Goal: Task Accomplishment & Management: Use online tool/utility

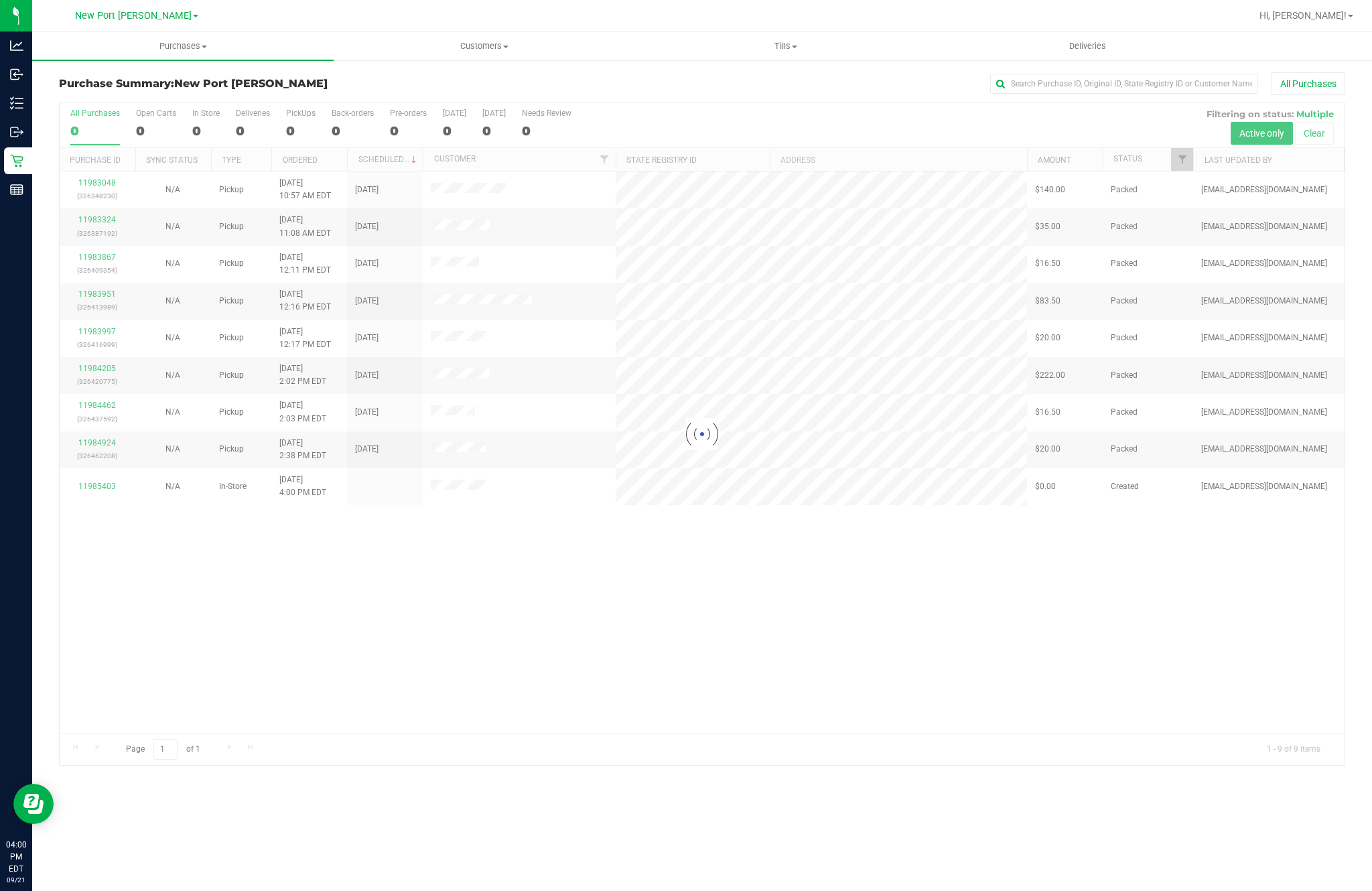
click at [0, 0] on p "Inventory" at bounding box center [0, 0] width 0 height 0
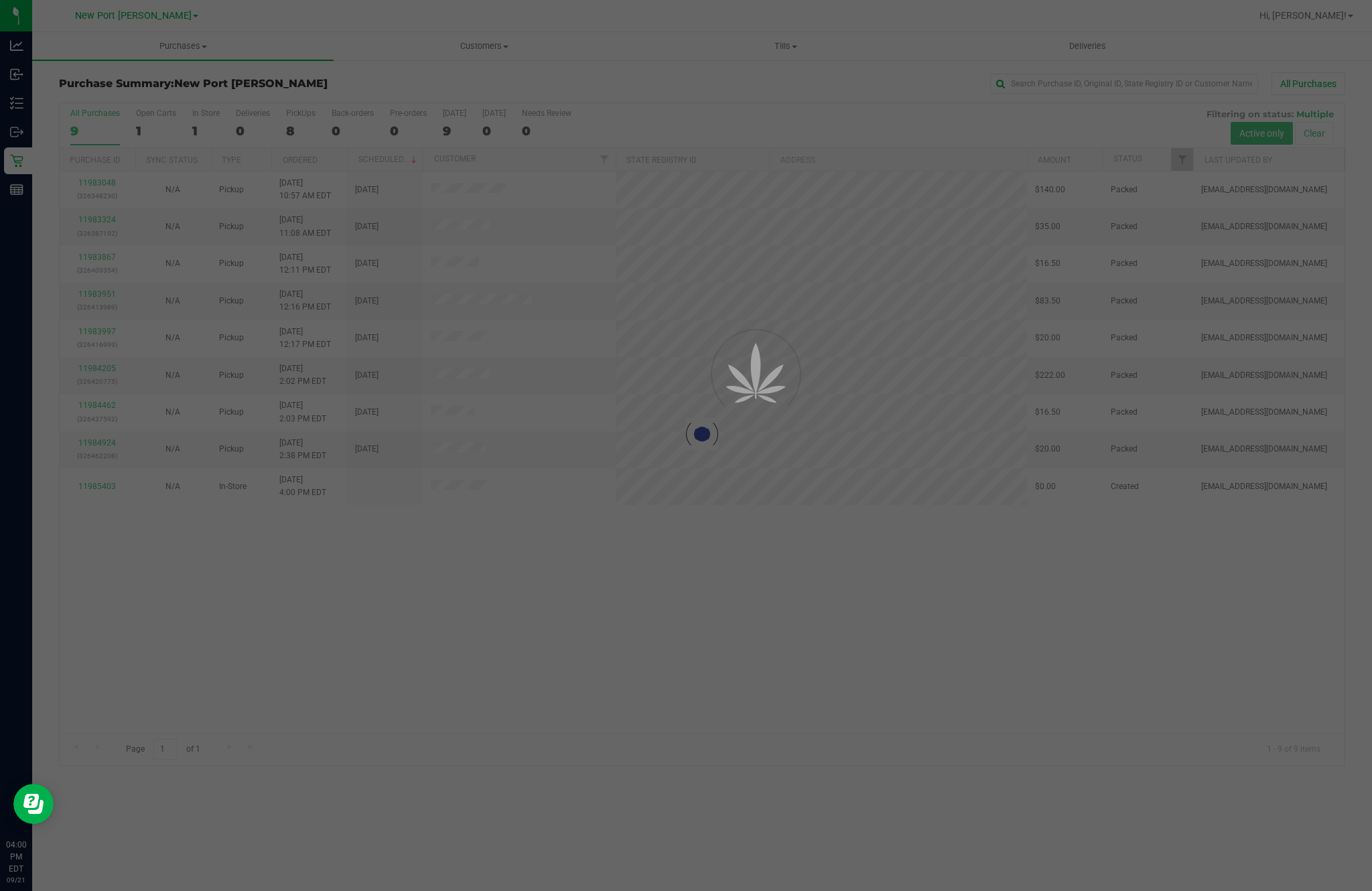
click at [32, 116] on div "Inventory" at bounding box center [18, 103] width 28 height 27
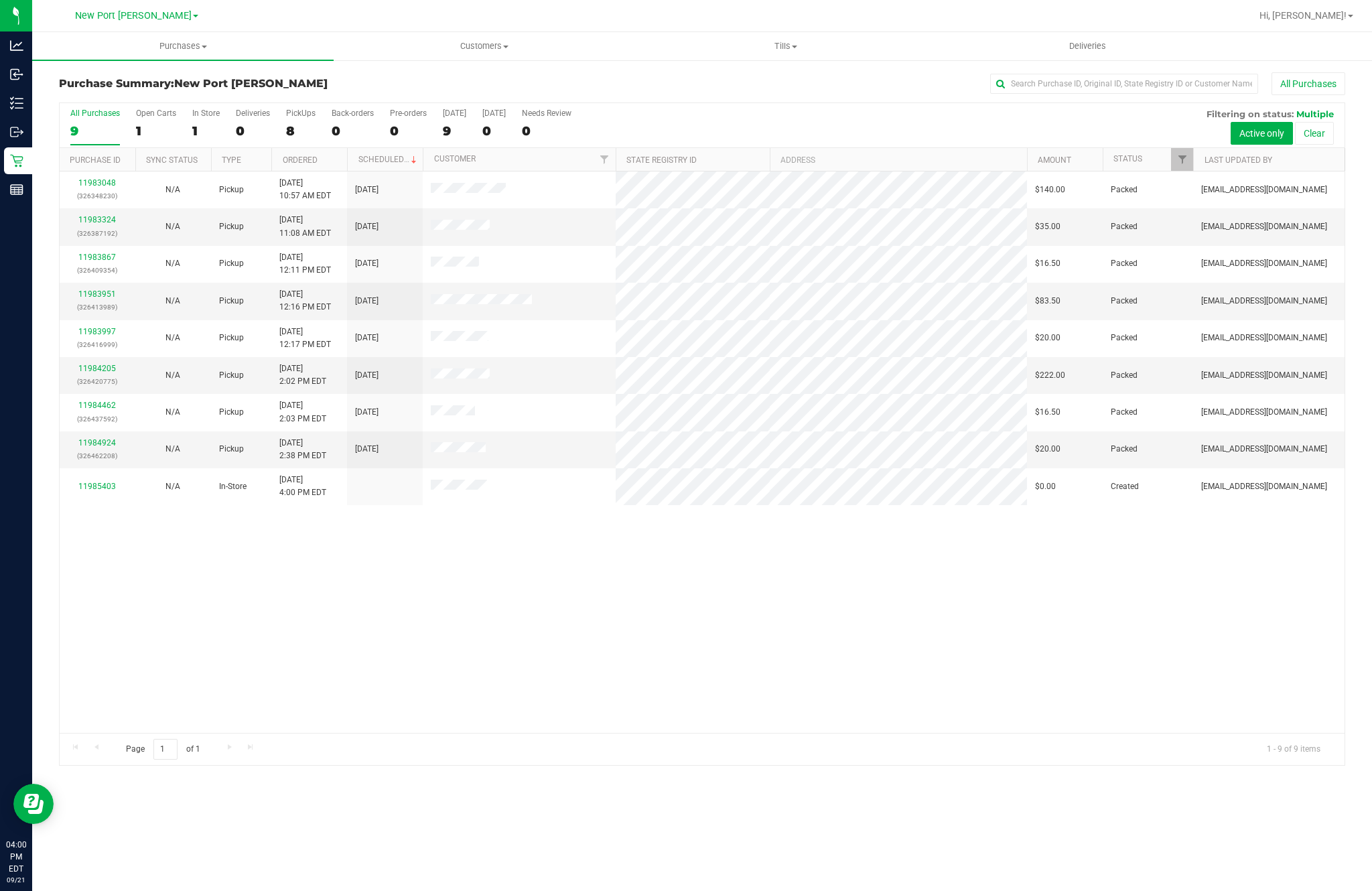
click at [0, 0] on p "Inventory" at bounding box center [0, 0] width 0 height 0
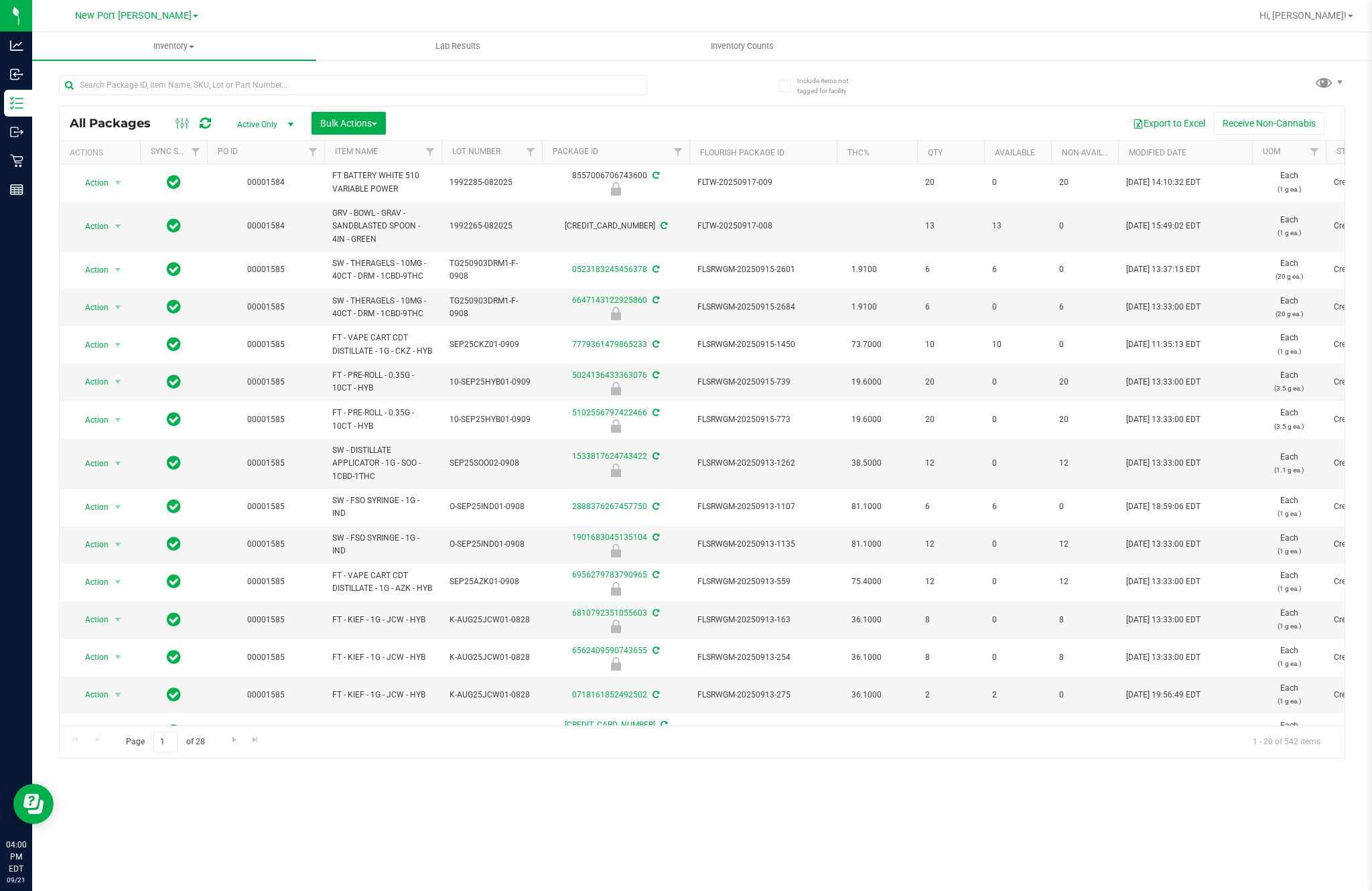
click at [756, 122] on div "Export to Excel Receive Non-Cannabis" at bounding box center [865, 123] width 939 height 23
click at [763, 102] on div "All Packages Active Only Active Only Lab Samples Locked All External Internal B…" at bounding box center [702, 410] width 1287 height 696
click at [761, 112] on div "All Packages Active Only Active Only Lab Samples Locked All External Internal B…" at bounding box center [702, 123] width 1285 height 33
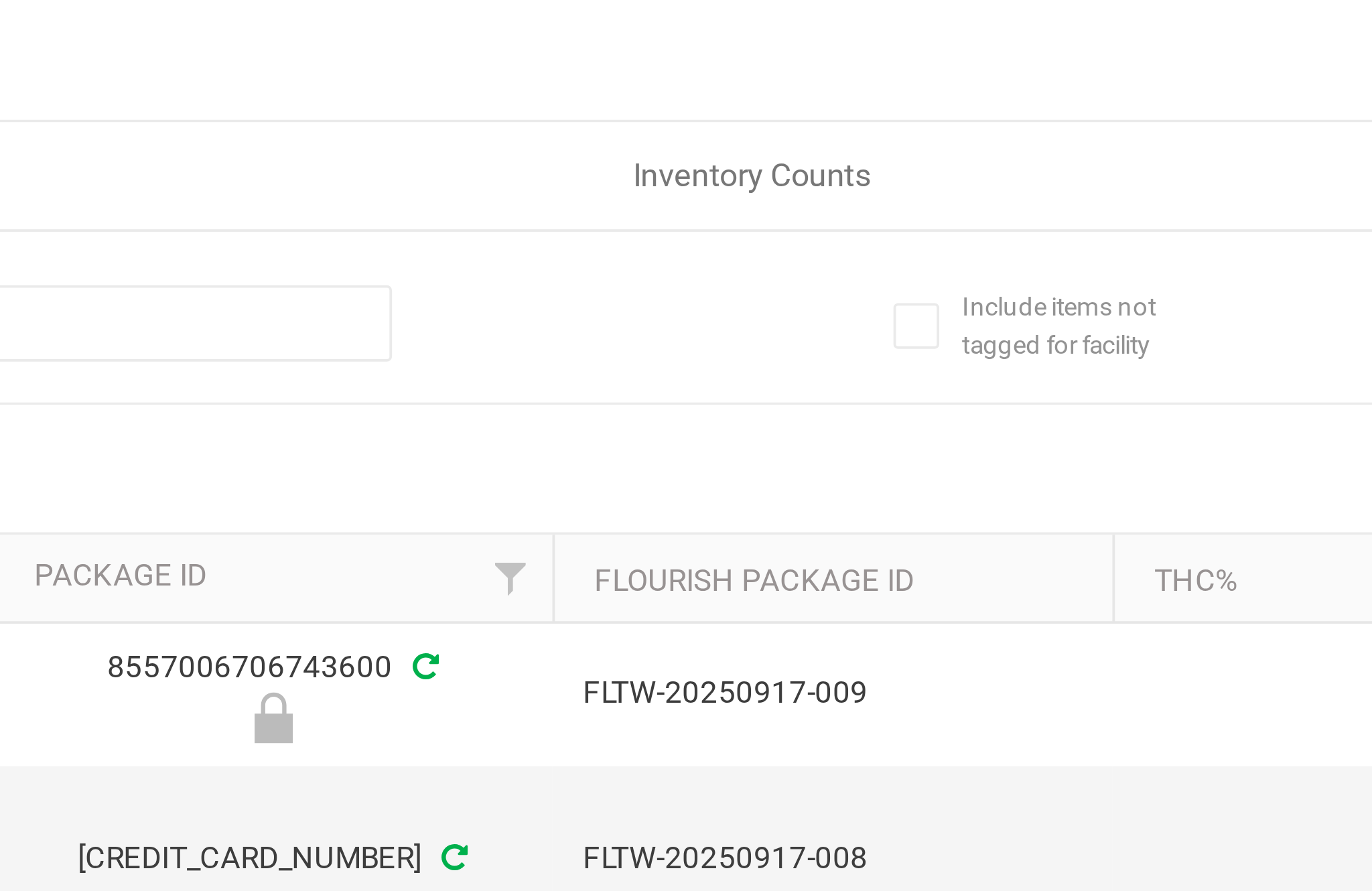
scroll to position [23, 0]
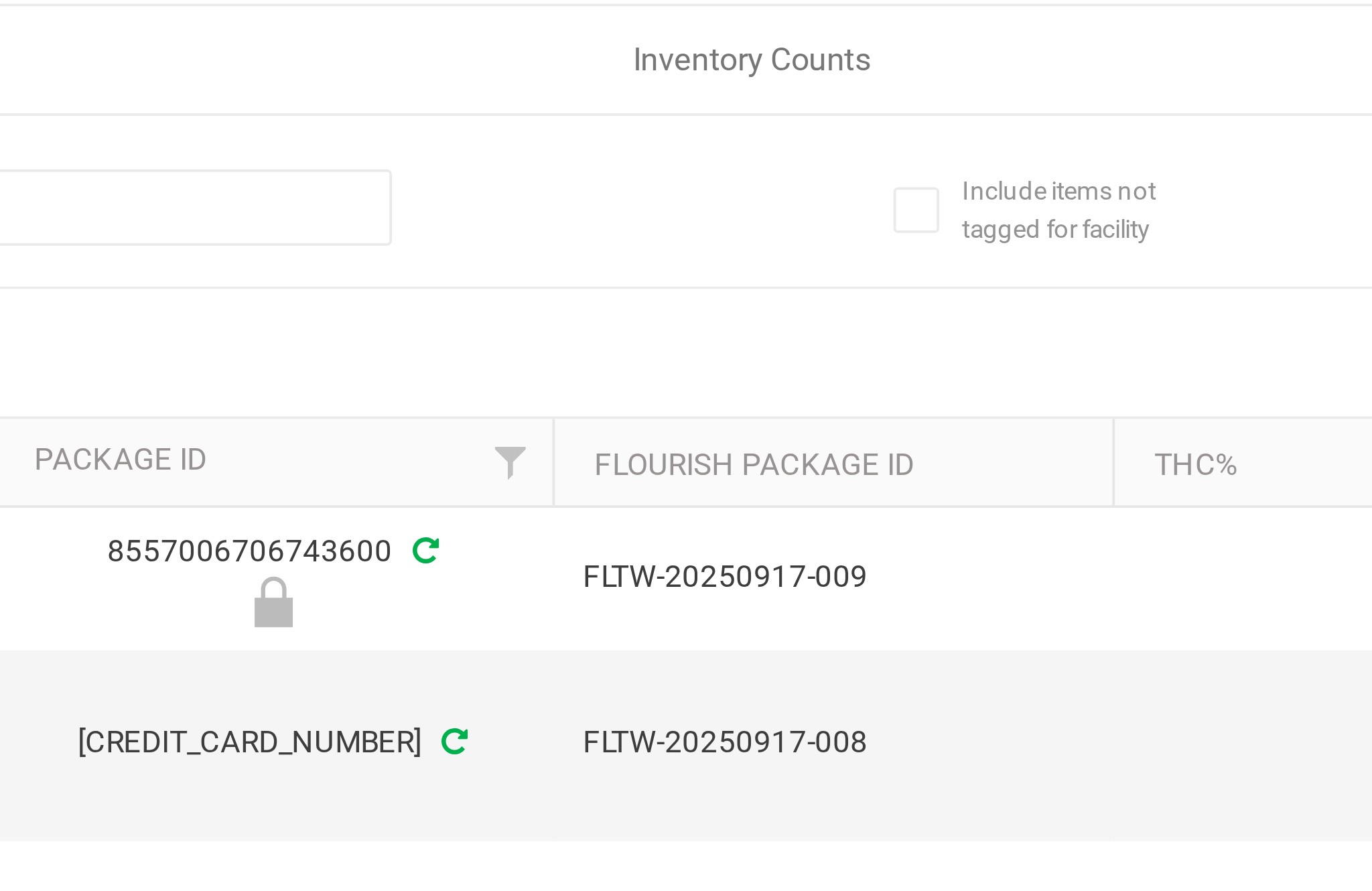
click at [693, 40] on span "Inventory Counts" at bounding box center [743, 46] width 100 height 12
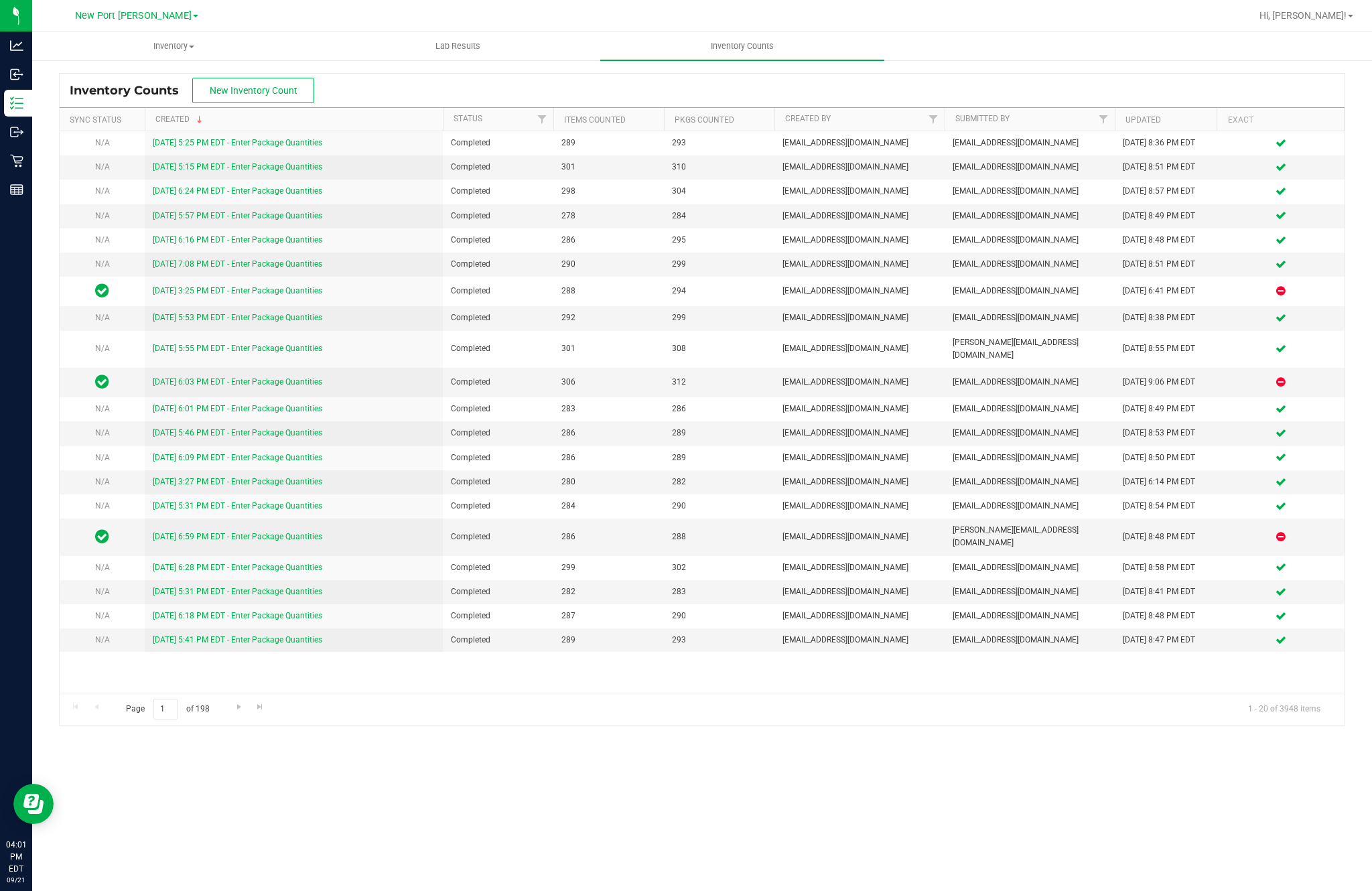
click at [268, 88] on span "New Inventory Count" at bounding box center [253, 90] width 87 height 11
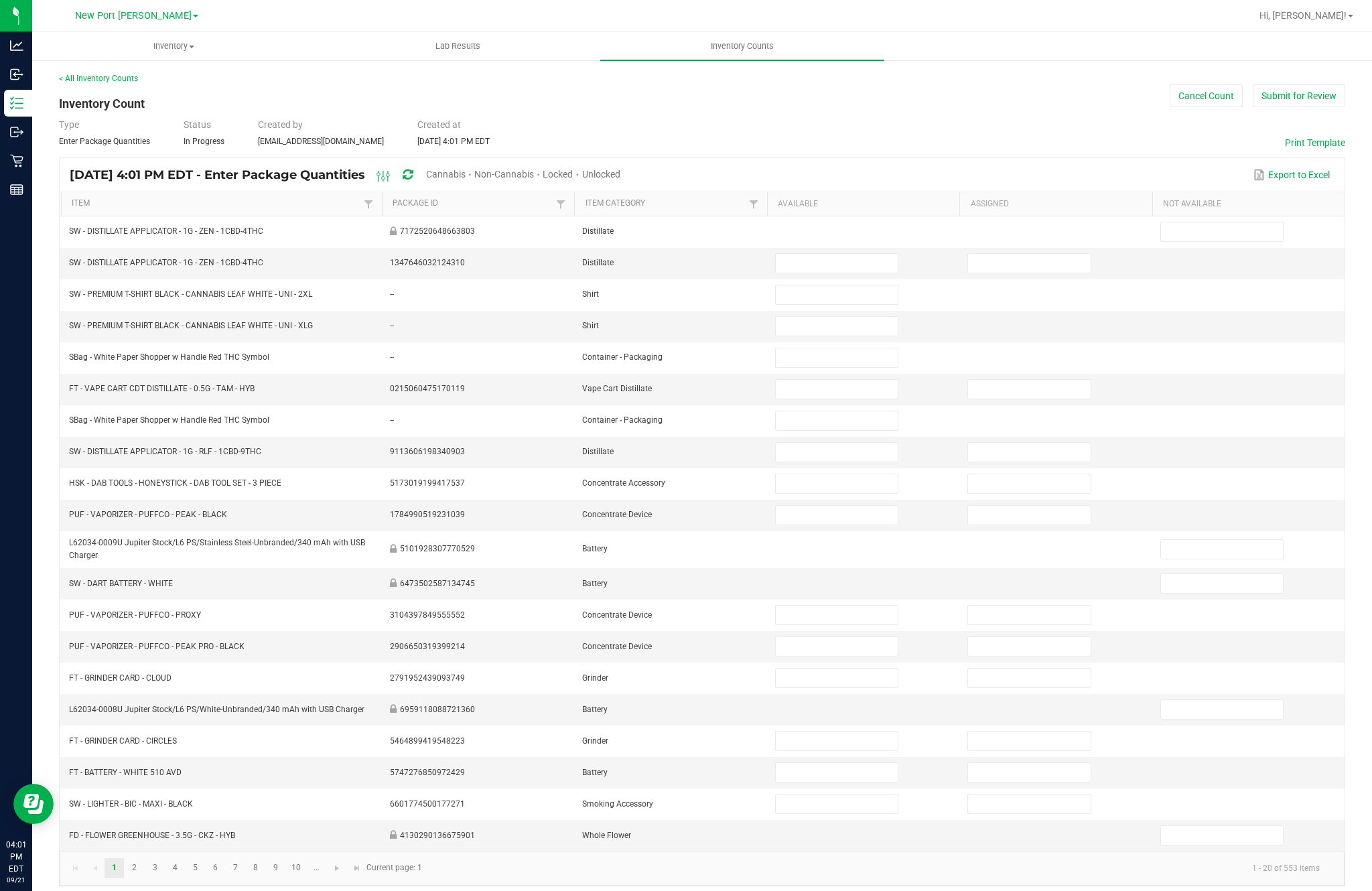
click at [466, 180] on span "Cannabis" at bounding box center [446, 174] width 40 height 11
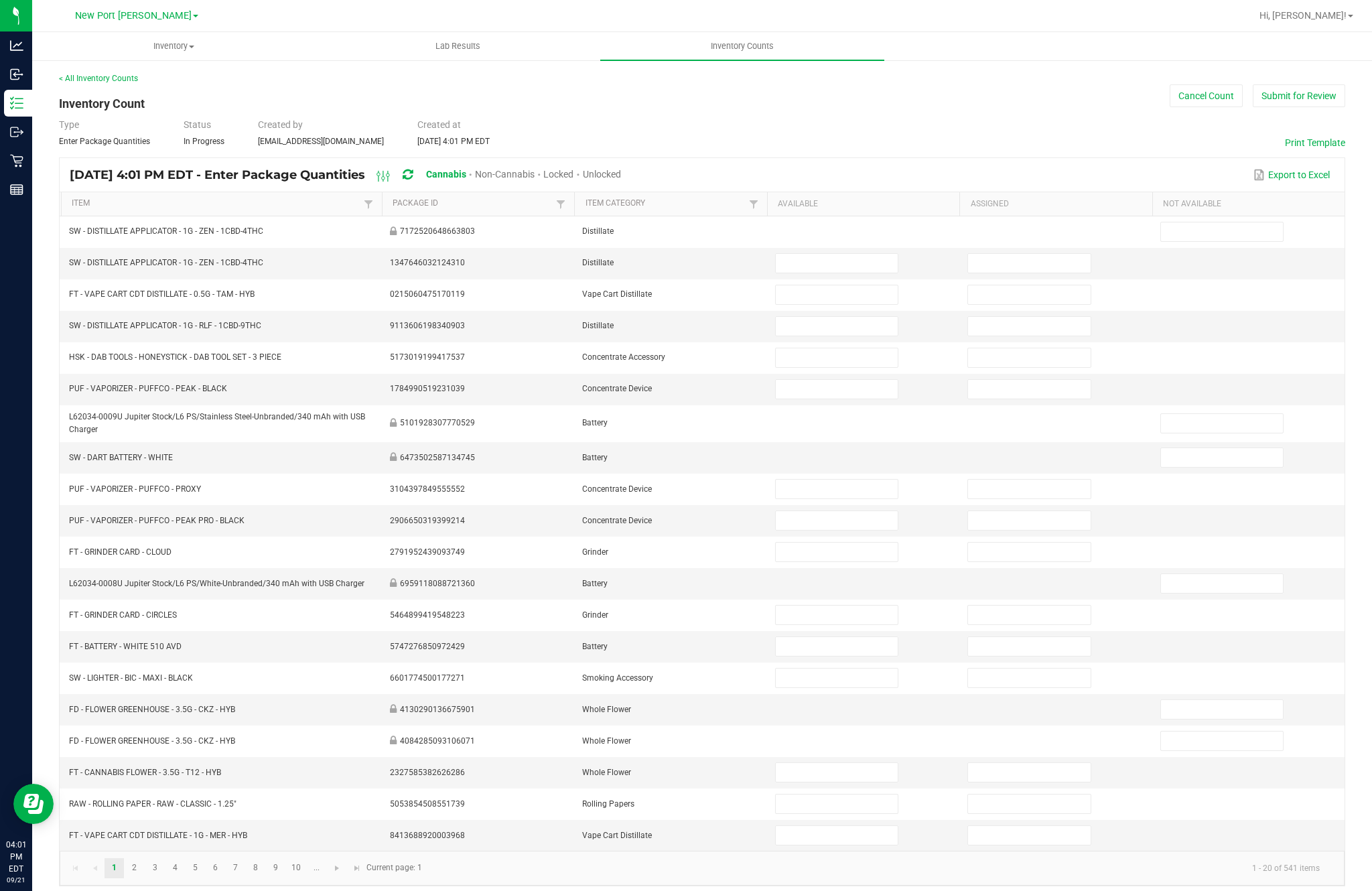
click at [621, 180] on span "Unlocked" at bounding box center [602, 174] width 38 height 11
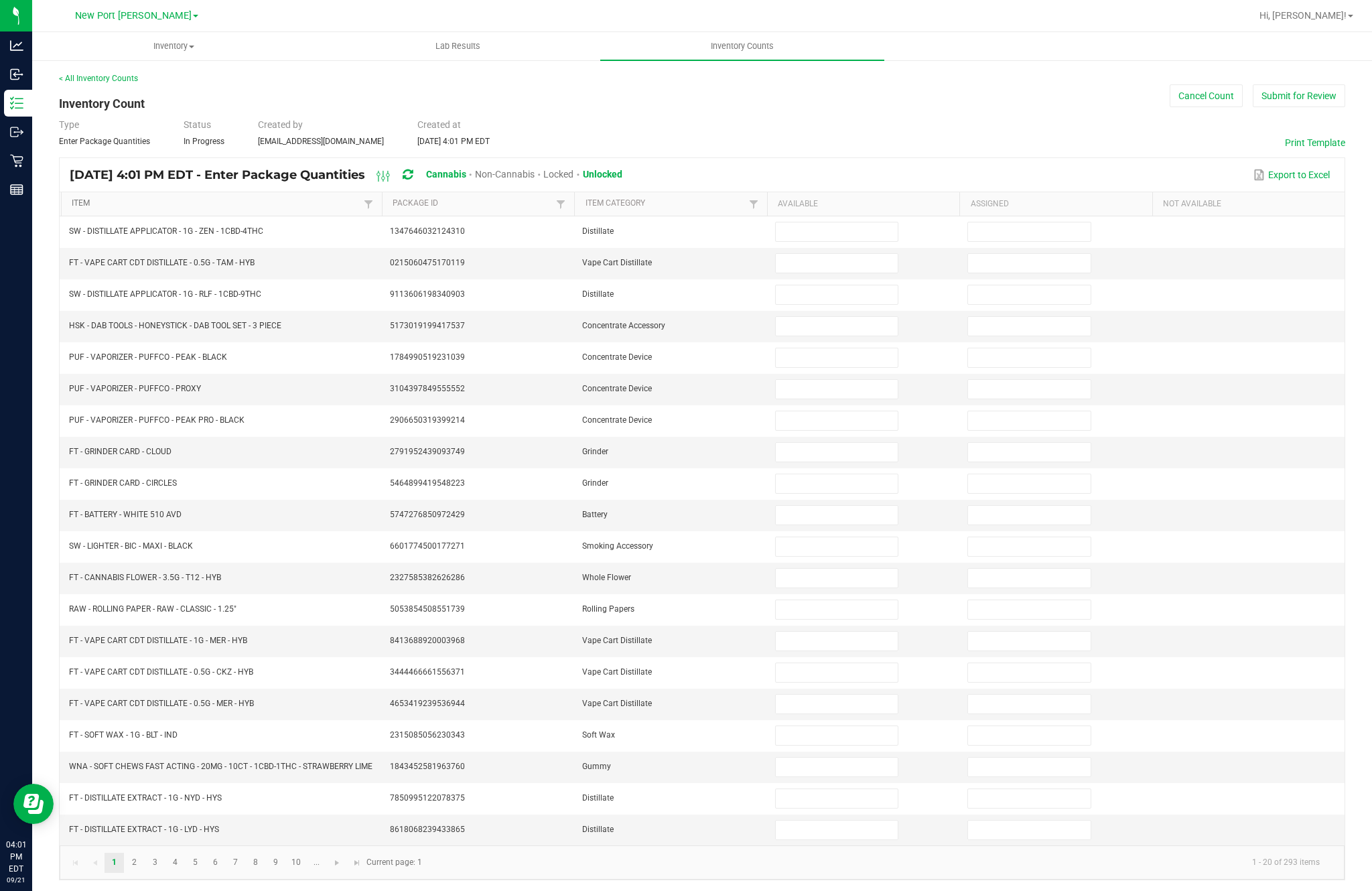
click at [114, 209] on link "Item" at bounding box center [215, 203] width 288 height 11
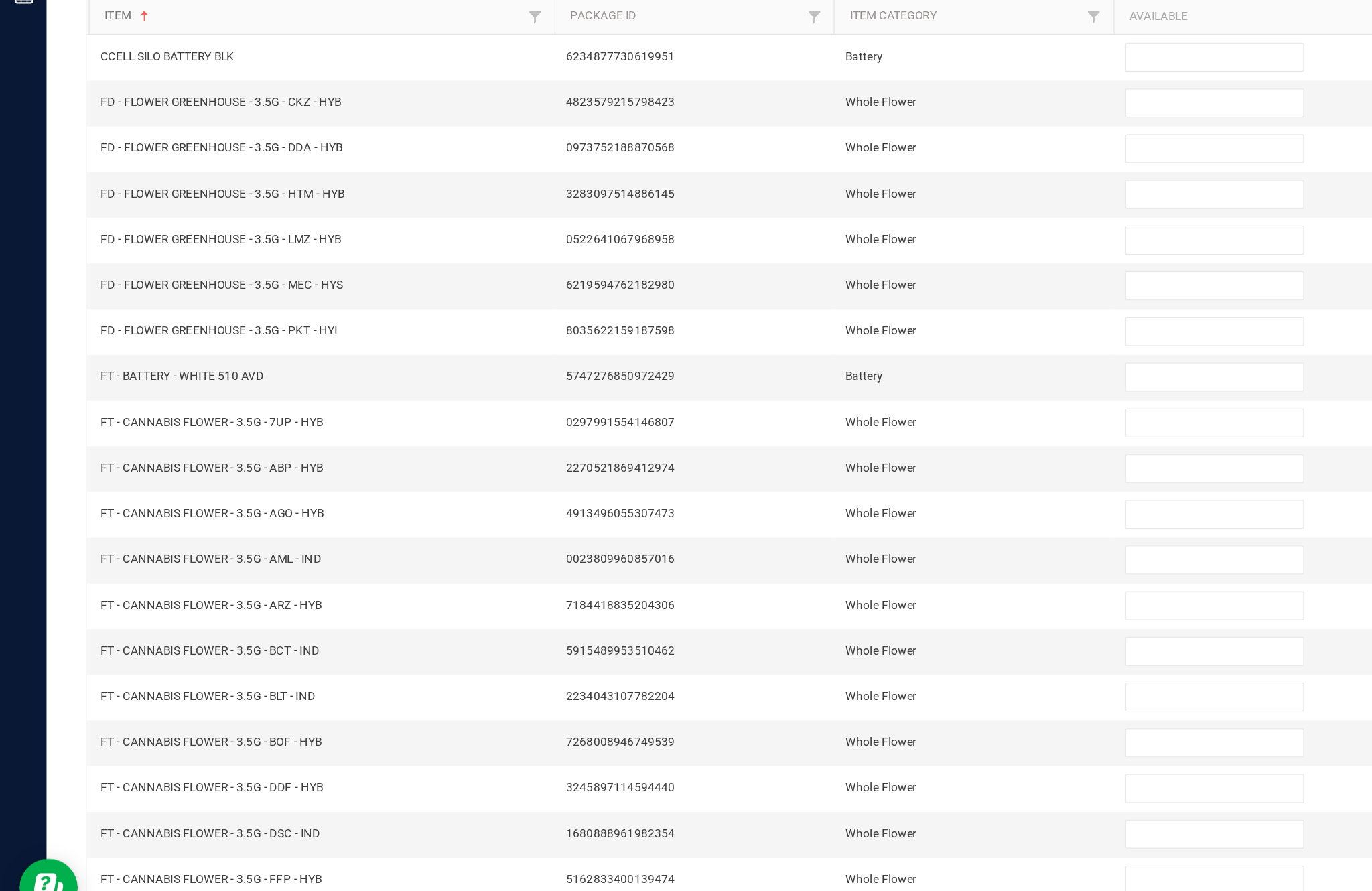
scroll to position [86, 0]
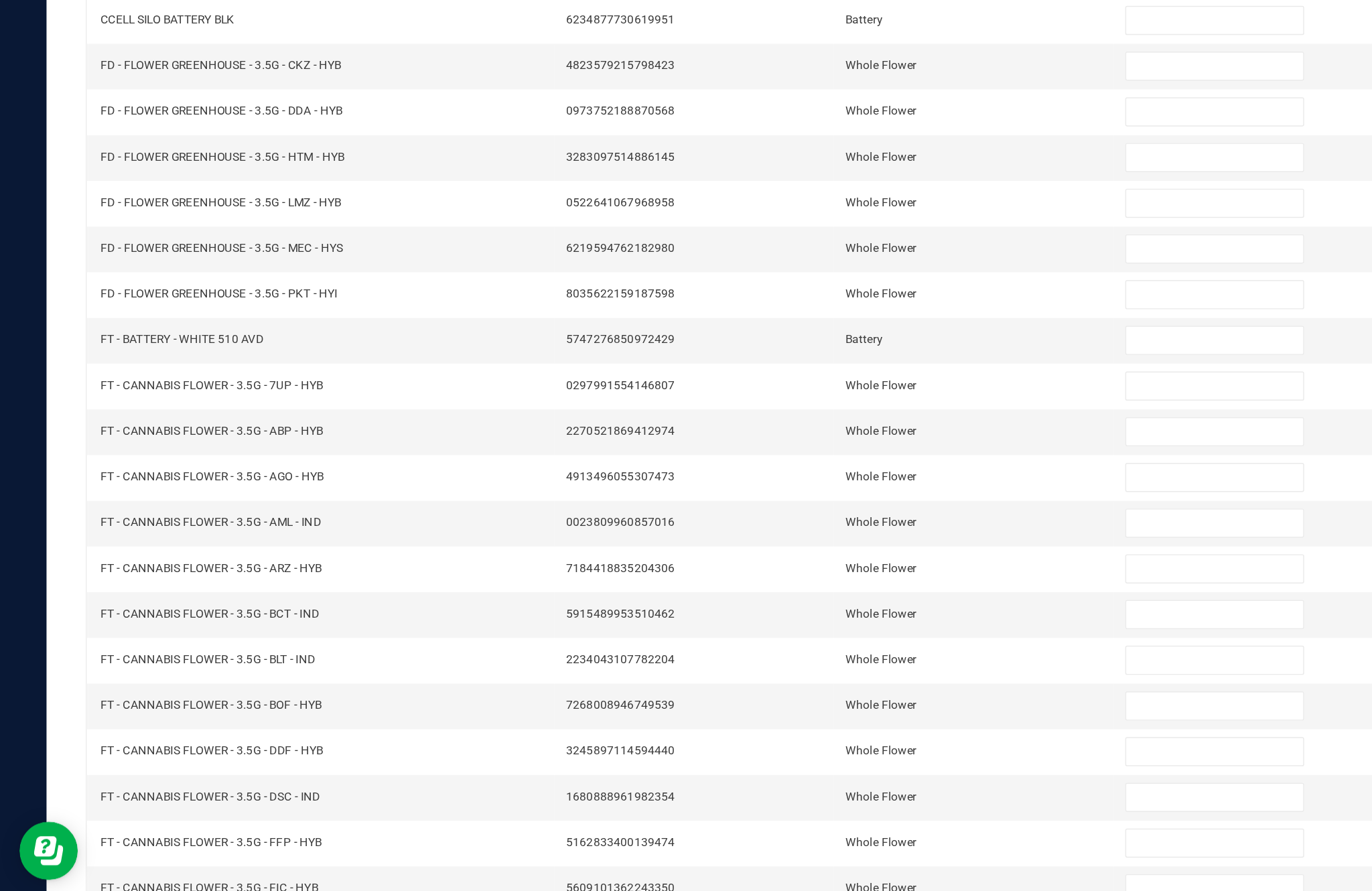
click at [144, 853] on link "2" at bounding box center [134, 863] width 19 height 20
click at [183, 853] on link "4" at bounding box center [175, 863] width 19 height 20
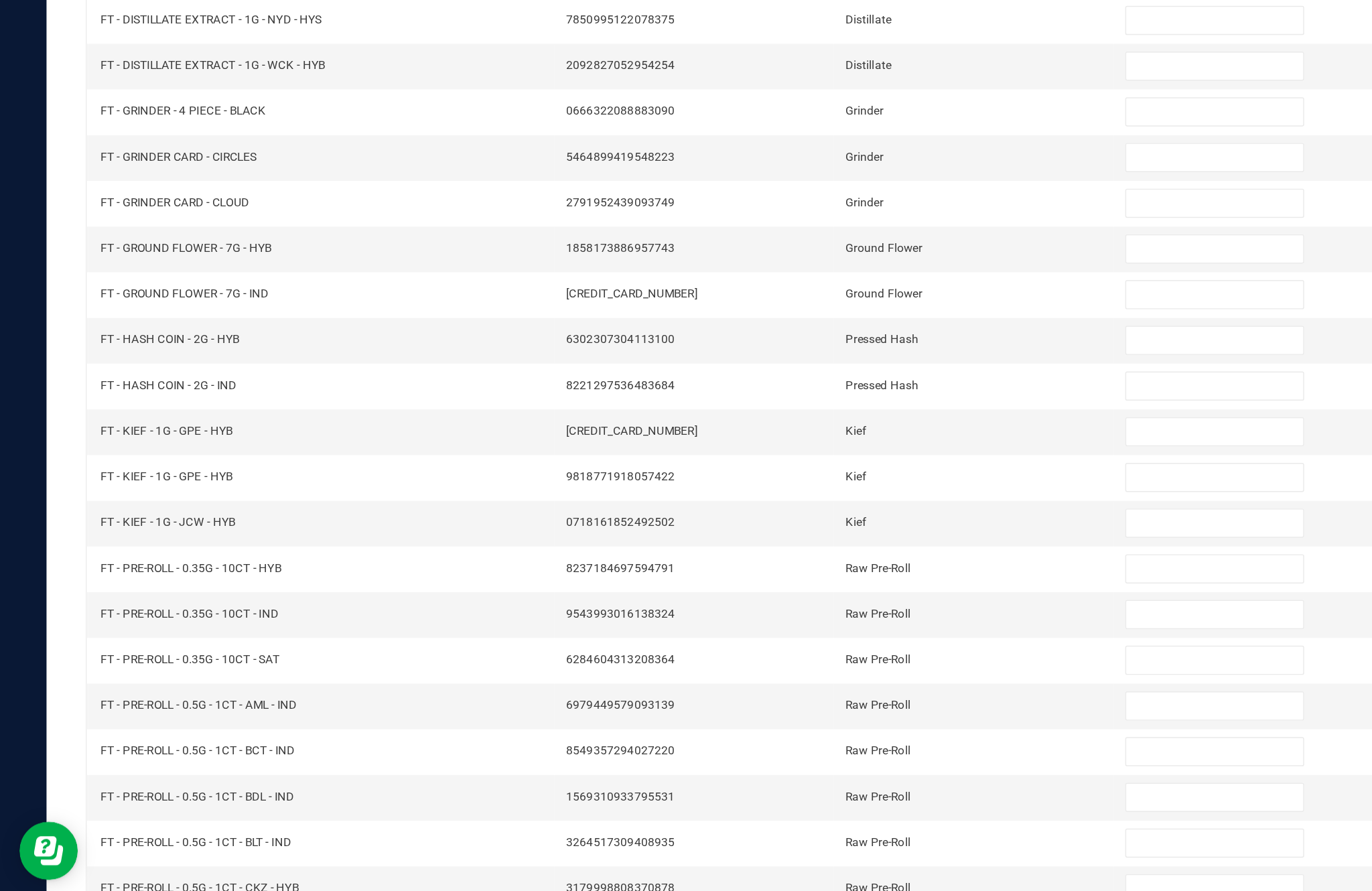
click at [165, 853] on link "3" at bounding box center [155, 863] width 19 height 20
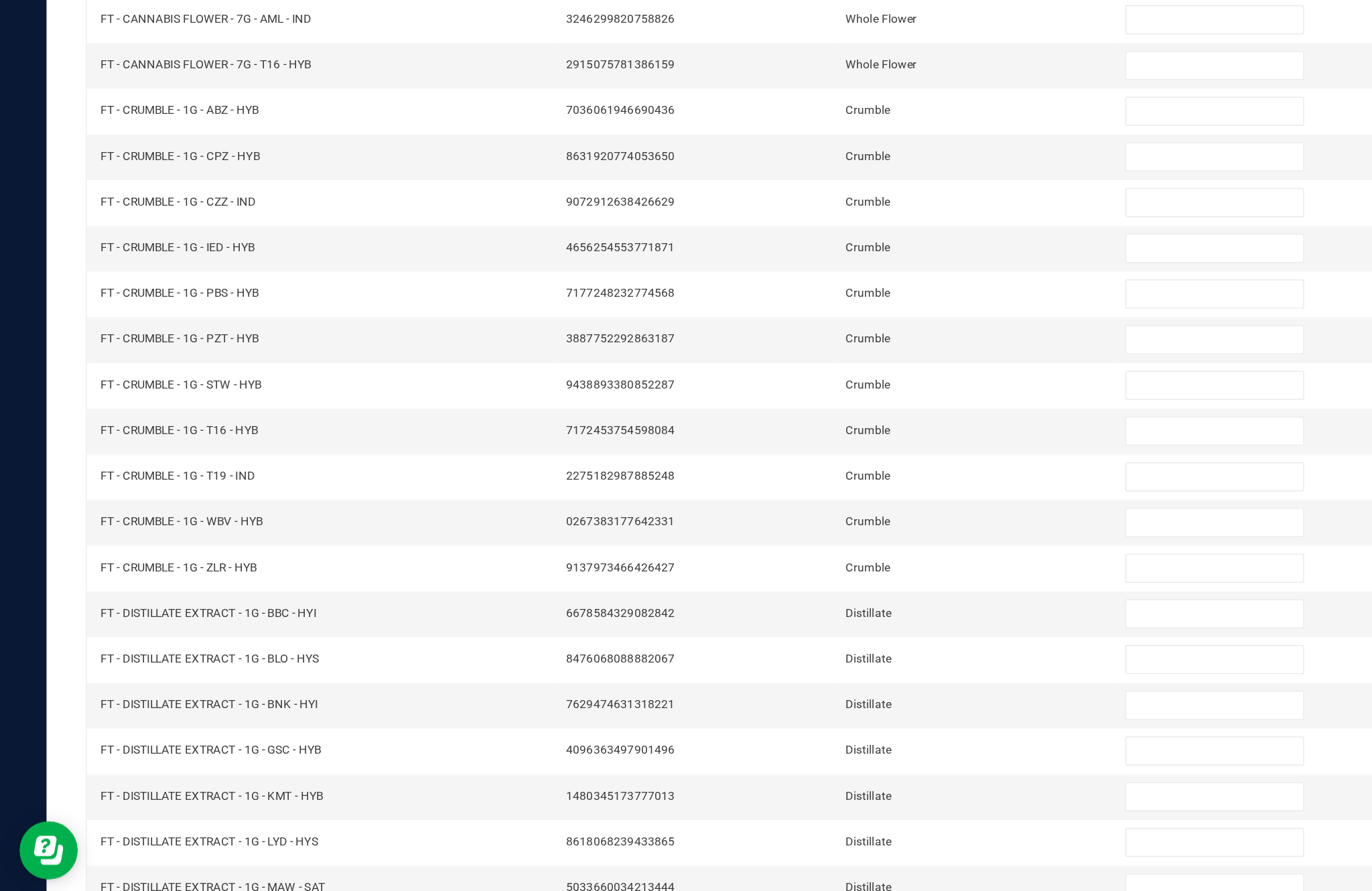
scroll to position [52, 0]
click at [804, 632] on input at bounding box center [837, 641] width 122 height 18
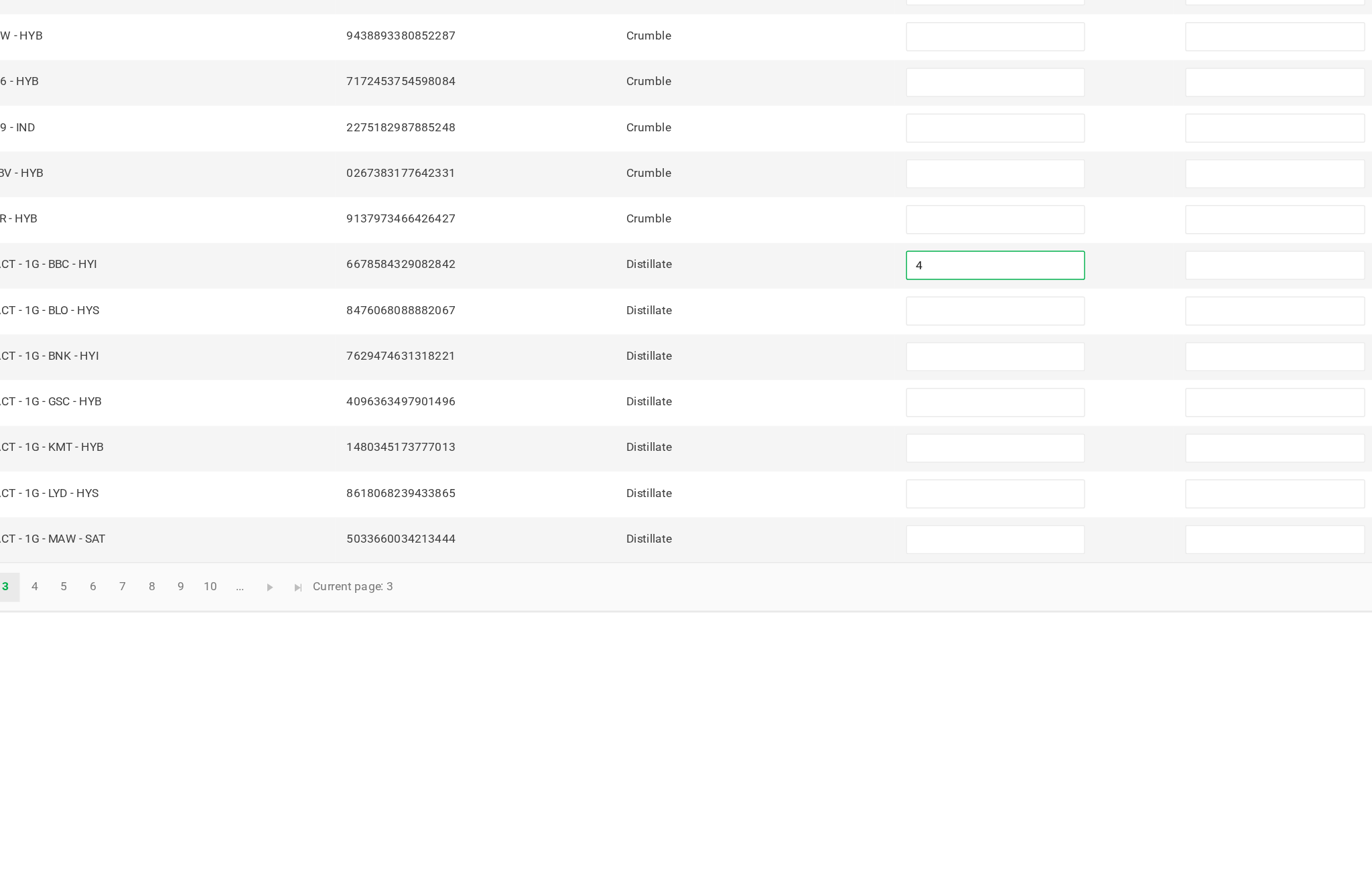
type input "4"
click at [776, 663] on input at bounding box center [837, 672] width 122 height 18
type input "6"
click at [776, 694] on input at bounding box center [837, 703] width 122 height 18
type input "10"
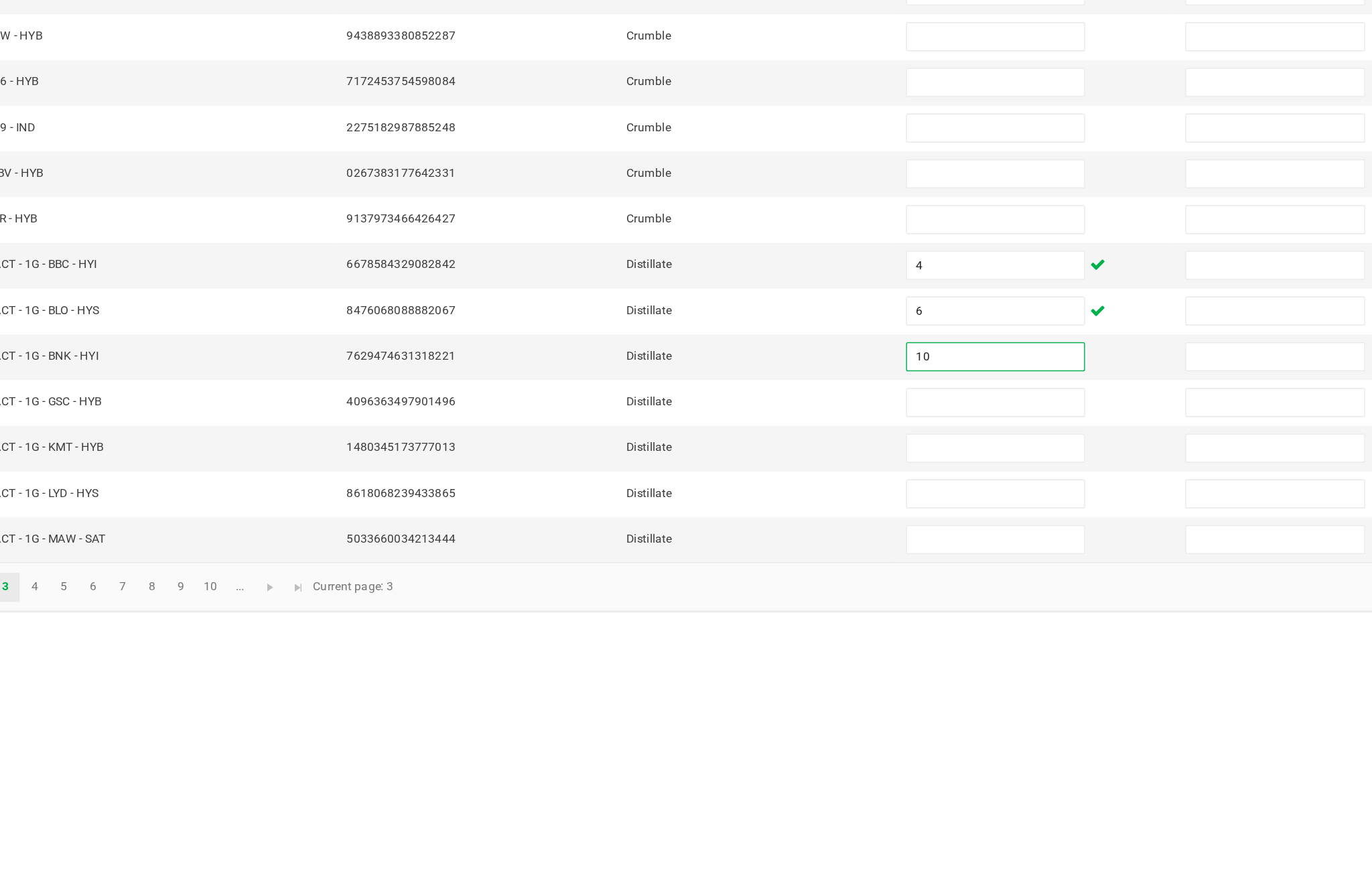
click at [776, 726] on input at bounding box center [837, 735] width 122 height 18
type input "3"
click at [776, 757] on input at bounding box center [837, 767] width 122 height 18
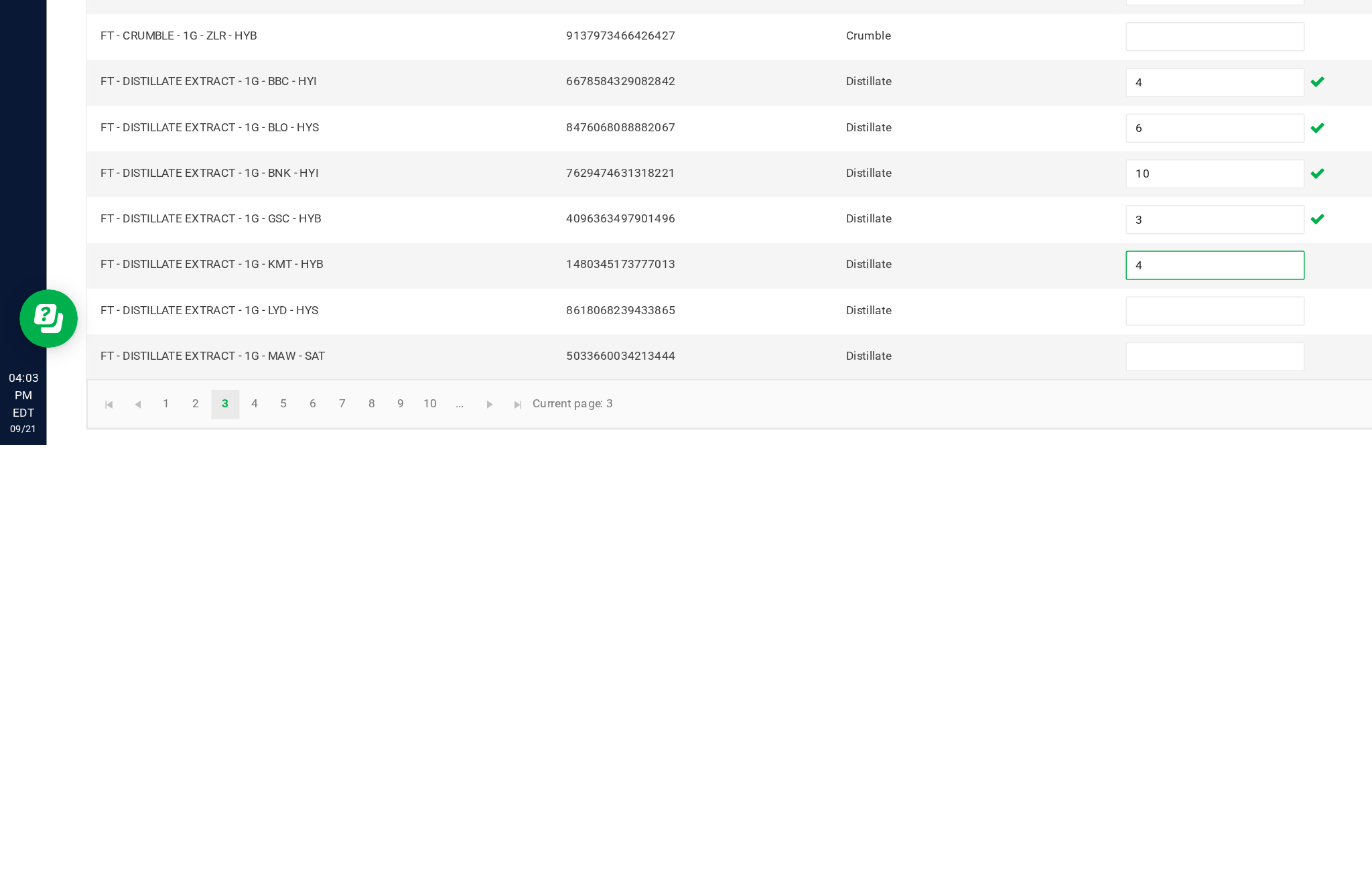
type input "4"
click at [813, 789] on input at bounding box center [837, 798] width 122 height 18
type input "9"
click at [826, 821] on input at bounding box center [837, 830] width 122 height 18
type input "1"
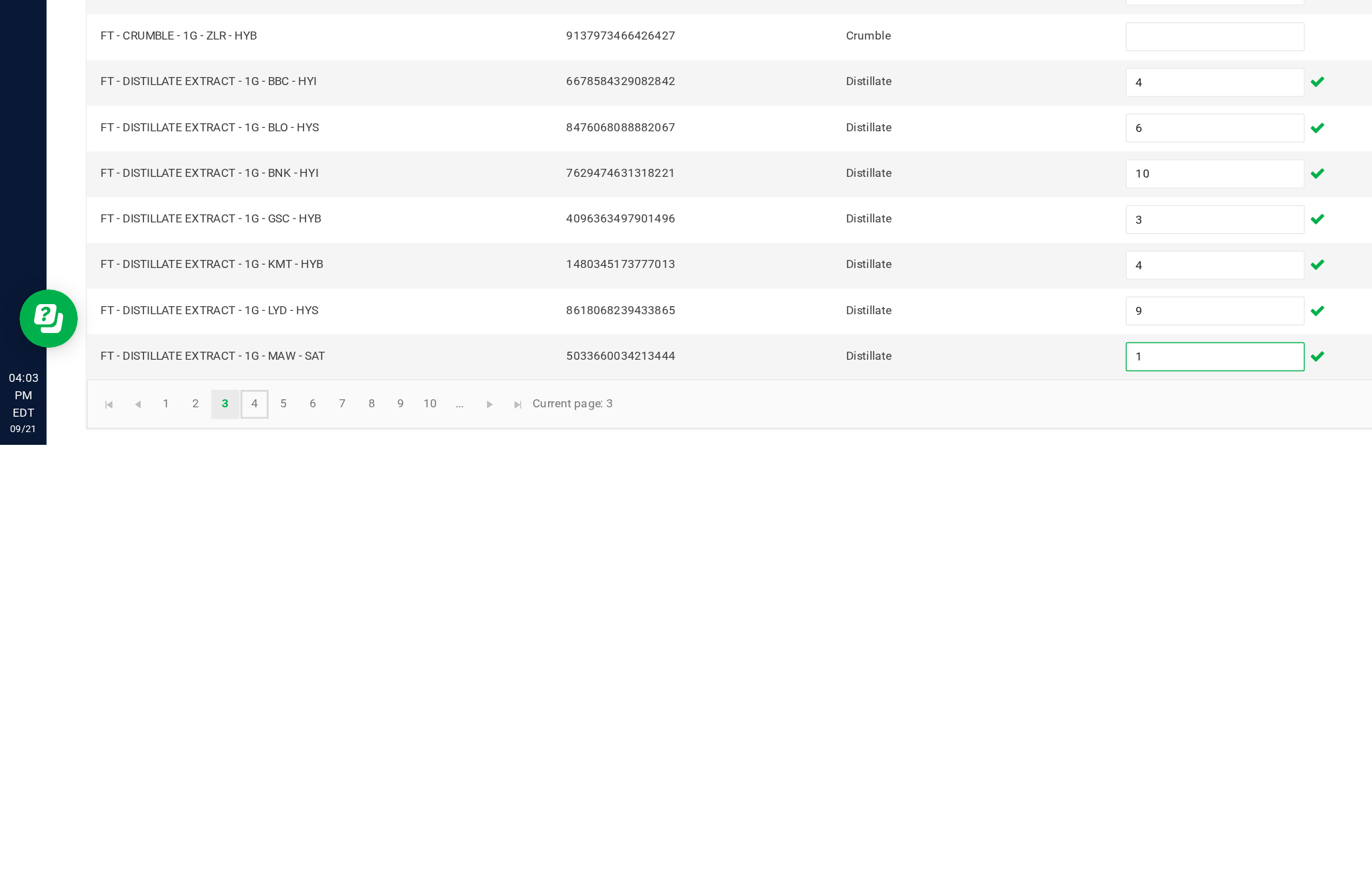
click at [185, 853] on link "4" at bounding box center [175, 863] width 19 height 20
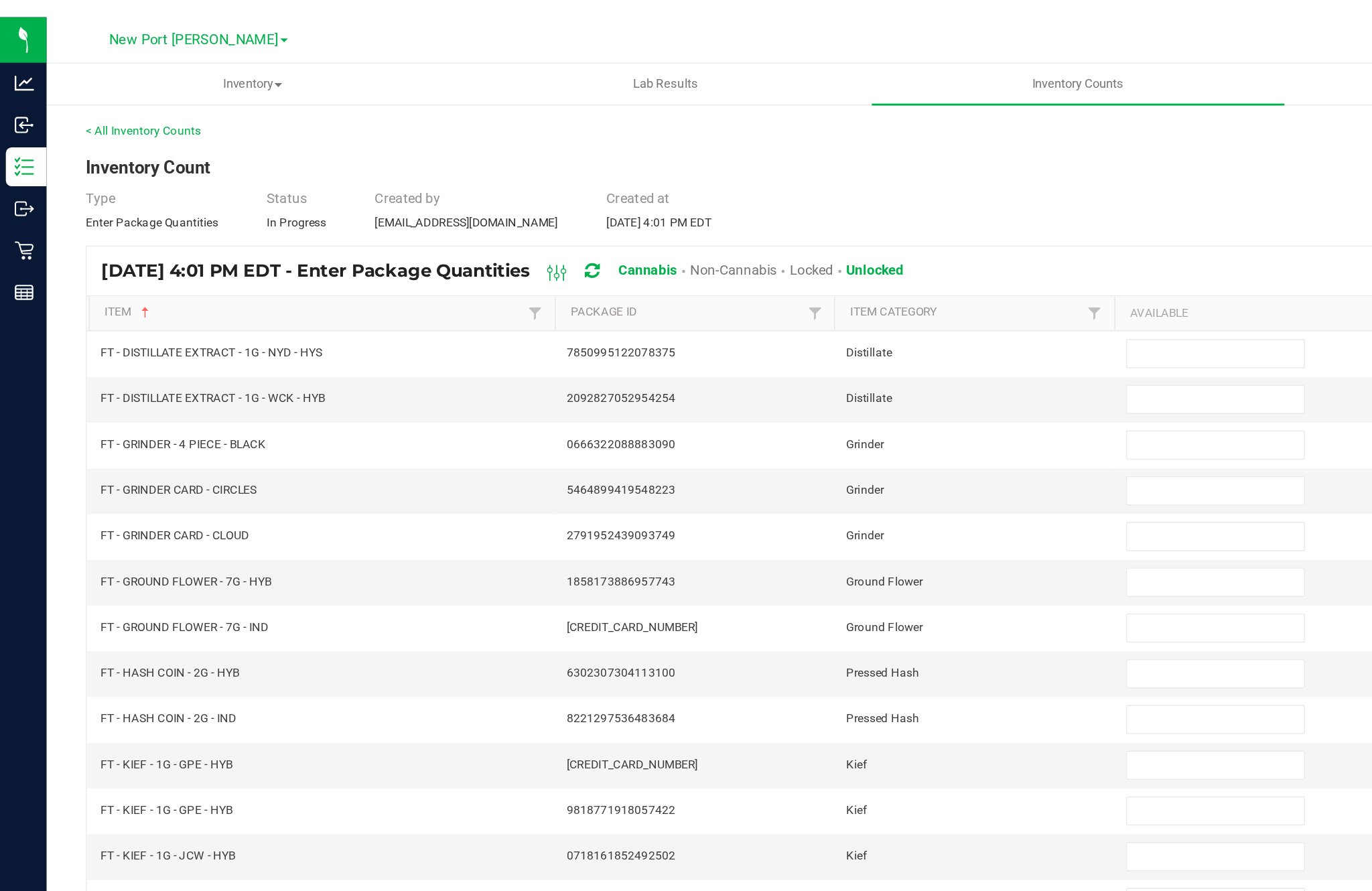
scroll to position [0, 0]
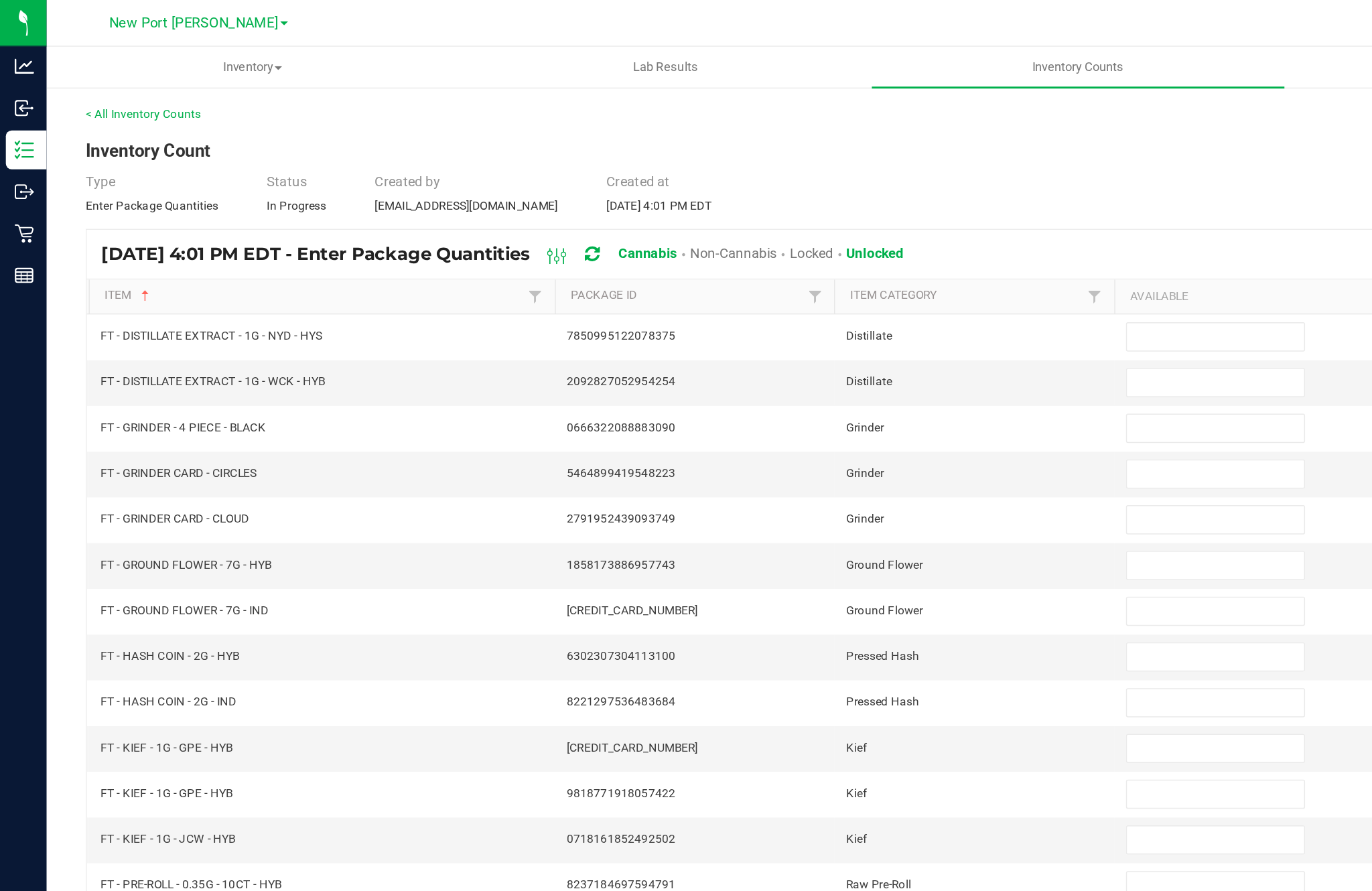
click at [823, 241] on input at bounding box center [837, 232] width 122 height 18
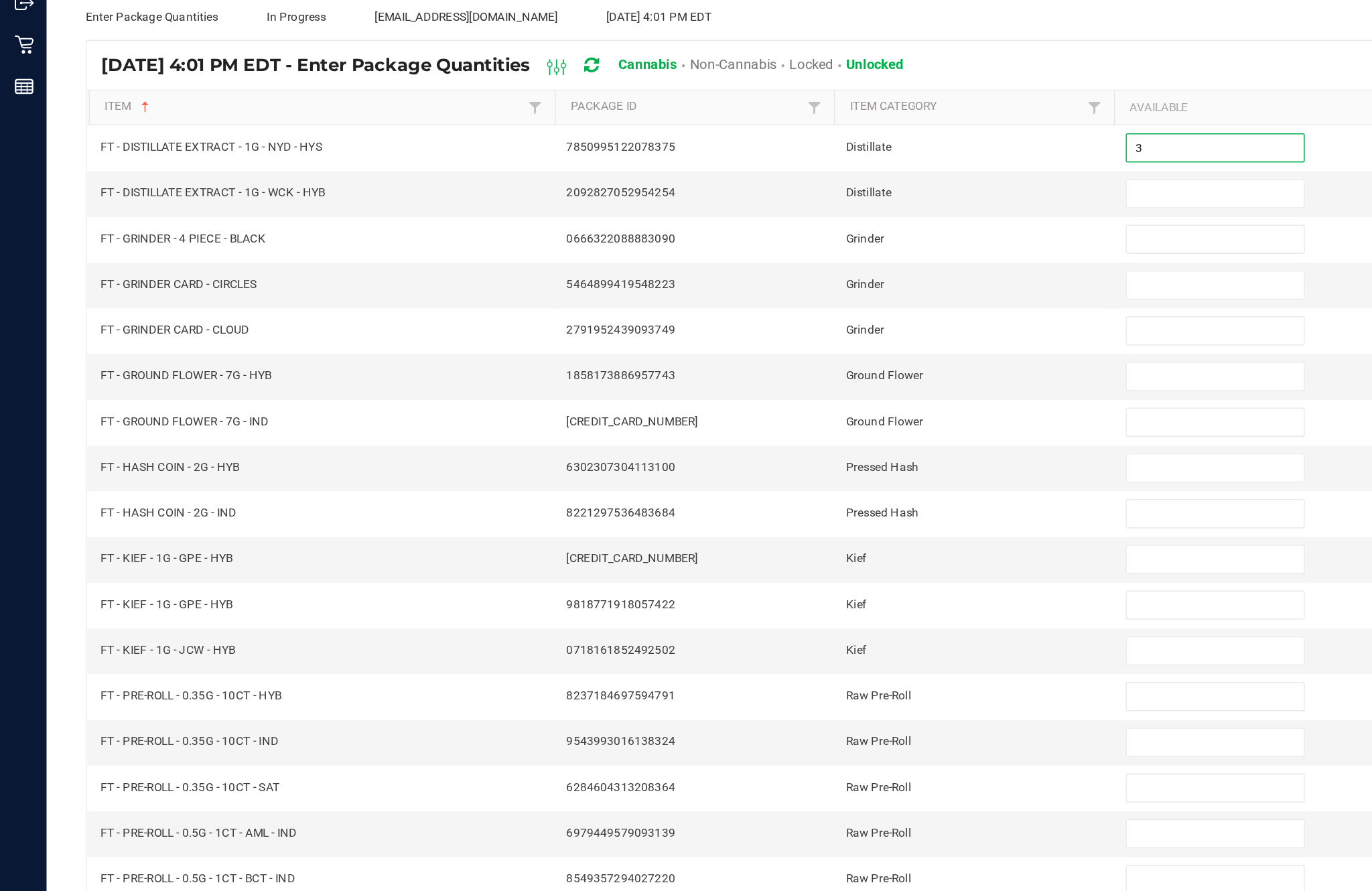
type input "3"
click at [815, 254] on input at bounding box center [837, 263] width 122 height 18
type input "11"
click at [822, 286] on input at bounding box center [837, 295] width 122 height 18
type input "3"
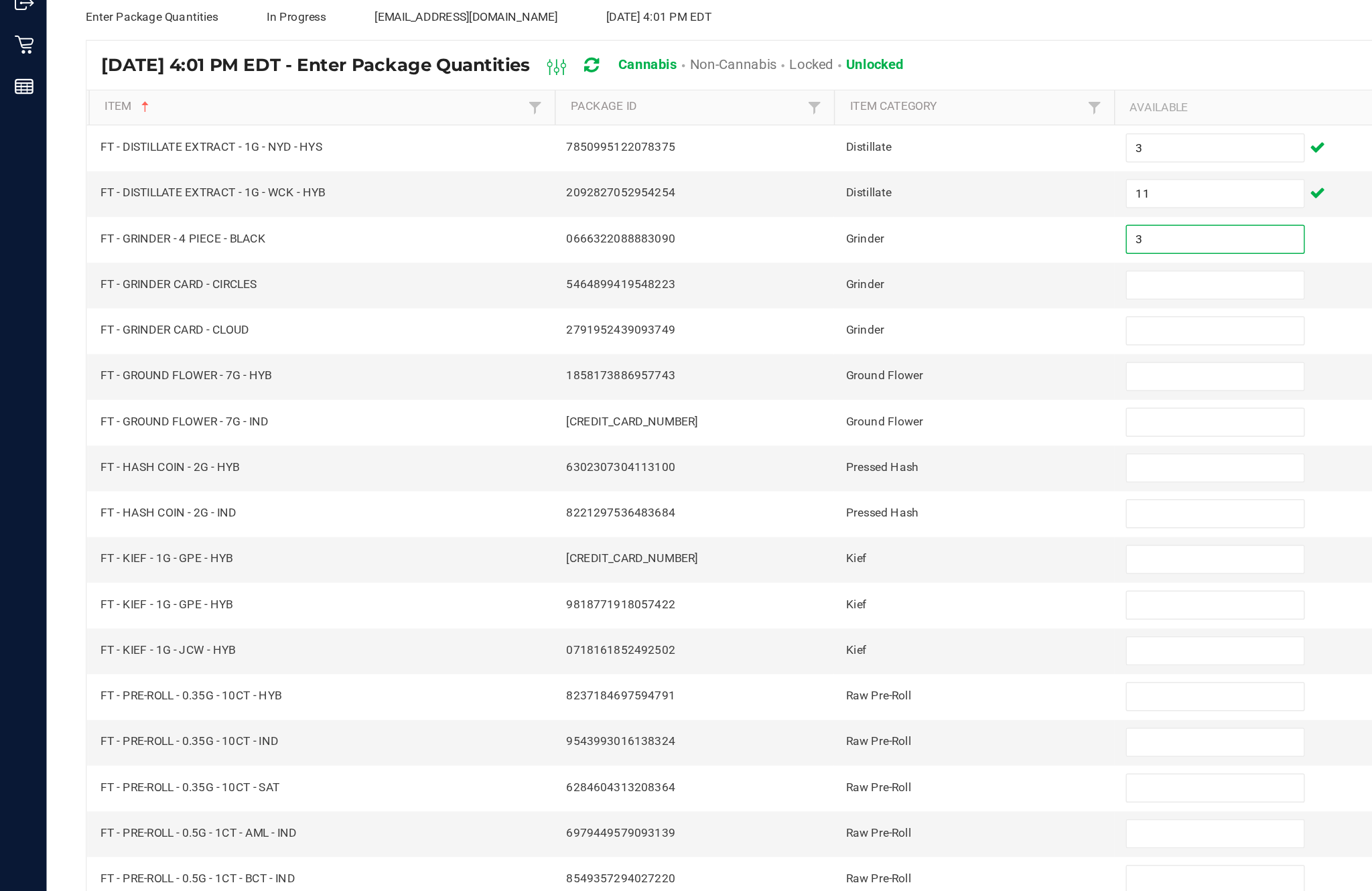
click at [820, 317] on input at bounding box center [837, 326] width 122 height 18
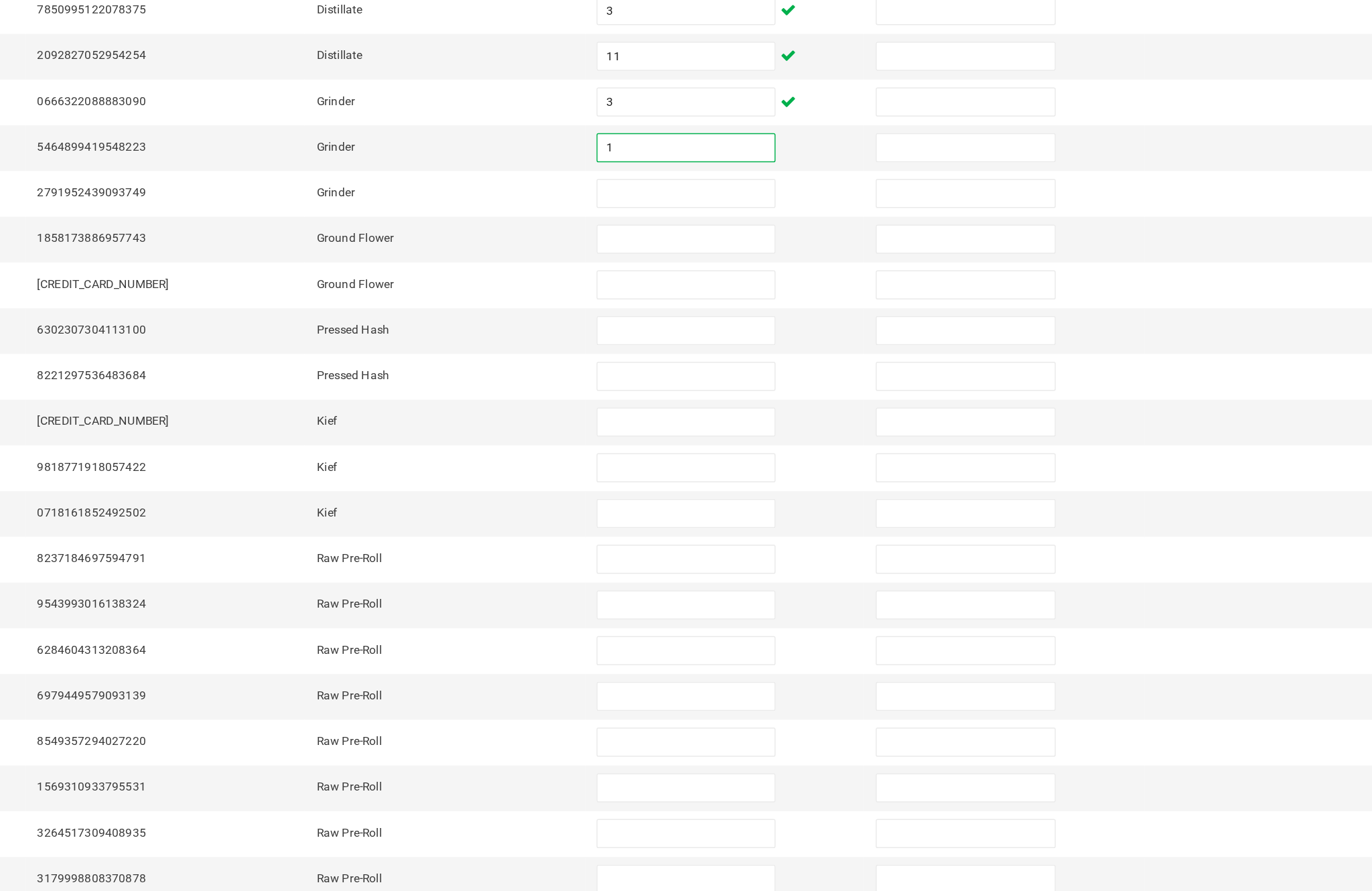
type input "1"
click at [776, 348] on input at bounding box center [837, 357] width 122 height 18
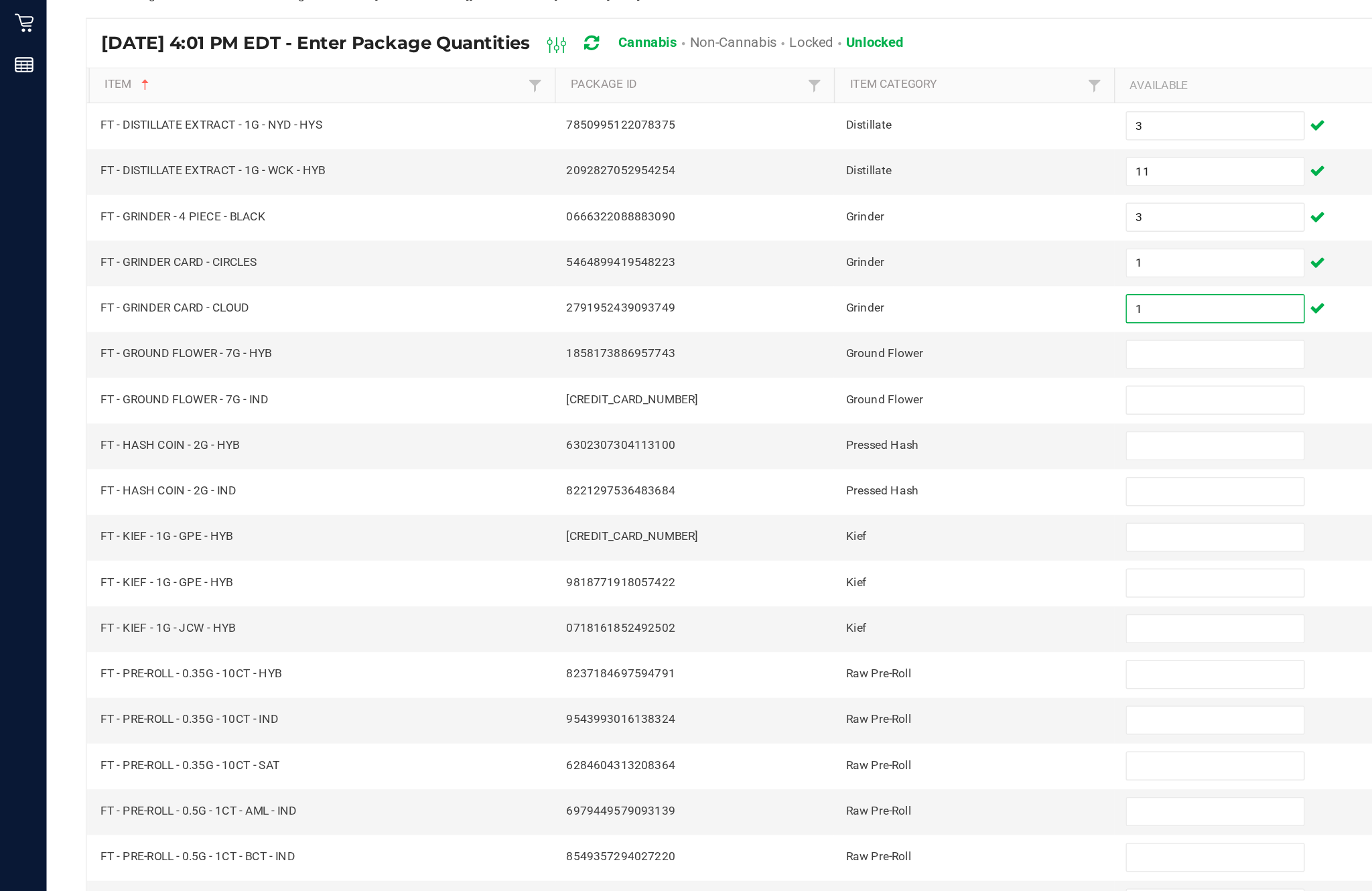
scroll to position [86, 0]
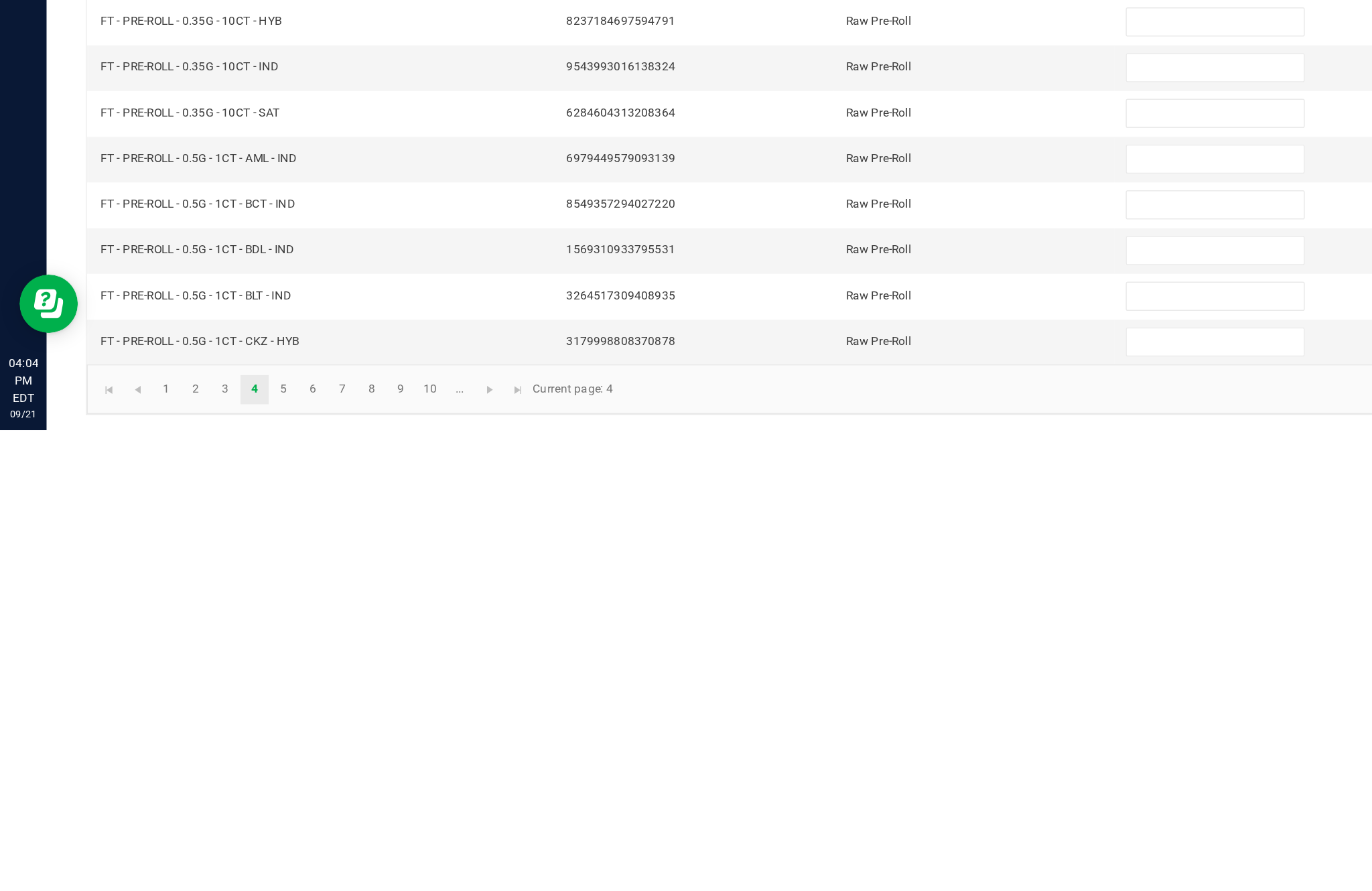
type input "1"
click at [205, 853] on link "5" at bounding box center [195, 863] width 19 height 20
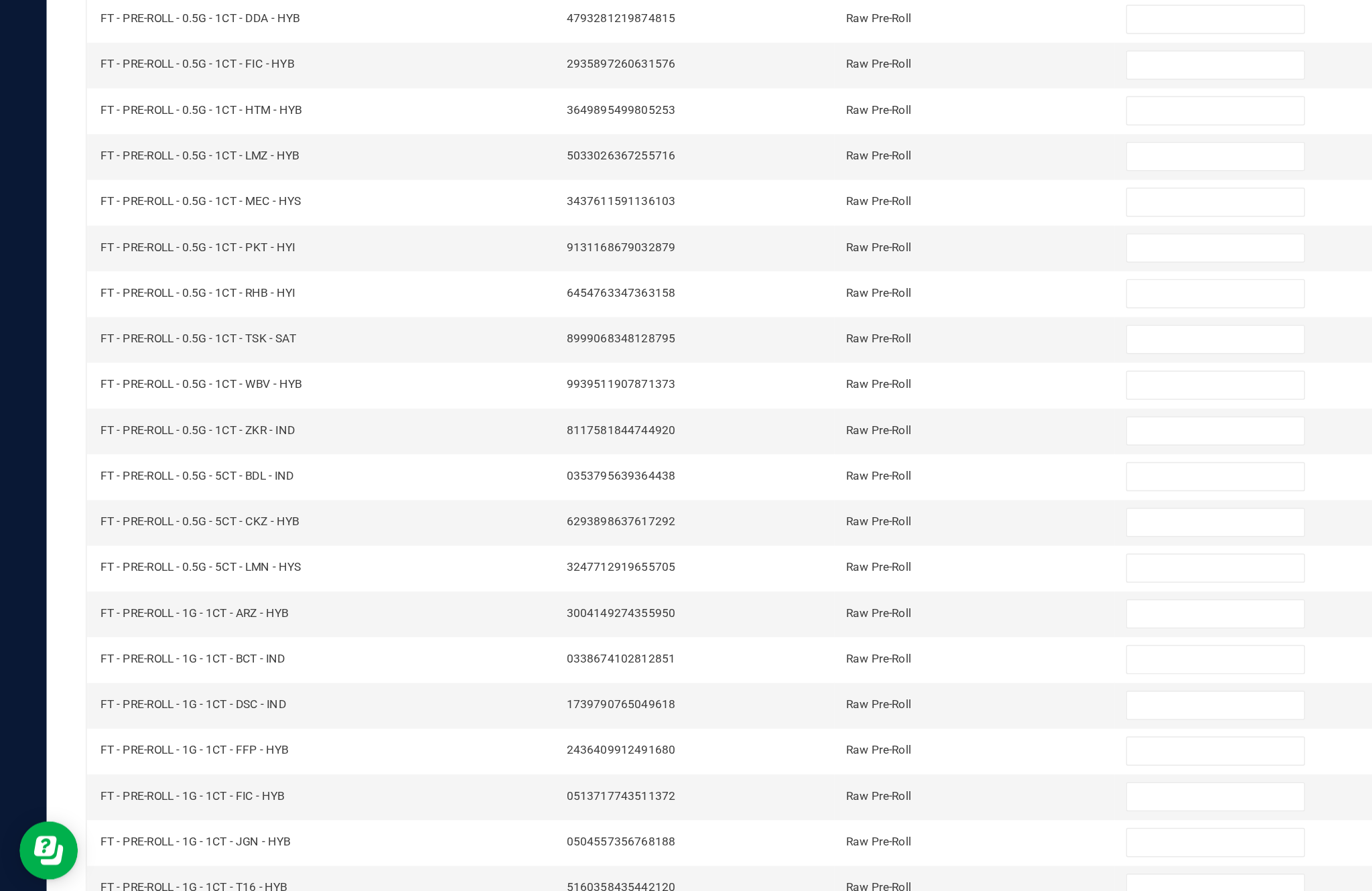
click at [225, 853] on link "6" at bounding box center [215, 863] width 19 height 20
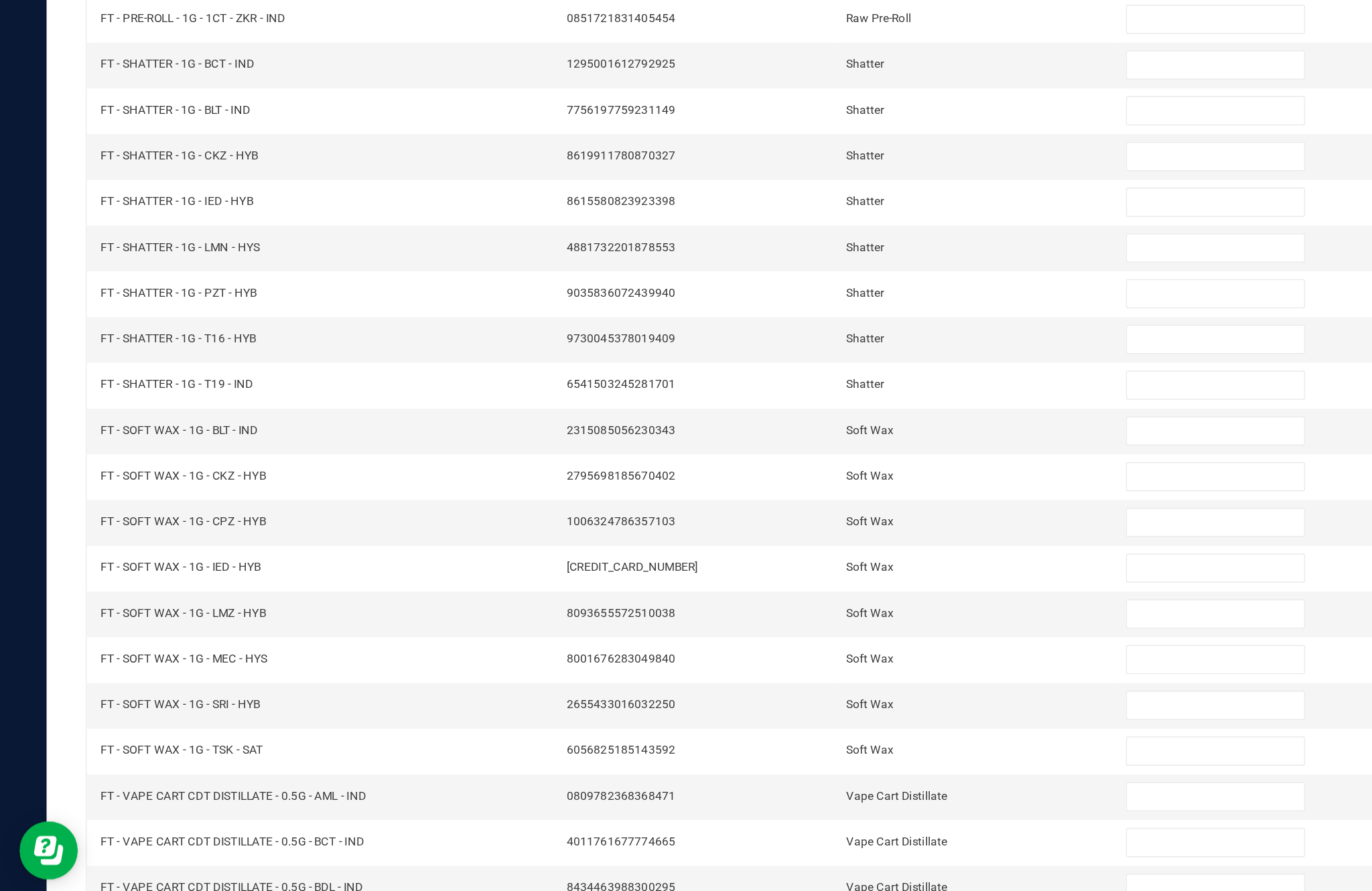
click at [809, 506] on input at bounding box center [837, 515] width 122 height 18
type input "5"
click at [804, 537] on input at bounding box center [837, 546] width 122 height 18
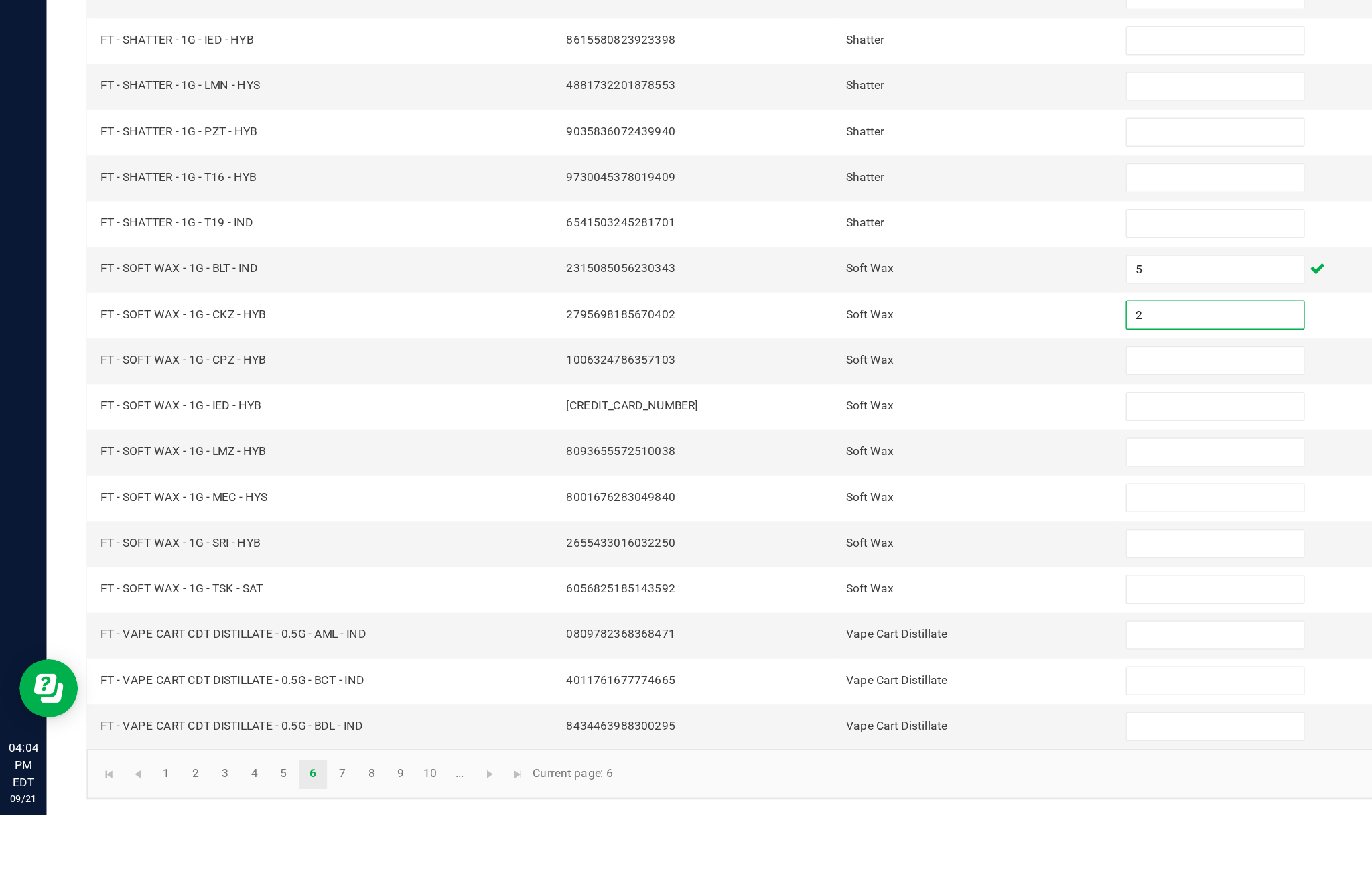
type input "2"
click at [809, 568] on input at bounding box center [837, 578] width 122 height 18
type input "2"
click at [815, 600] on input at bounding box center [837, 610] width 122 height 18
type input "3"
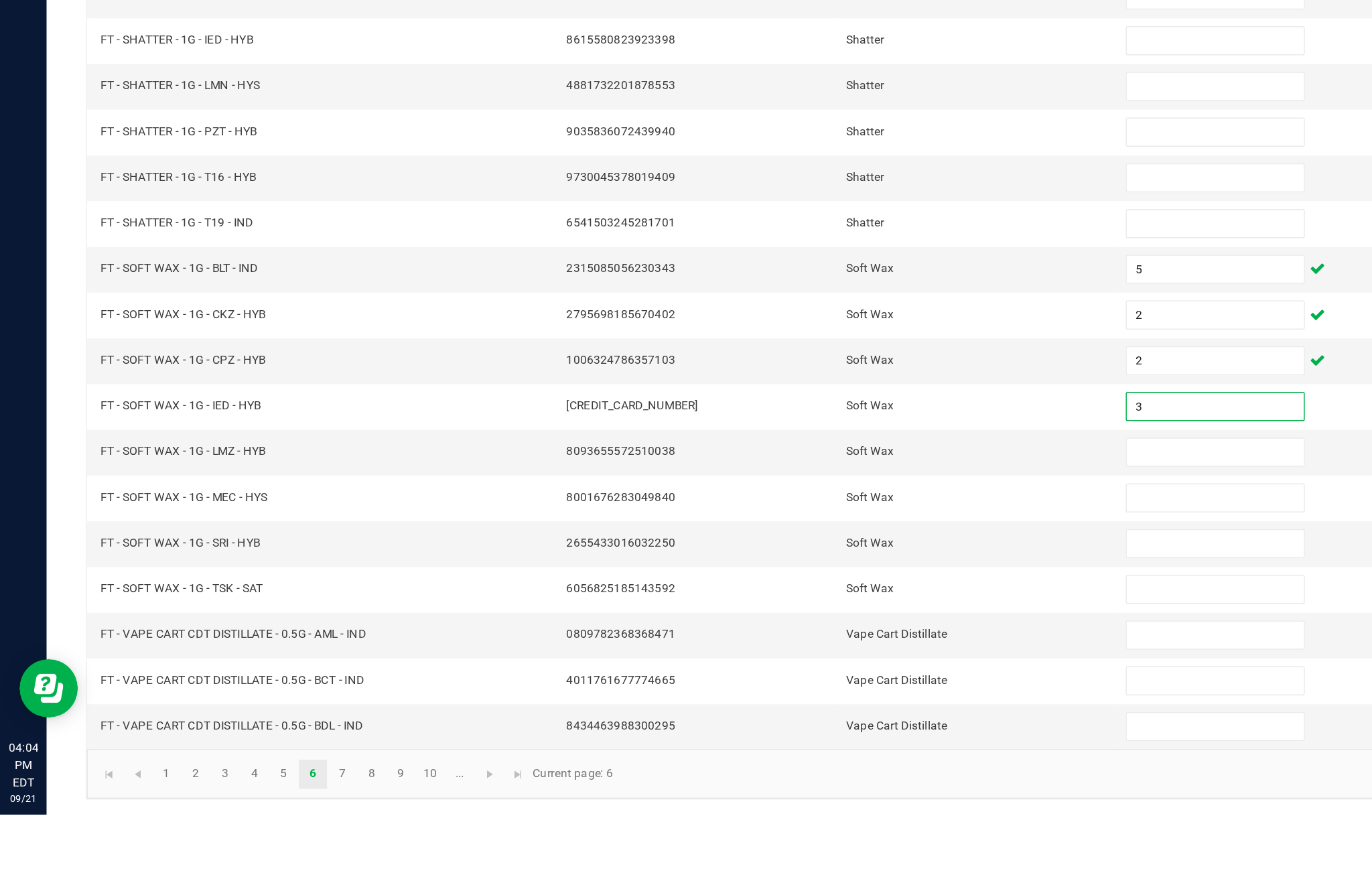
click at [822, 632] on input at bounding box center [837, 641] width 122 height 18
type input "8"
click at [808, 663] on input at bounding box center [837, 672] width 122 height 18
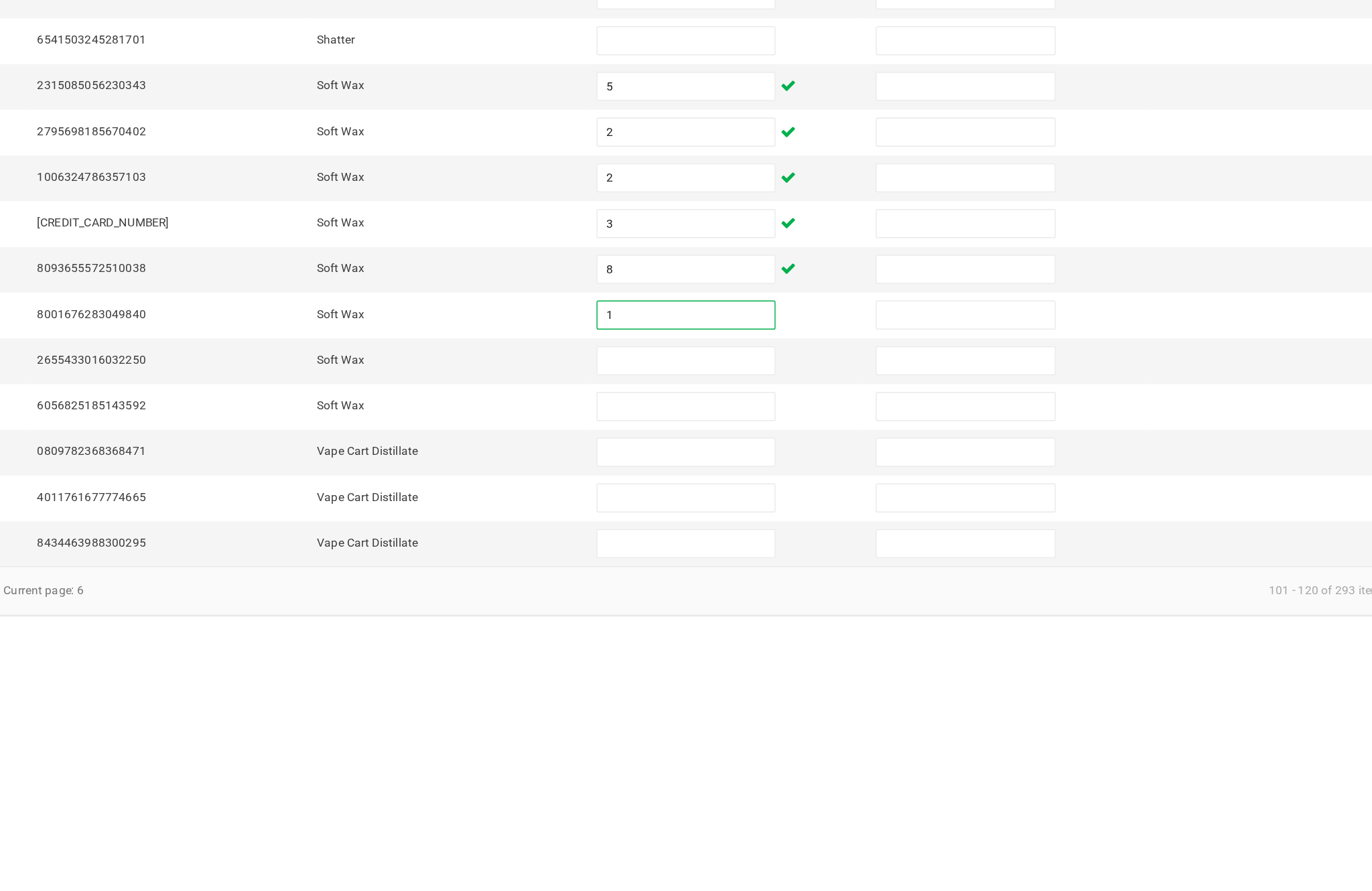
type input "1"
click at [776, 694] on input at bounding box center [837, 703] width 122 height 18
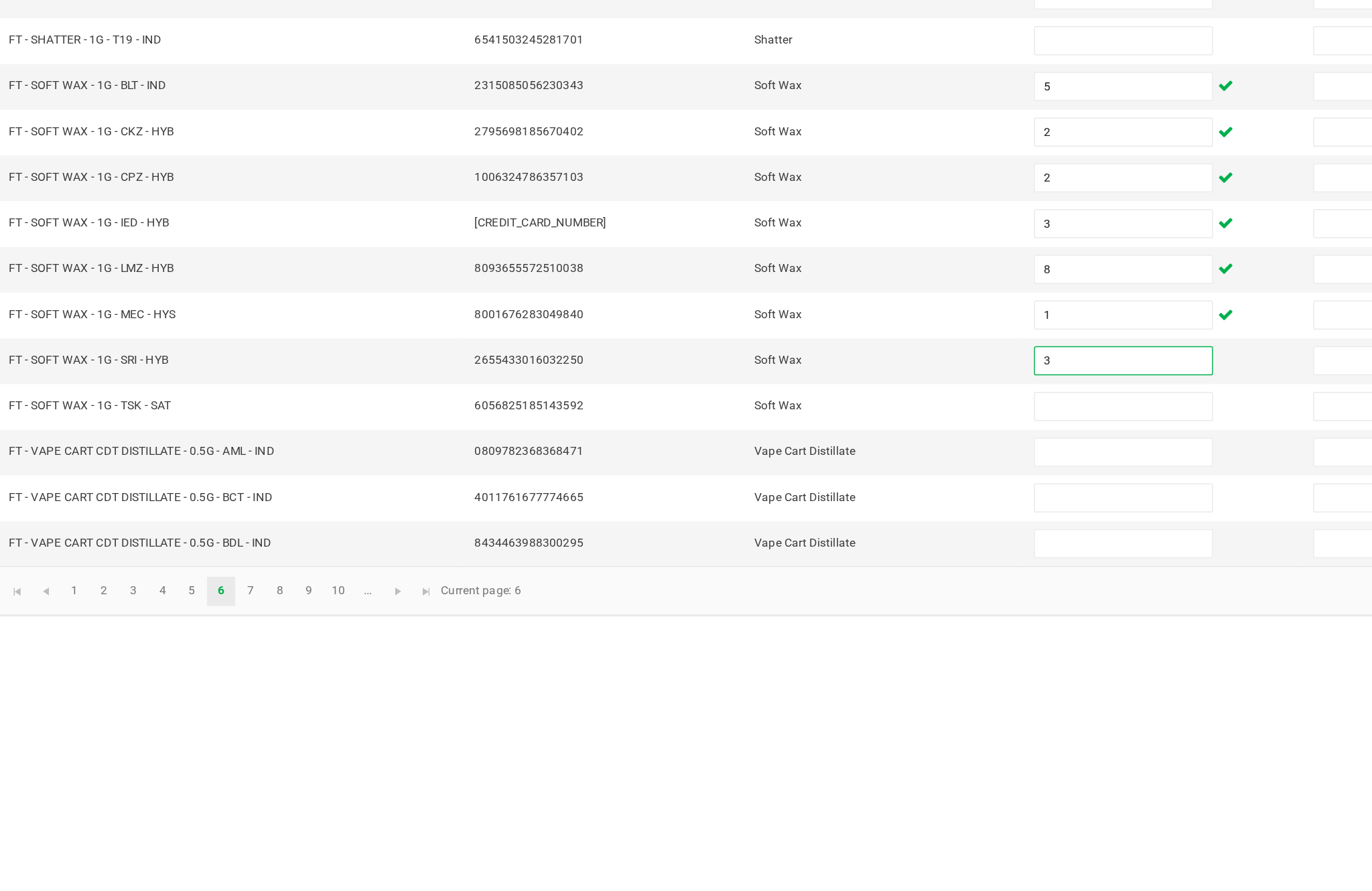
type input "3"
click at [776, 726] on input at bounding box center [837, 735] width 122 height 18
type input "2"
click at [776, 757] on input at bounding box center [837, 767] width 122 height 18
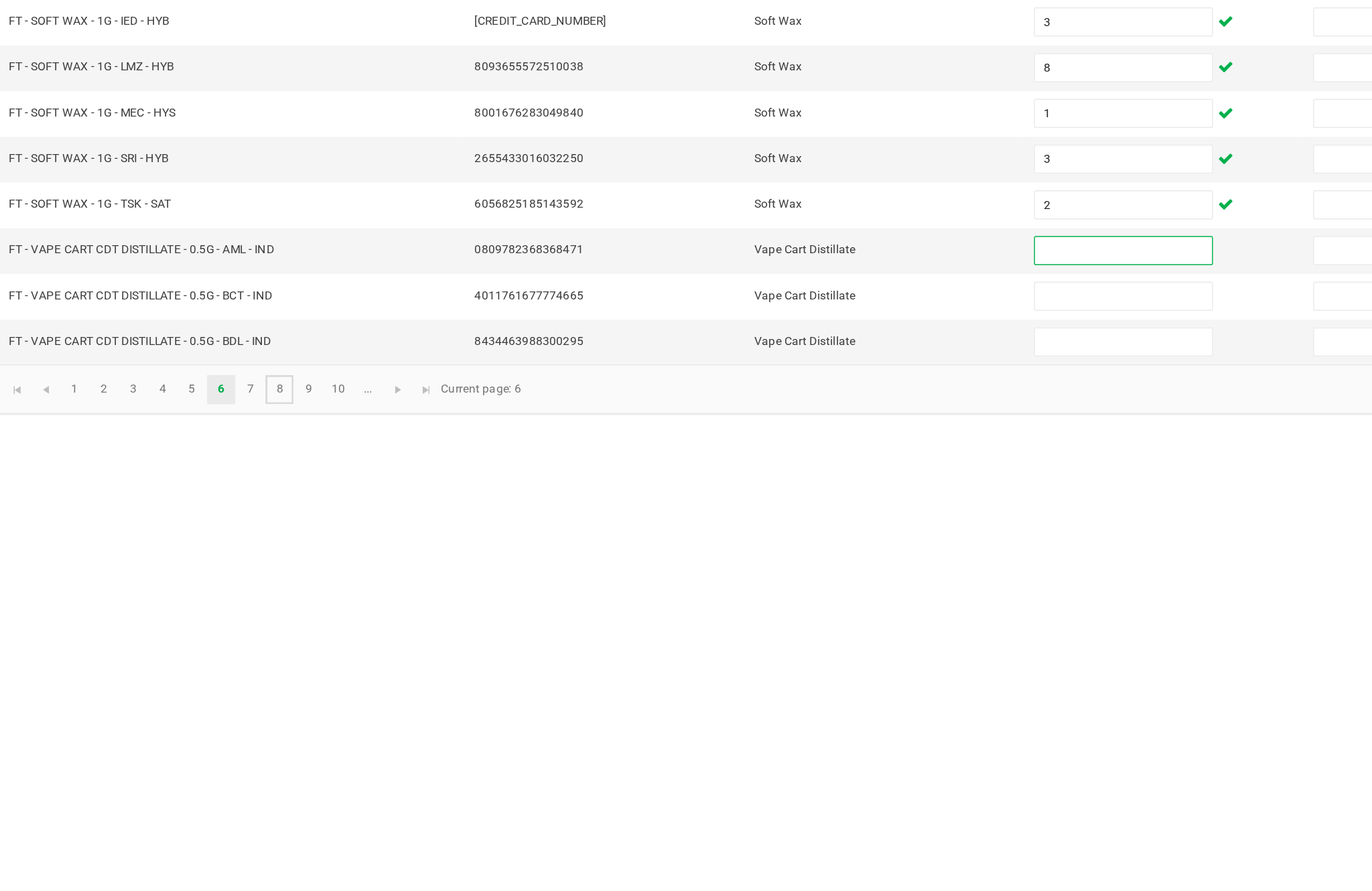
click at [246, 853] on link "8" at bounding box center [255, 863] width 19 height 20
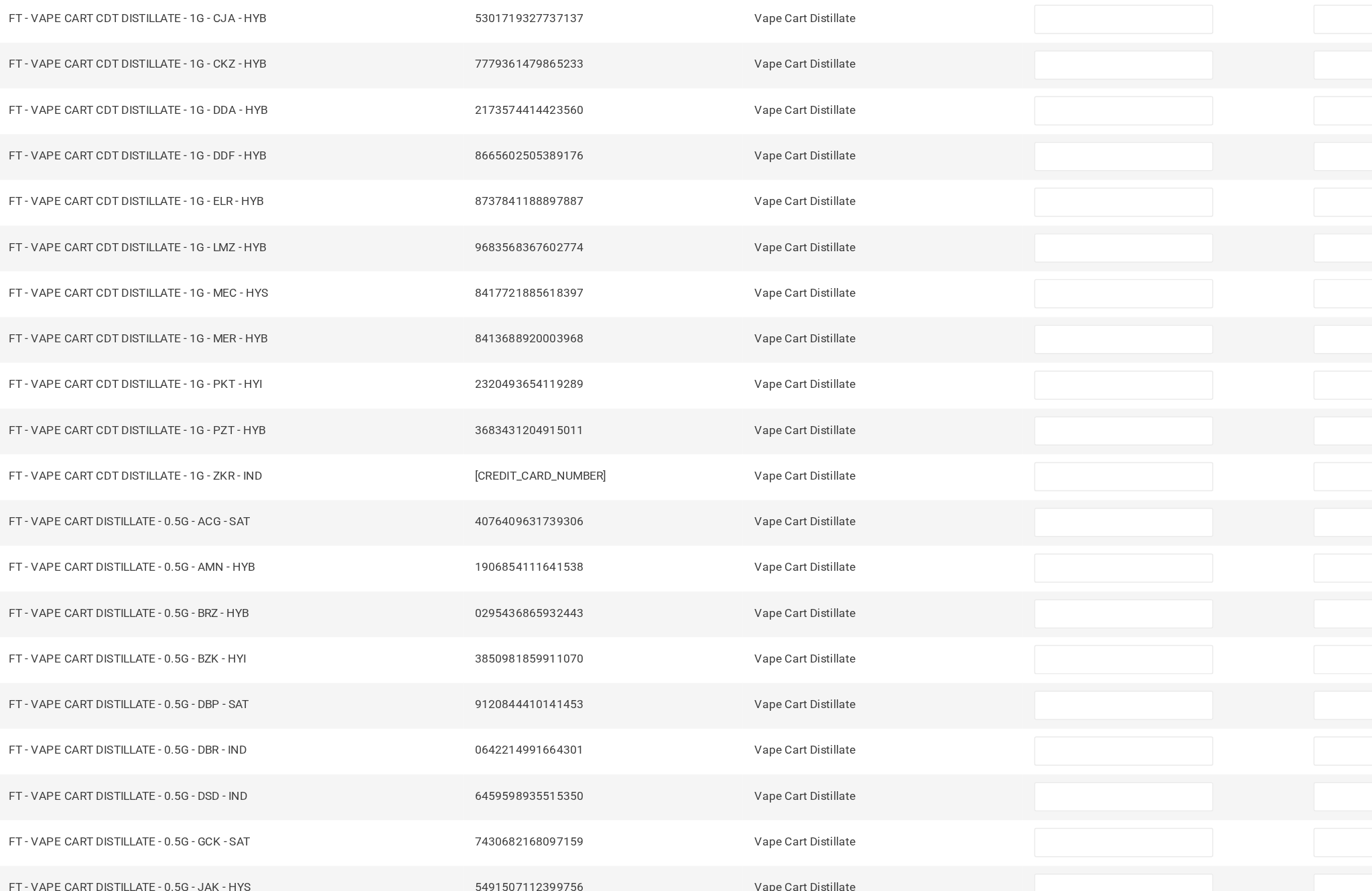
click at [286, 853] on link "10" at bounding box center [296, 863] width 19 height 20
click at [307, 853] on link "..." at bounding box center [316, 863] width 19 height 20
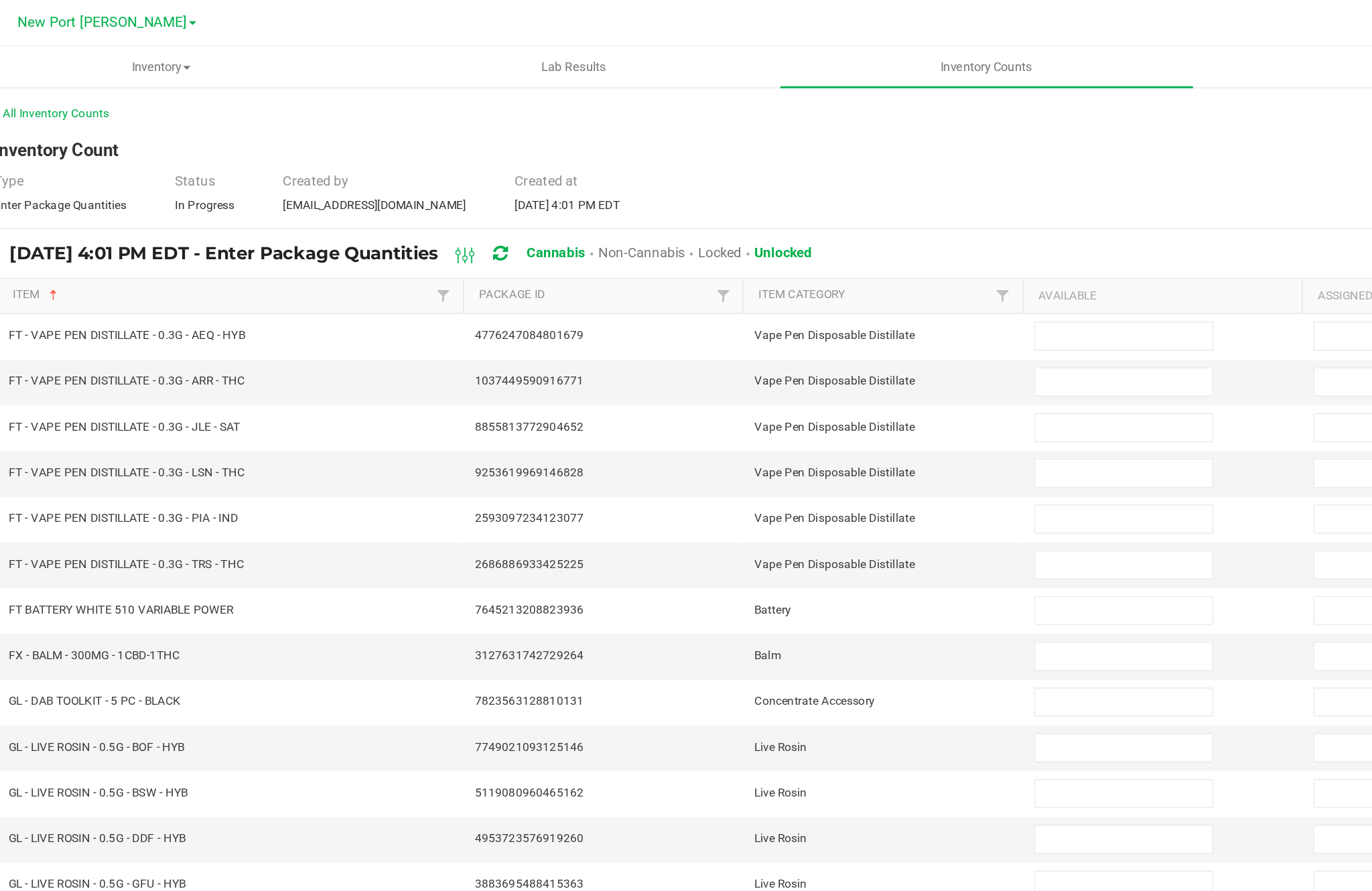
scroll to position [44, 0]
click at [776, 411] on input at bounding box center [837, 421] width 122 height 18
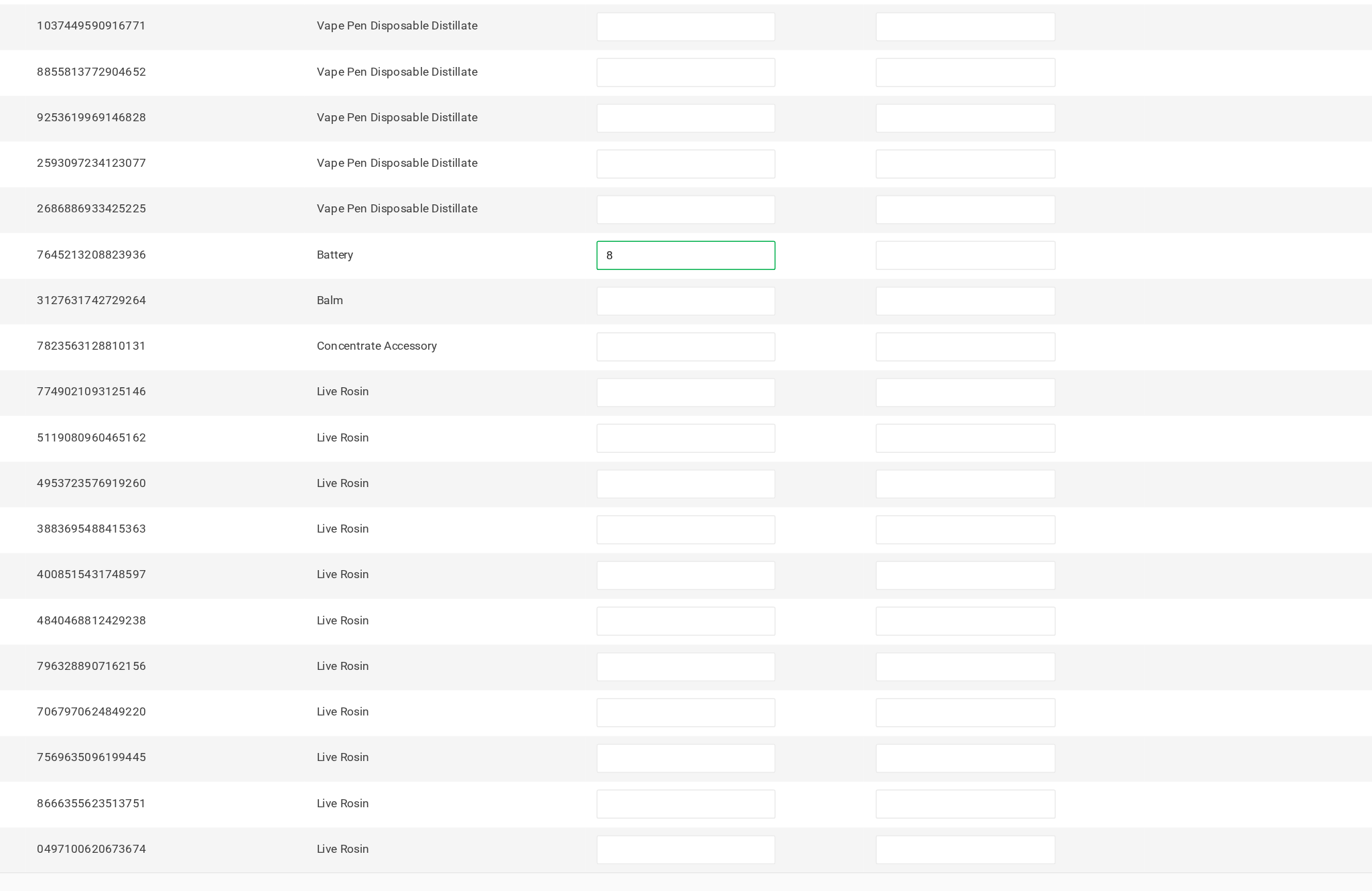
type input "8"
click at [776, 443] on input at bounding box center [837, 452] width 122 height 18
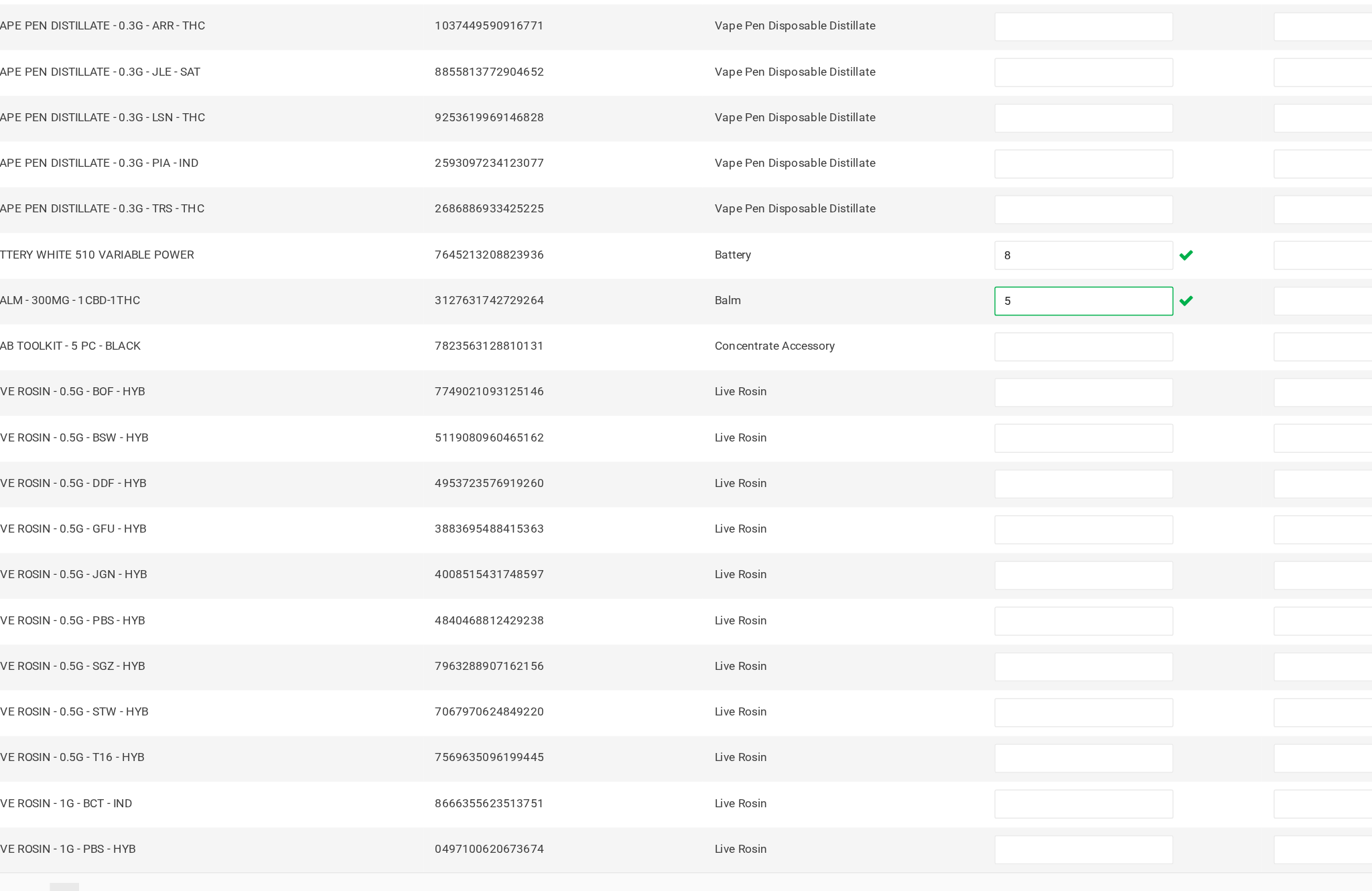
type input "5"
click at [776, 474] on input at bounding box center [837, 483] width 122 height 18
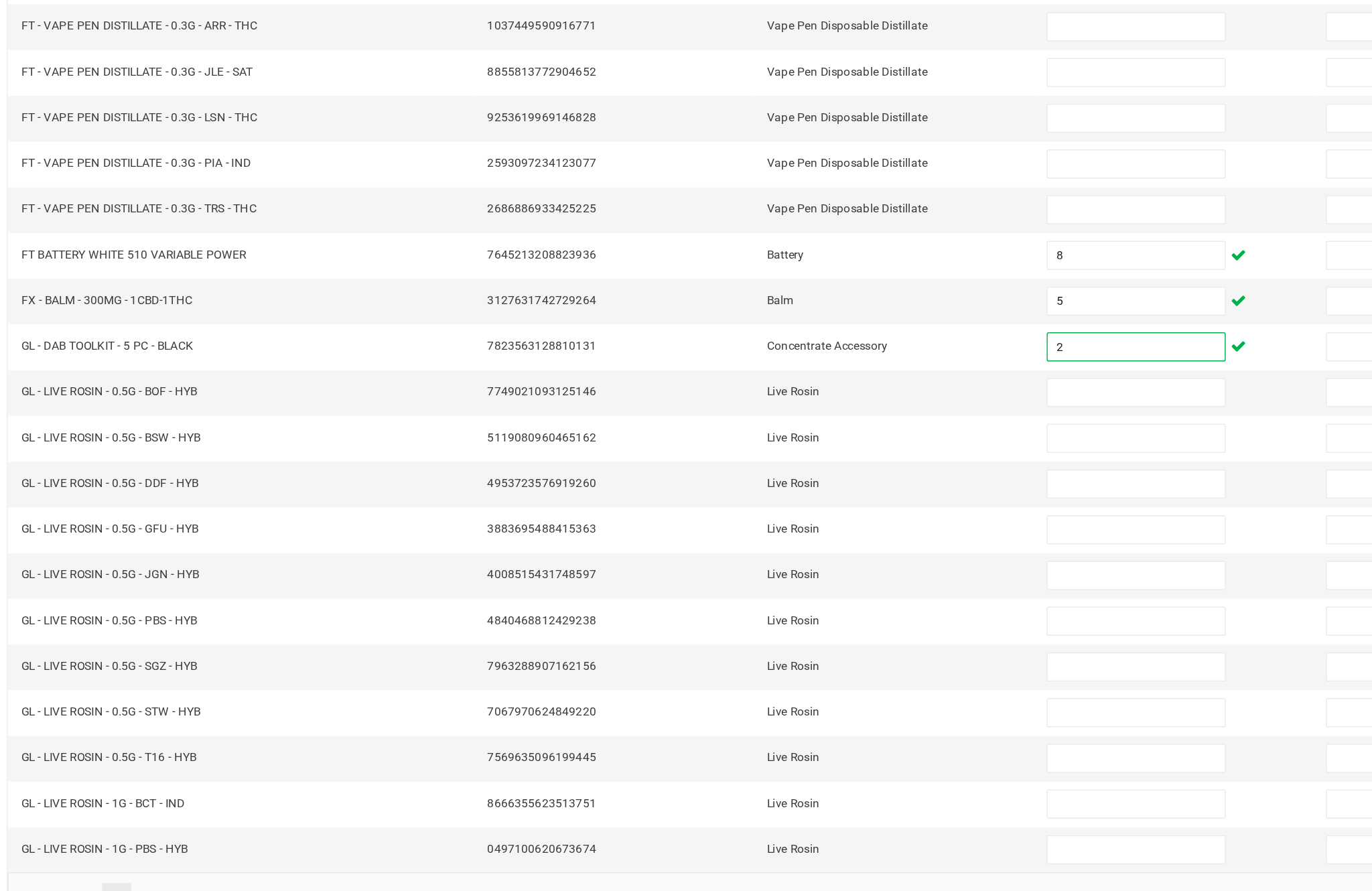
type input "2"
click at [776, 506] on input at bounding box center [837, 515] width 122 height 18
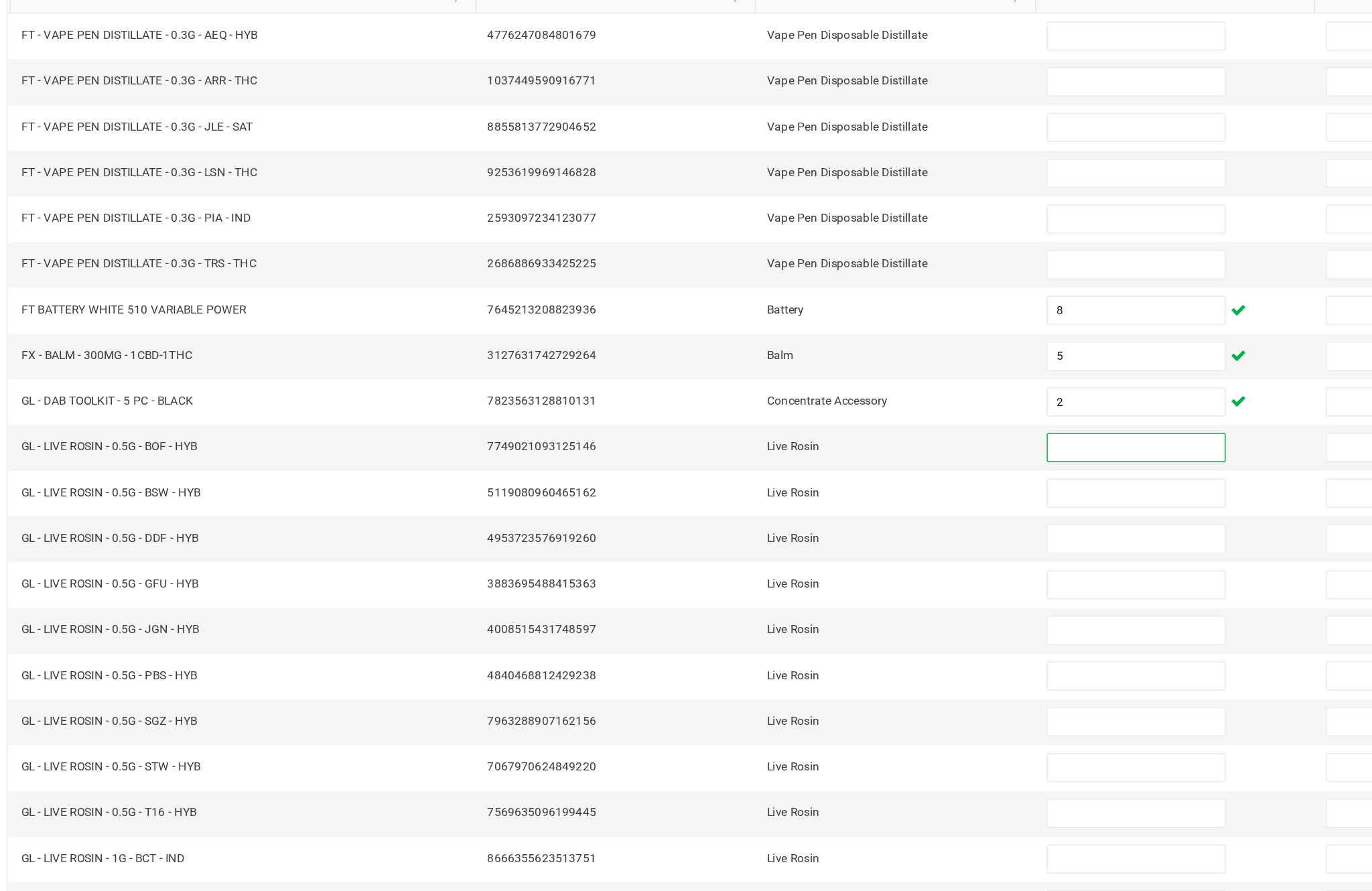
scroll to position [86, 0]
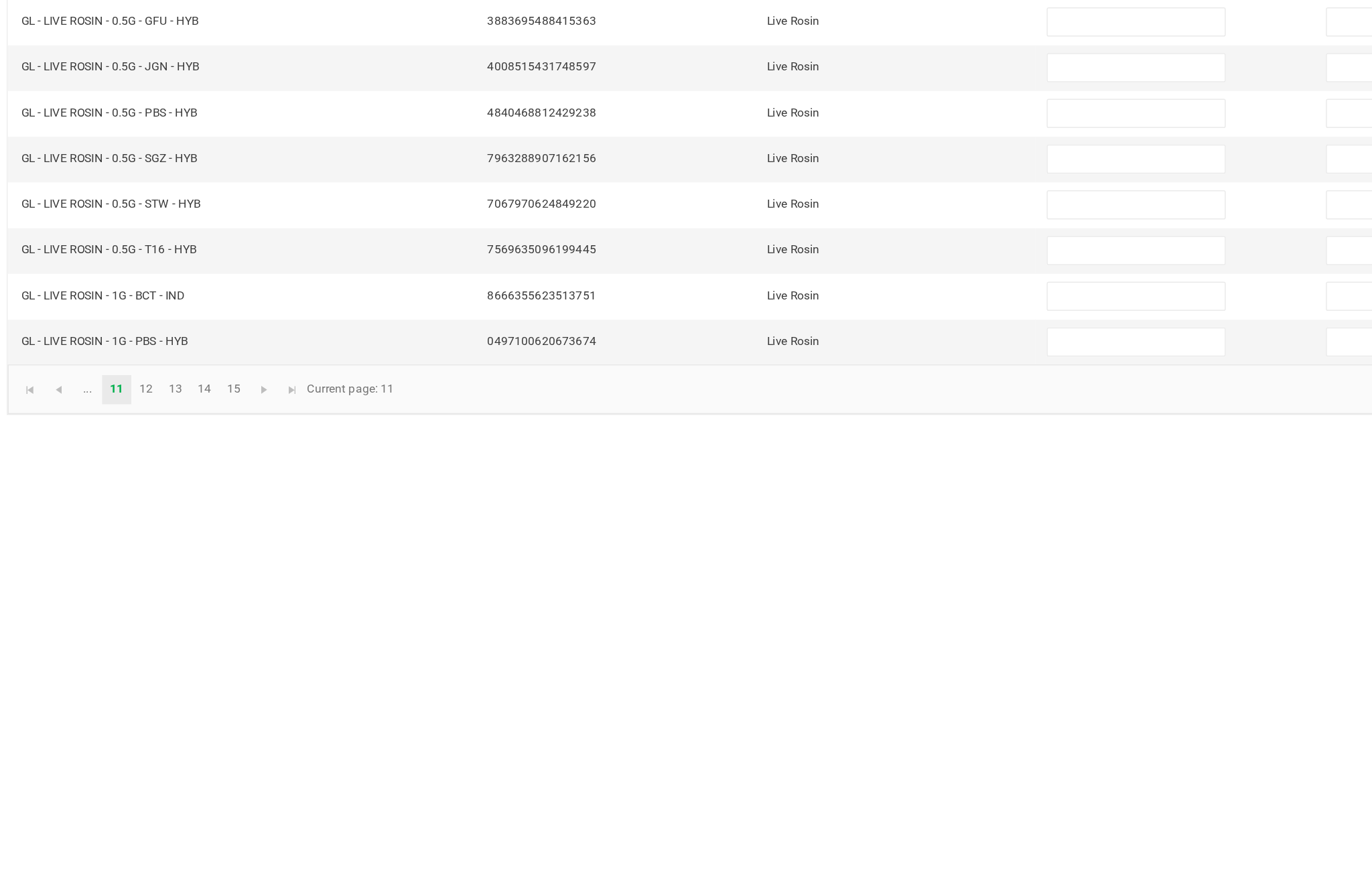
click at [776, 789] on input at bounding box center [837, 798] width 122 height 18
type input "7"
click at [776, 821] on input at bounding box center [837, 830] width 122 height 18
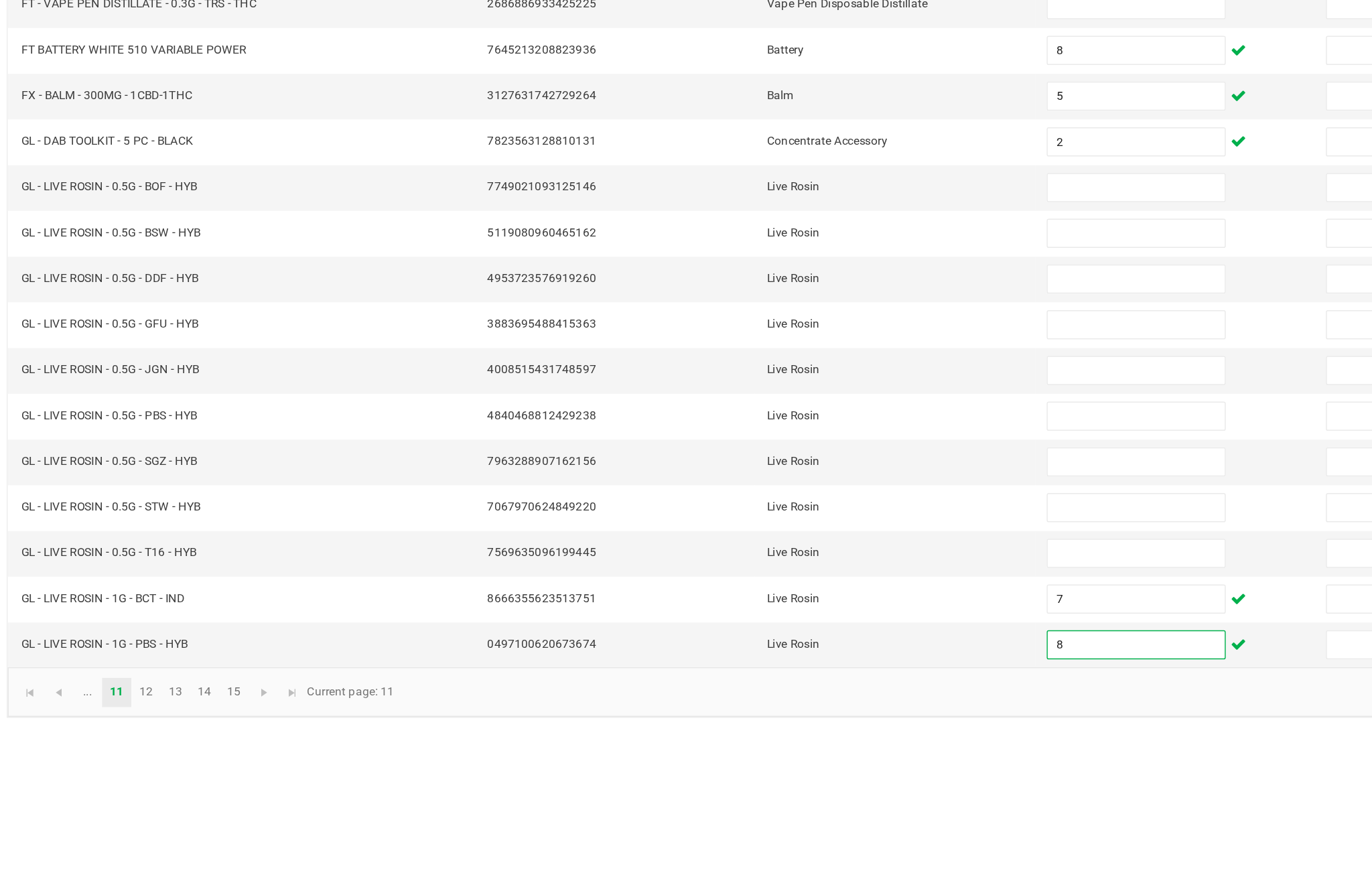
type input "8"
click at [776, 506] on input at bounding box center [837, 515] width 122 height 18
type input "1"
click at [782, 537] on input at bounding box center [837, 546] width 122 height 18
type input "2"
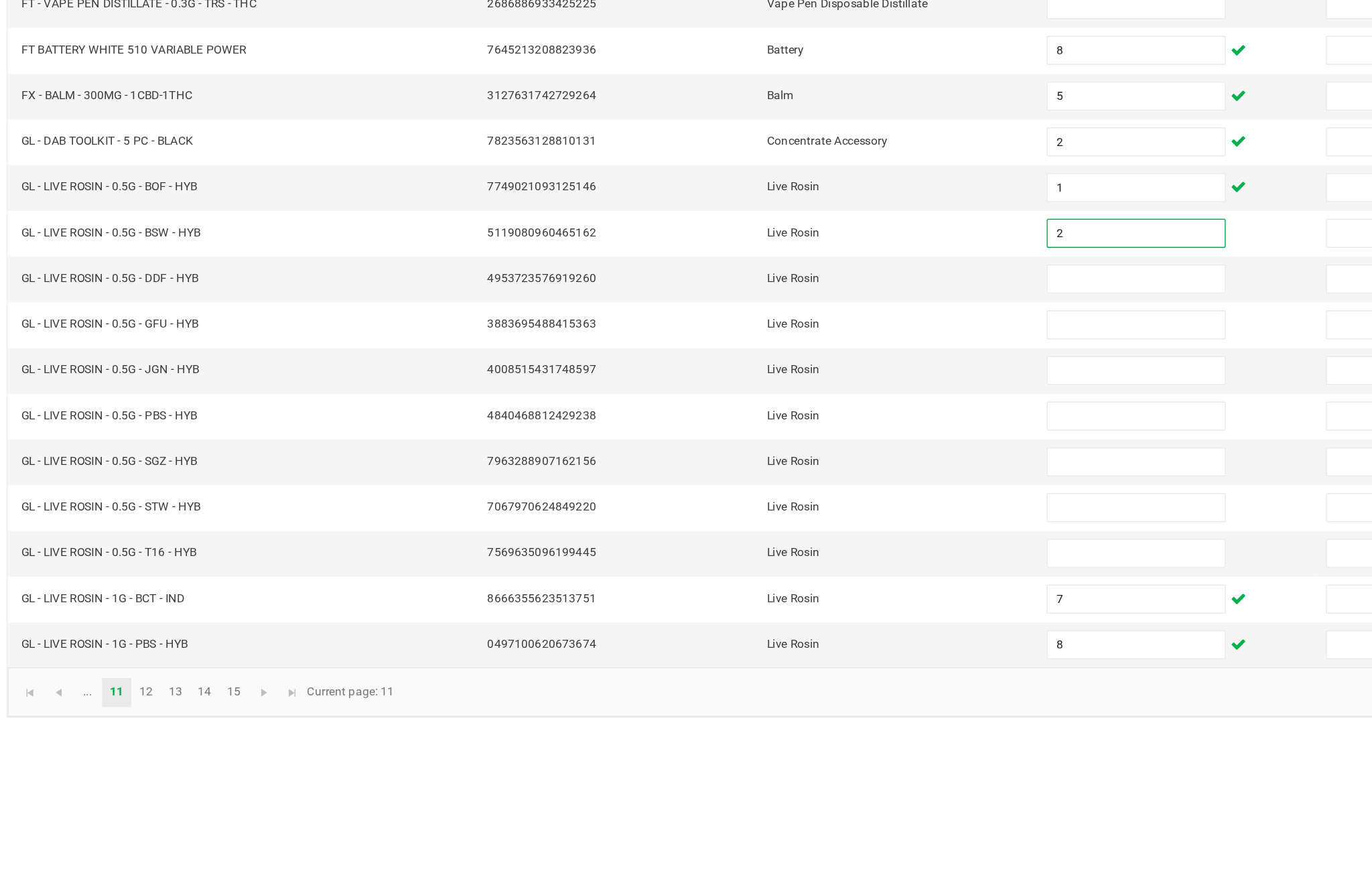
click at [778, 568] on input at bounding box center [837, 578] width 122 height 18
type input "6"
click at [776, 600] on input at bounding box center [837, 610] width 122 height 18
type input "8"
click at [785, 632] on input at bounding box center [837, 641] width 122 height 18
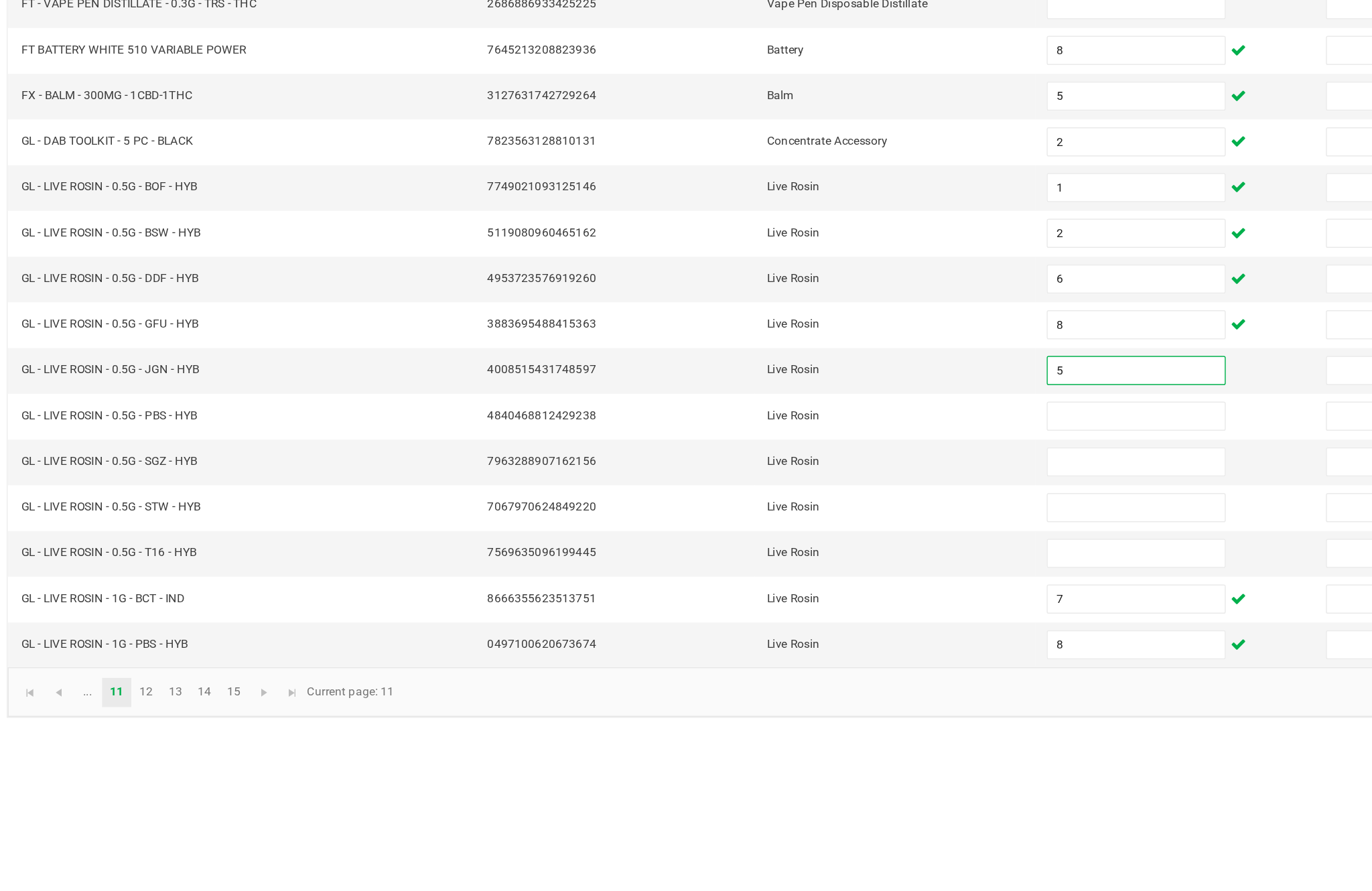
type input "5"
click at [776, 663] on input at bounding box center [837, 672] width 122 height 18
type input "2"
click at [776, 694] on input at bounding box center [837, 703] width 122 height 18
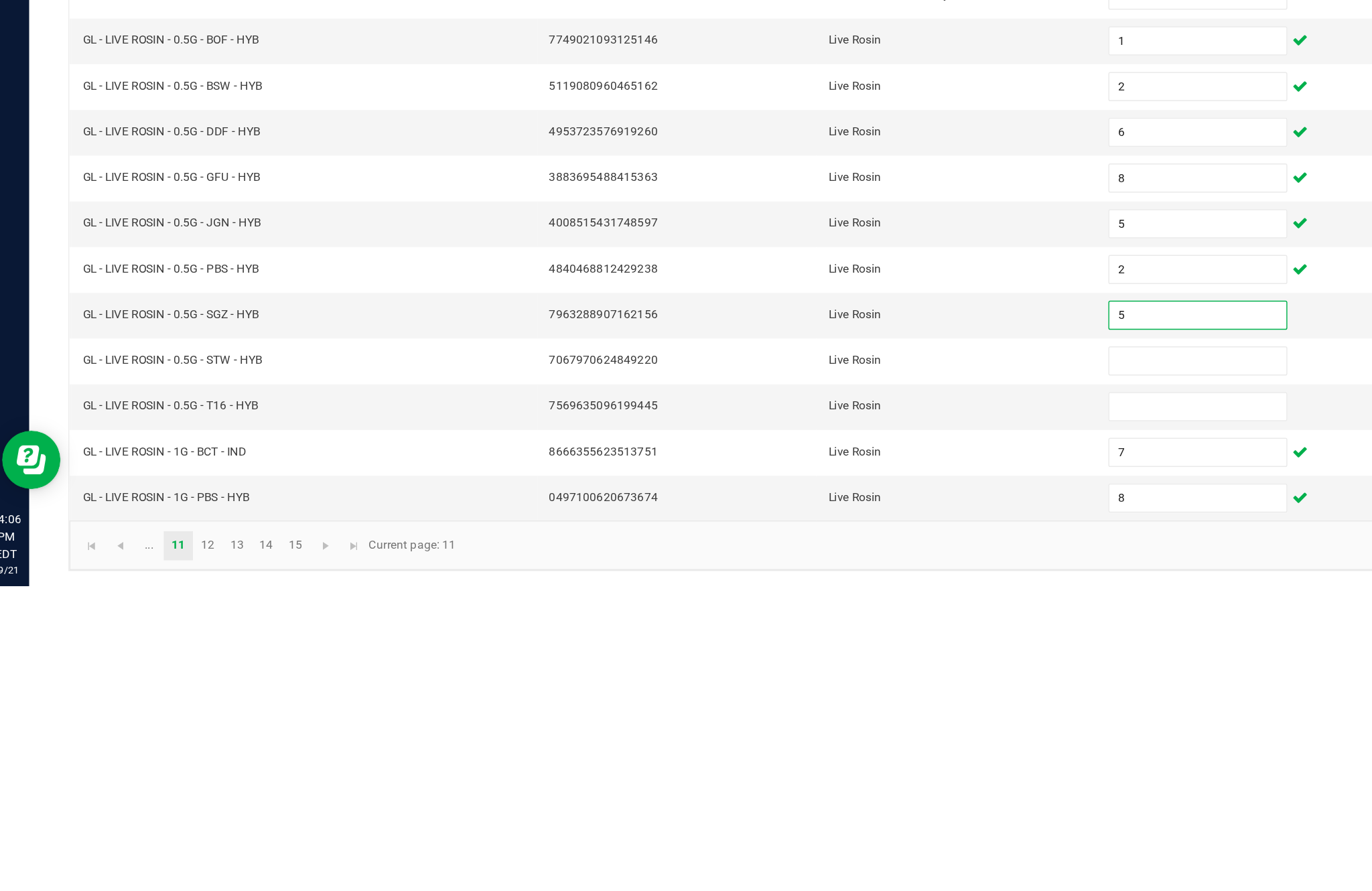
type input "5"
click at [805, 726] on input at bounding box center [837, 735] width 122 height 18
type input "8"
click at [818, 757] on input at bounding box center [837, 767] width 122 height 18
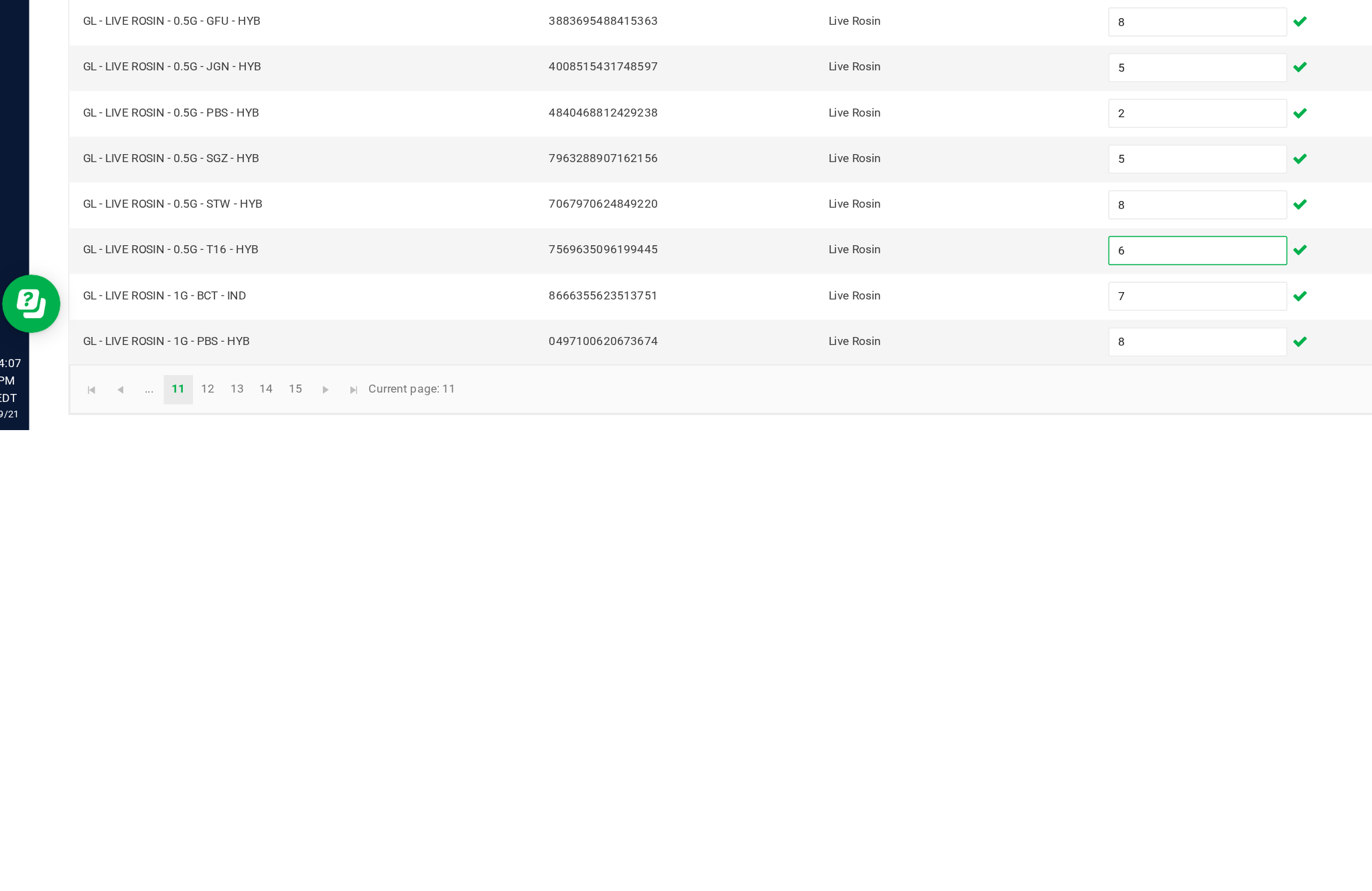
type input "6"
click at [160, 853] on link "12" at bounding box center [155, 863] width 19 height 20
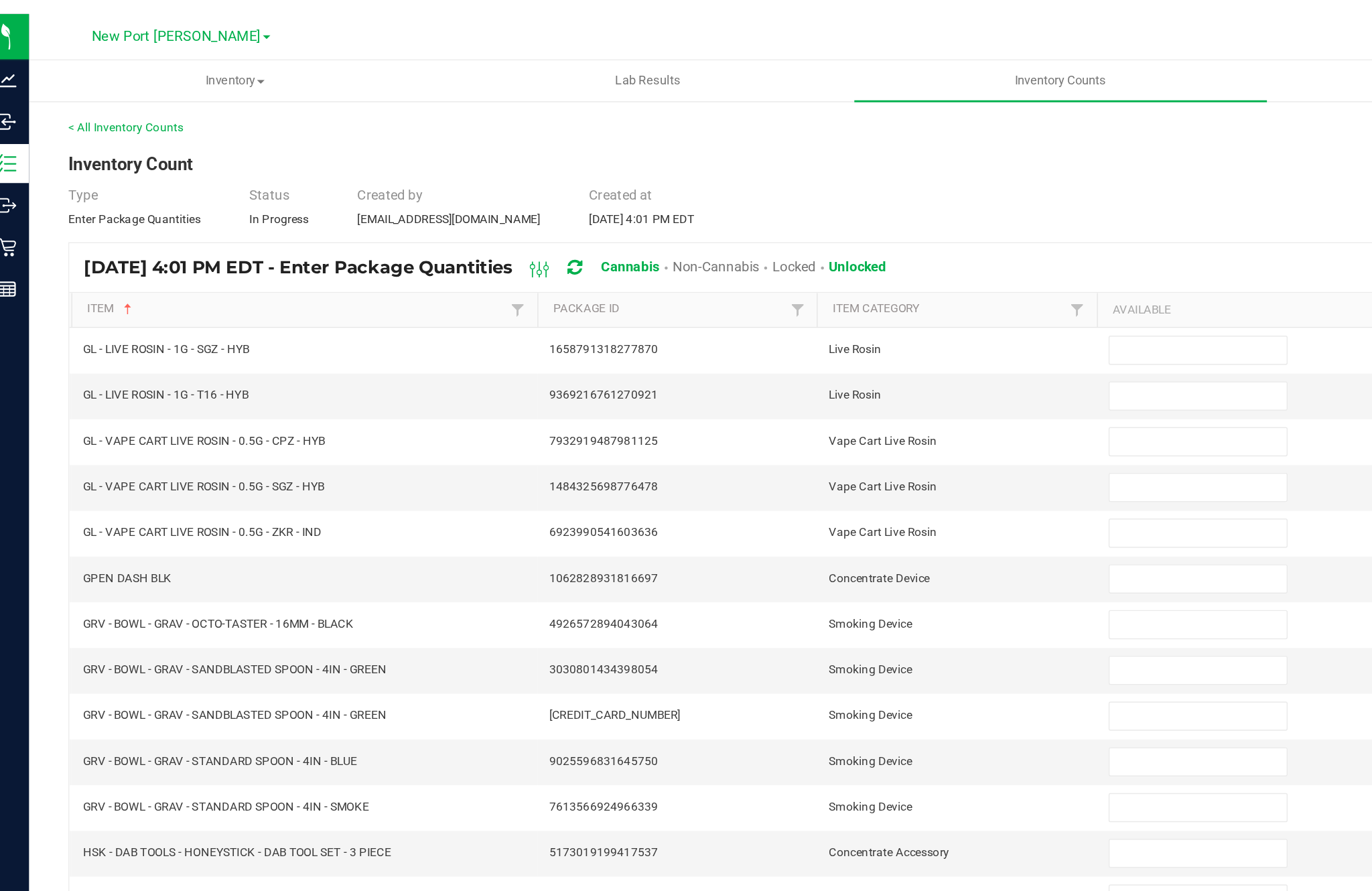
scroll to position [0, 0]
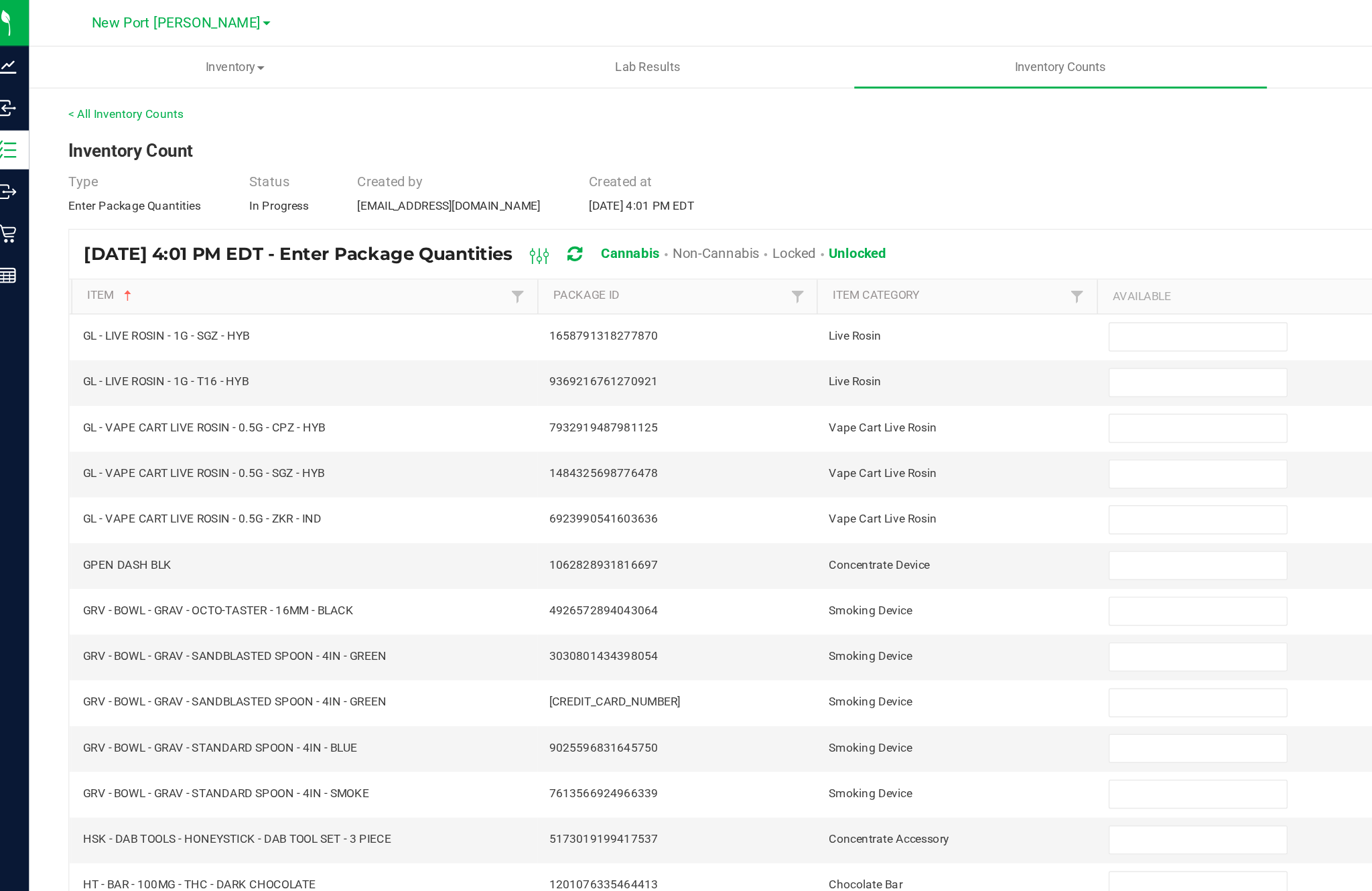
click at [798, 241] on input at bounding box center [837, 232] width 122 height 18
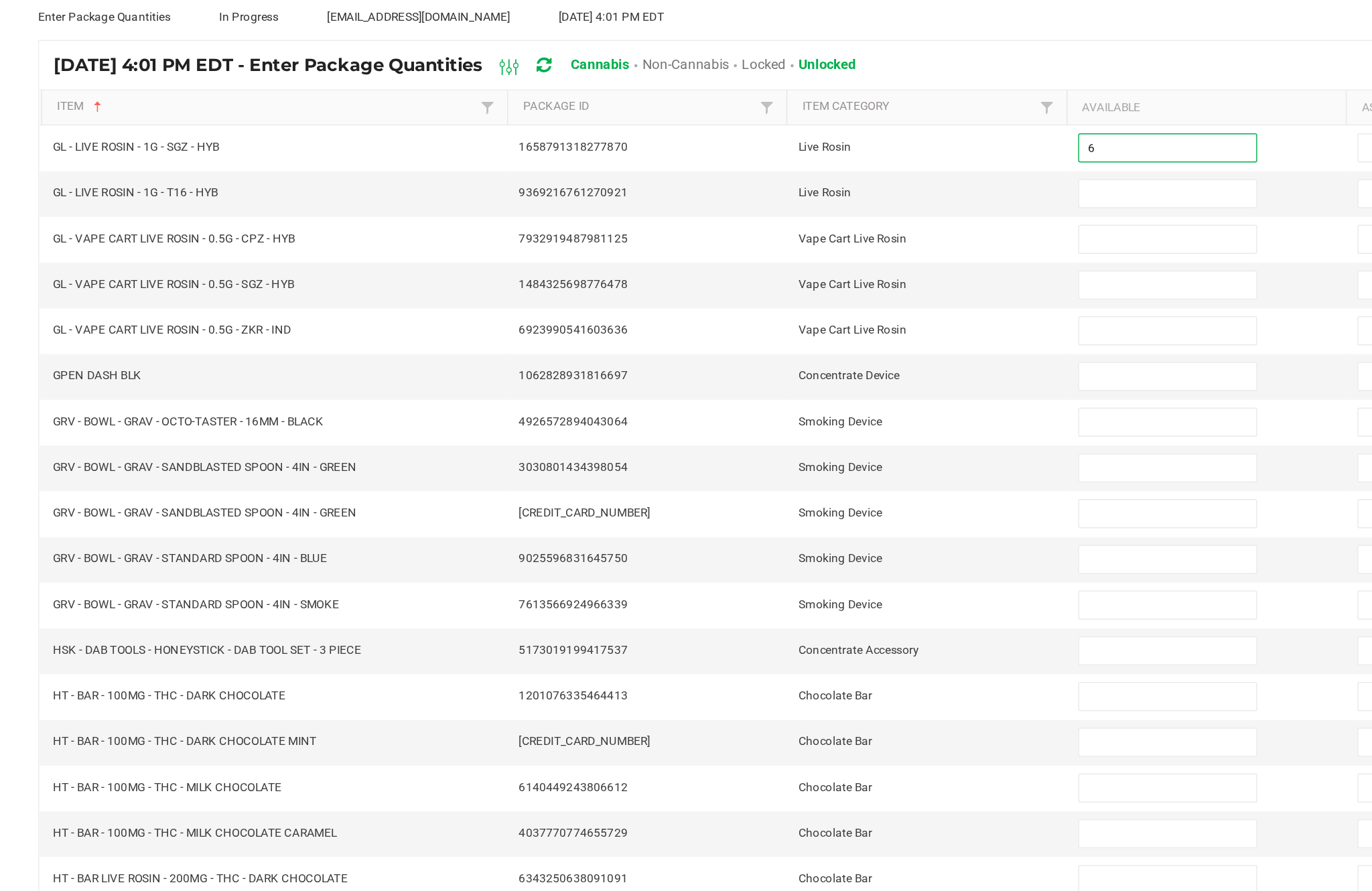
type input "6"
click at [801, 254] on input at bounding box center [837, 263] width 122 height 18
type input "4"
click at [776, 286] on input at bounding box center [837, 295] width 122 height 18
type input "1"
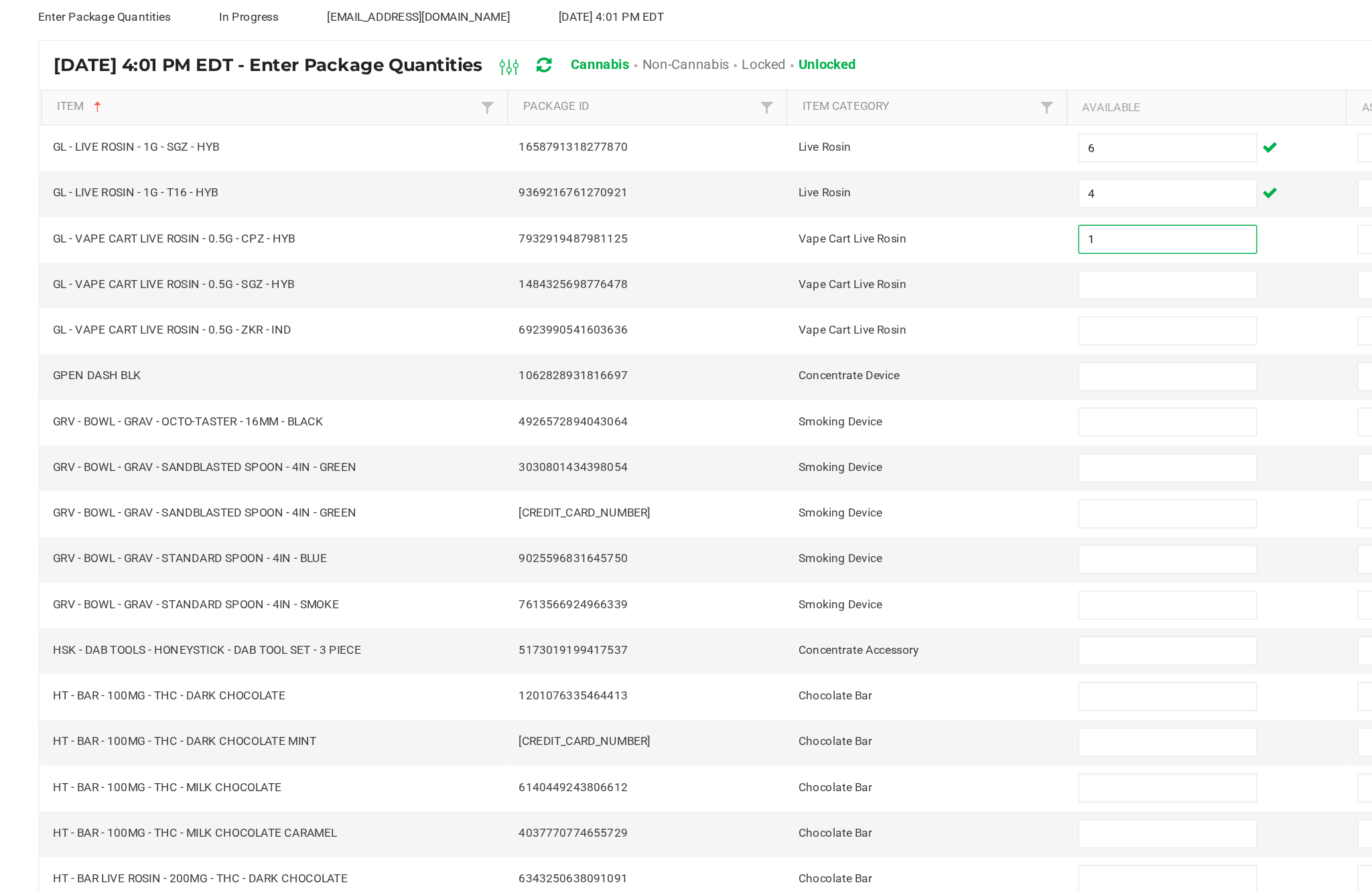
click at [783, 317] on input at bounding box center [837, 326] width 122 height 18
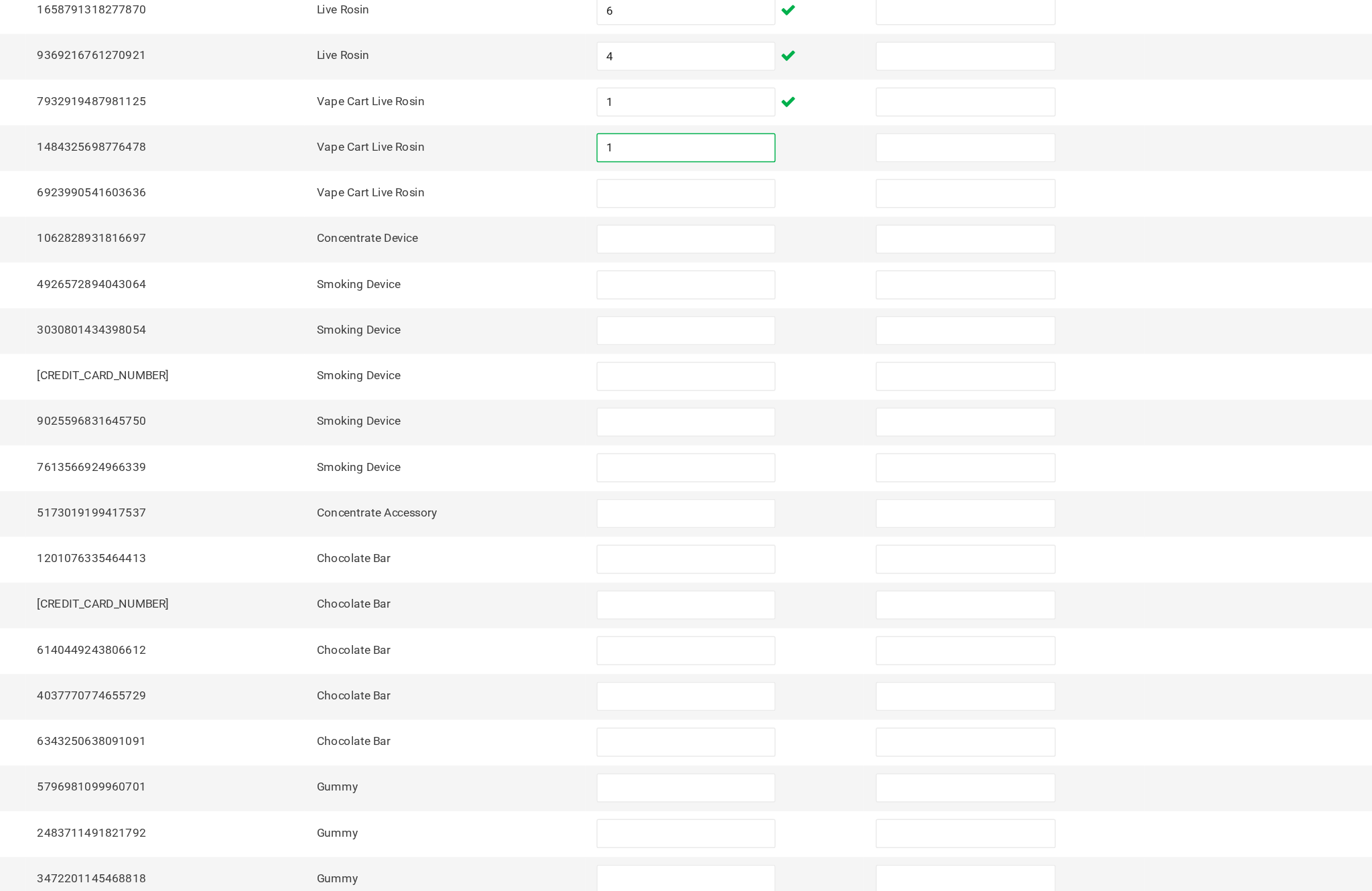
type input "1"
click at [776, 348] on input at bounding box center [837, 357] width 122 height 18
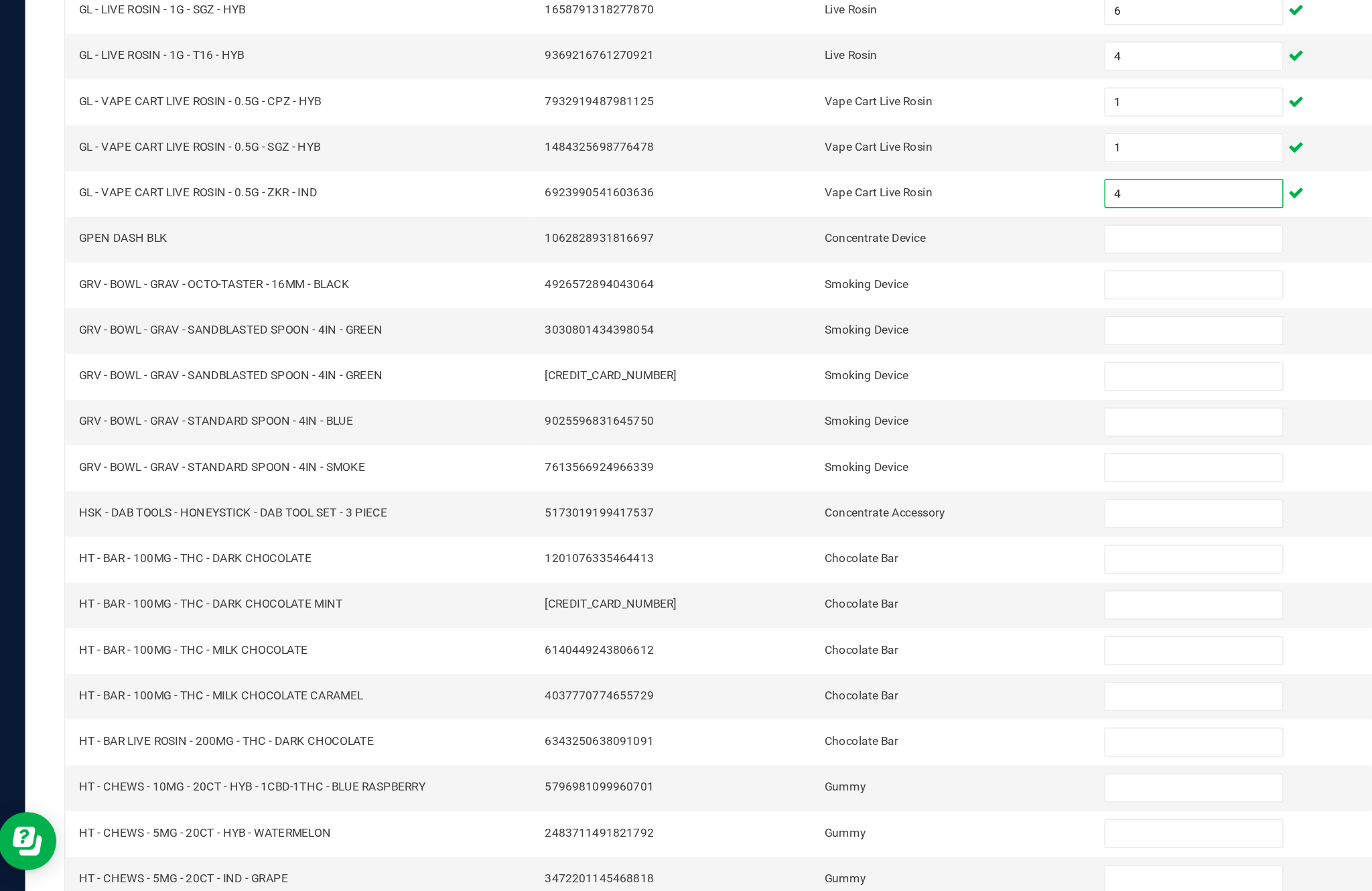
type input "4"
click at [793, 379] on input at bounding box center [837, 389] width 122 height 18
type input "1"
click at [806, 411] on input at bounding box center [837, 421] width 122 height 18
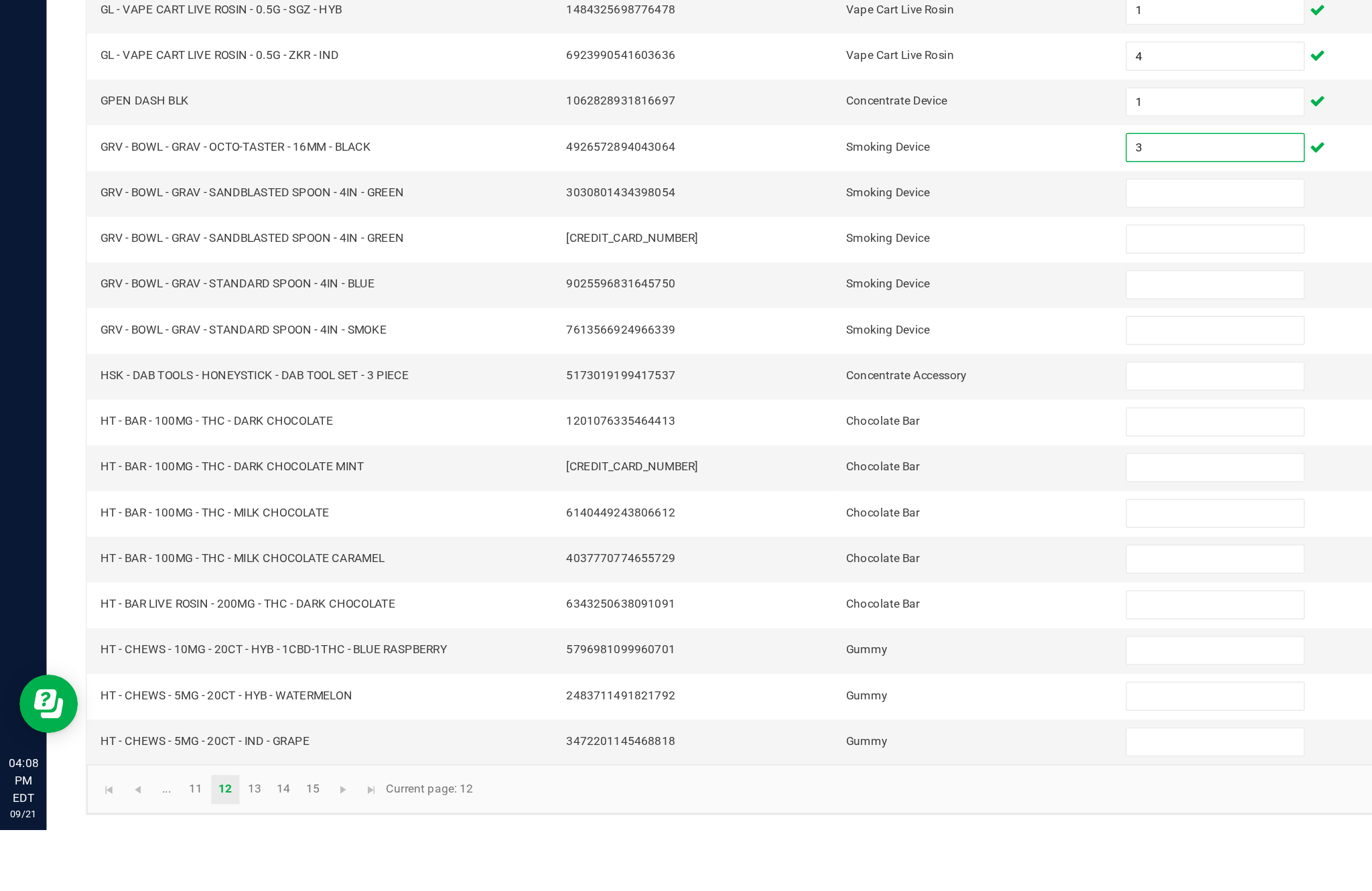
type input "3"
click at [832, 443] on input at bounding box center [837, 452] width 122 height 18
type input "12"
click at [816, 474] on input at bounding box center [837, 483] width 122 height 18
type input "0"
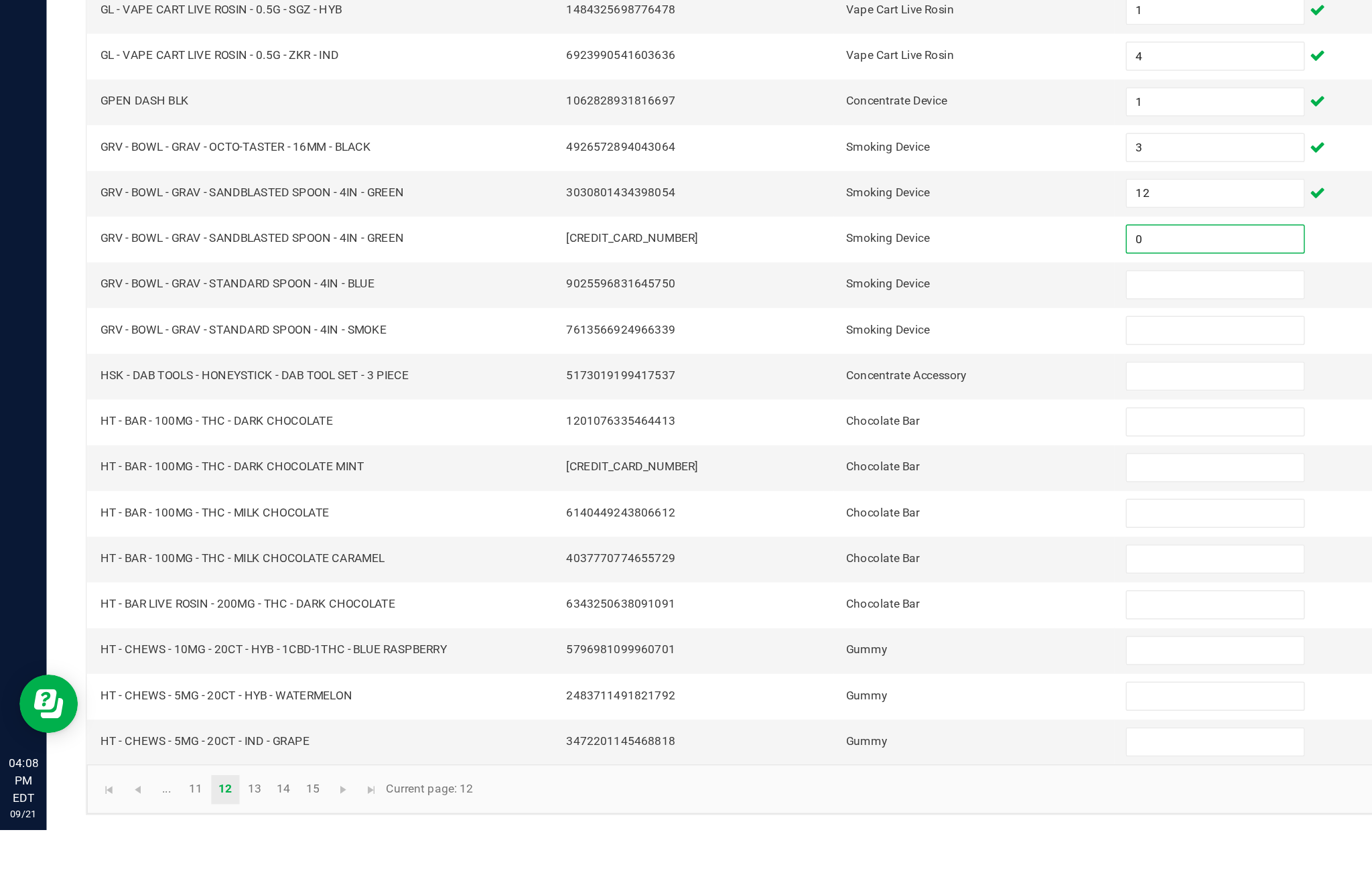
click at [820, 506] on input at bounding box center [837, 515] width 122 height 18
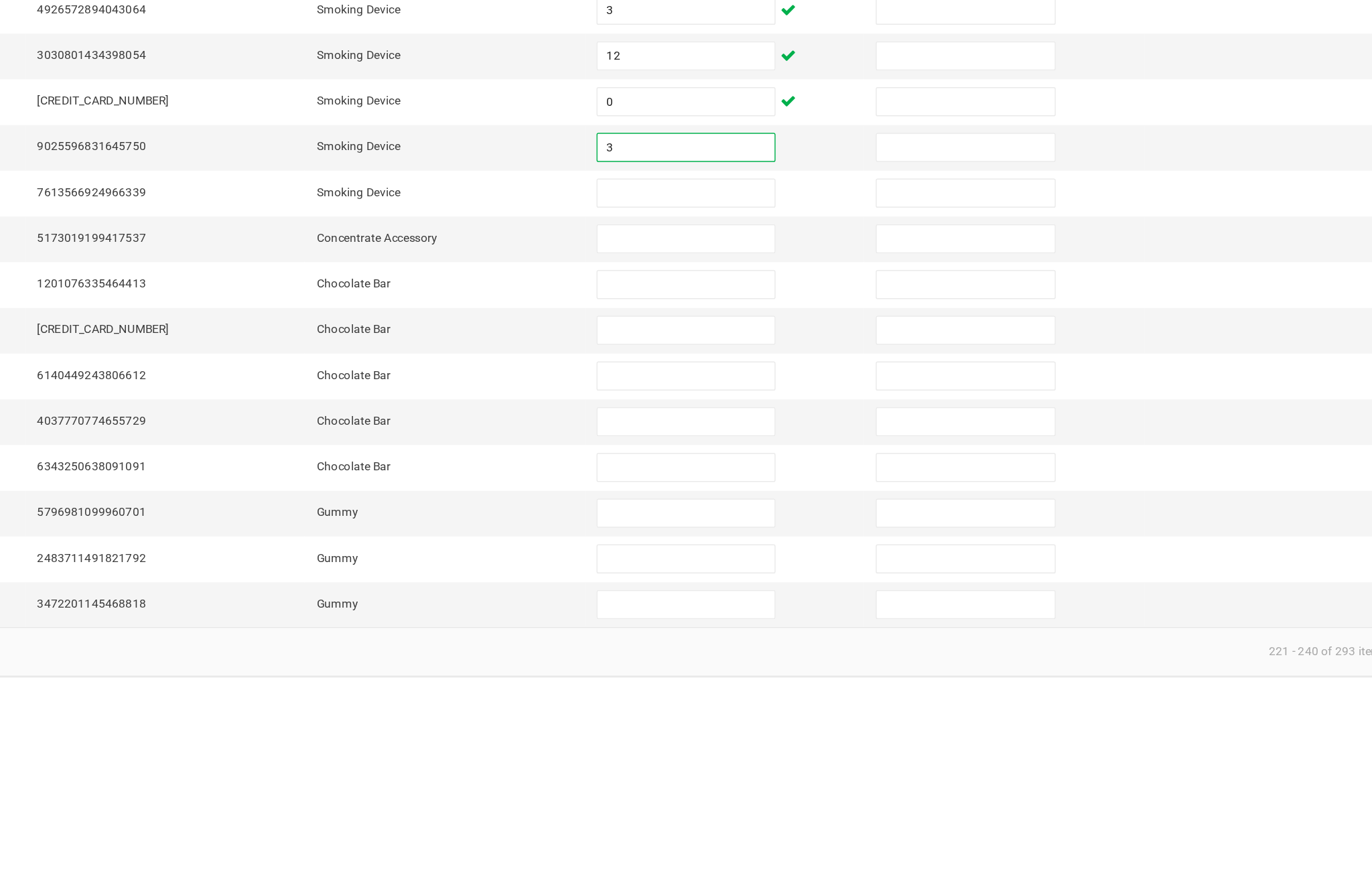
type input "3"
click at [776, 537] on input at bounding box center [837, 546] width 122 height 18
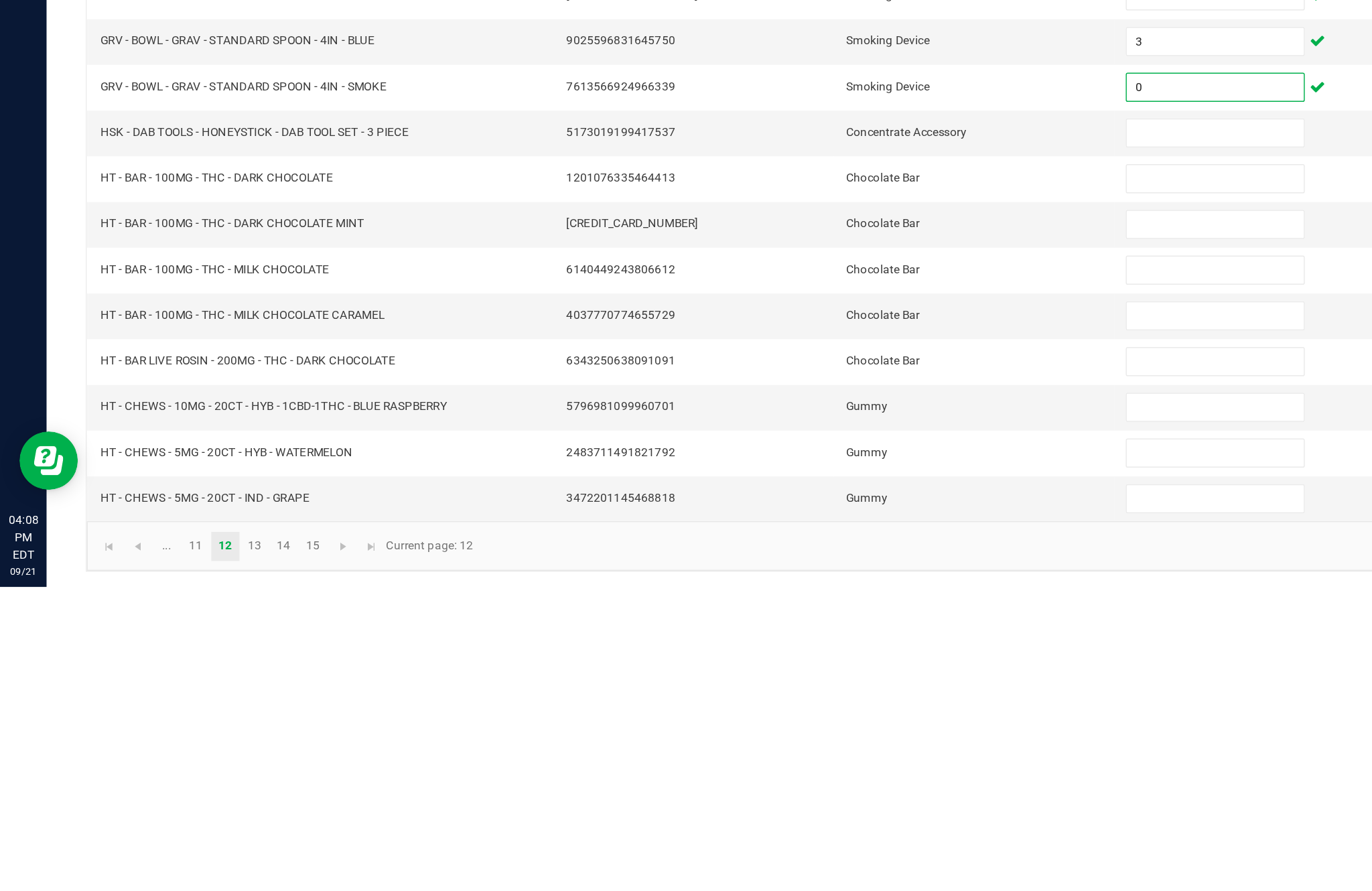
type input "0"
click at [816, 568] on input at bounding box center [837, 578] width 122 height 18
type input "4"
click at [818, 600] on input at bounding box center [837, 610] width 122 height 18
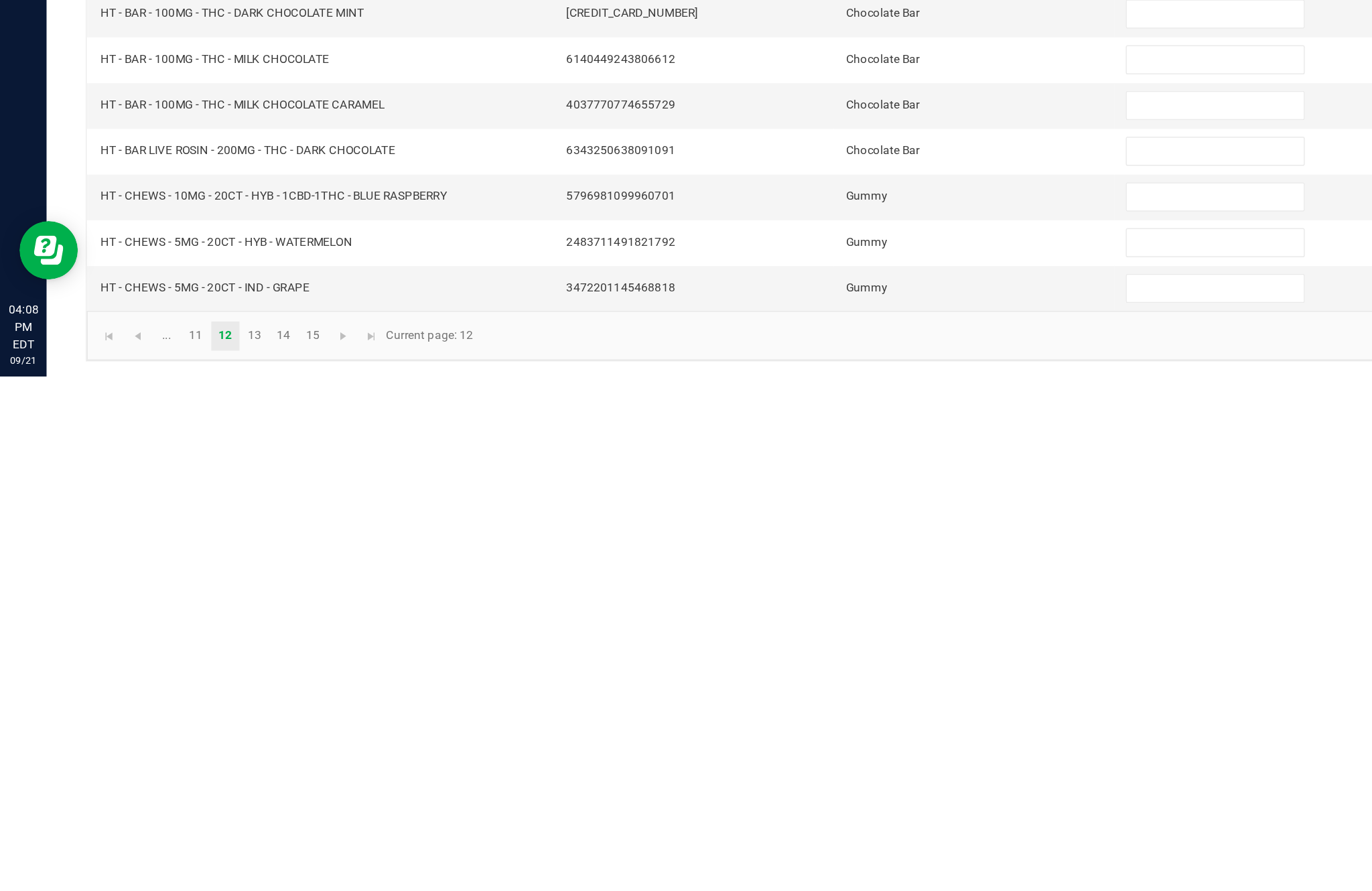
click at [818, 757] on input at bounding box center [837, 767] width 122 height 18
type input "11"
click at [819, 789] on input at bounding box center [837, 798] width 122 height 18
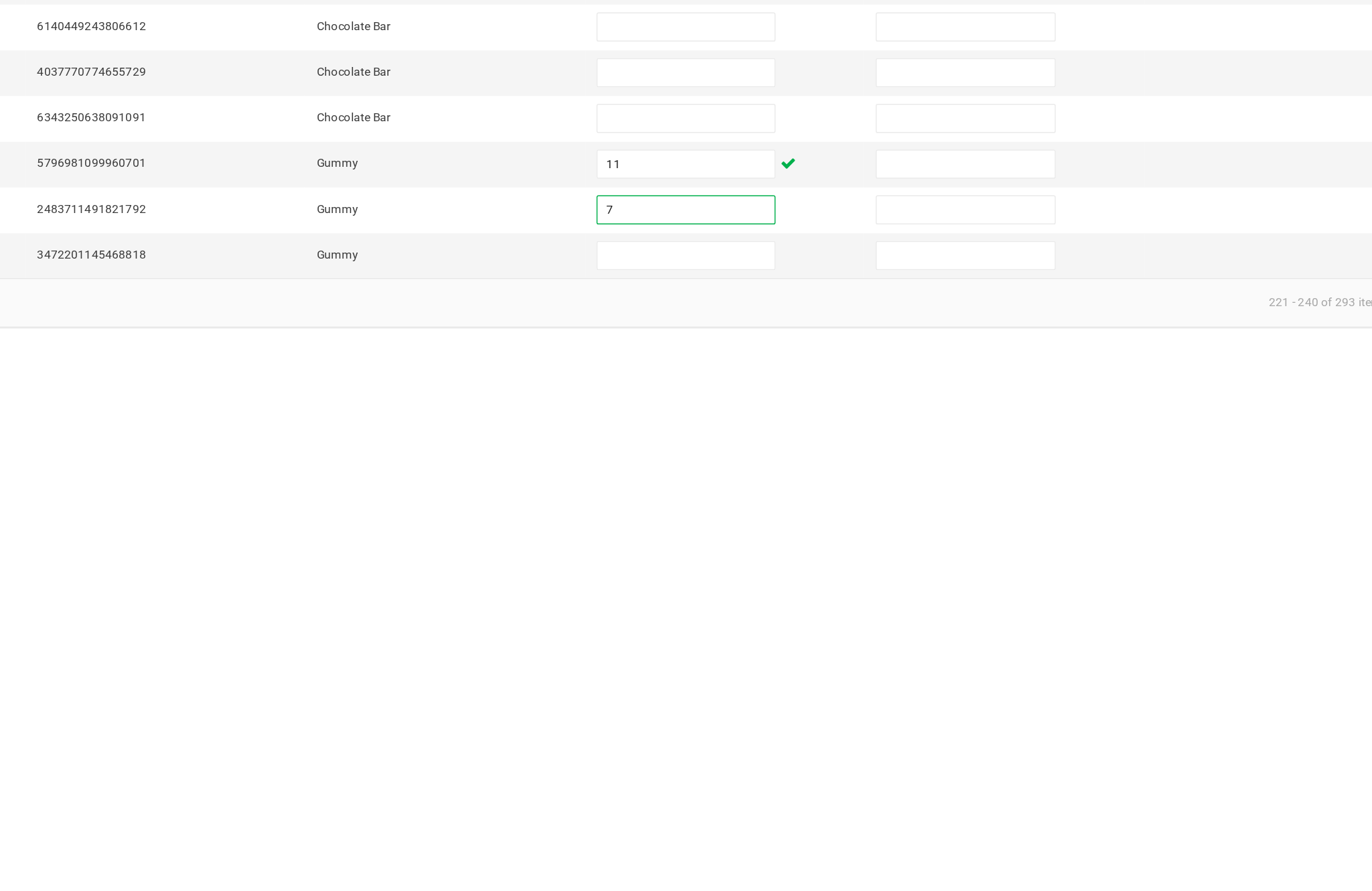
type input "7"
click at [776, 821] on input at bounding box center [837, 830] width 122 height 18
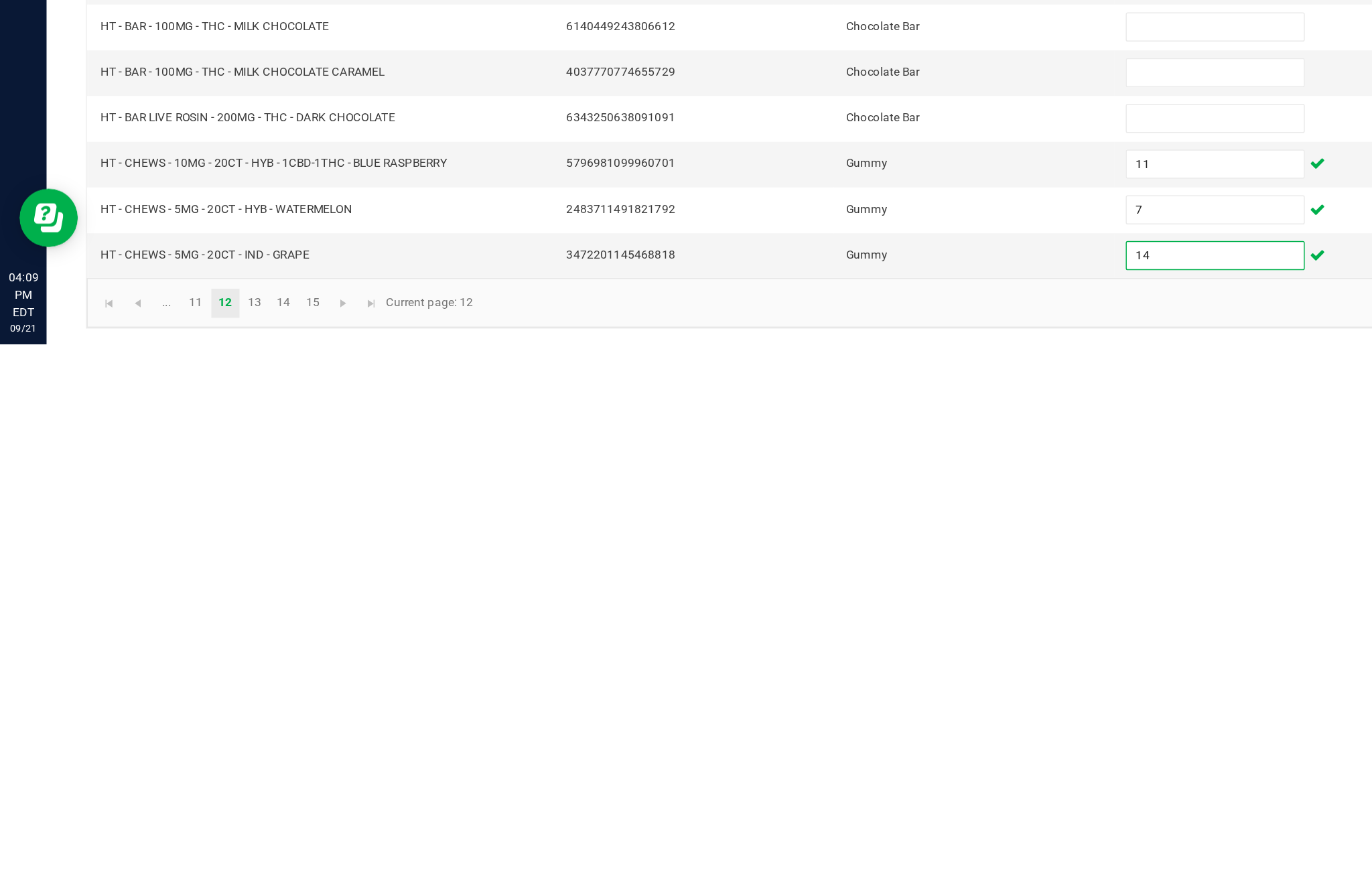
type input "14"
click at [185, 853] on link "13" at bounding box center [175, 863] width 19 height 20
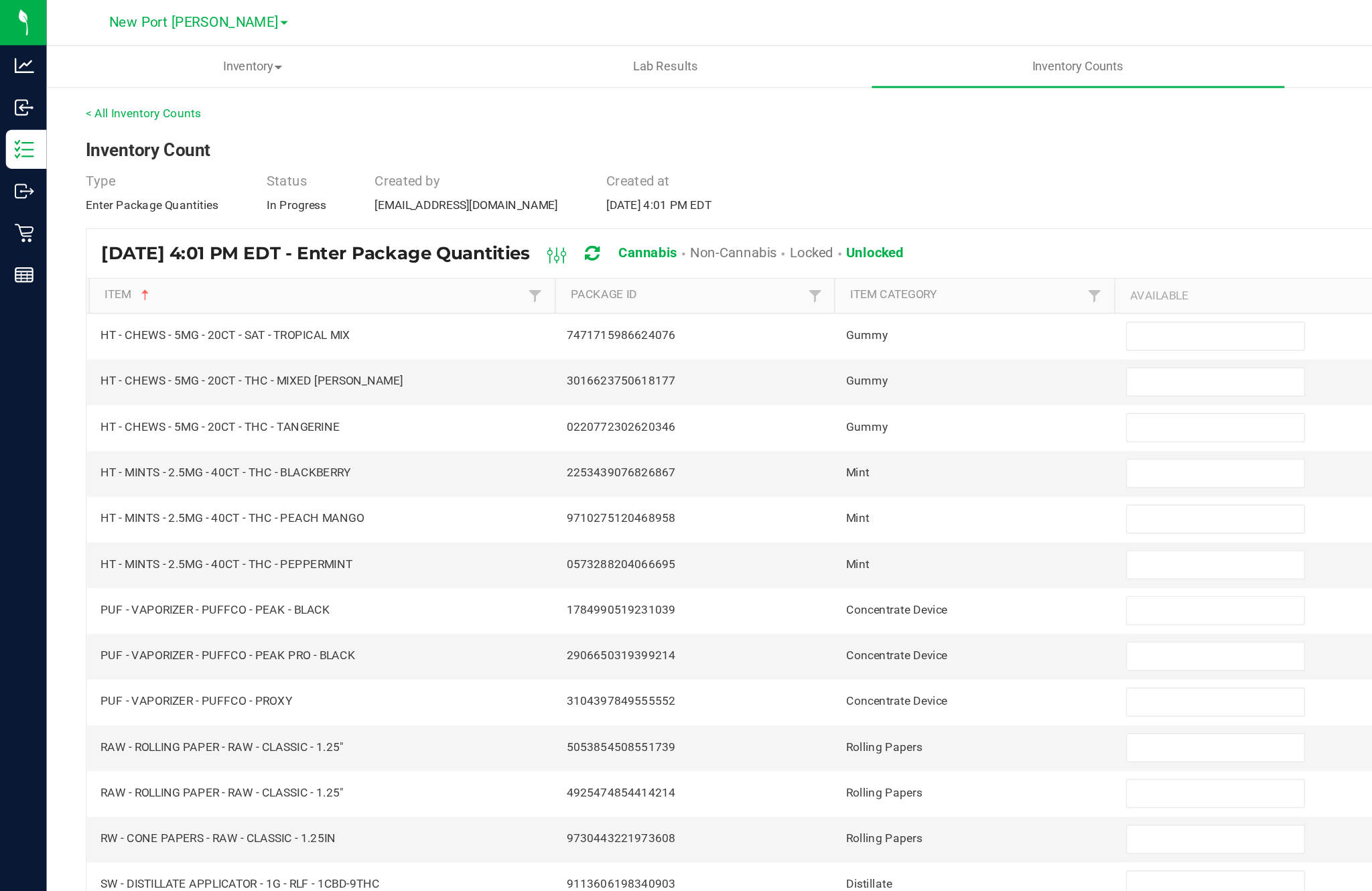
scroll to position [83, 0]
click at [813, 222] on input at bounding box center [837, 232] width 122 height 18
type input "6"
click at [819, 254] on input at bounding box center [837, 263] width 122 height 18
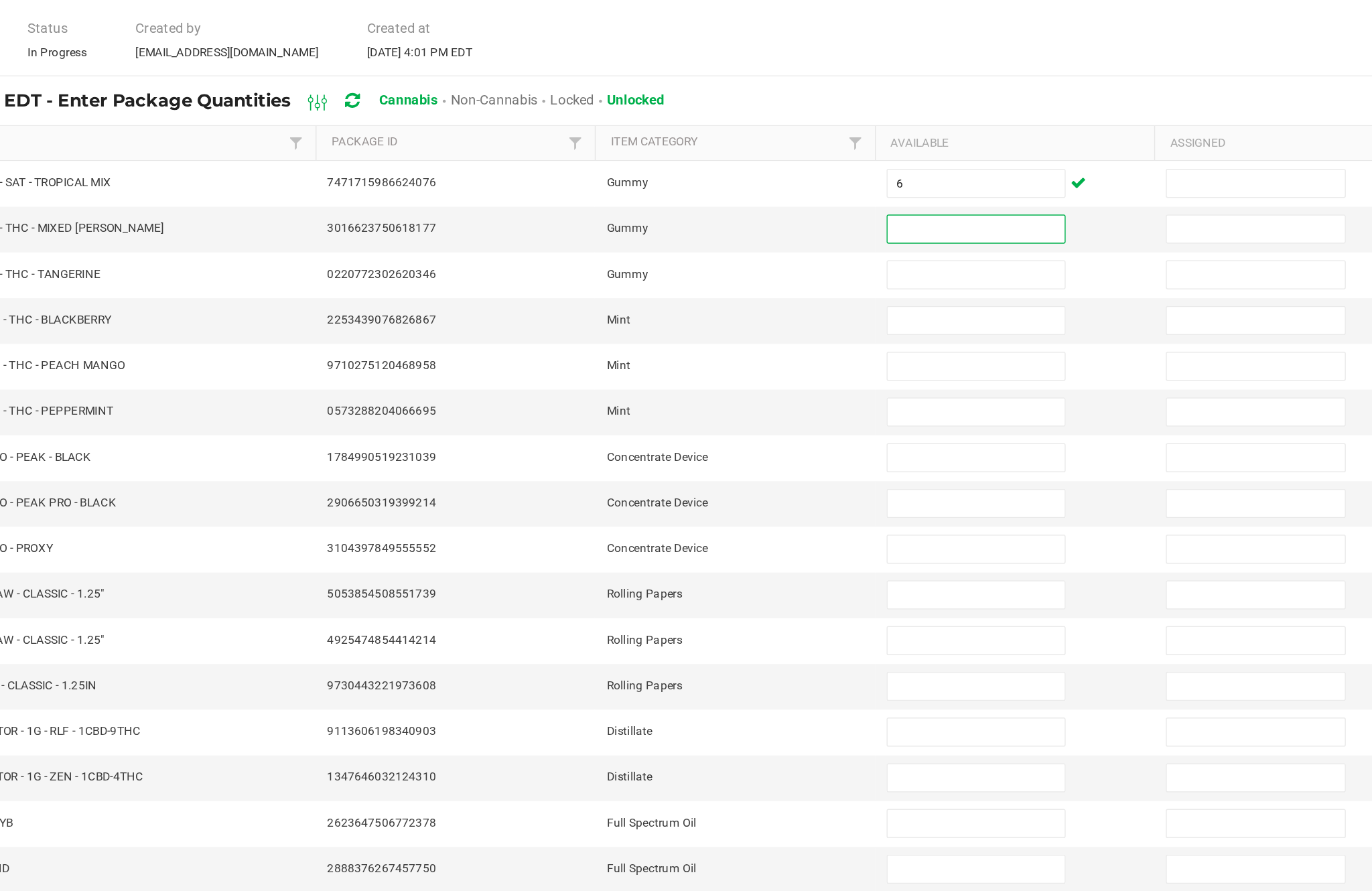
click at [776, 317] on input at bounding box center [837, 326] width 122 height 18
type input "13"
click at [776, 348] on input at bounding box center [837, 357] width 122 height 18
type input "8"
click at [776, 379] on input at bounding box center [837, 389] width 122 height 18
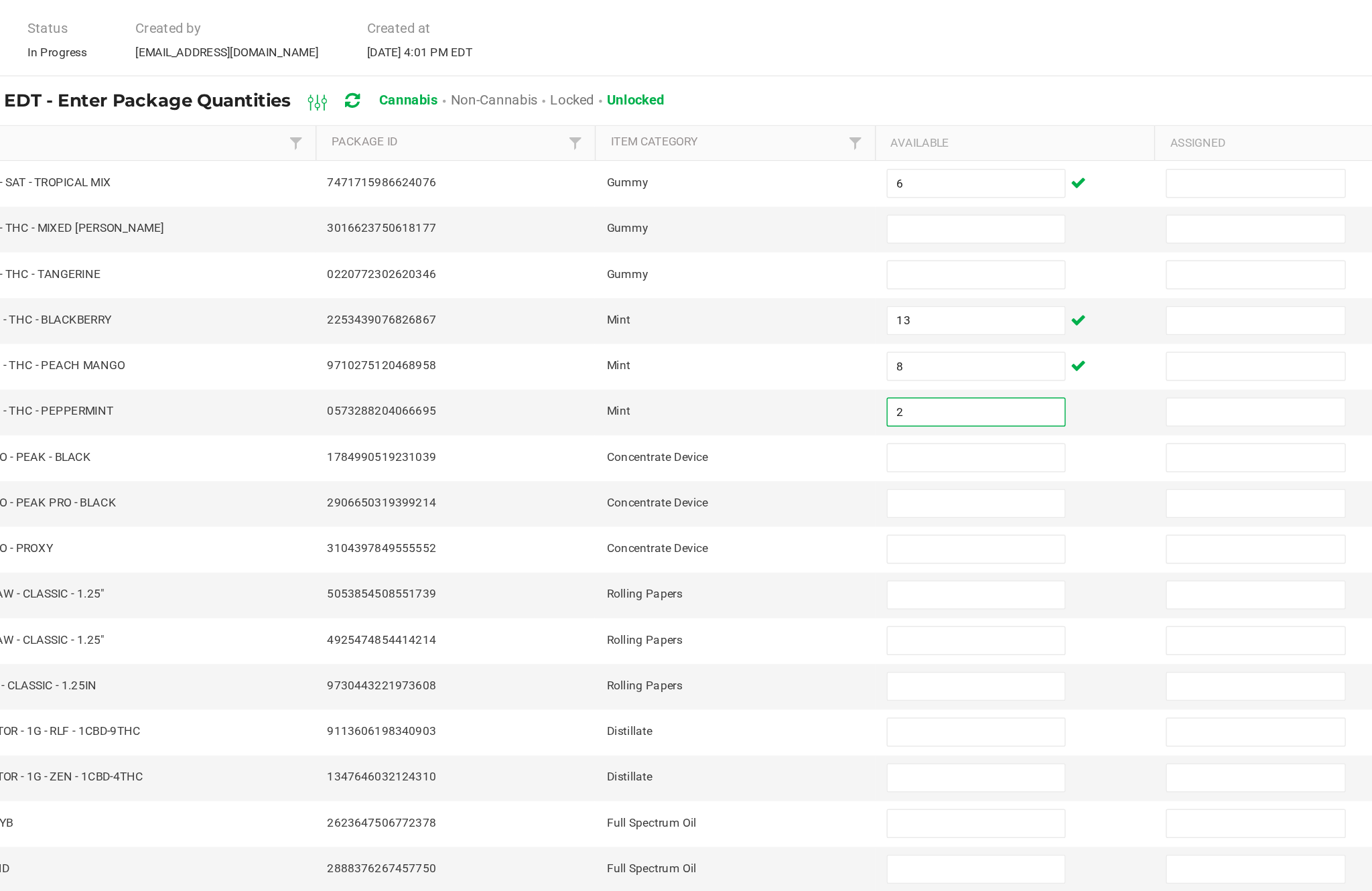
type input "2"
click at [776, 411] on input at bounding box center [837, 421] width 122 height 18
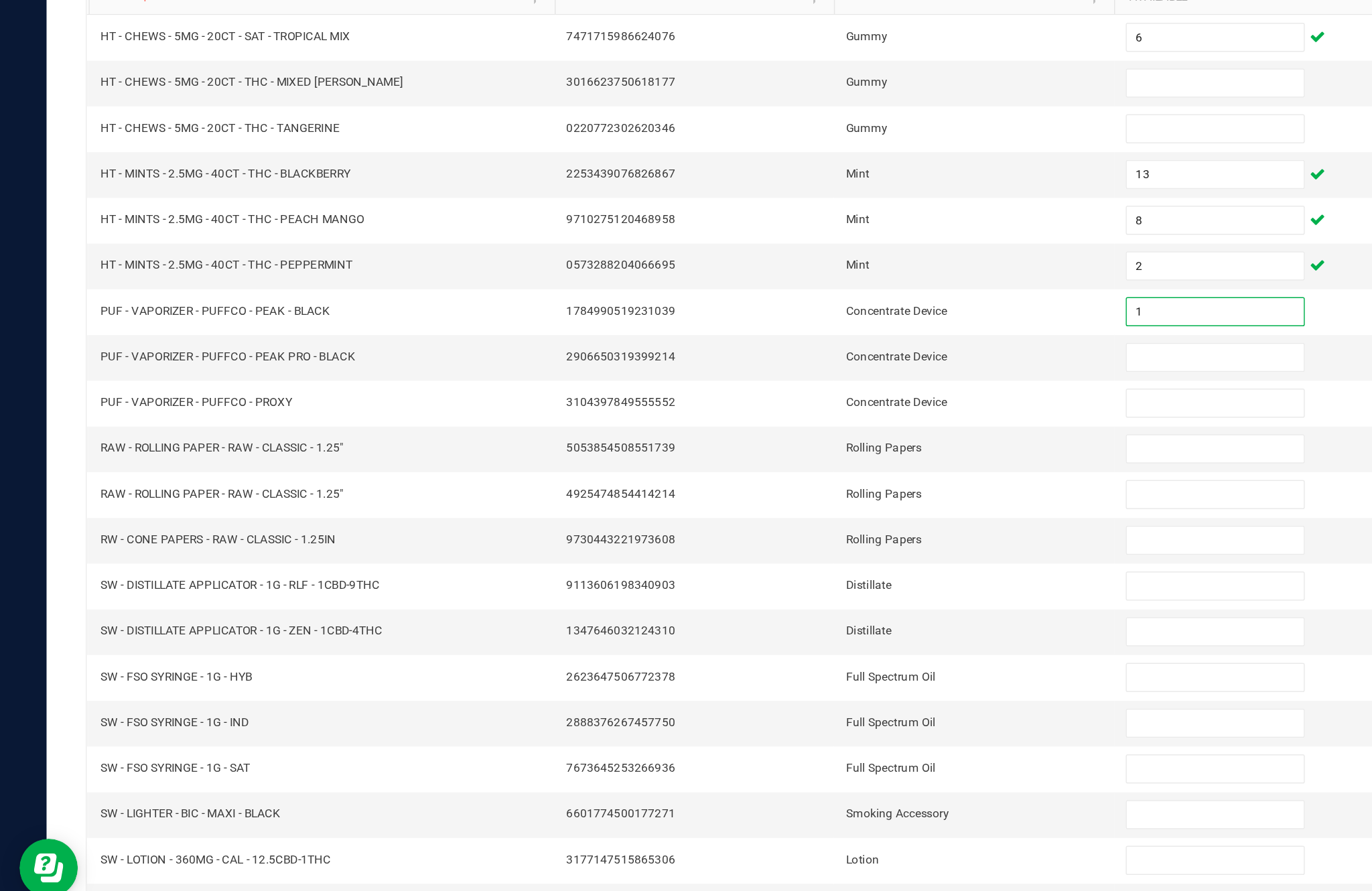
type input "1"
click at [819, 443] on input at bounding box center [837, 452] width 122 height 18
type input "4"
click at [818, 474] on input at bounding box center [837, 483] width 122 height 18
type input "2"
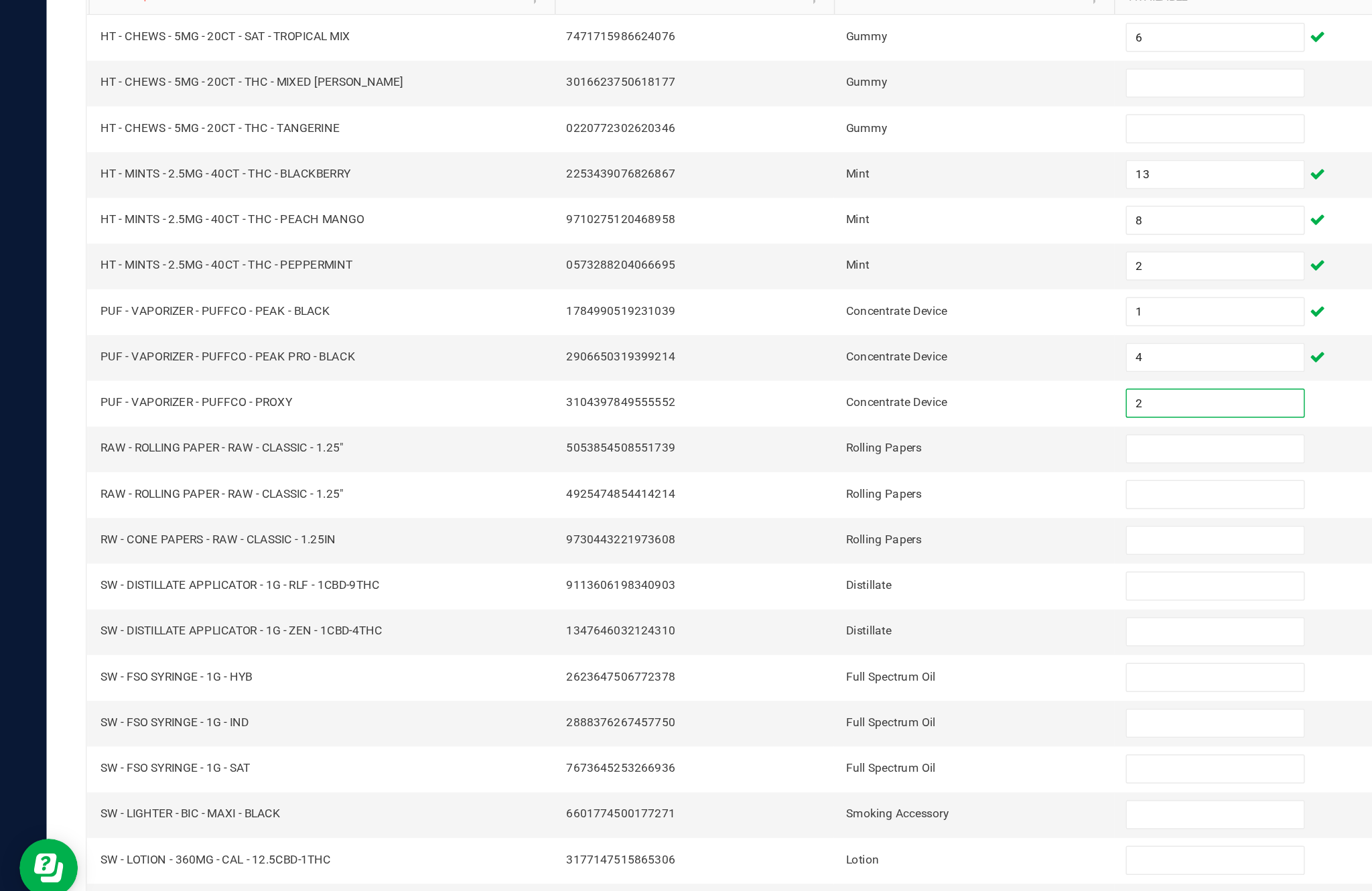
click at [824, 506] on input at bounding box center [837, 515] width 122 height 18
type input "8"
click at [822, 537] on input at bounding box center [837, 546] width 122 height 18
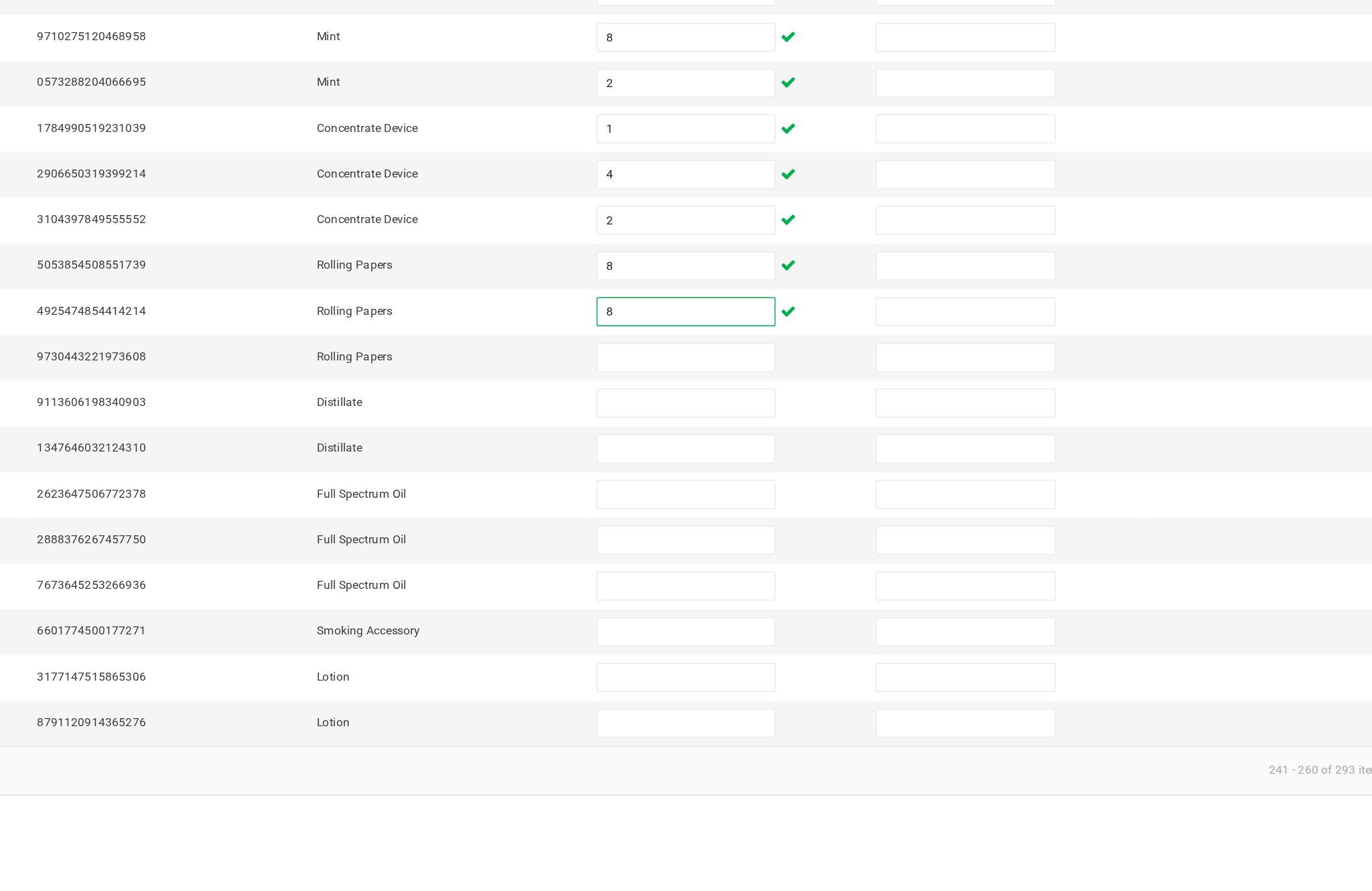
type input "8"
click at [776, 568] on input at bounding box center [837, 578] width 122 height 18
type input "8"
click at [776, 600] on input at bounding box center [837, 610] width 122 height 18
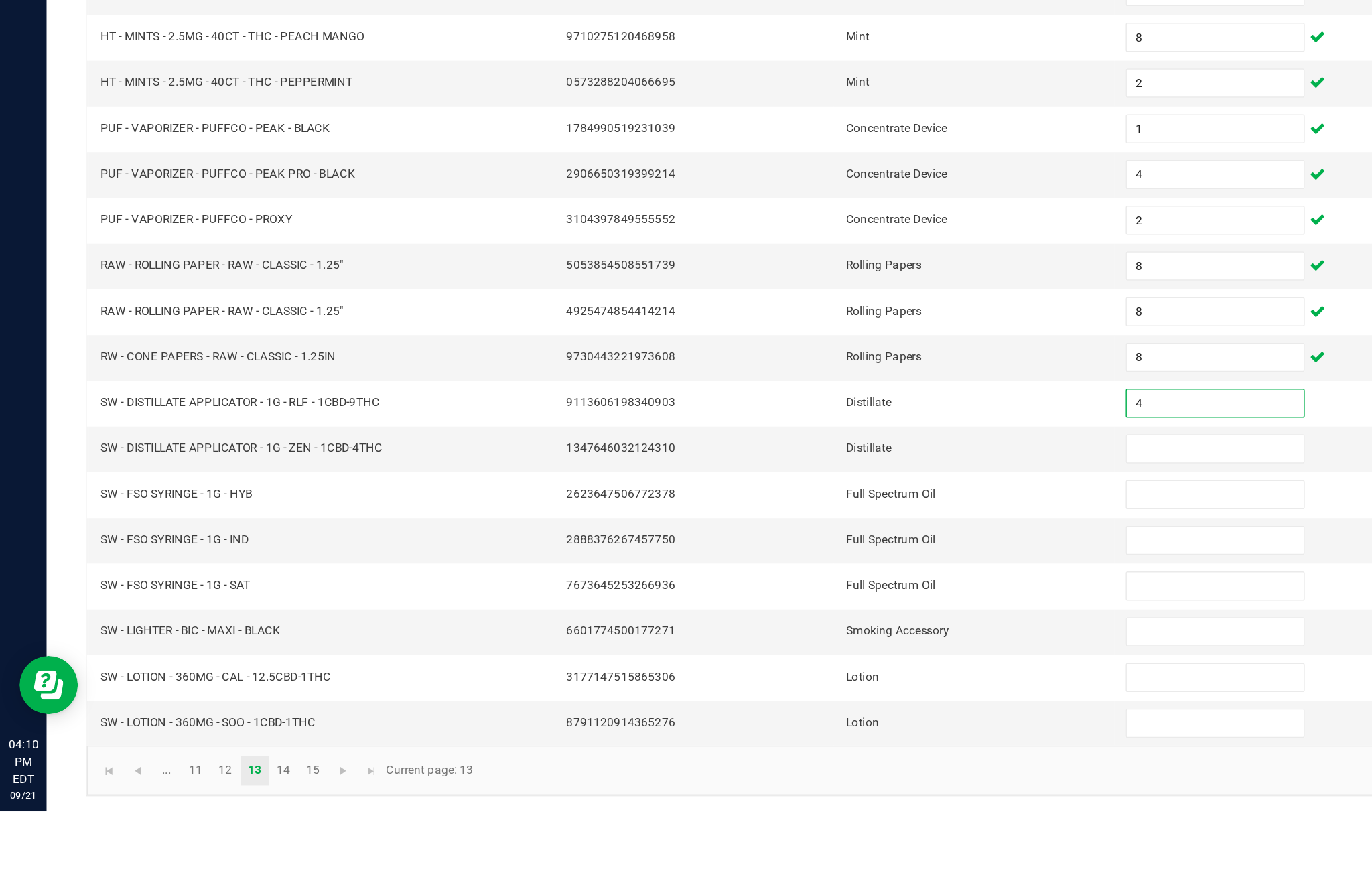
type input "4"
click at [820, 632] on input at bounding box center [837, 641] width 122 height 18
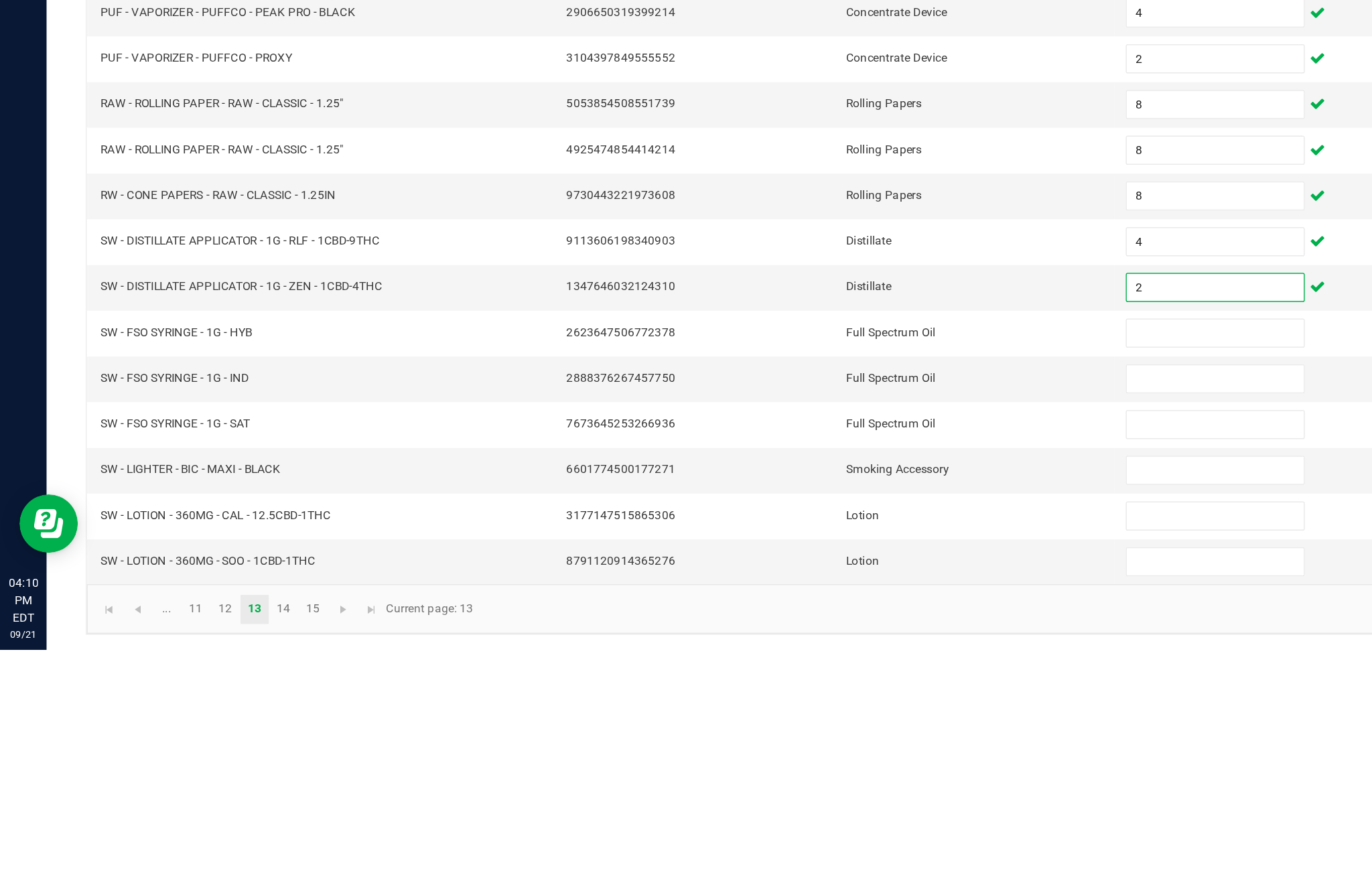
type input "2"
click at [830, 663] on input at bounding box center [837, 672] width 122 height 18
type input "6"
click at [810, 694] on input at bounding box center [837, 703] width 122 height 18
type input "6"
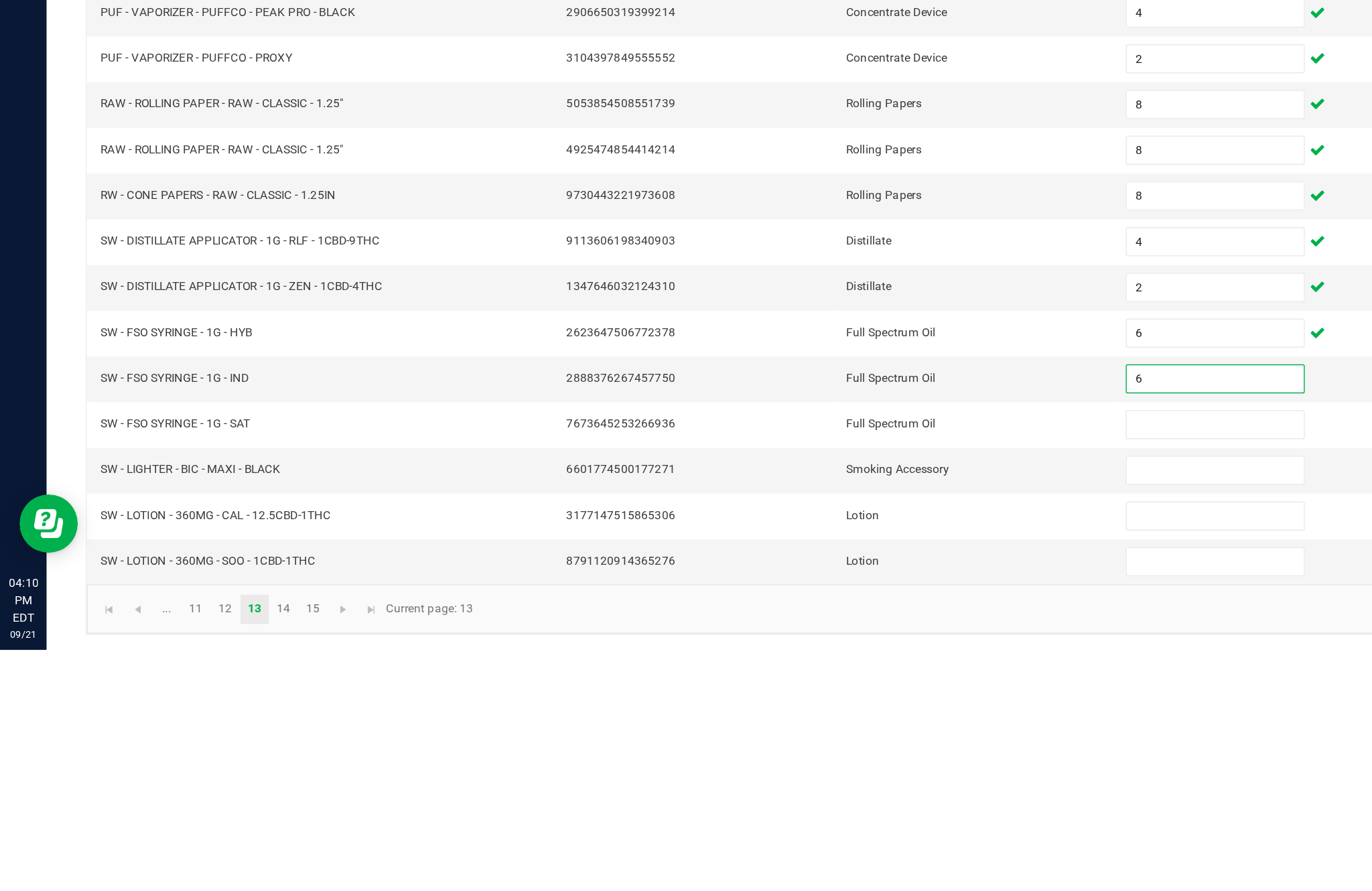
click at [815, 726] on input at bounding box center [837, 735] width 122 height 18
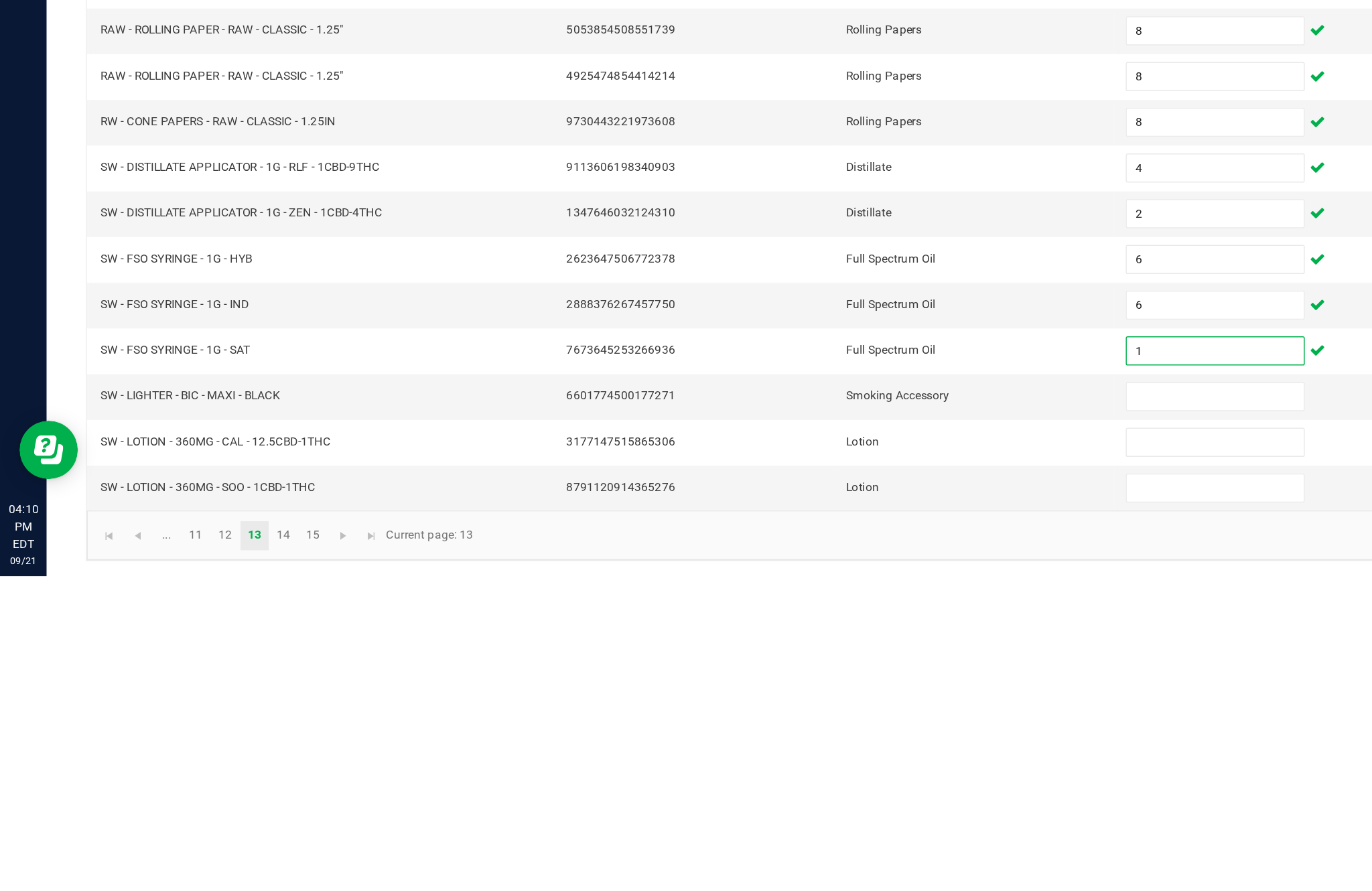
type input "1"
click at [820, 757] on input at bounding box center [837, 767] width 122 height 18
type input "8"
click at [815, 789] on input at bounding box center [837, 798] width 122 height 18
type input "6"
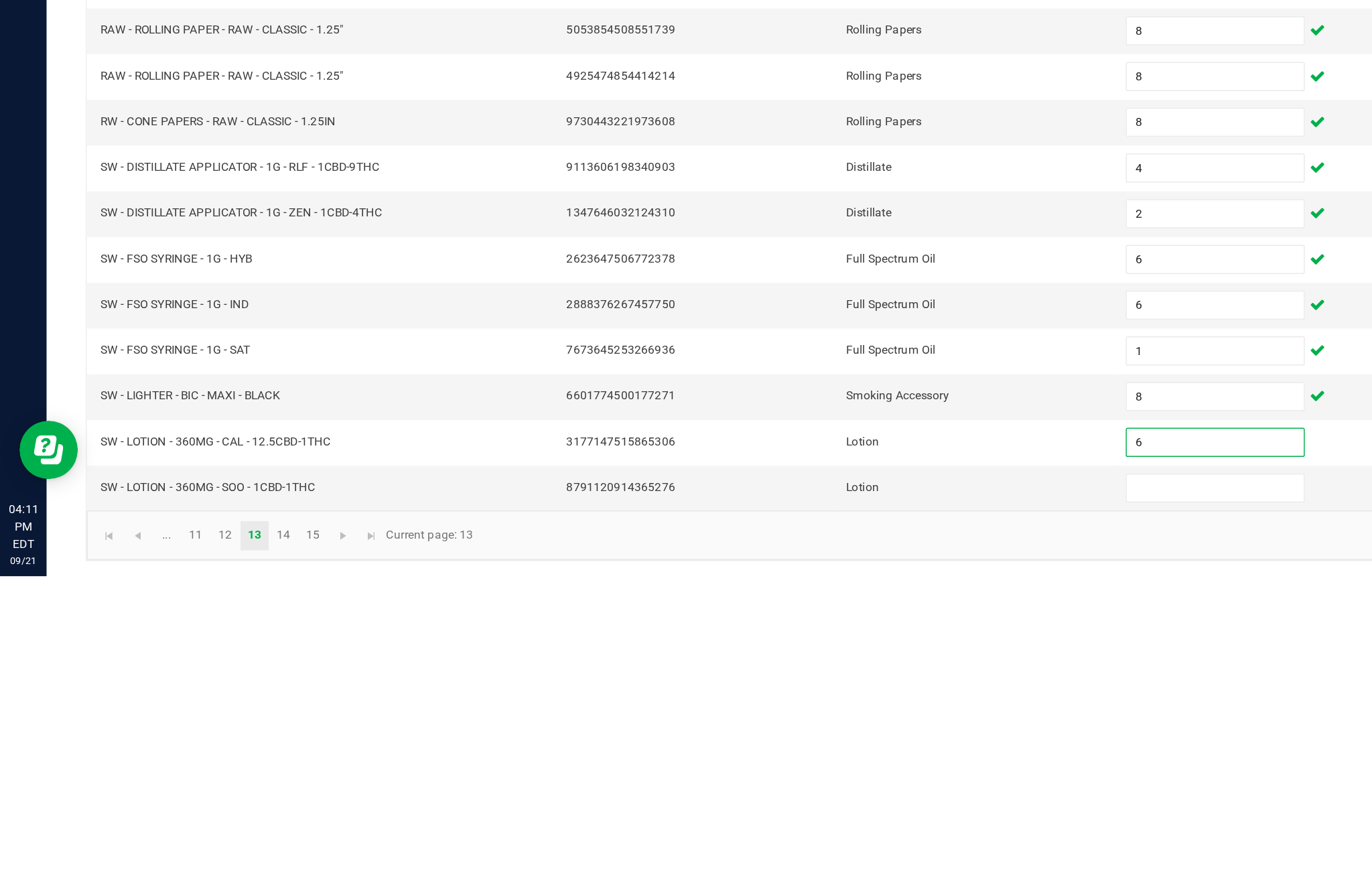
click at [835, 821] on input at bounding box center [837, 830] width 122 height 18
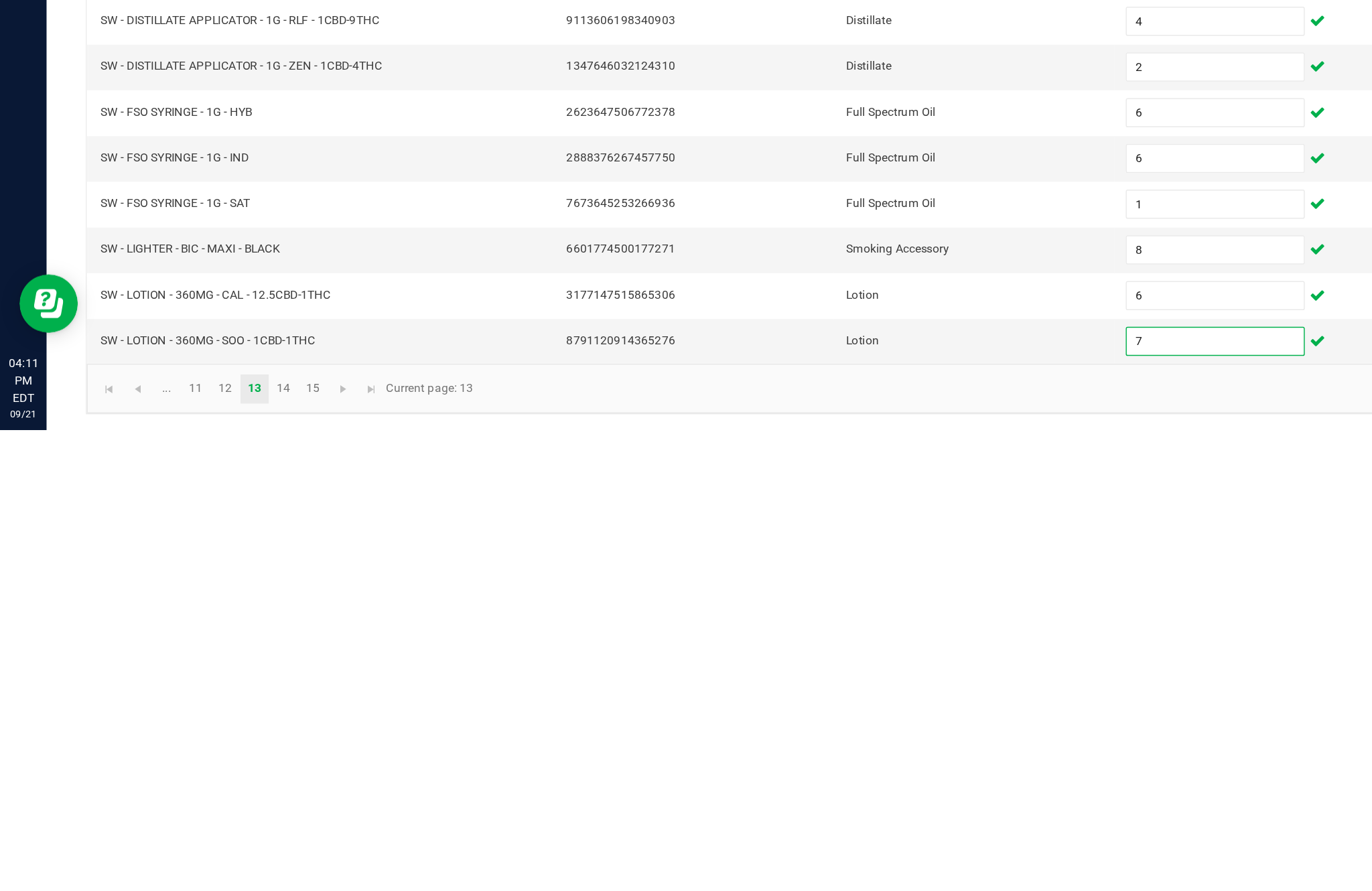
type input "7"
click at [205, 853] on link "14" at bounding box center [195, 863] width 19 height 20
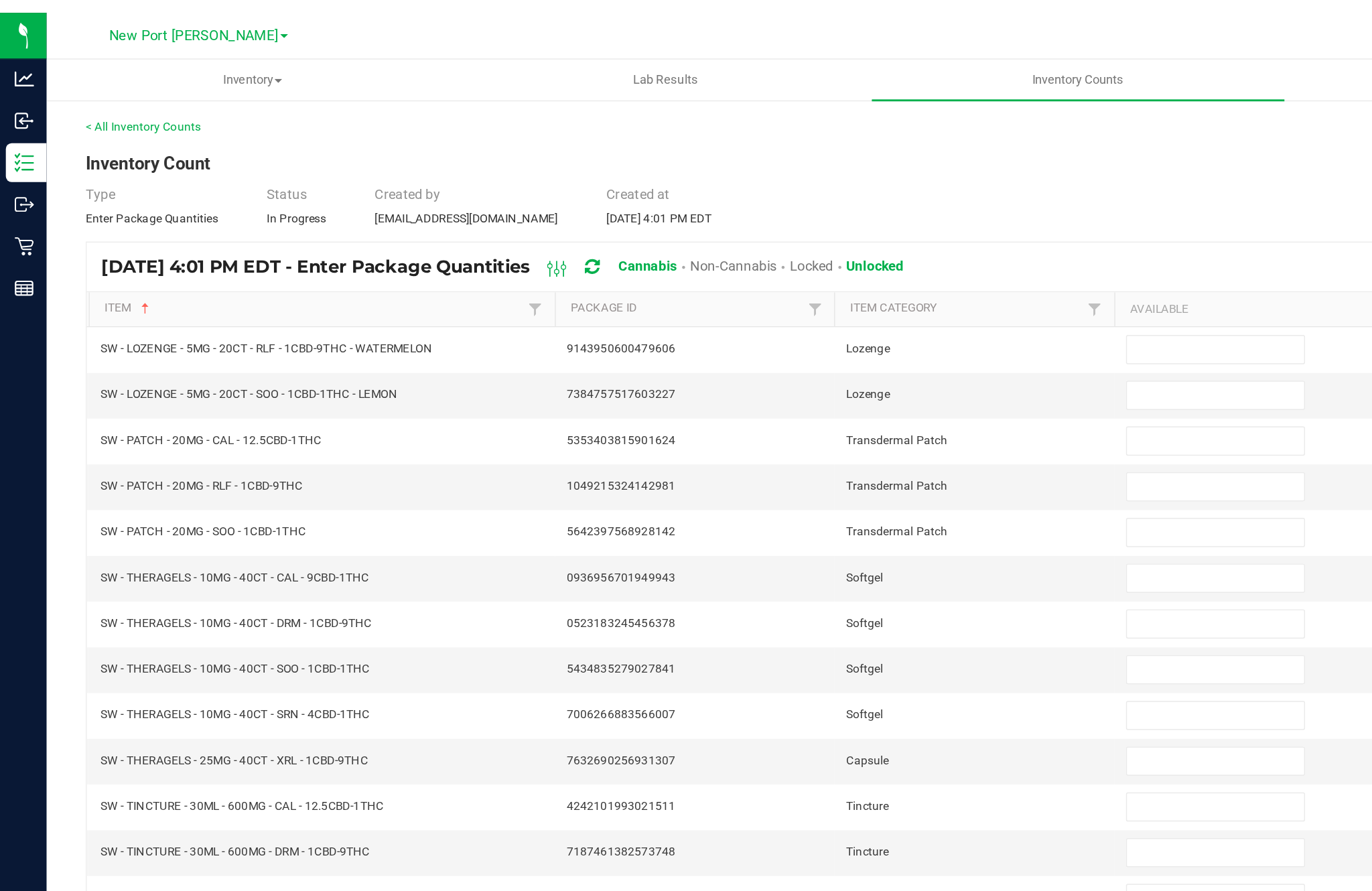
scroll to position [0, 0]
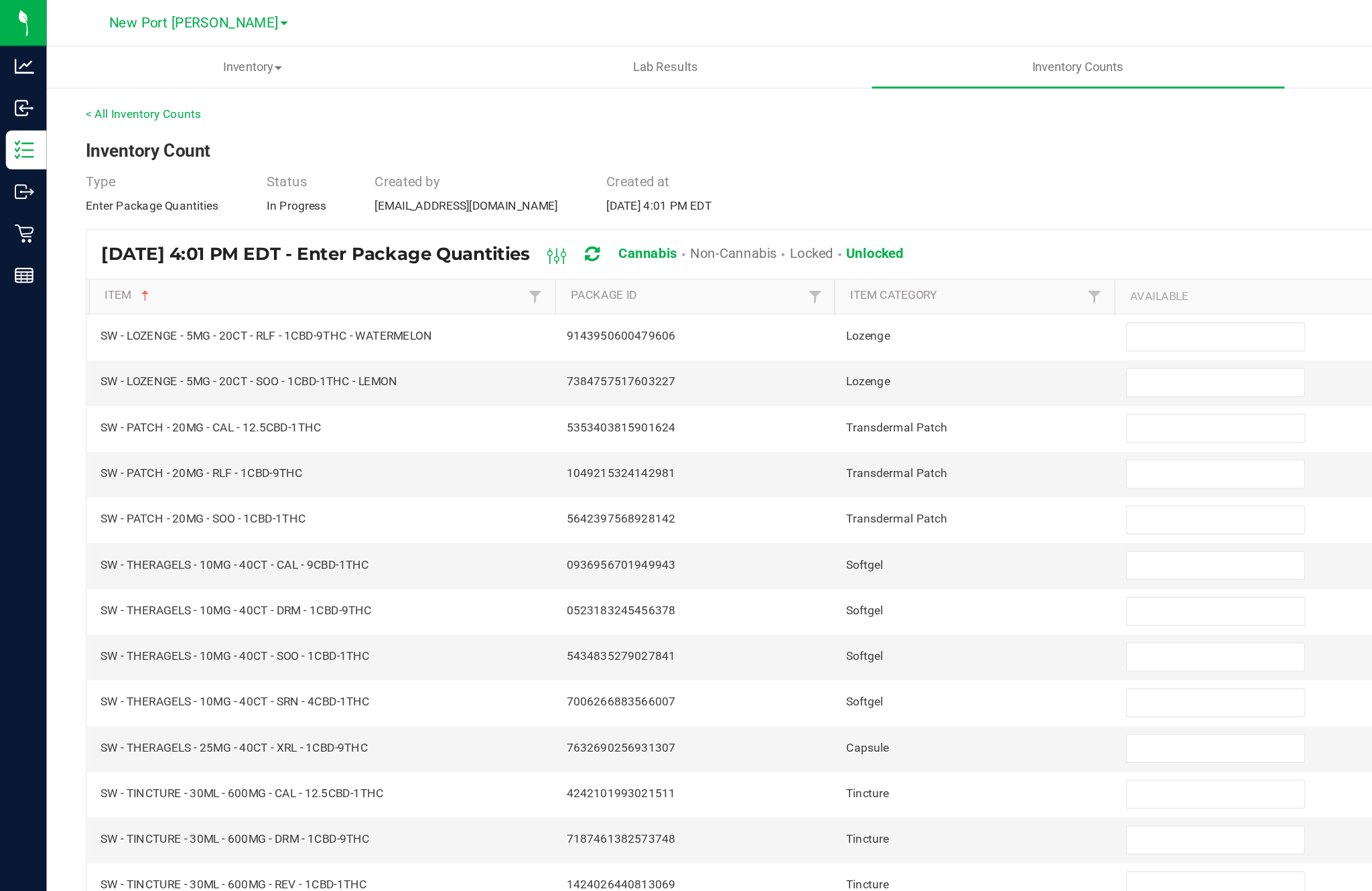
click at [818, 241] on input at bounding box center [837, 232] width 122 height 18
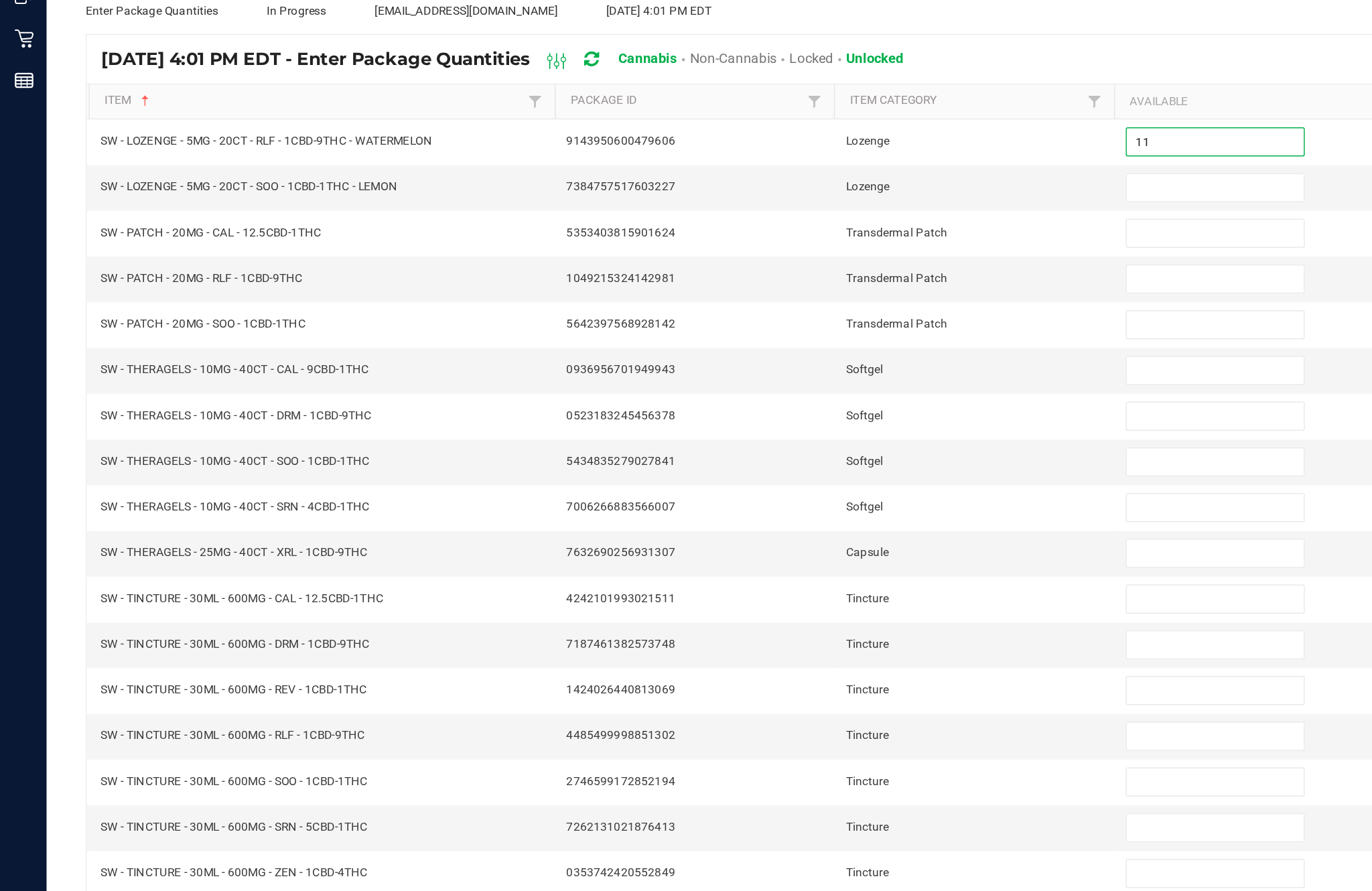
type input "11"
click at [822, 254] on input at bounding box center [837, 263] width 122 height 18
type input "17"
click at [809, 286] on input at bounding box center [837, 295] width 122 height 18
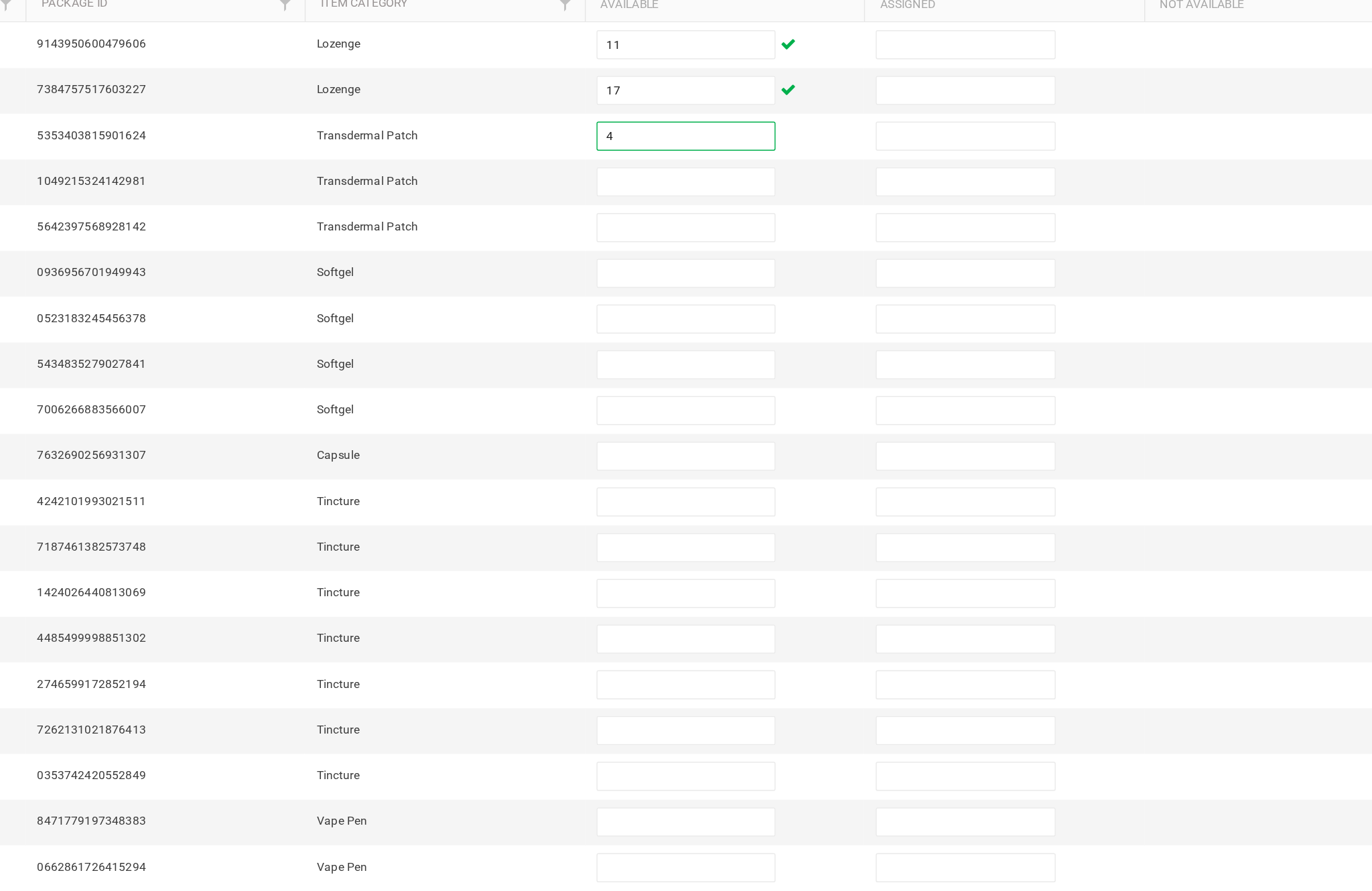
type input "4"
click at [776, 317] on input at bounding box center [837, 326] width 122 height 18
type input "12"
click at [776, 348] on input at bounding box center [837, 357] width 122 height 18
type input "15"
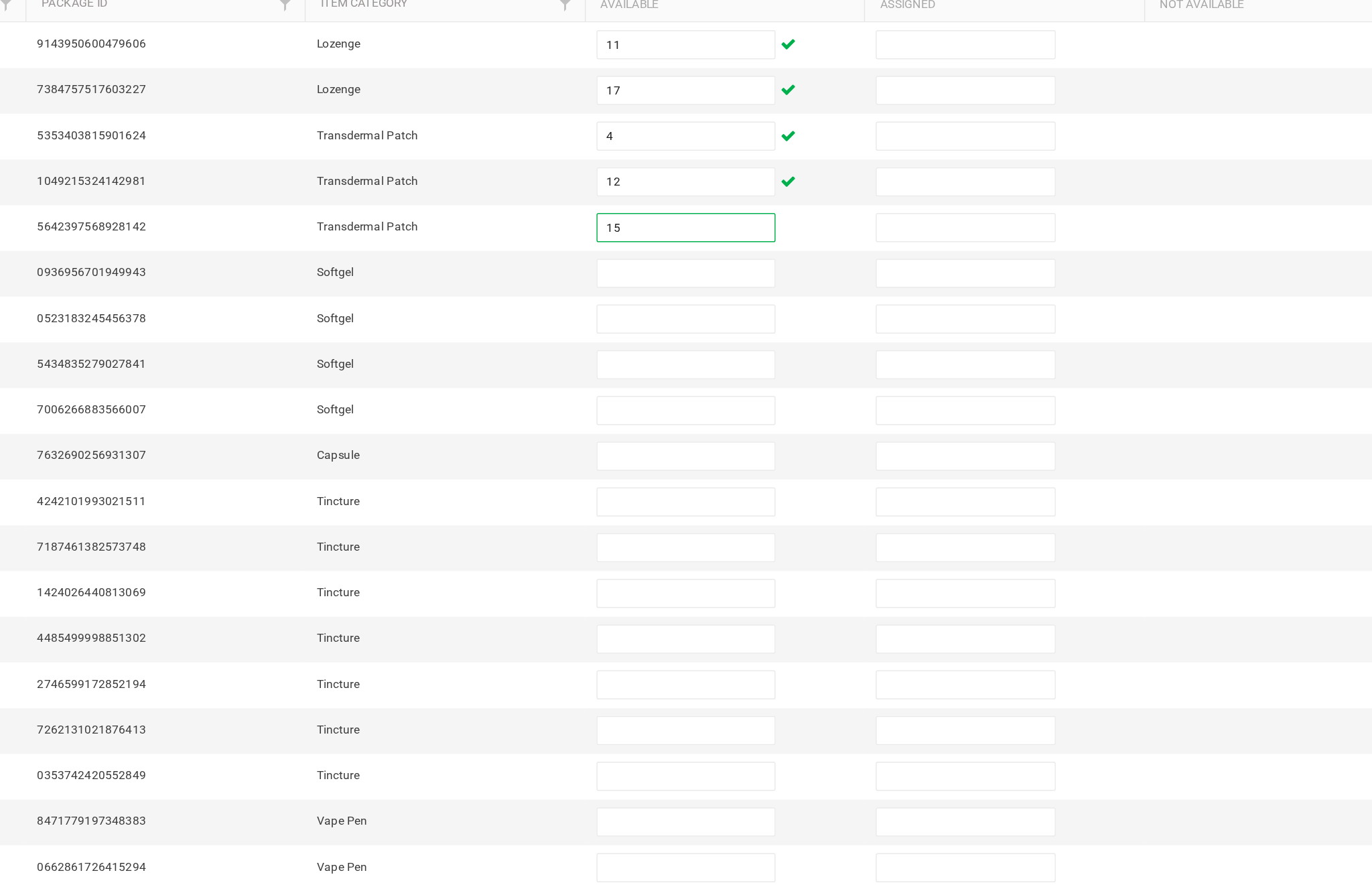
click at [776, 379] on input at bounding box center [837, 389] width 122 height 18
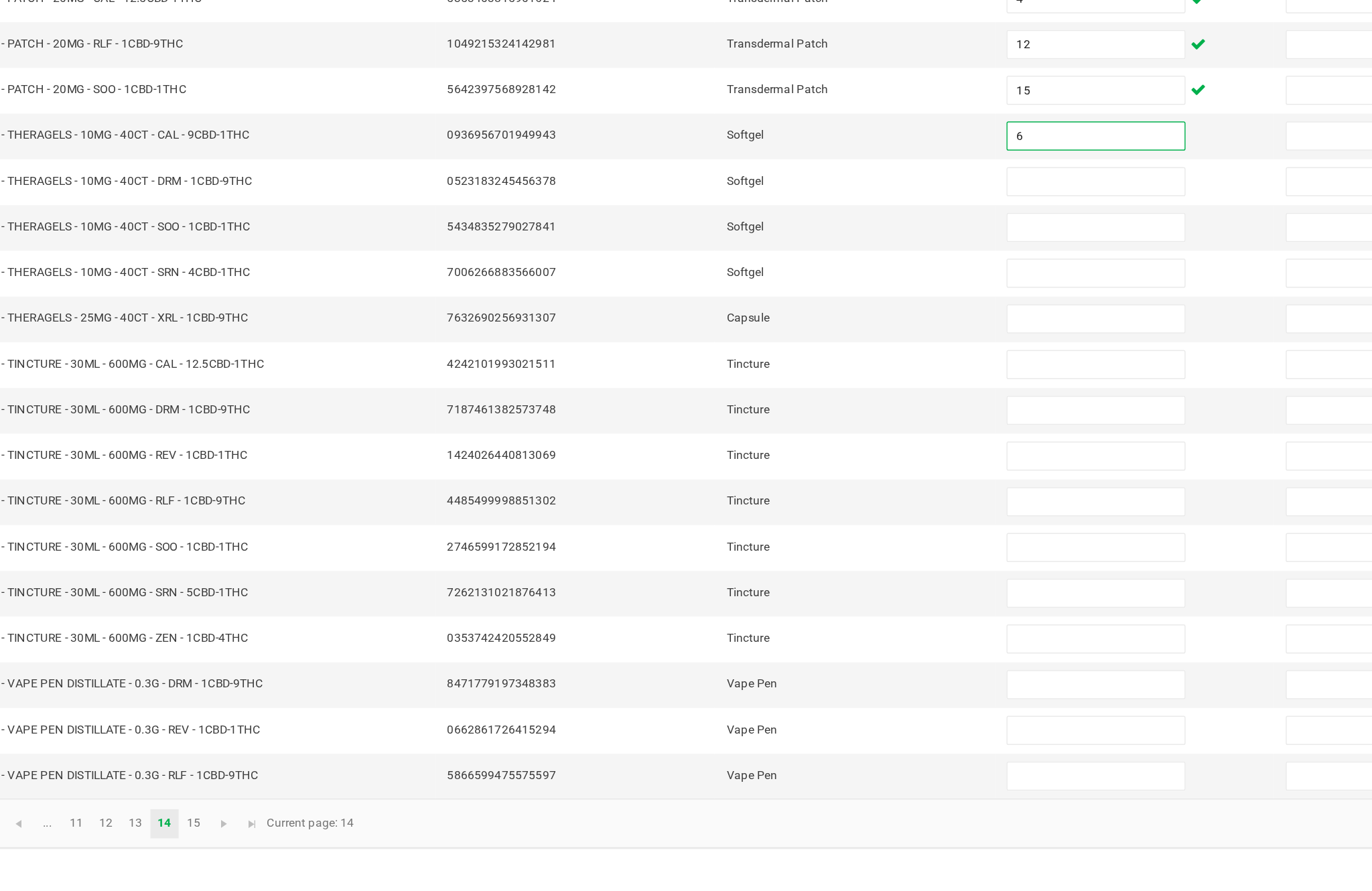
type input "6"
click at [776, 411] on input at bounding box center [837, 421] width 122 height 18
type input "6"
click at [776, 443] on input at bounding box center [837, 452] width 122 height 18
type input "6"
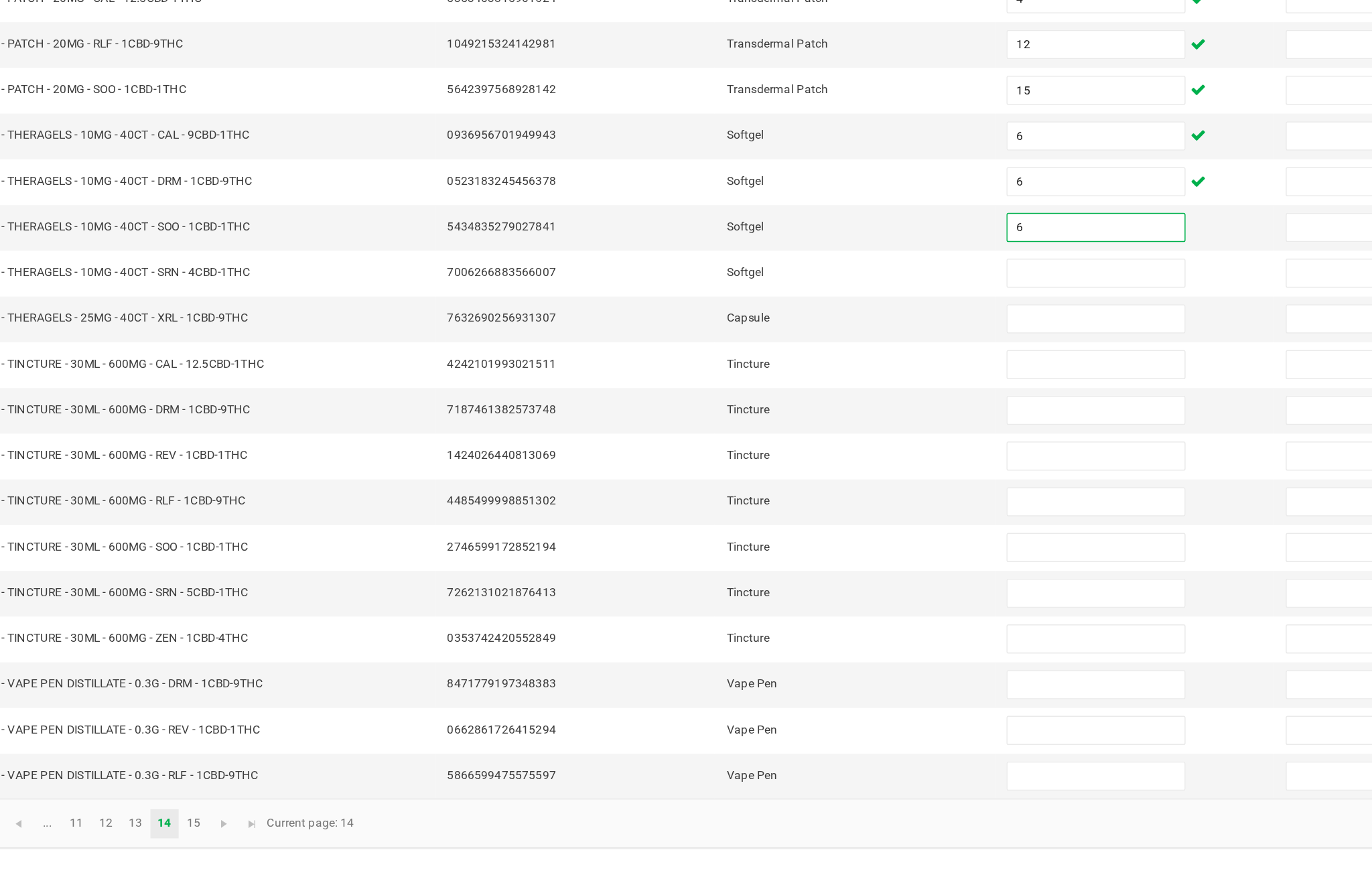
click at [776, 474] on input at bounding box center [837, 483] width 122 height 18
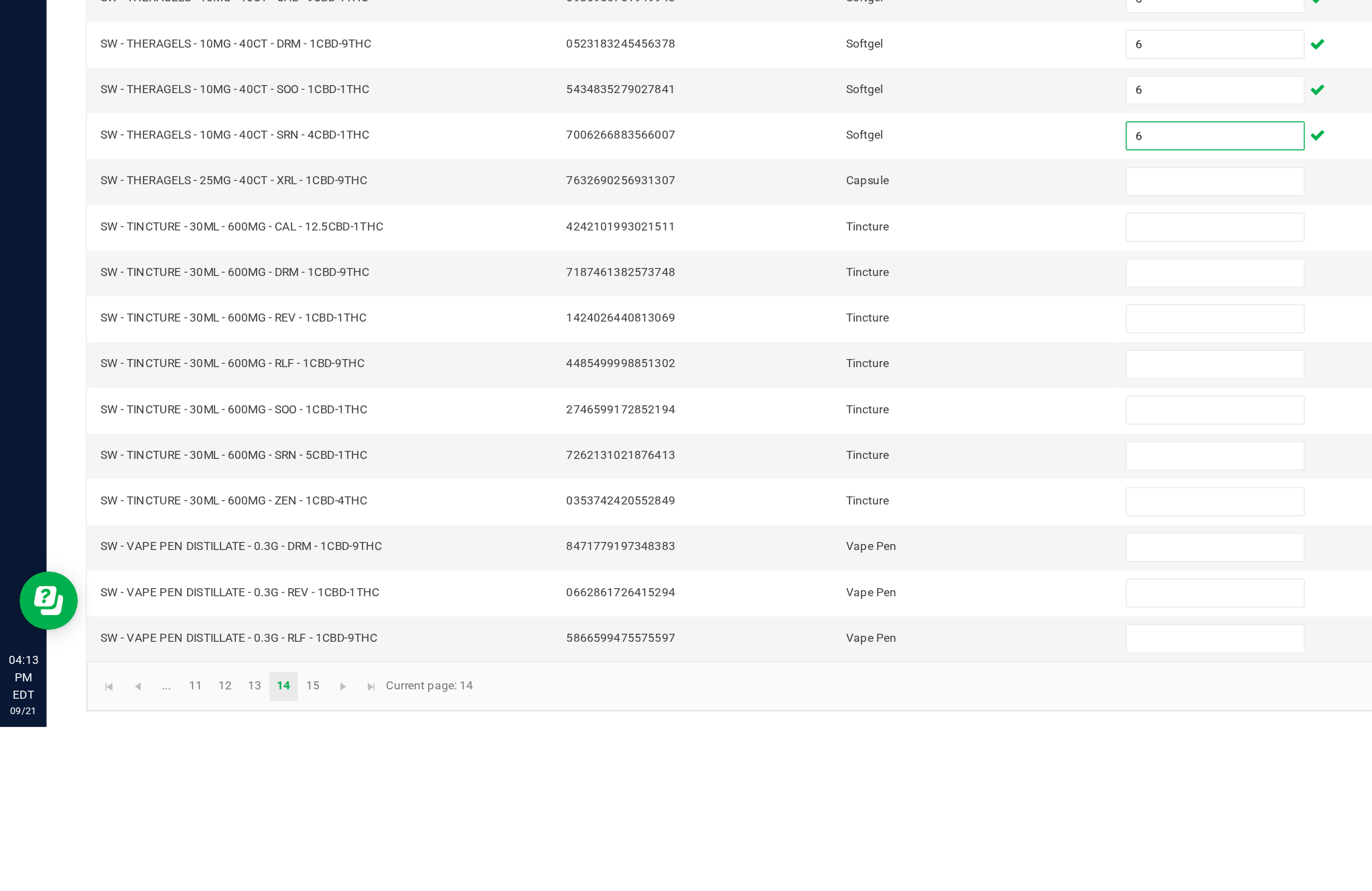
type input "6"
click at [825, 506] on input at bounding box center [837, 515] width 122 height 18
type input "4"
click at [808, 537] on input at bounding box center [837, 546] width 122 height 18
type input "9"
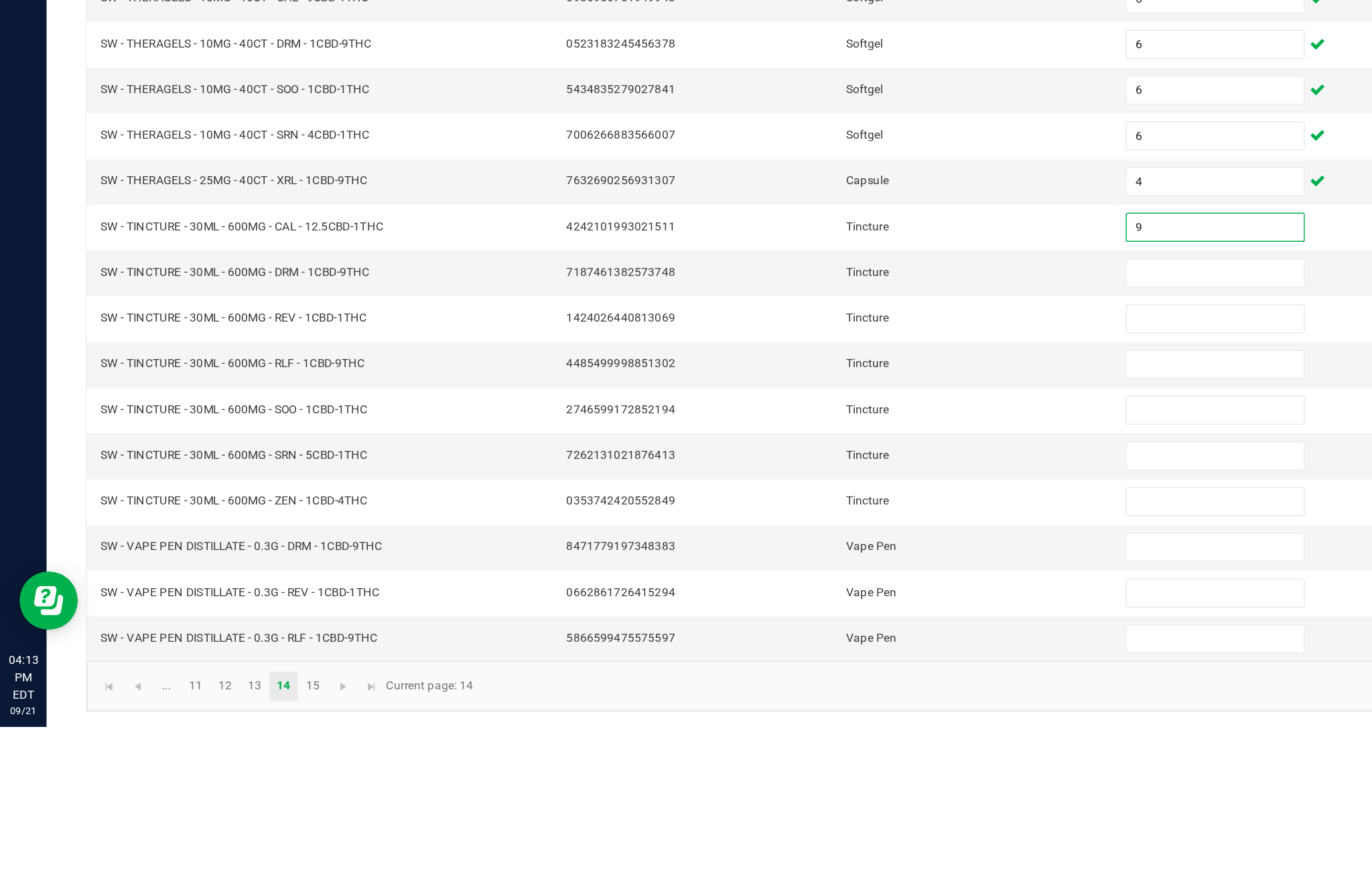
click at [815, 568] on input at bounding box center [837, 578] width 122 height 18
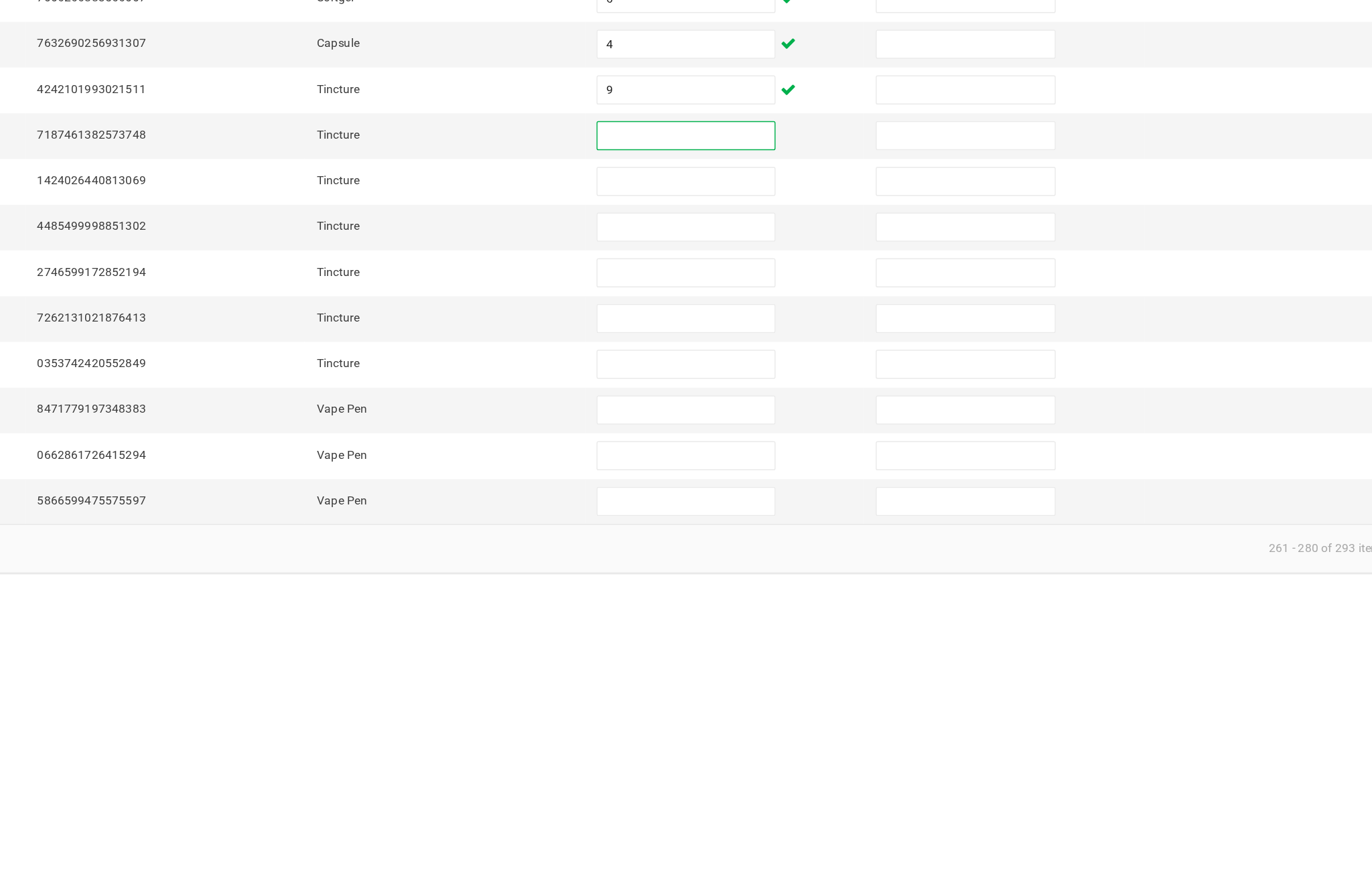
type input "5"
type input "6"
click at [776, 600] on input at bounding box center [837, 610] width 122 height 18
type input "7"
click at [776, 632] on input at bounding box center [837, 641] width 122 height 18
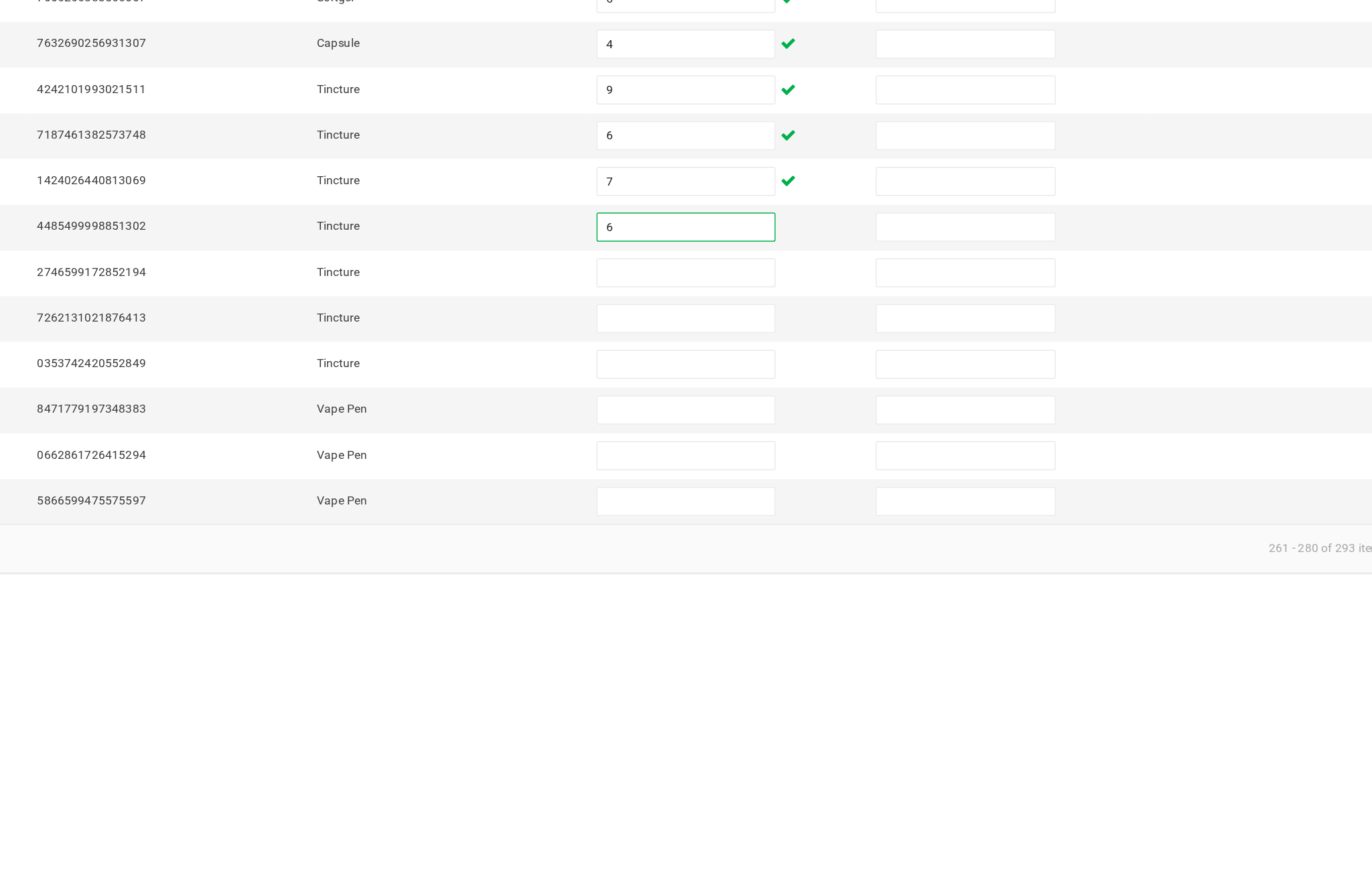
type input "6"
click at [776, 663] on input at bounding box center [837, 672] width 122 height 18
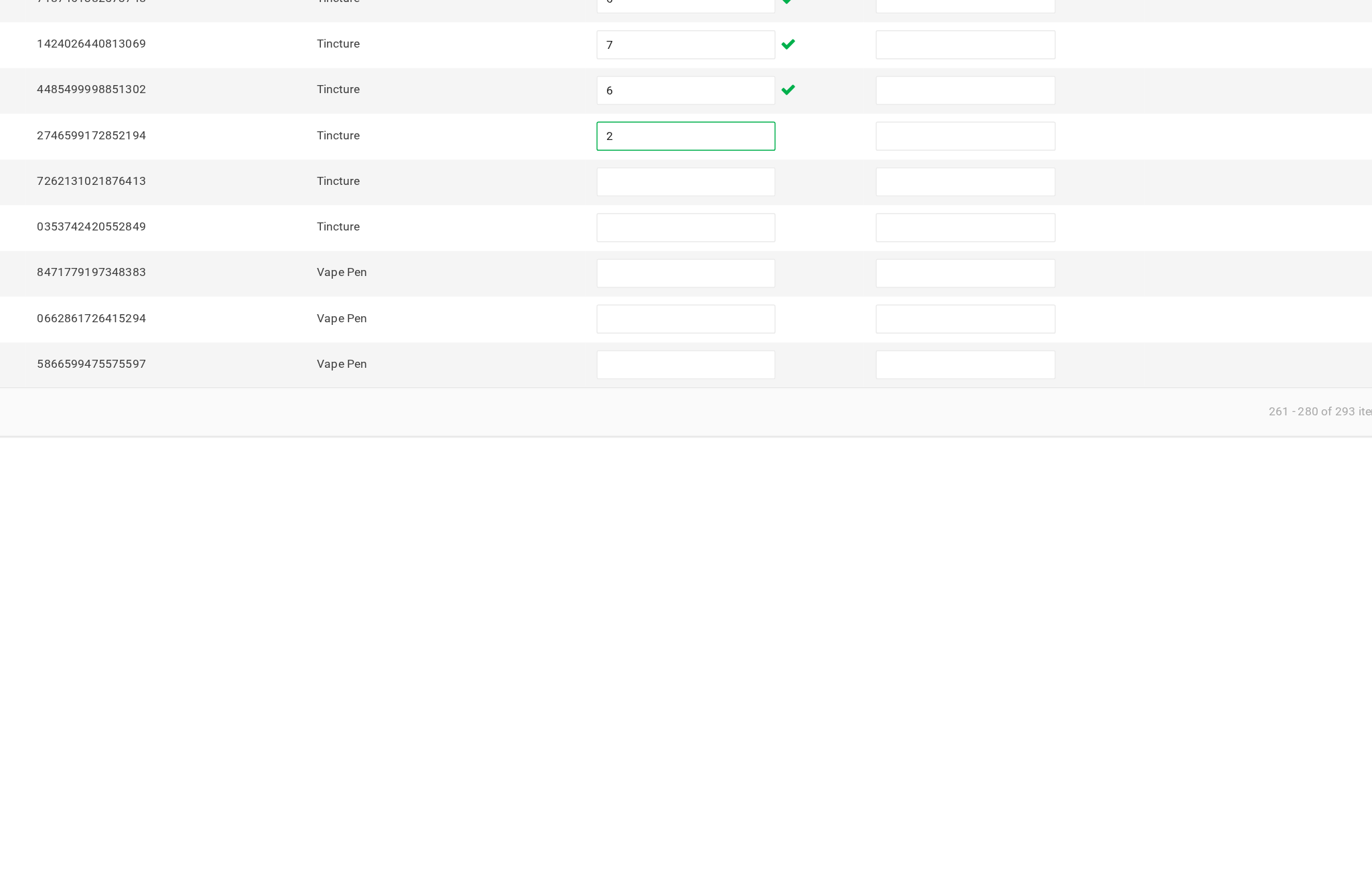
type input "2"
click at [776, 694] on input at bounding box center [837, 703] width 122 height 18
type input "3"
click at [776, 726] on input at bounding box center [837, 735] width 122 height 18
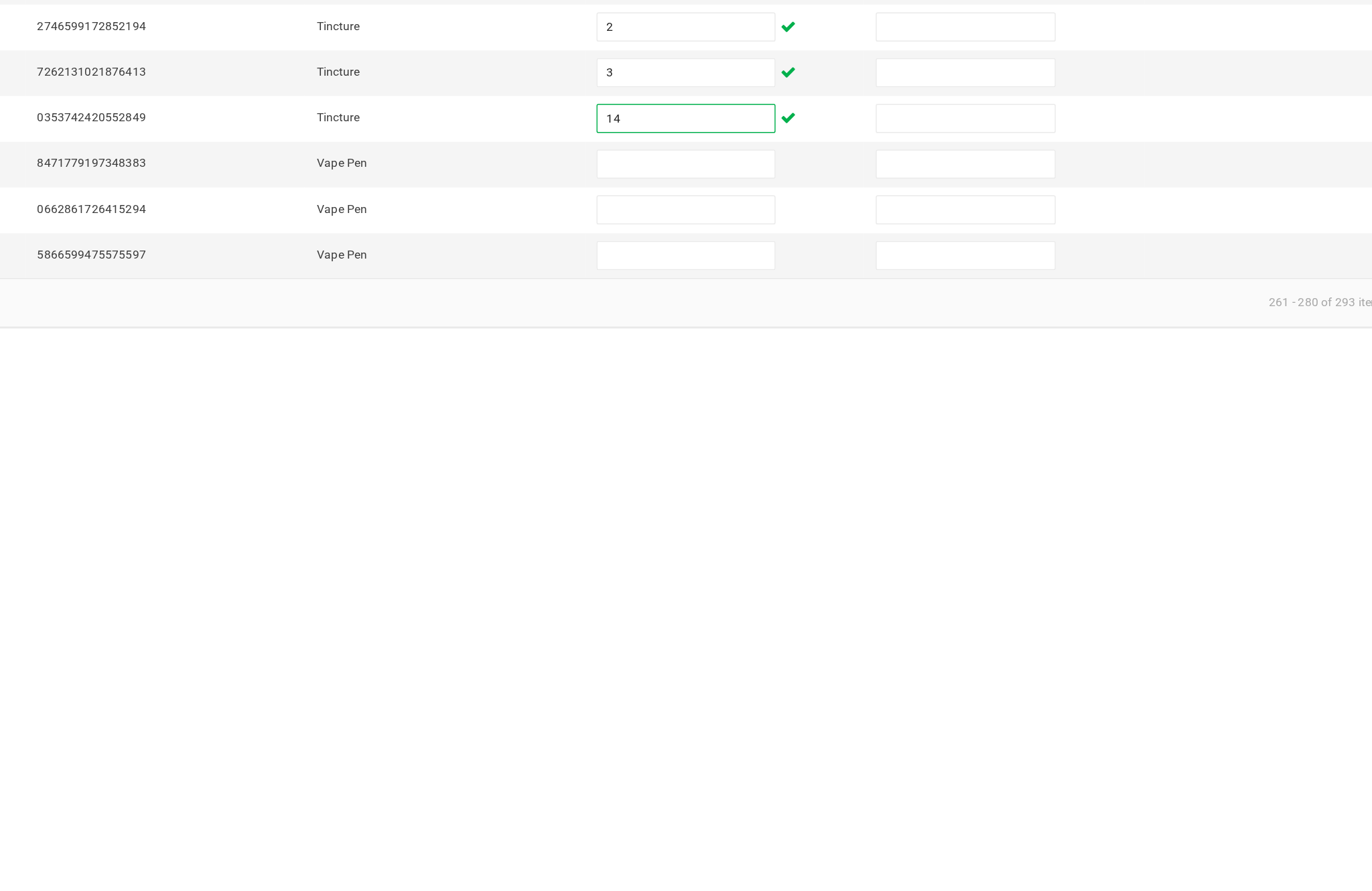
type input "14"
click at [776, 757] on input at bounding box center [837, 767] width 122 height 18
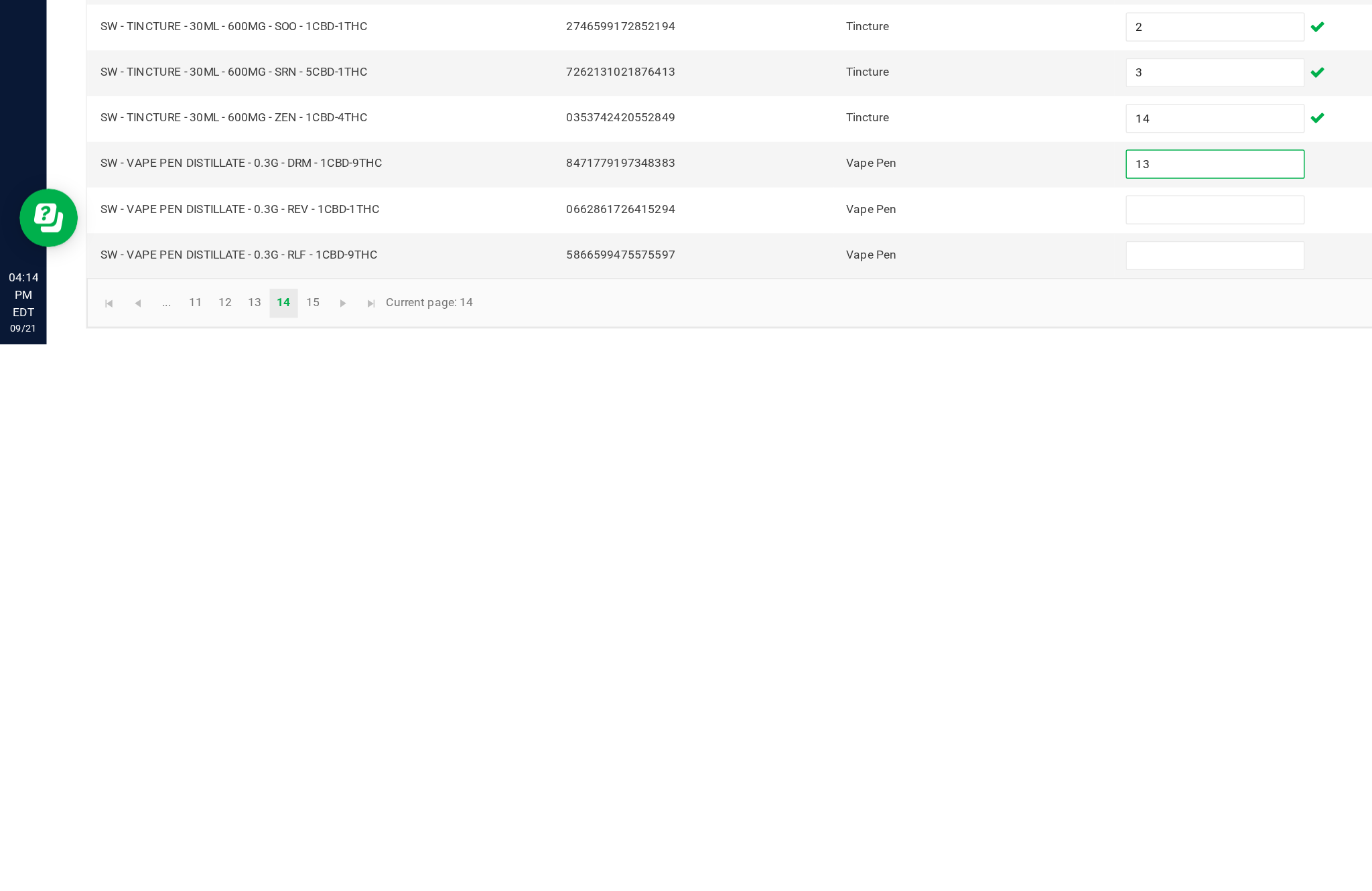
type input "13"
click at [818, 789] on input at bounding box center [837, 798] width 122 height 18
type input "9"
click at [818, 821] on input at bounding box center [837, 830] width 122 height 18
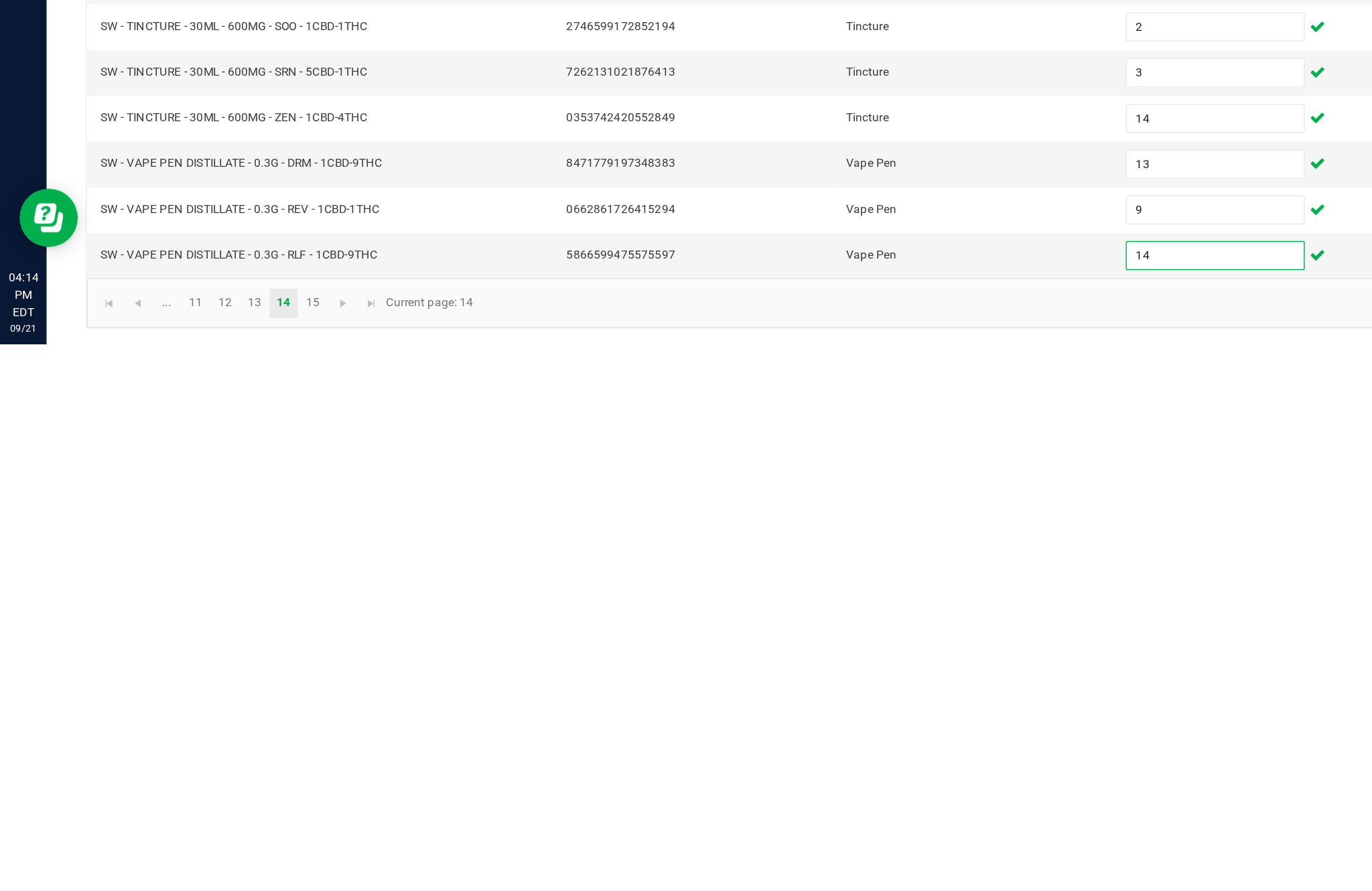
type input "14"
click at [225, 853] on link "15" at bounding box center [215, 863] width 19 height 20
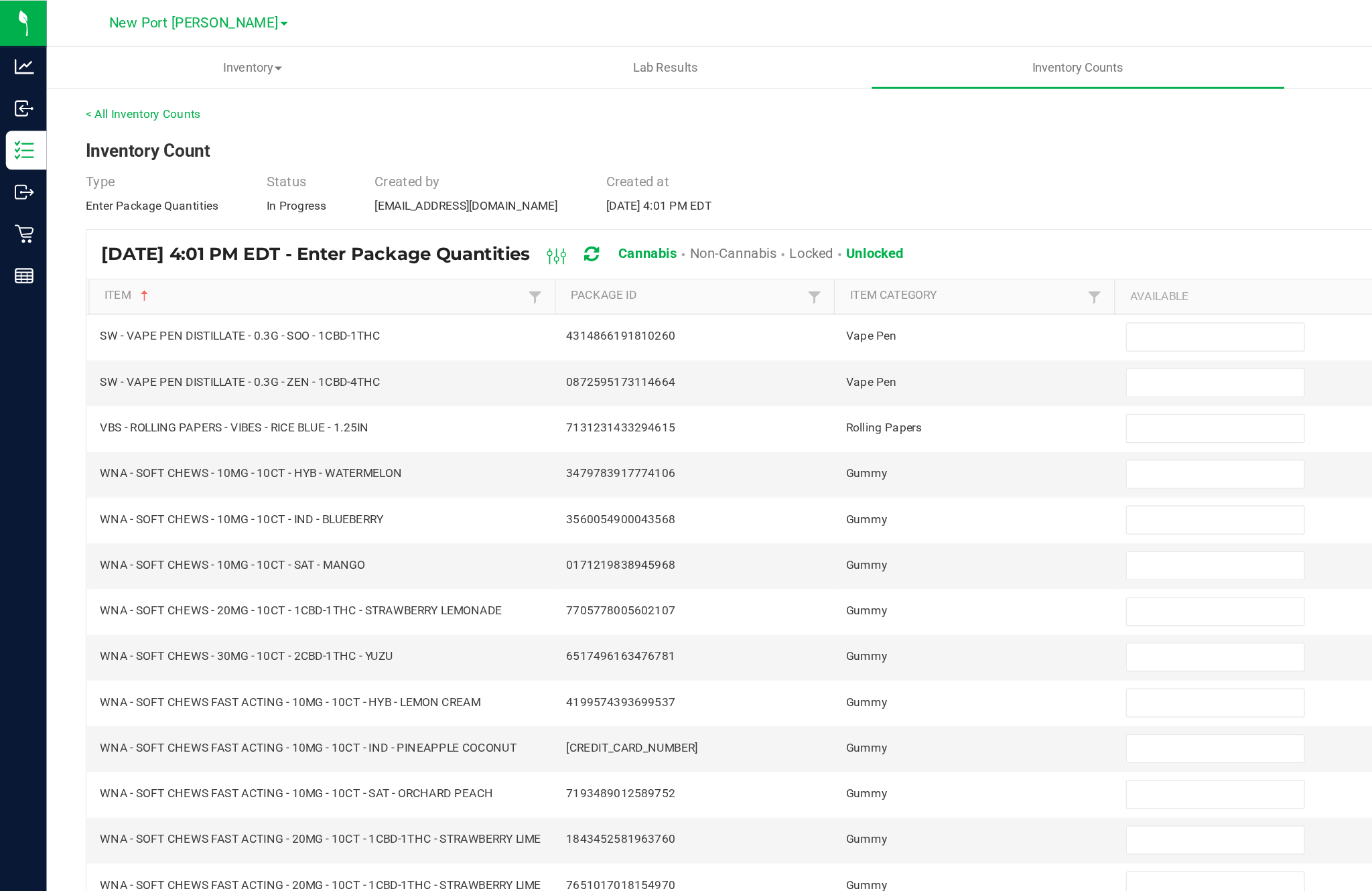
scroll to position [43, 0]
click at [823, 222] on input at bounding box center [837, 232] width 122 height 18
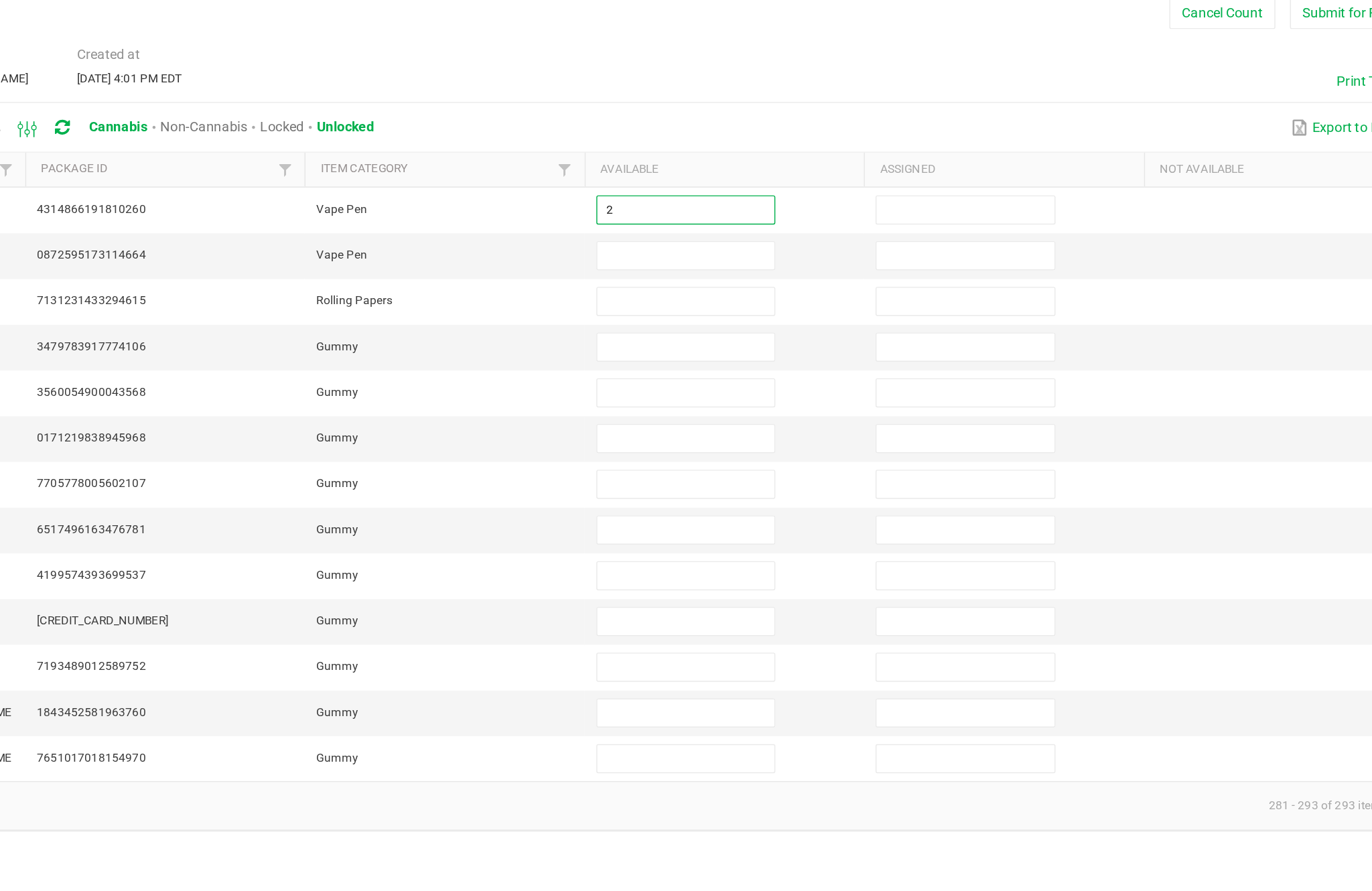
type input "2"
click at [776, 254] on input at bounding box center [837, 263] width 122 height 18
type input "19"
click at [776, 286] on input at bounding box center [837, 295] width 122 height 18
type input "8"
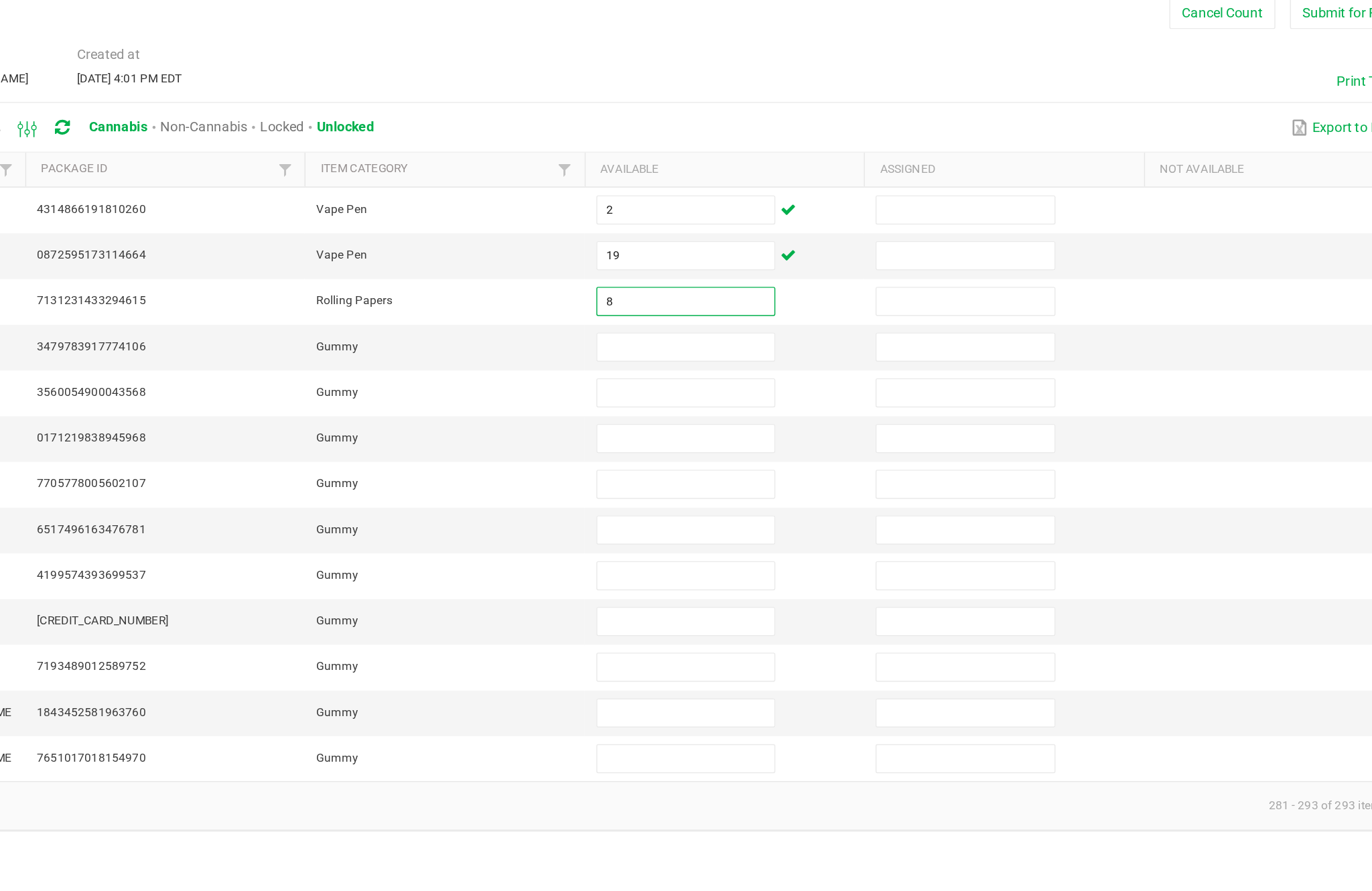
click at [776, 317] on input at bounding box center [837, 326] width 122 height 18
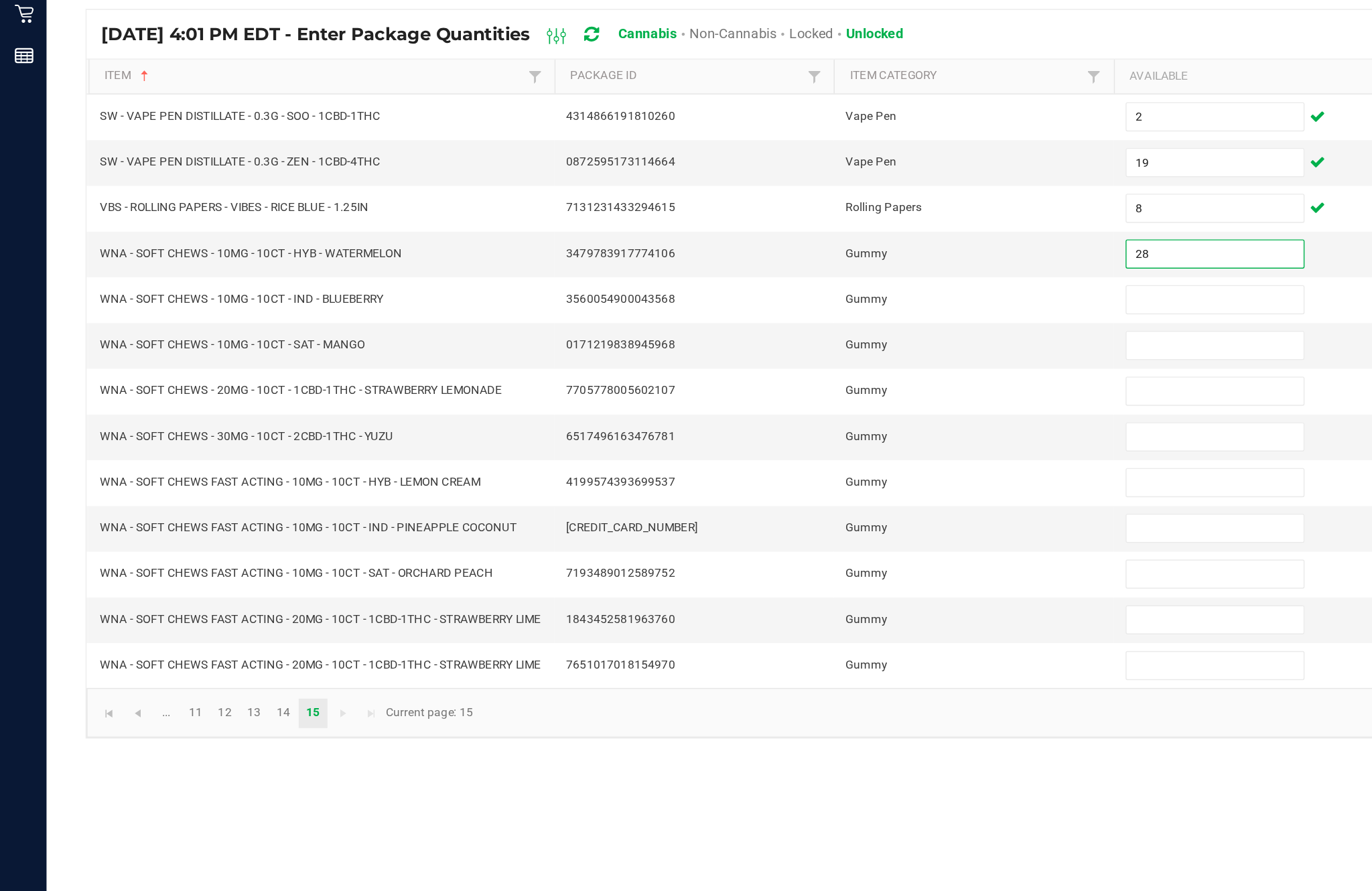
type input "28"
click at [822, 348] on input at bounding box center [837, 357] width 122 height 18
type input "28"
click at [830, 379] on input at bounding box center [837, 389] width 122 height 18
type input "4"
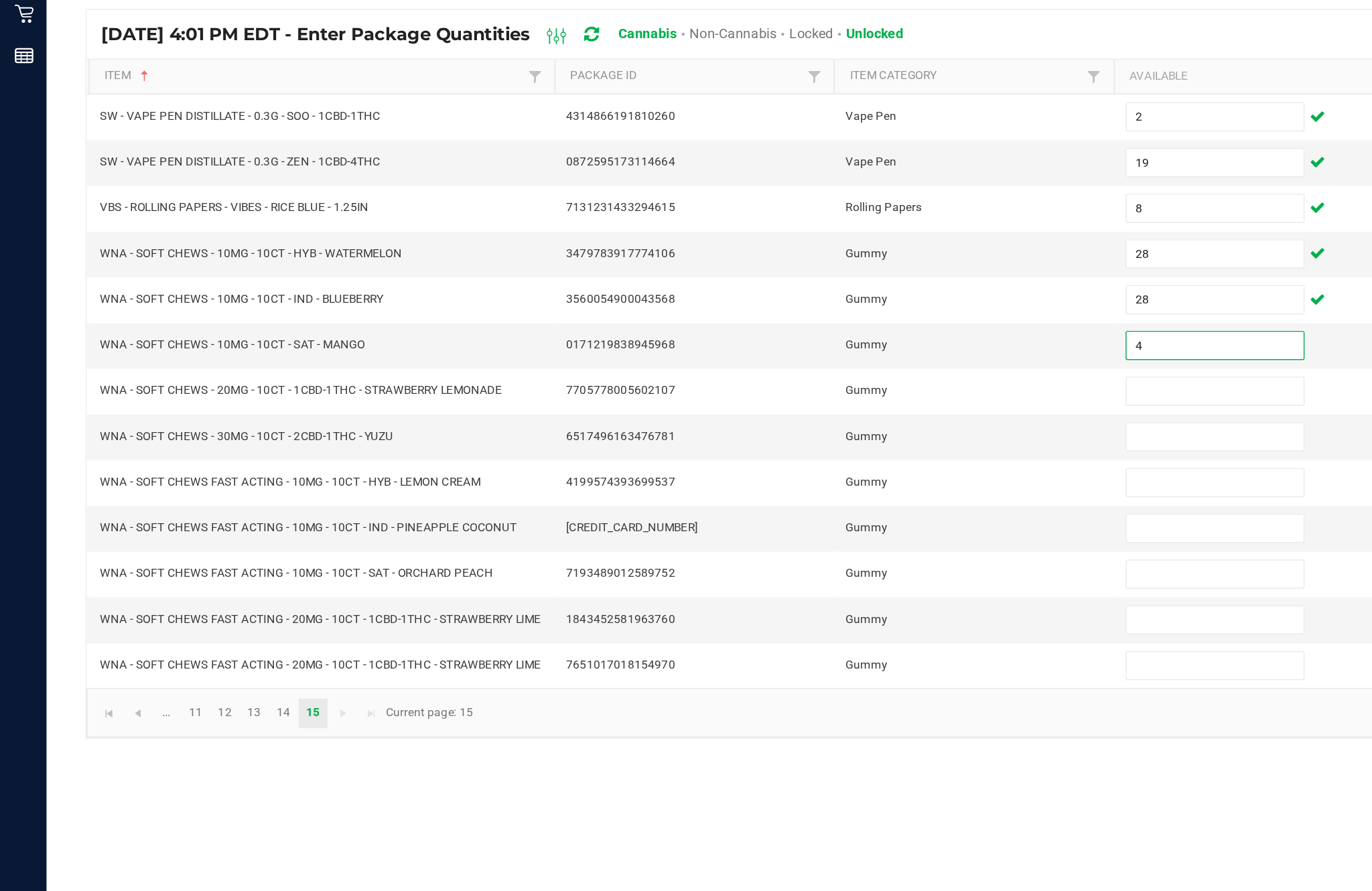
click at [832, 411] on input at bounding box center [837, 421] width 122 height 18
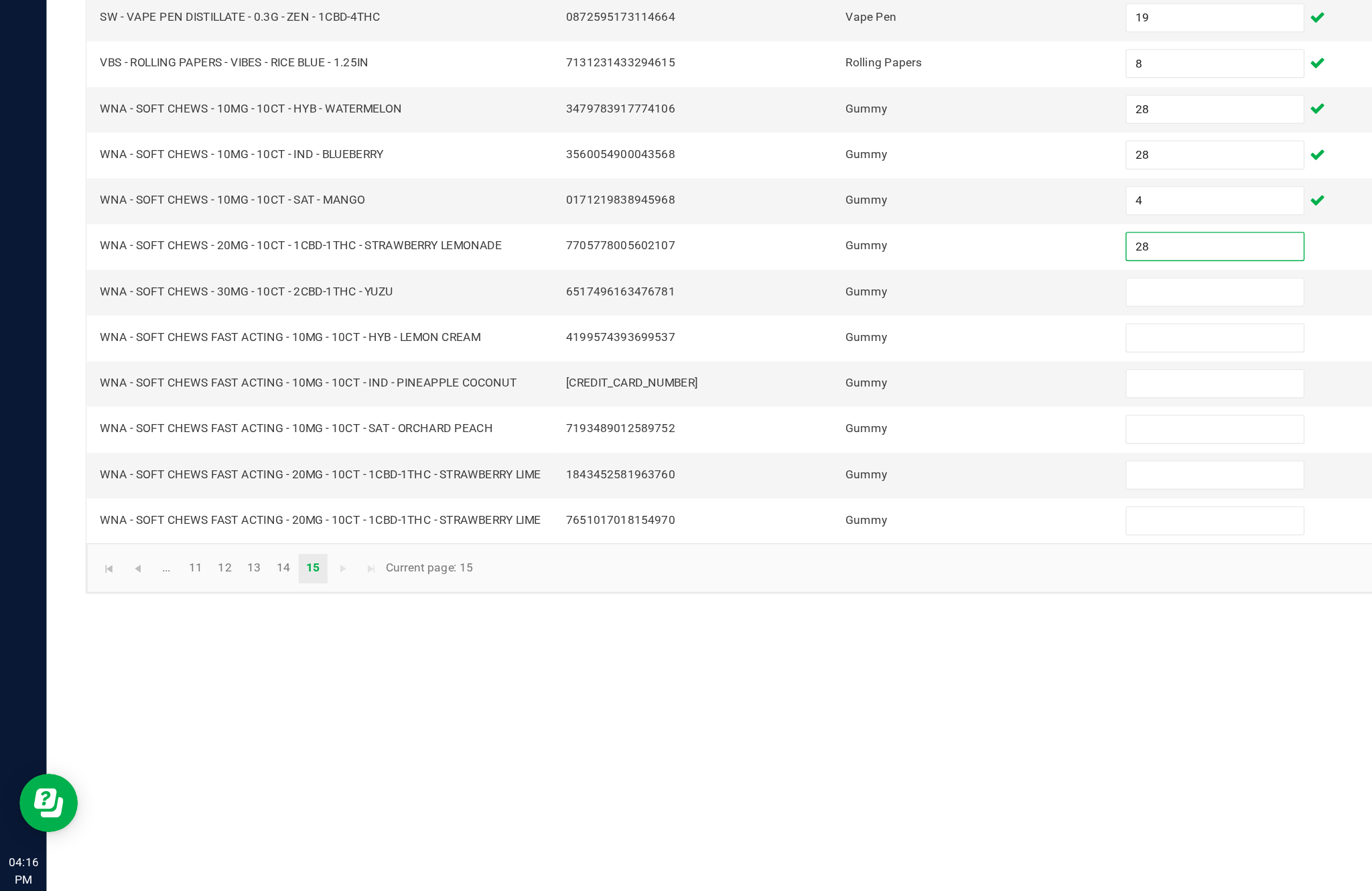
type input "28"
click at [828, 443] on input at bounding box center [837, 452] width 122 height 18
type input "11"
click at [826, 474] on input at bounding box center [837, 483] width 122 height 18
type input "11"
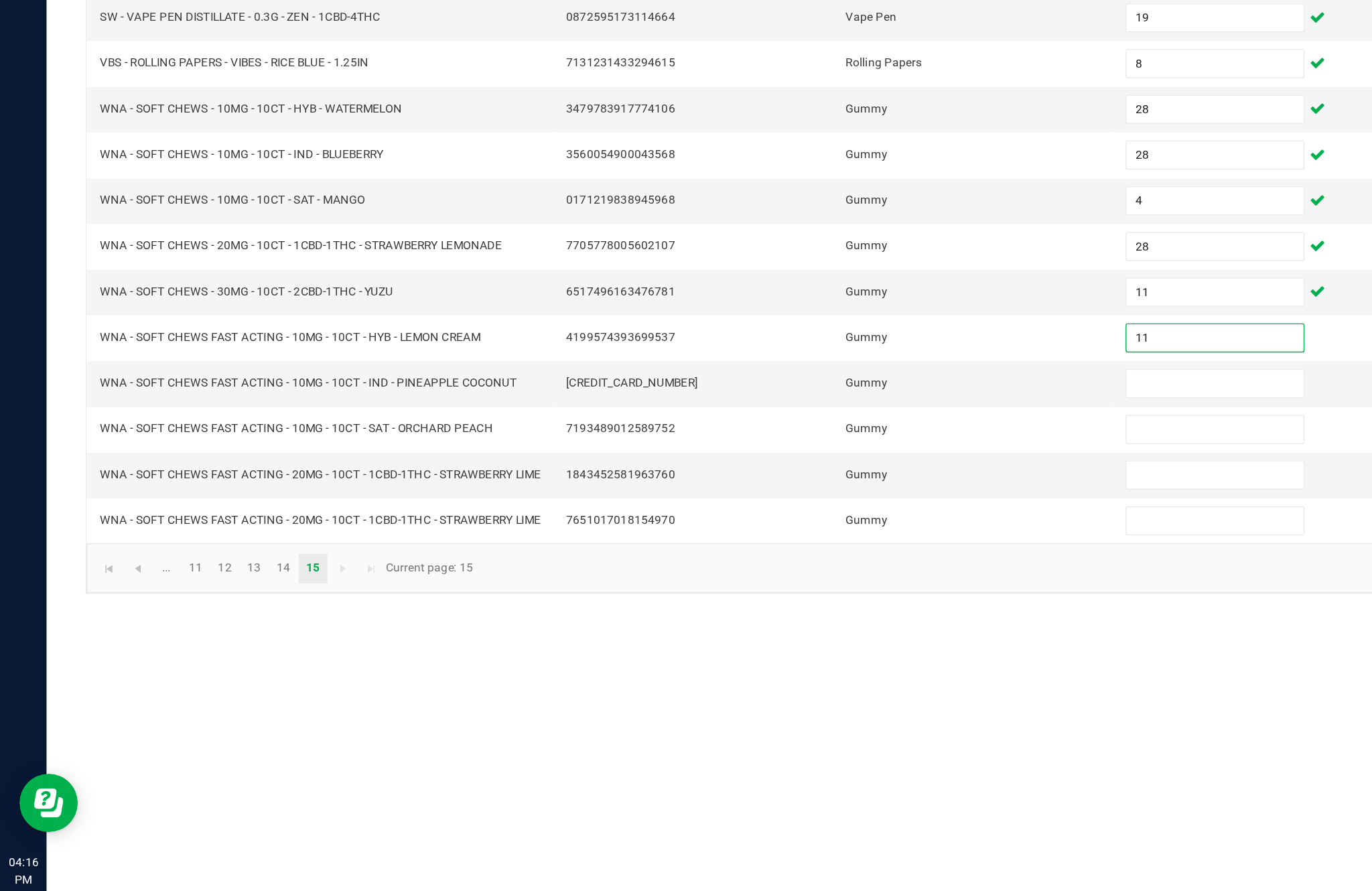
click at [818, 506] on input at bounding box center [837, 515] width 122 height 18
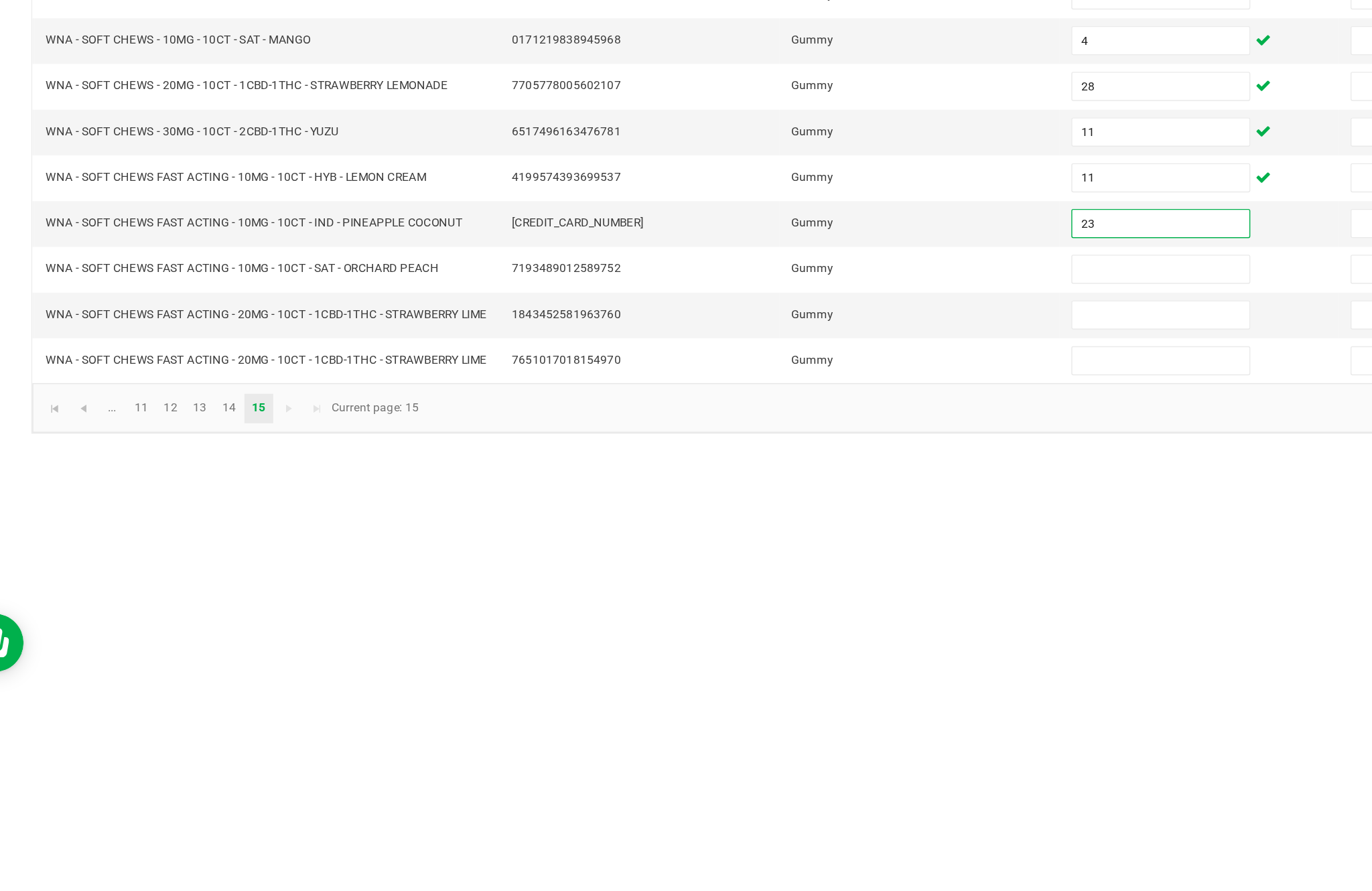
type input "23"
click at [776, 537] on input at bounding box center [837, 546] width 122 height 18
type input "37"
click at [818, 568] on input at bounding box center [837, 578] width 122 height 18
type input "1"
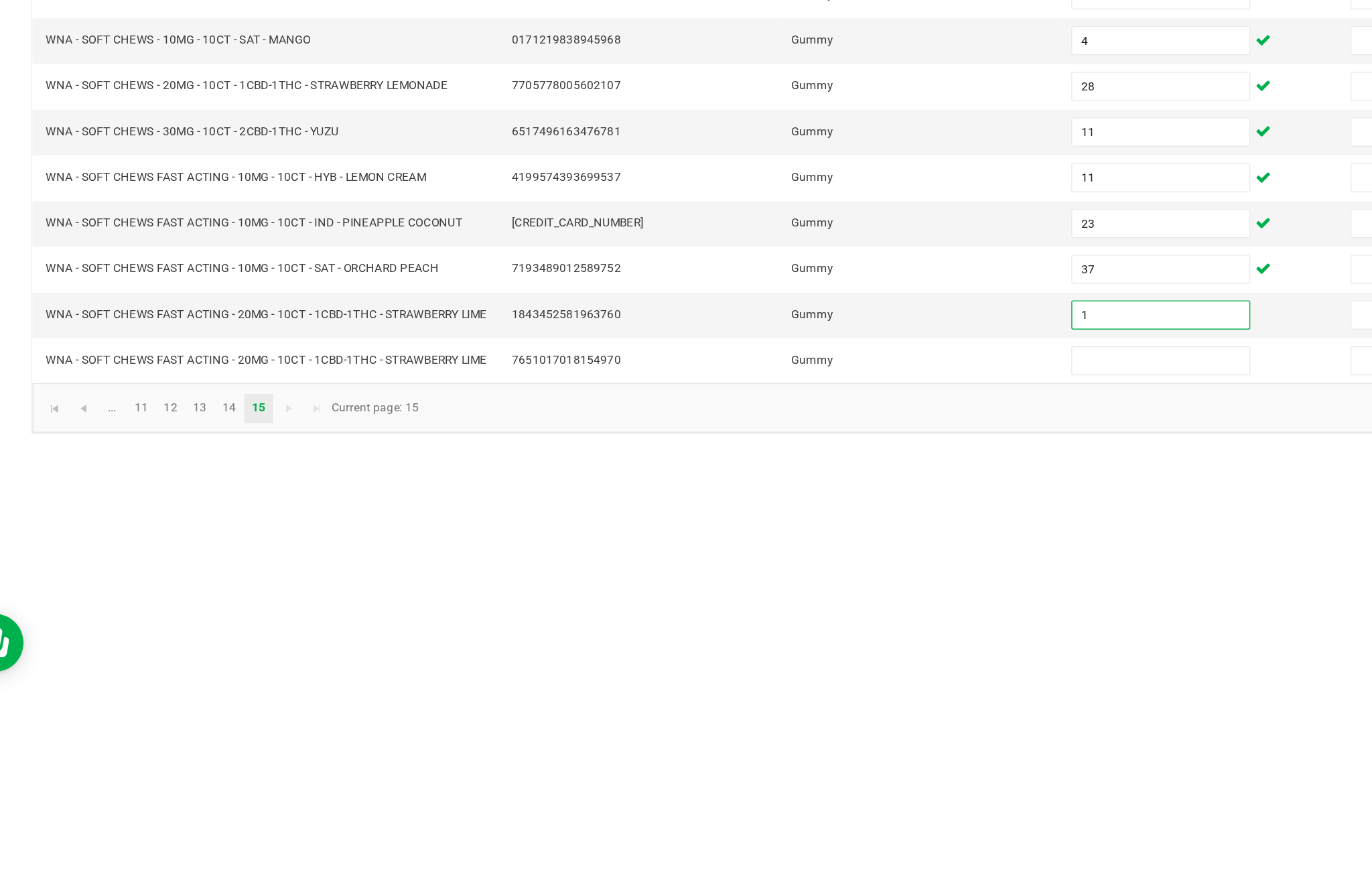
click at [776, 600] on input at bounding box center [837, 610] width 122 height 18
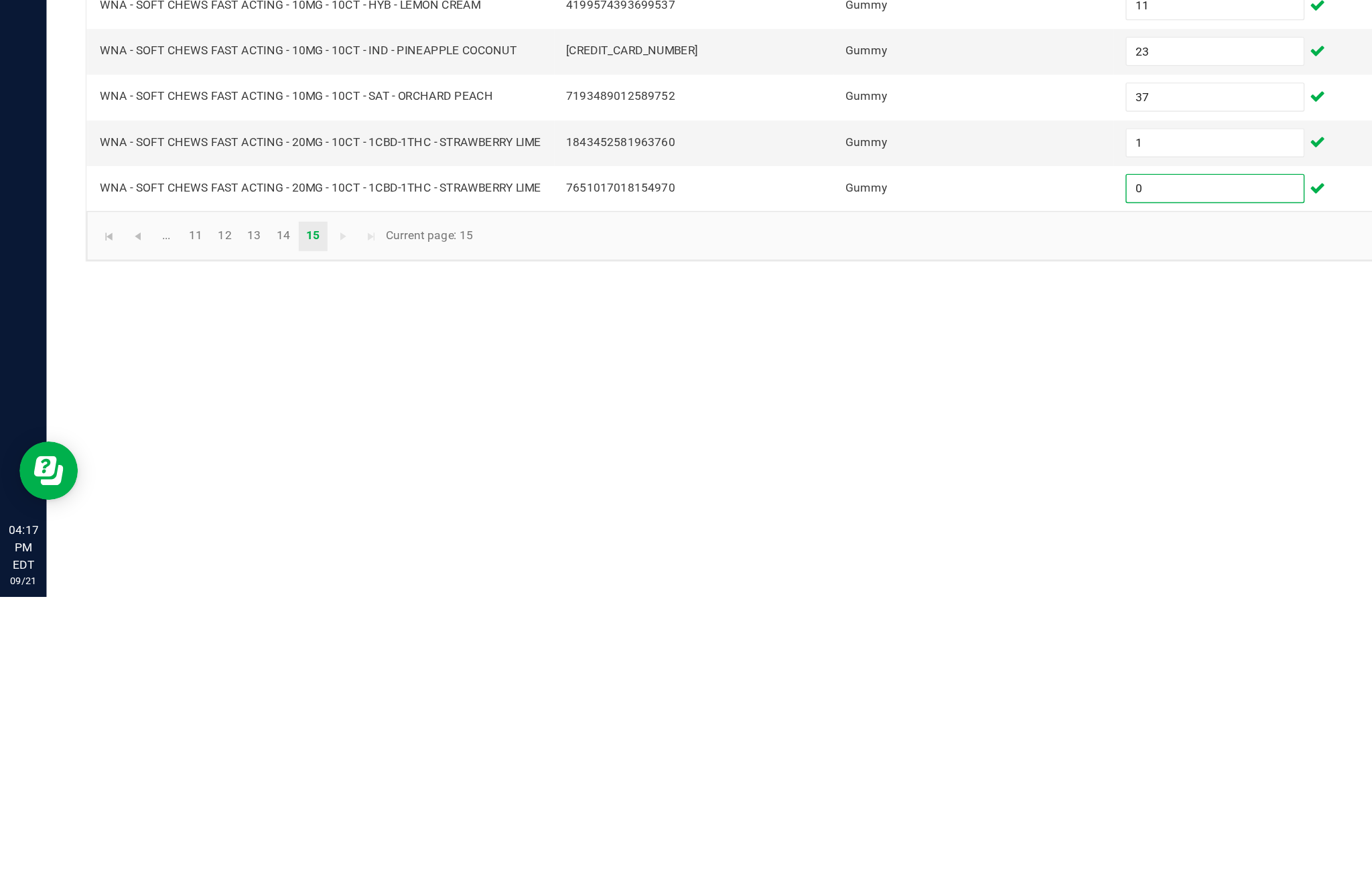
type input "0"
click at [143, 632] on link "11" at bounding box center [134, 642] width 19 height 20
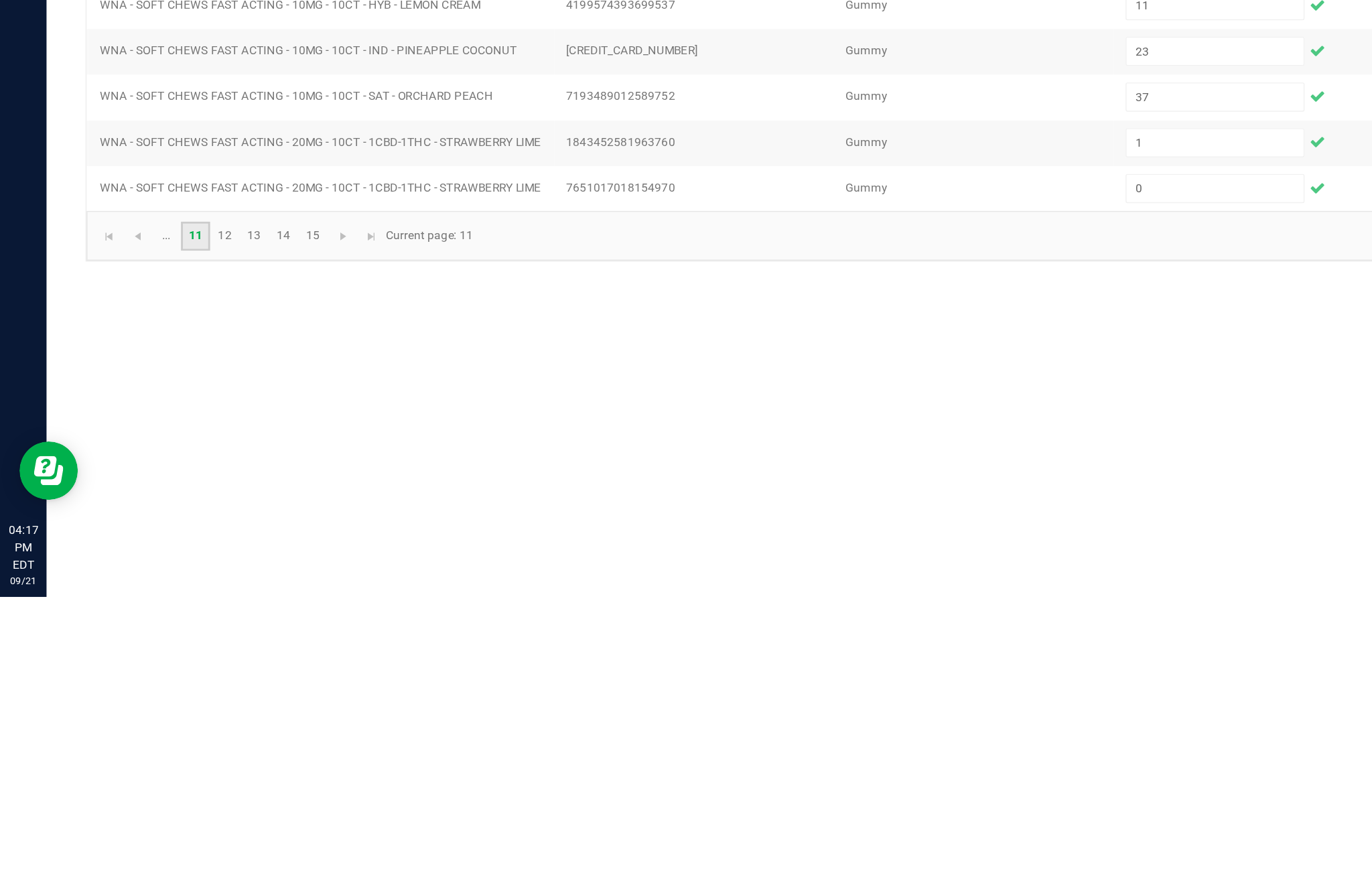
scroll to position [86, 0]
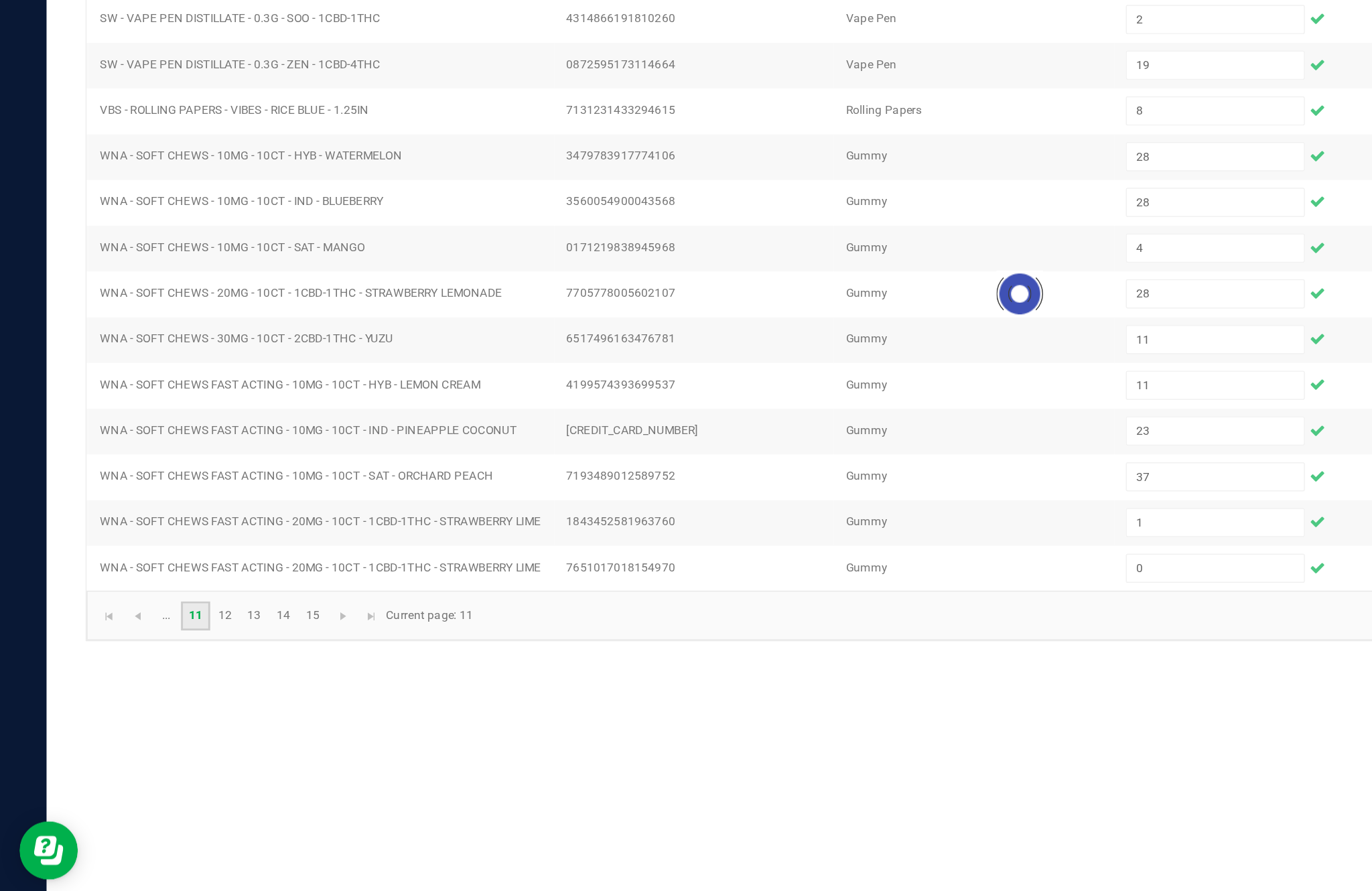
type input "2"
type input "1"
type input "8"
type input "2"
type input "8"
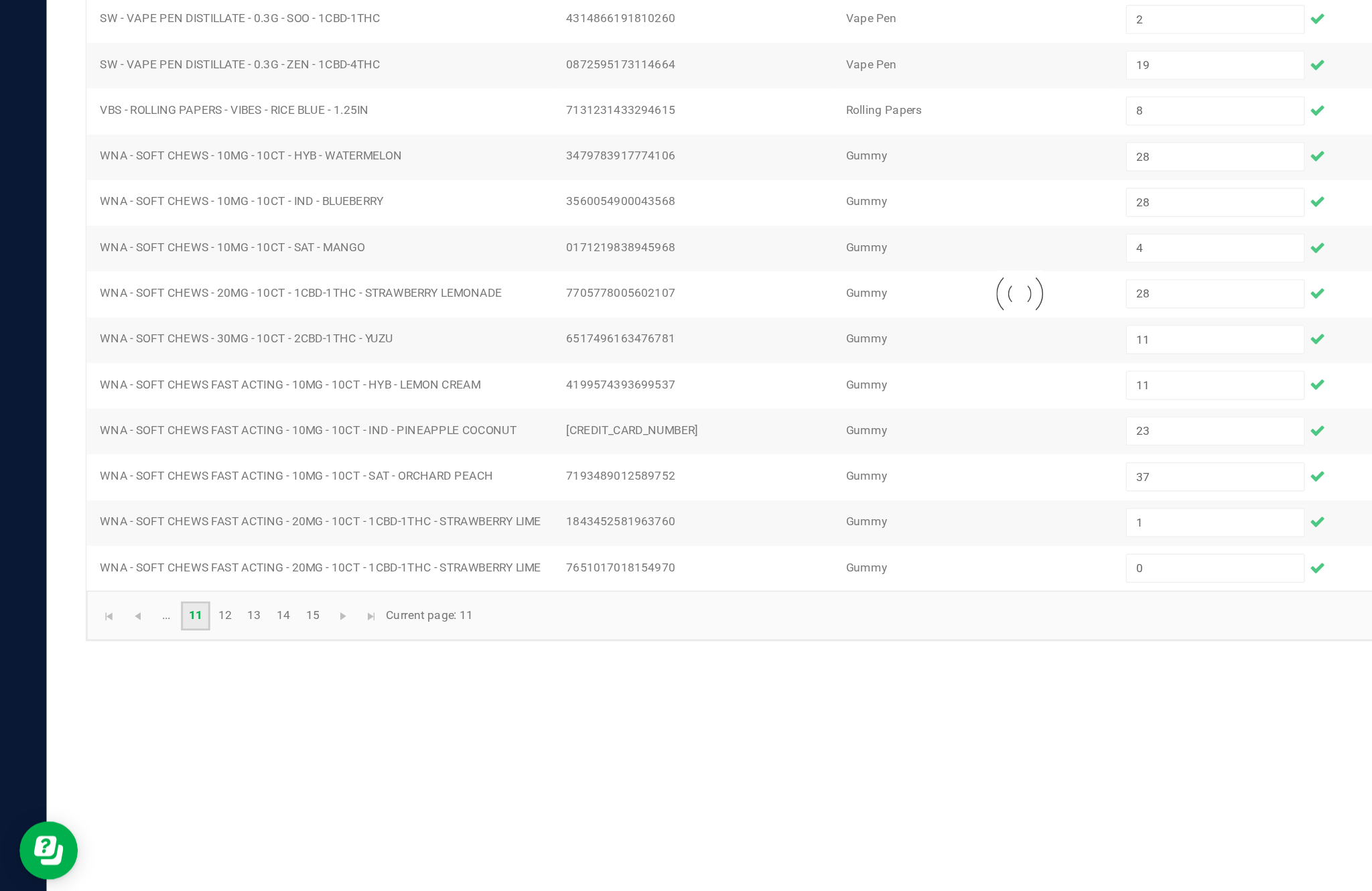
type input "5"
type input "6"
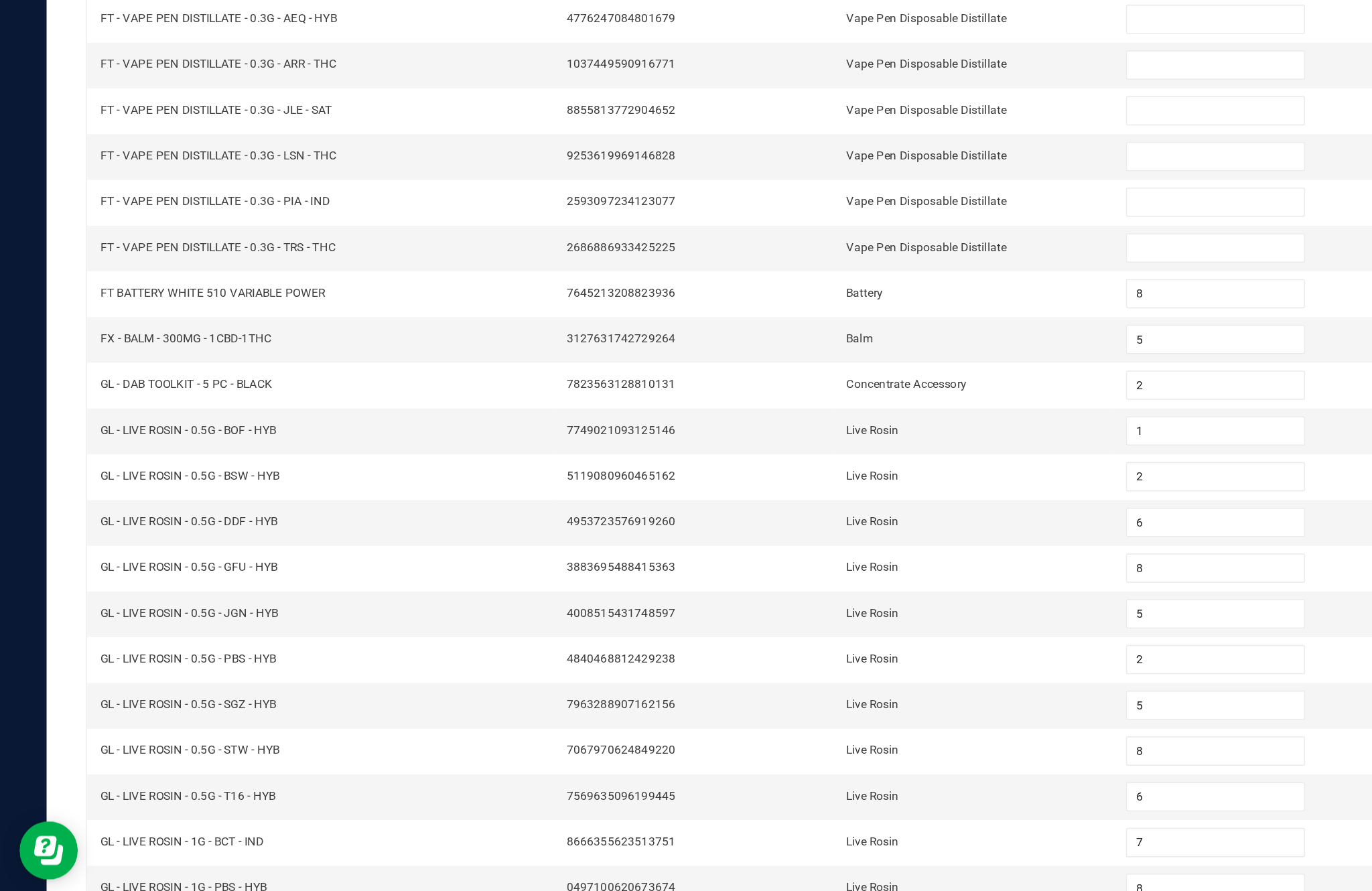
click at [124, 853] on link "..." at bounding box center [114, 863] width 19 height 20
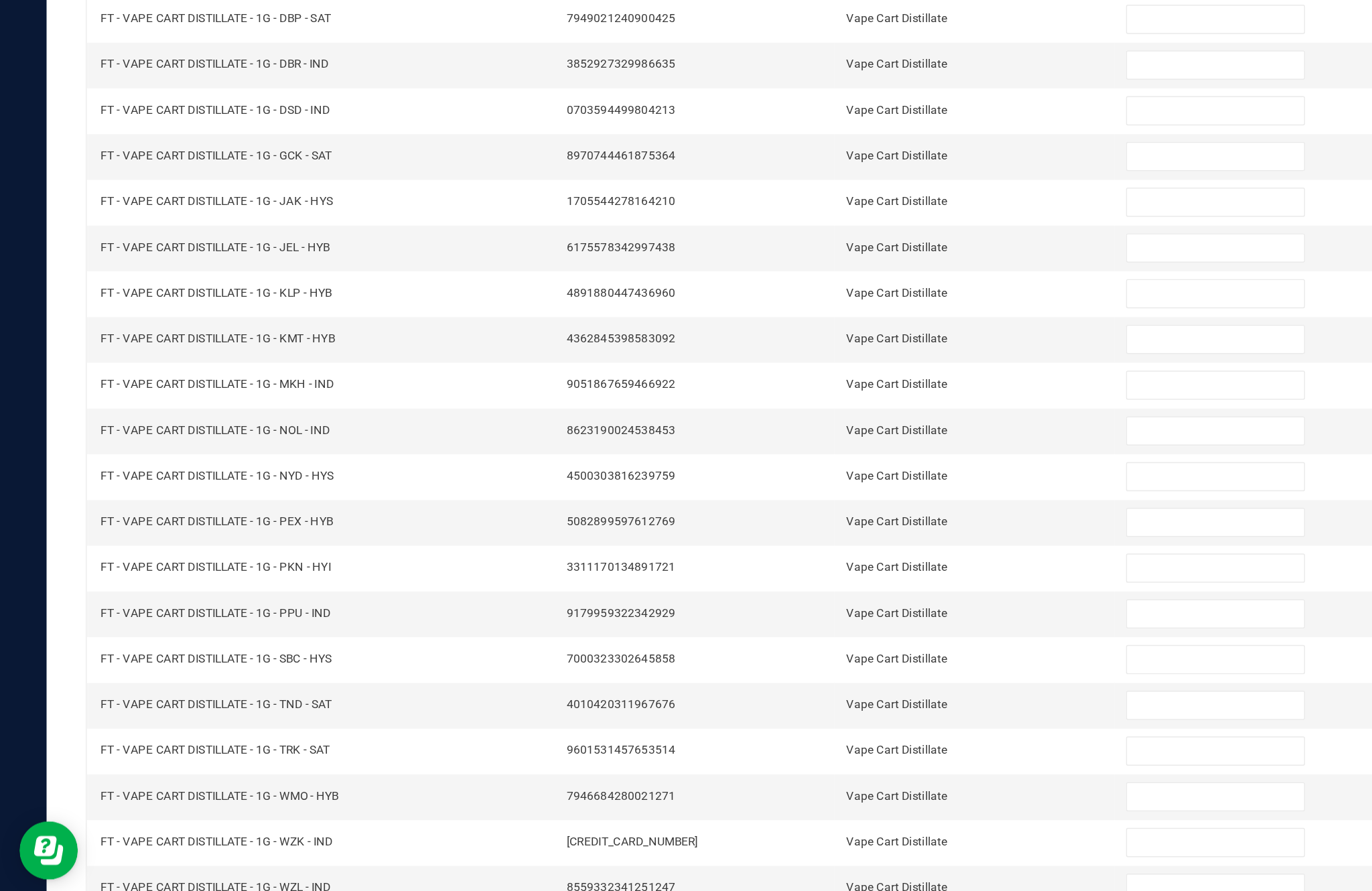
click at [124, 853] on link "1" at bounding box center [114, 863] width 19 height 20
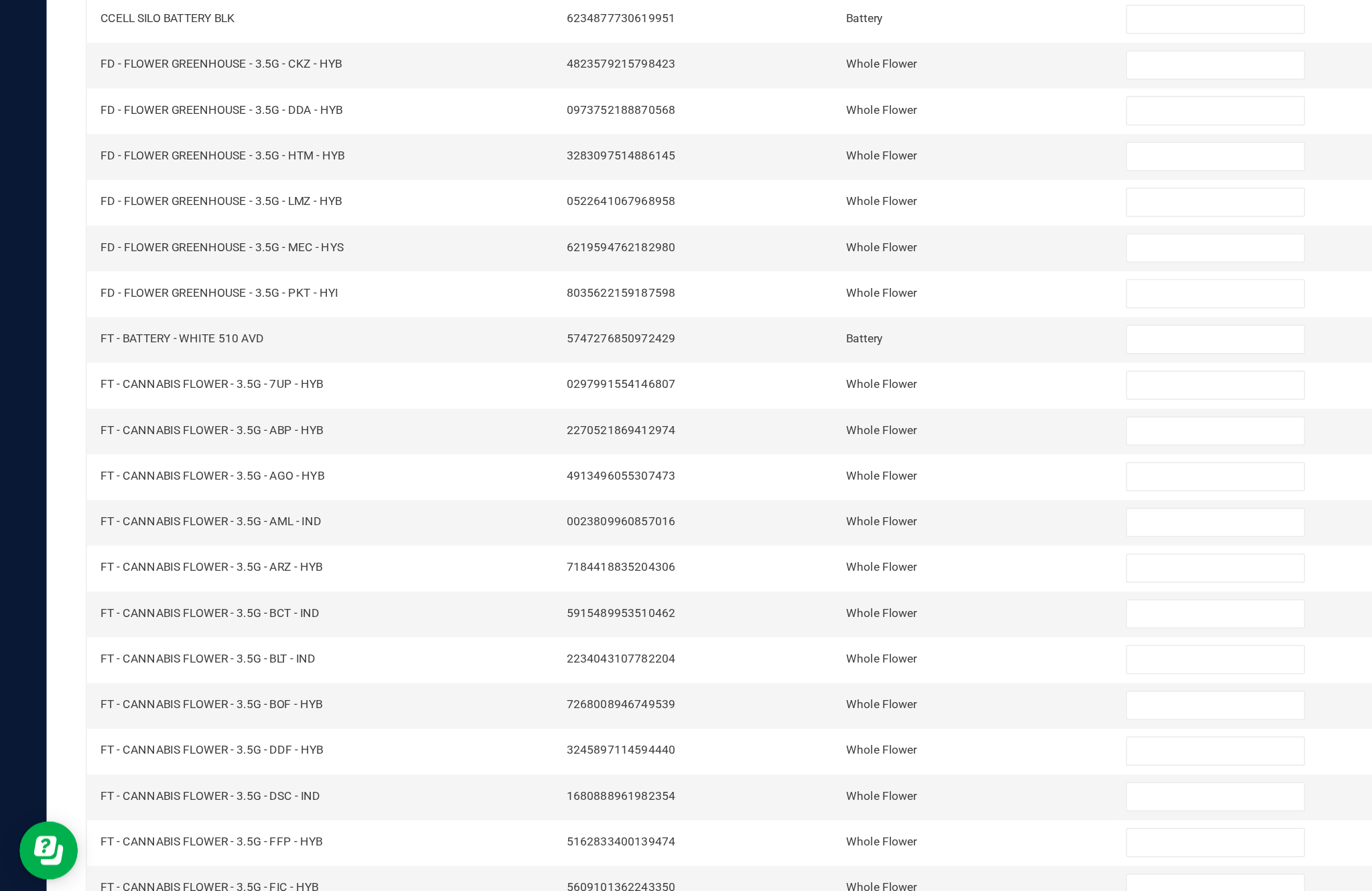
click at [124, 853] on link "1" at bounding box center [114, 863] width 19 height 20
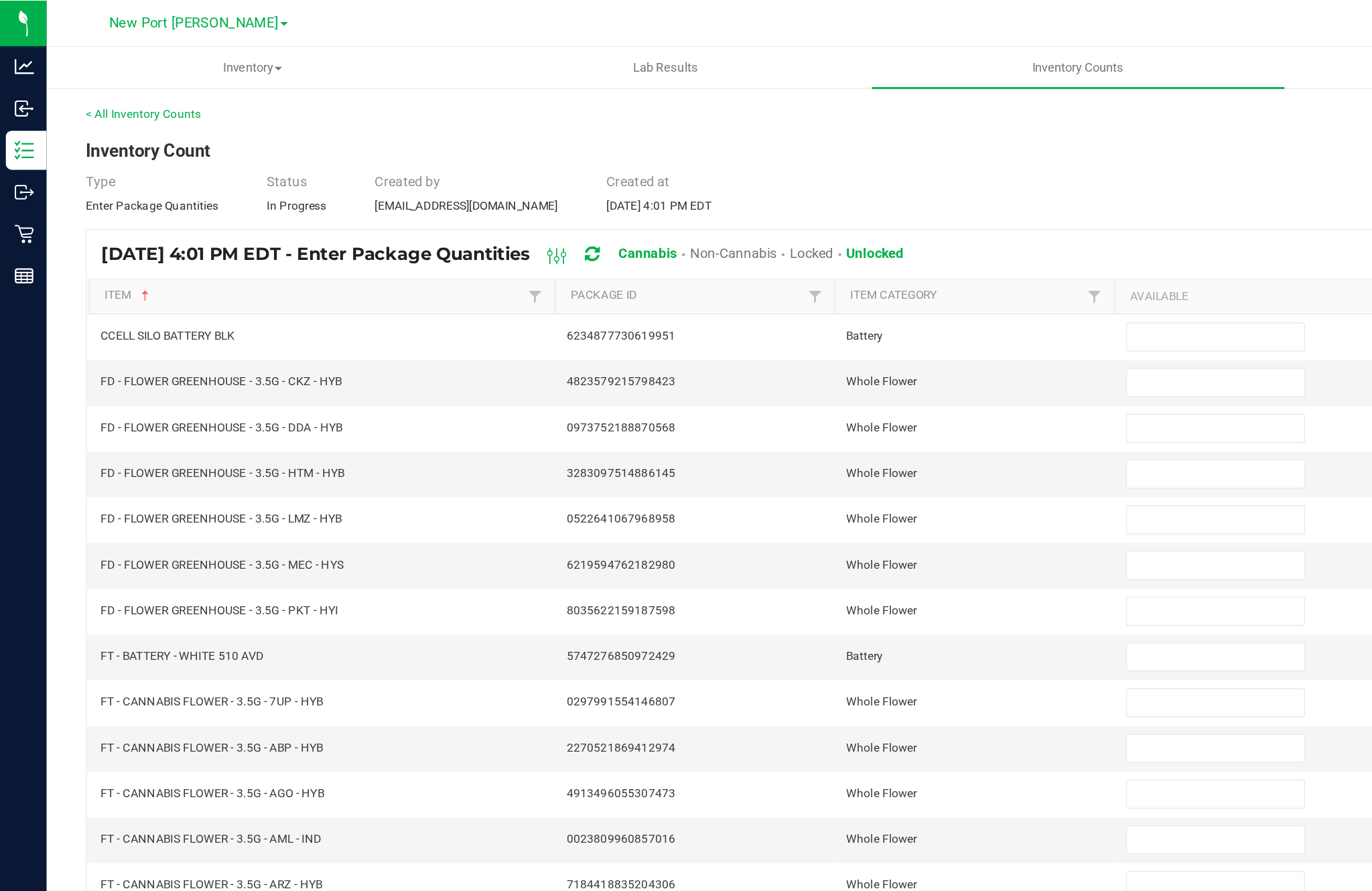
scroll to position [0, 0]
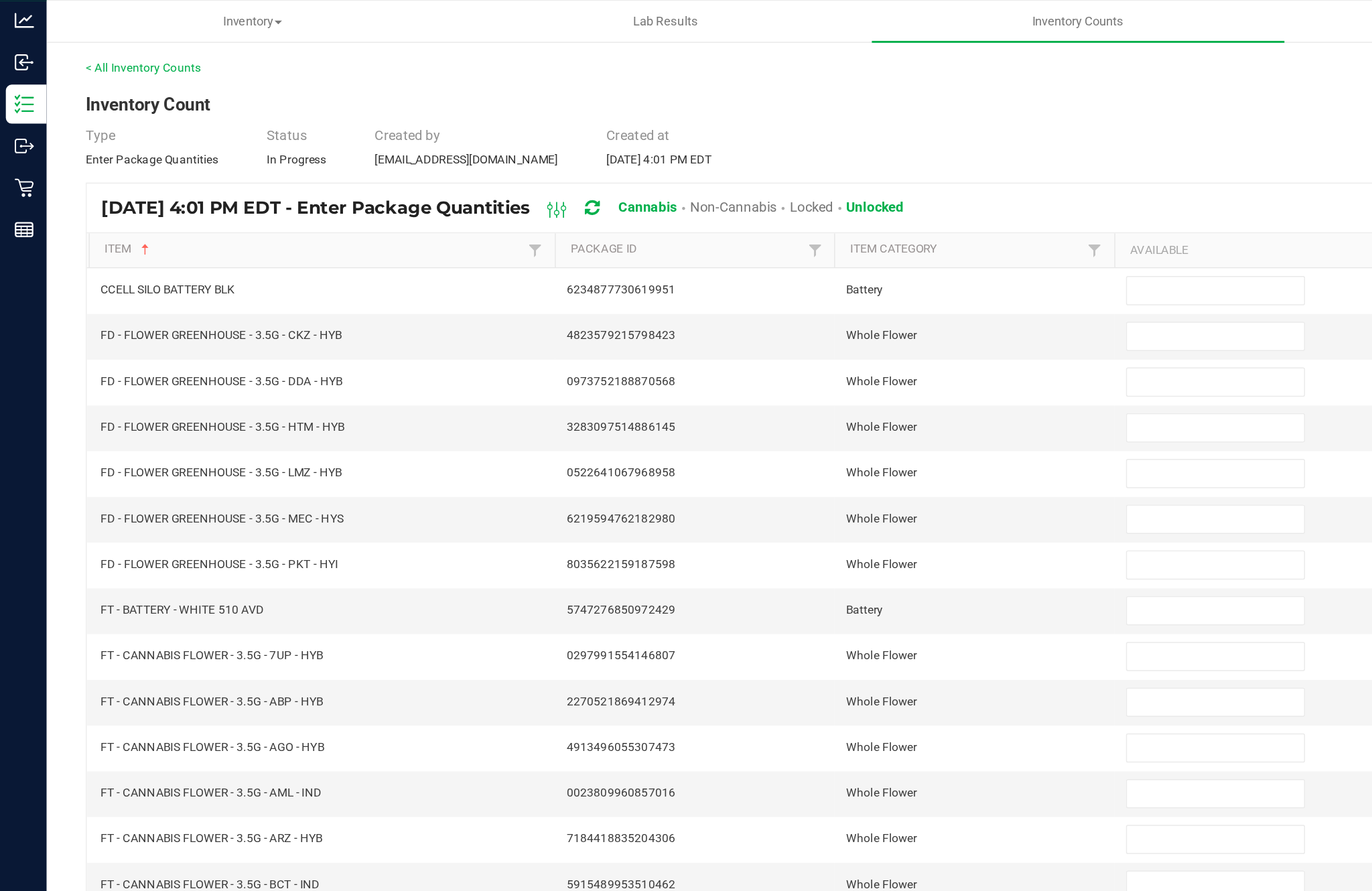
click at [820, 223] on input at bounding box center [837, 232] width 122 height 18
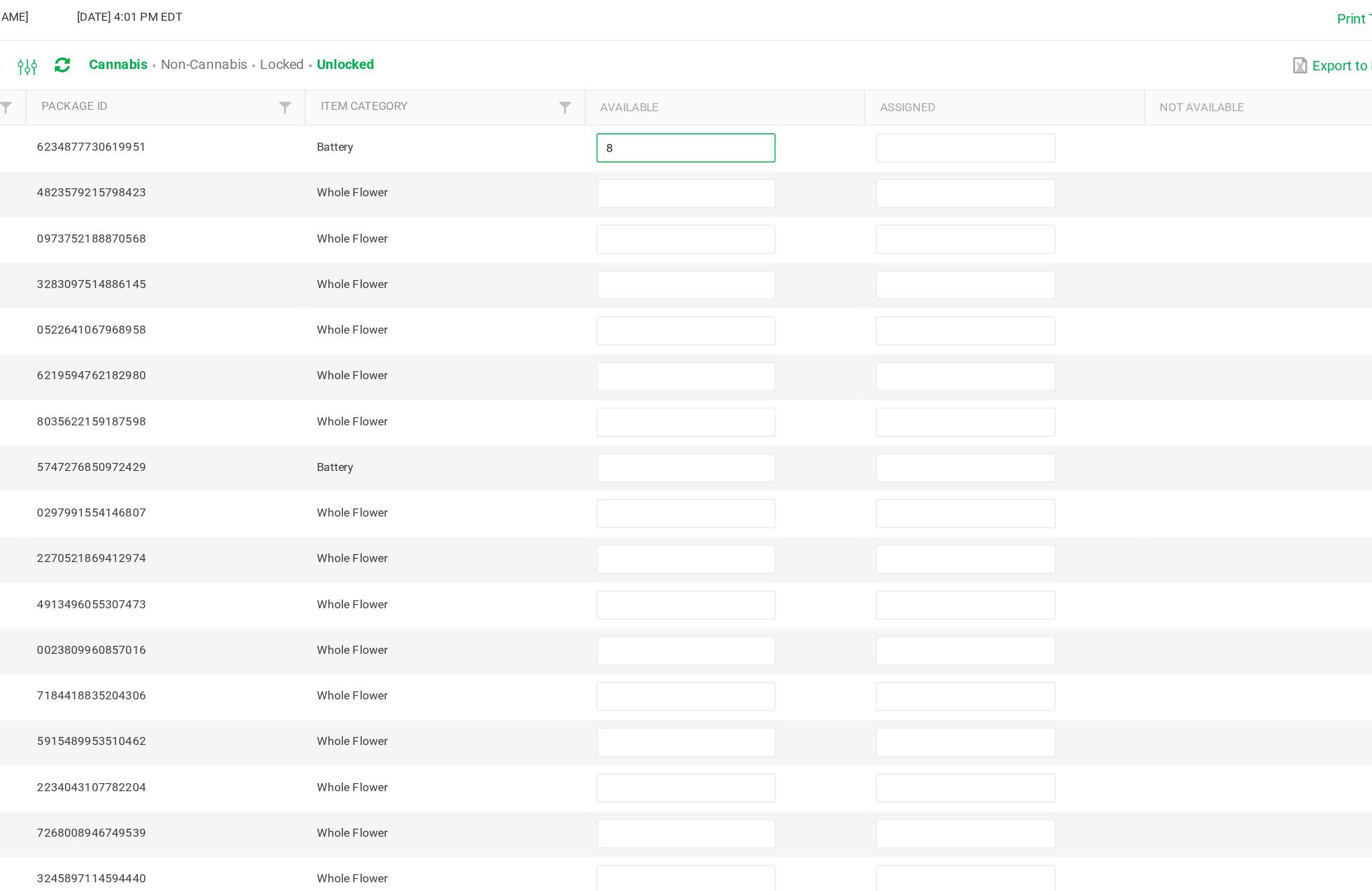
click at [776, 254] on input at bounding box center [837, 263] width 122 height 18
click at [776, 286] on input at bounding box center [837, 295] width 122 height 18
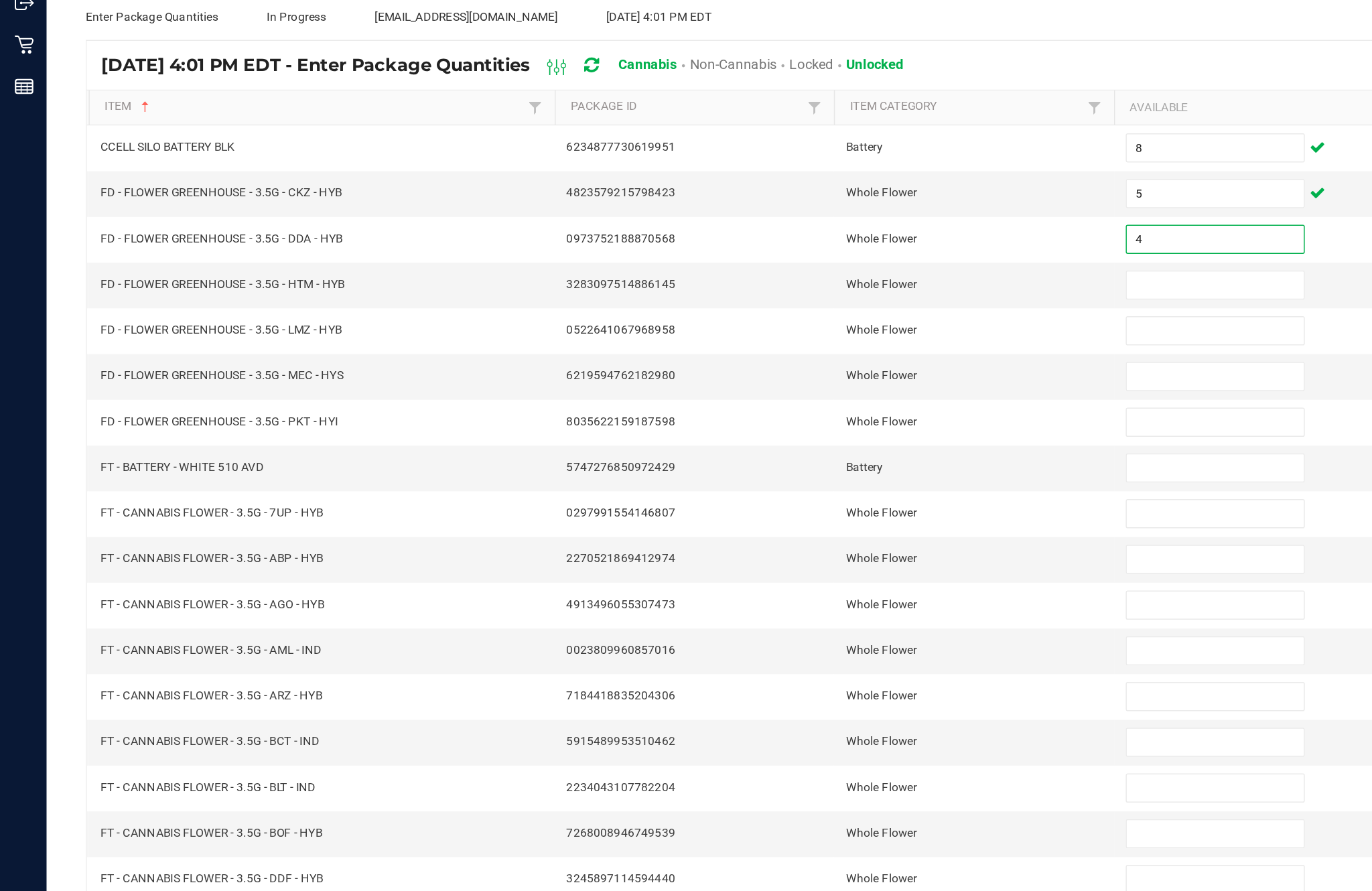
click at [823, 317] on input at bounding box center [837, 326] width 122 height 18
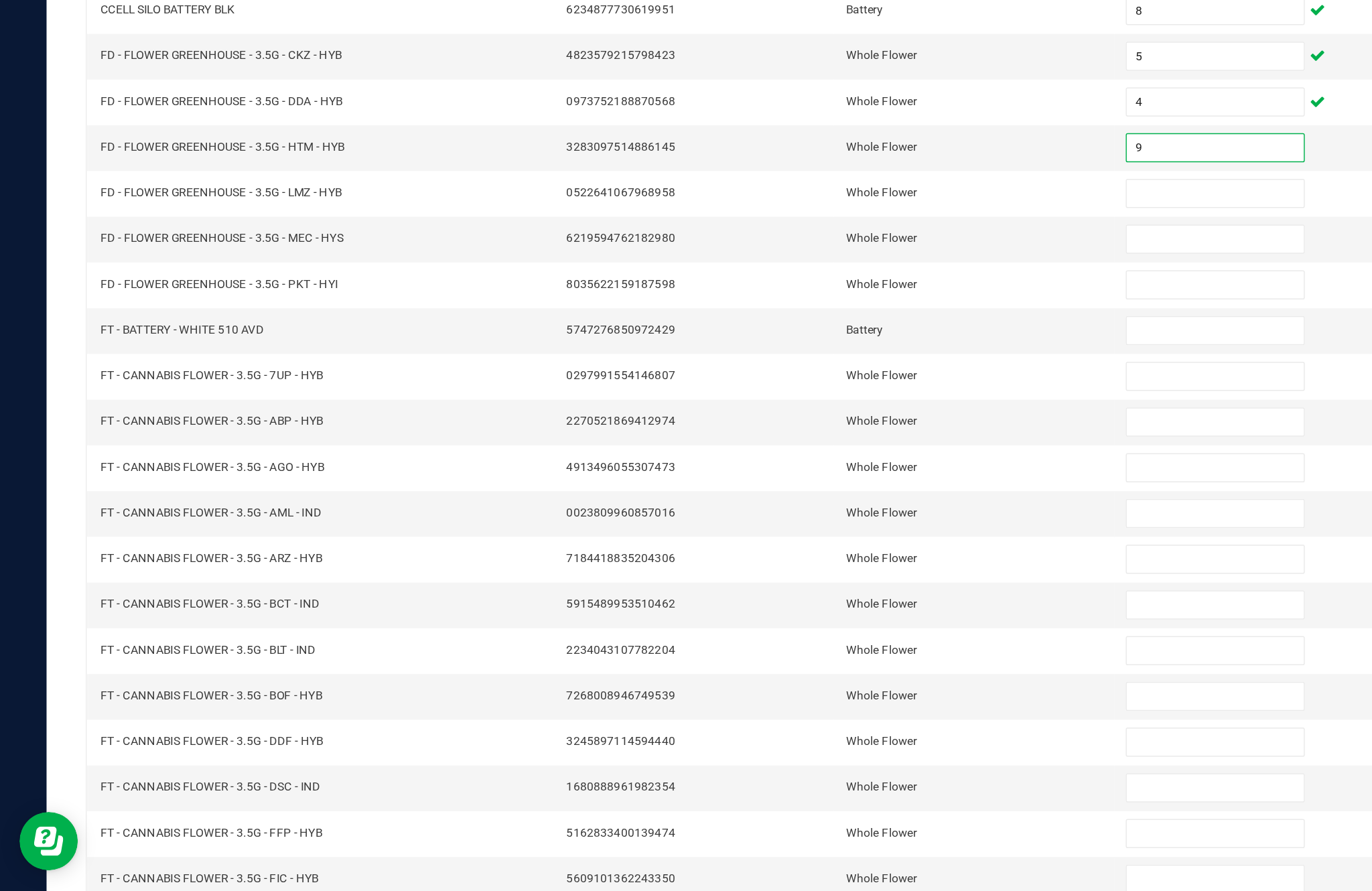
click at [825, 348] on input at bounding box center [837, 357] width 122 height 18
click at [818, 379] on input at bounding box center [837, 389] width 122 height 18
click at [827, 411] on input at bounding box center [837, 421] width 122 height 18
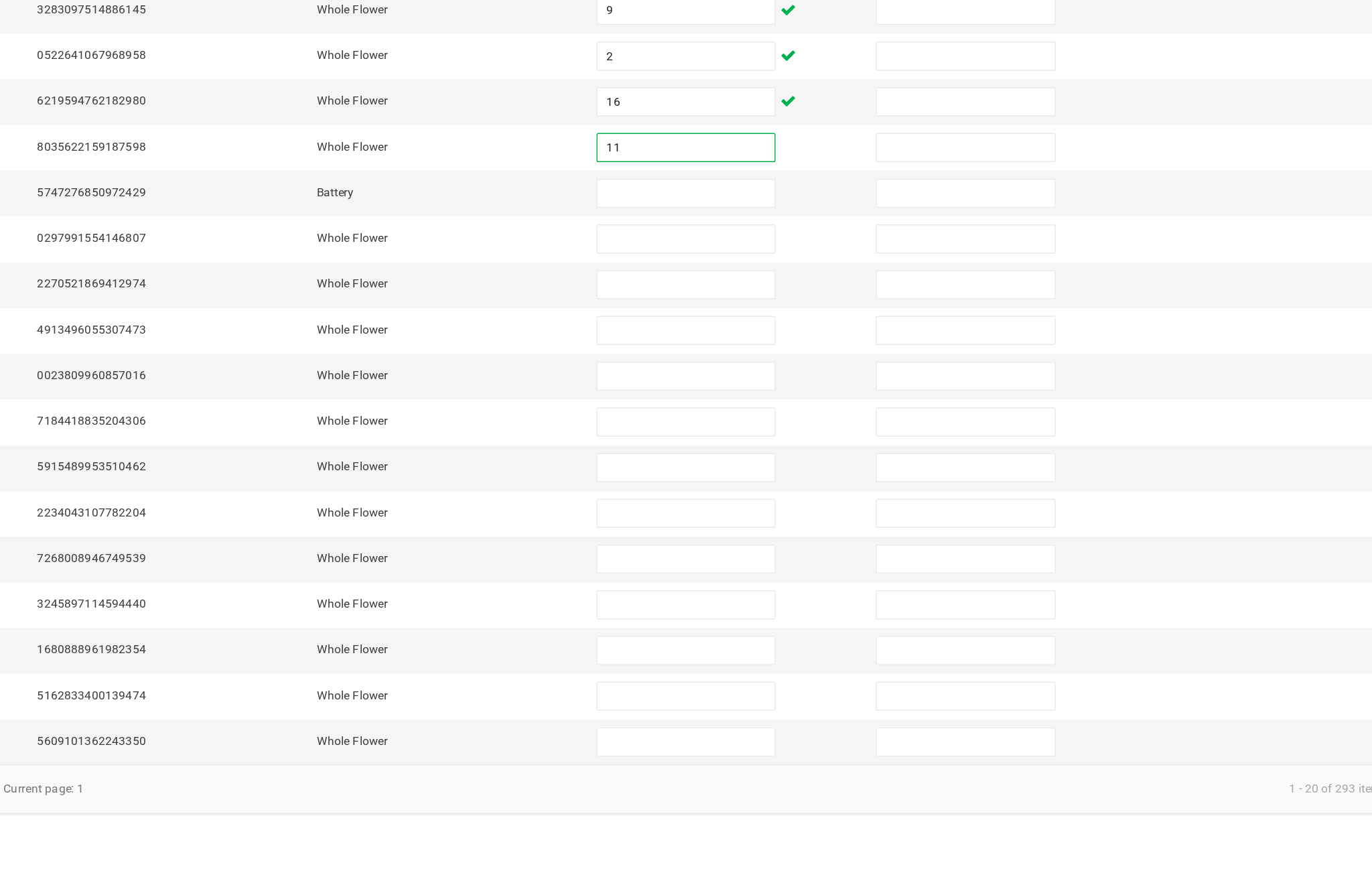
click at [776, 443] on input at bounding box center [837, 452] width 122 height 18
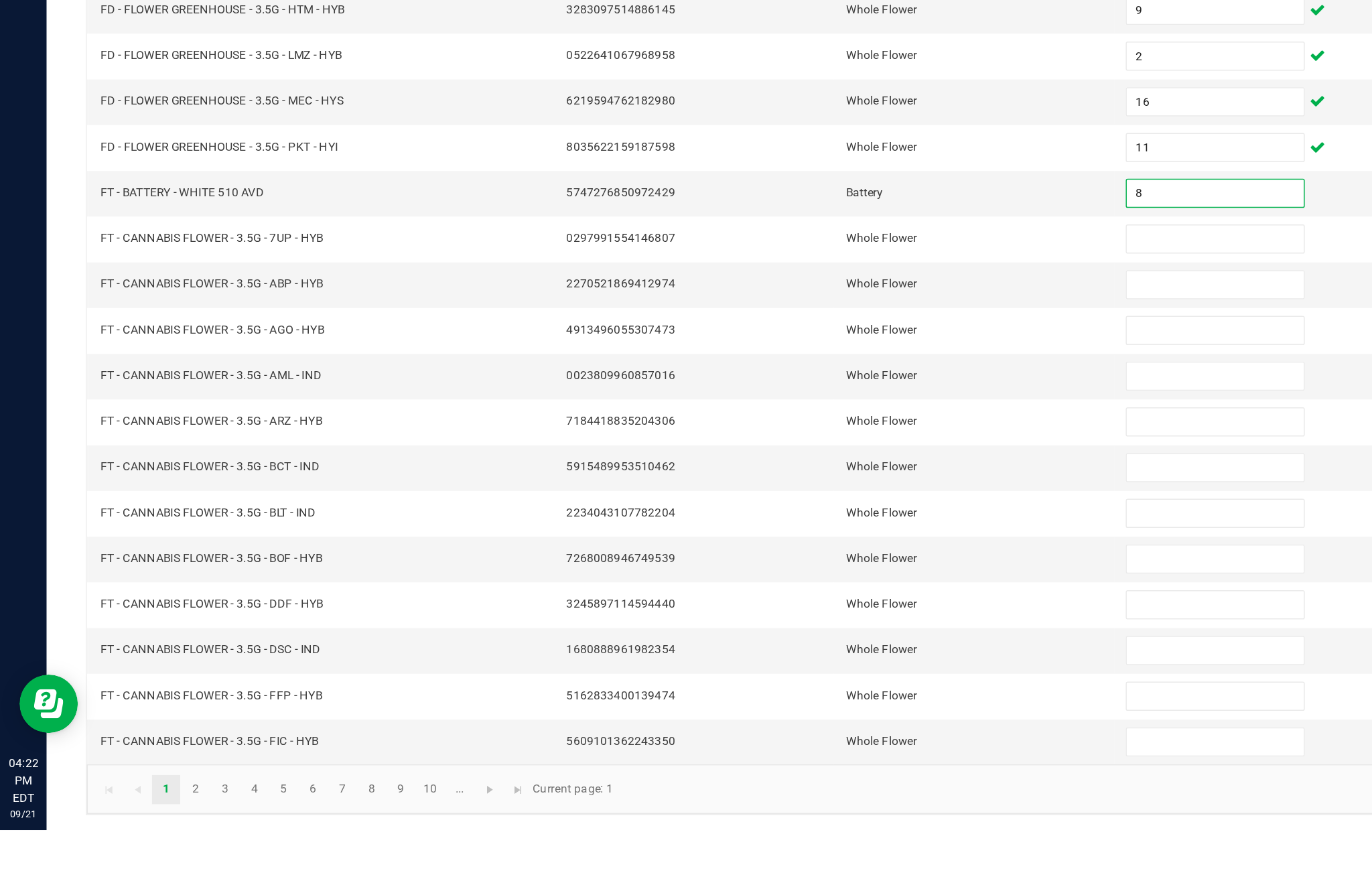
click at [822, 474] on input at bounding box center [837, 483] width 122 height 18
click at [823, 506] on input at bounding box center [837, 515] width 122 height 18
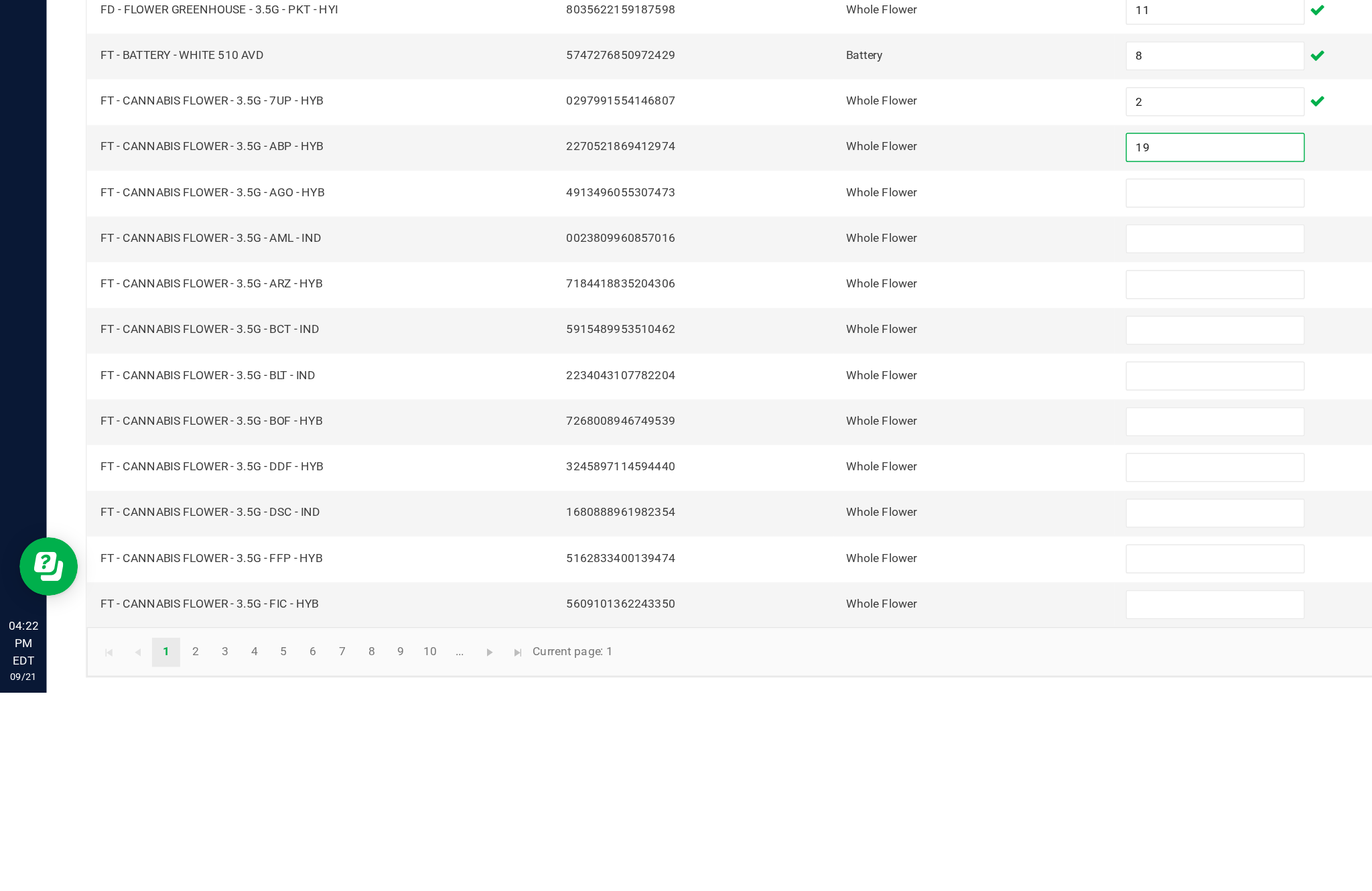
click at [825, 537] on input at bounding box center [837, 546] width 122 height 18
click at [818, 568] on input at bounding box center [837, 578] width 122 height 18
click at [808, 600] on input at bounding box center [837, 610] width 122 height 18
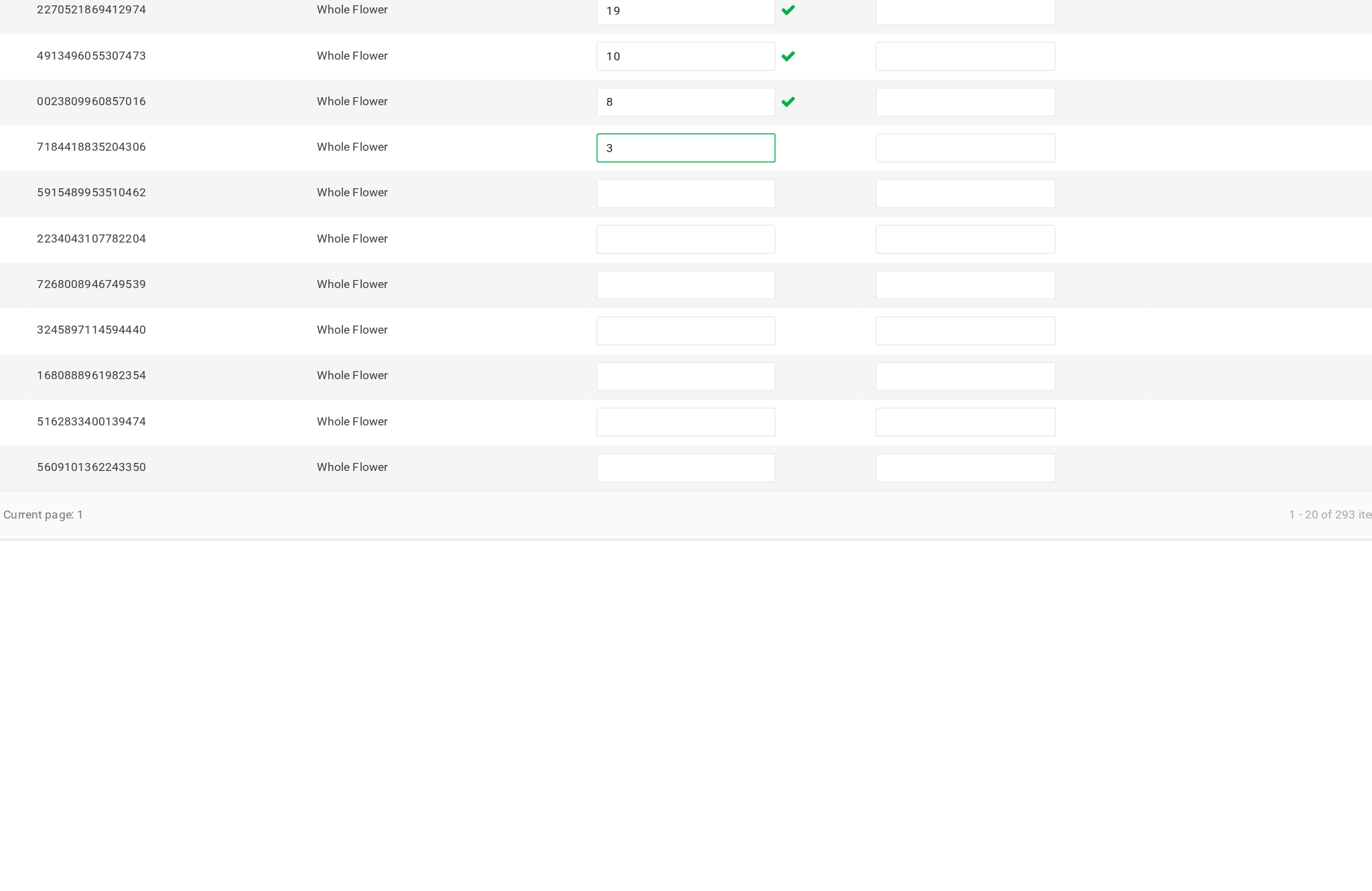
click at [776, 632] on input at bounding box center [837, 641] width 122 height 18
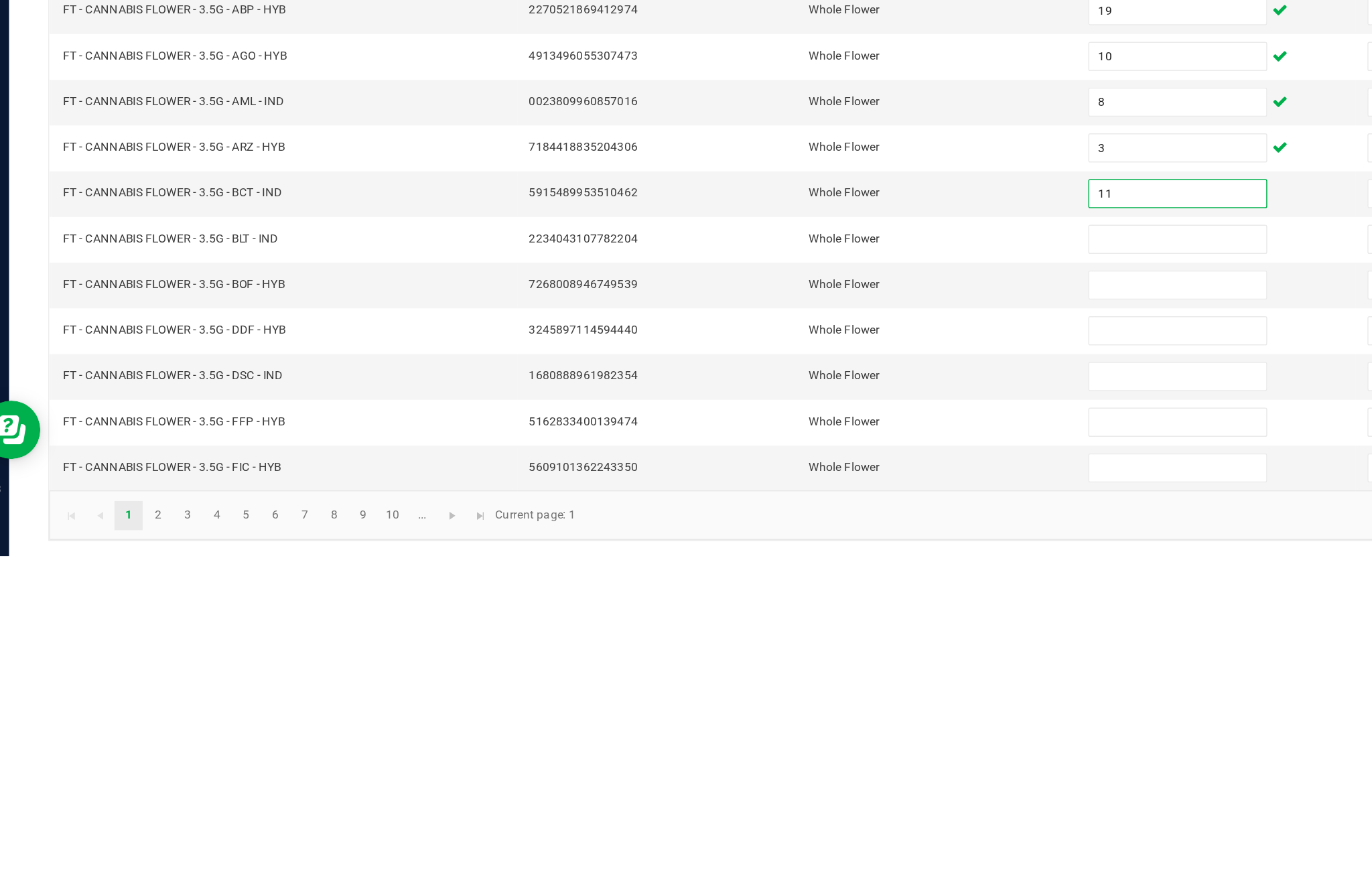
click at [799, 663] on input at bounding box center [837, 672] width 122 height 18
click at [777, 694] on input at bounding box center [837, 703] width 122 height 18
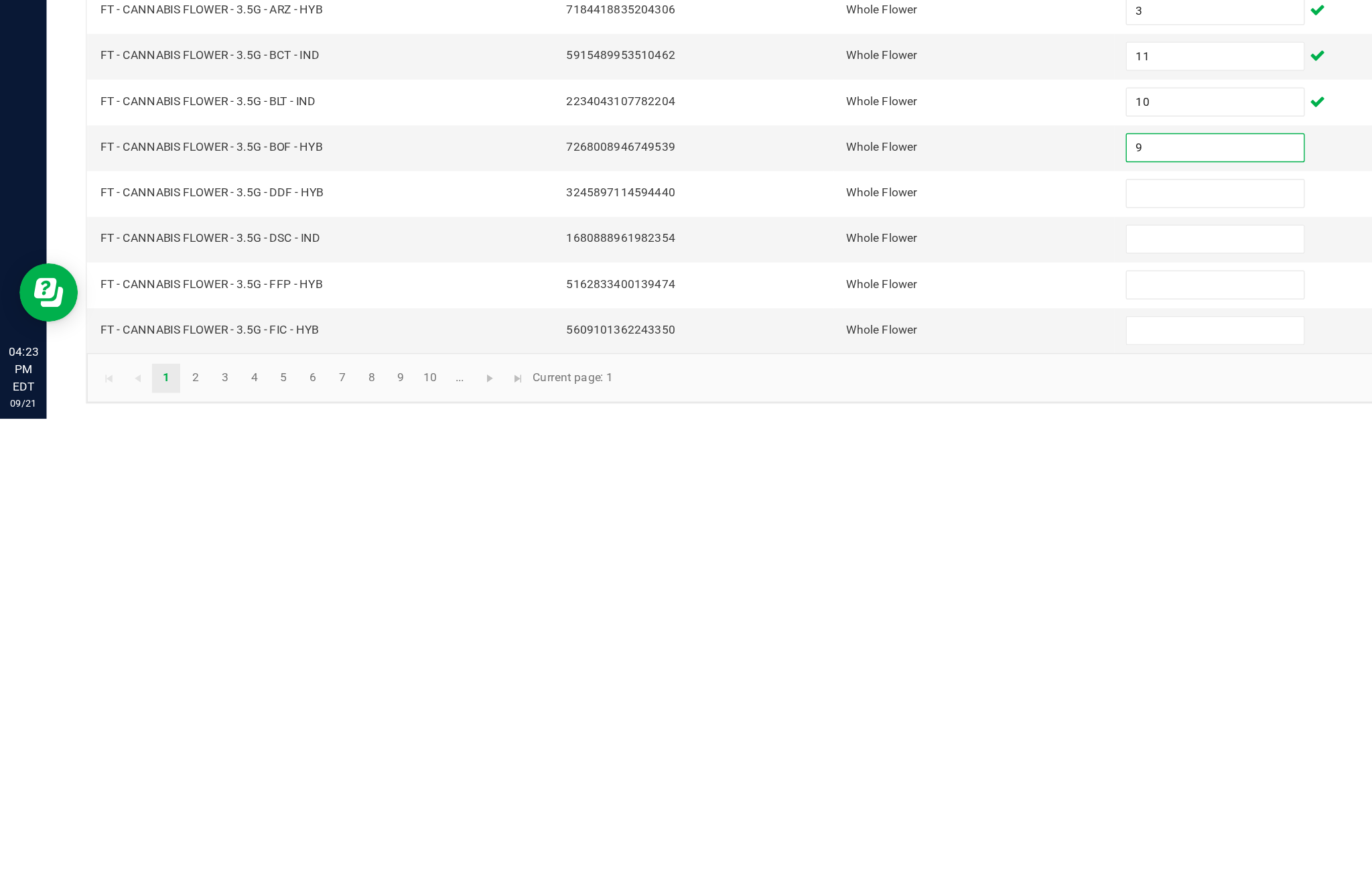
click at [823, 726] on input at bounding box center [837, 735] width 122 height 18
click at [816, 757] on input at bounding box center [837, 767] width 122 height 18
click at [814, 789] on input at bounding box center [837, 798] width 122 height 18
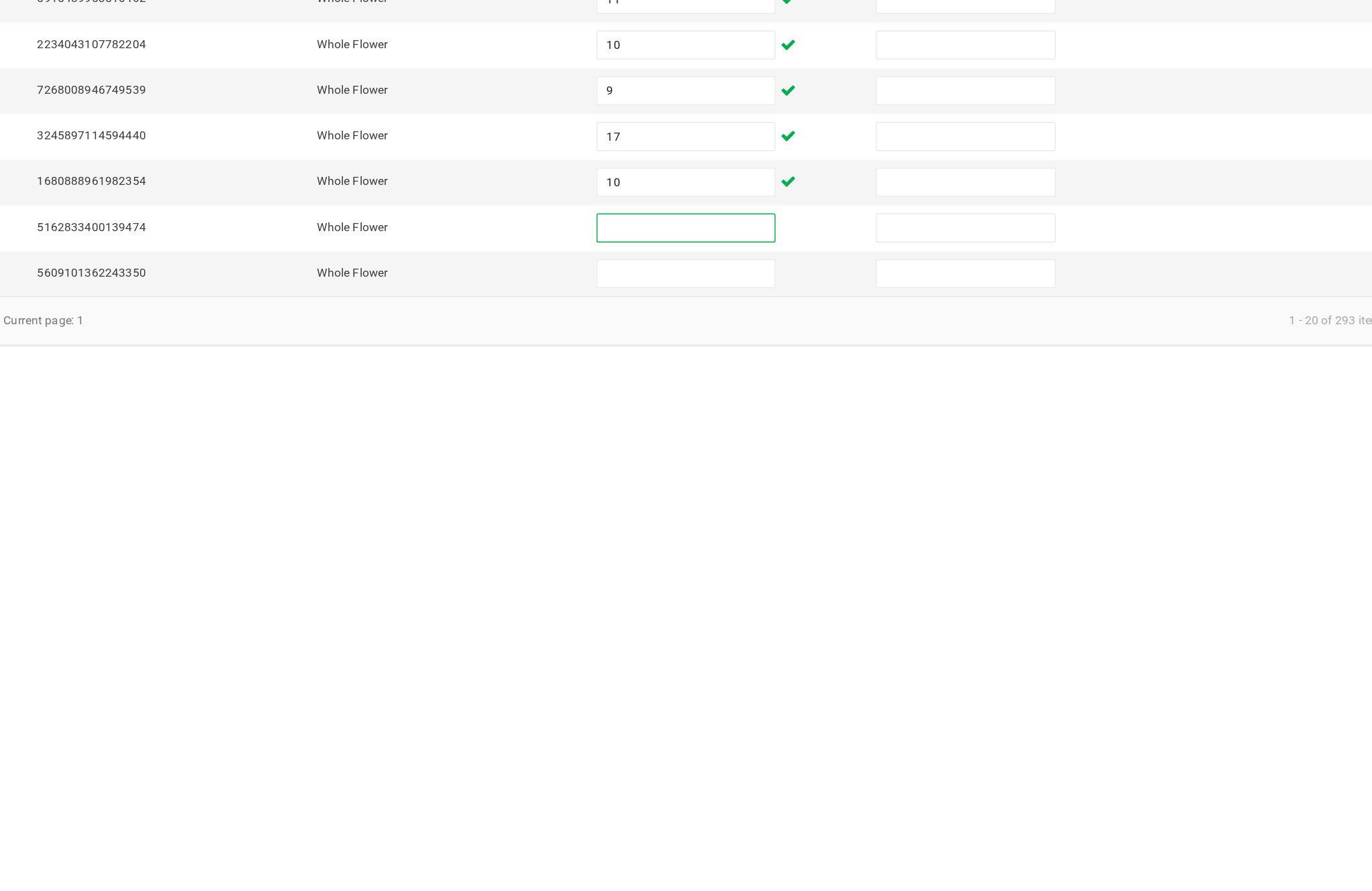
scroll to position [63, 0]
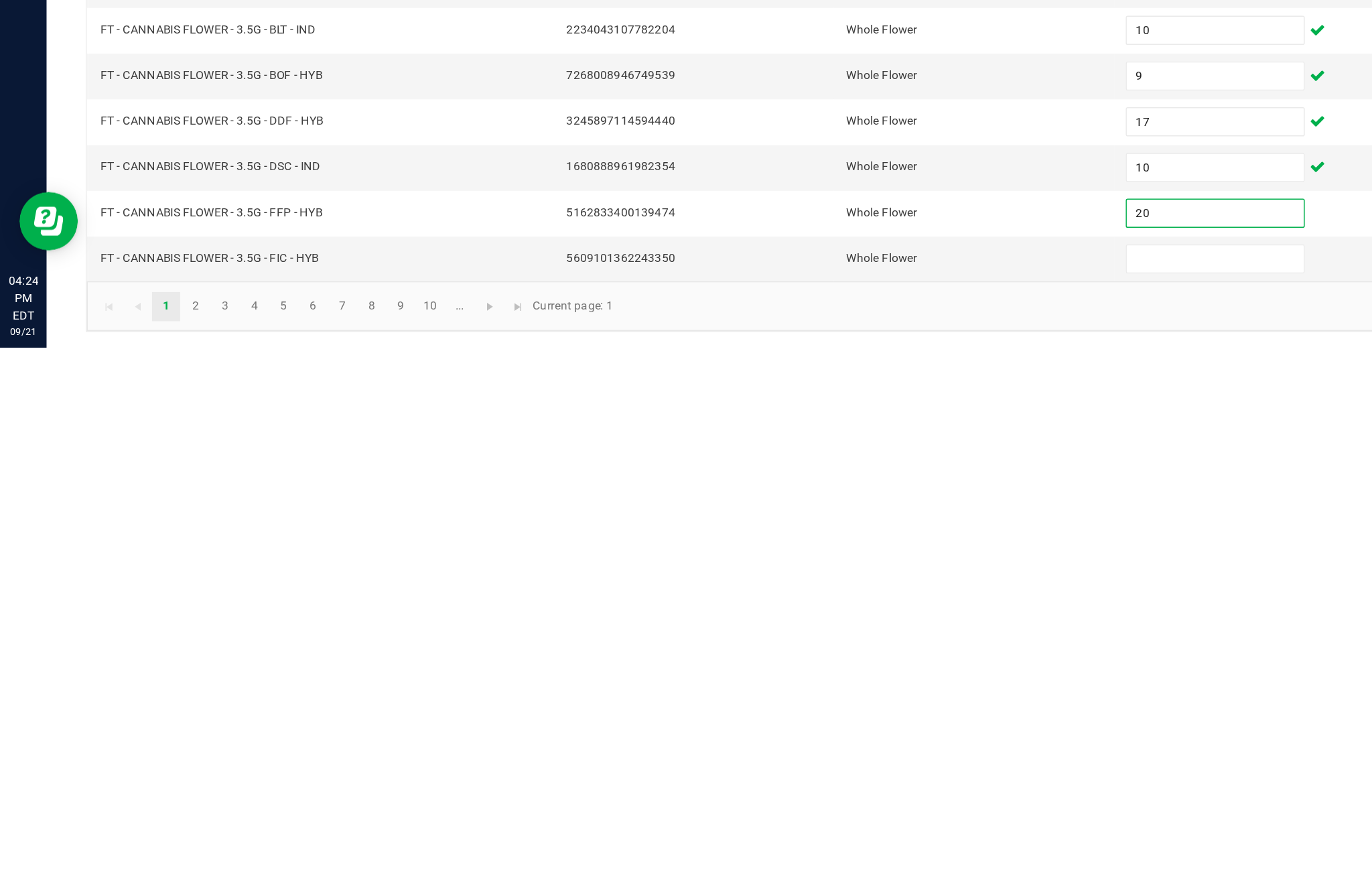
click at [816, 821] on input at bounding box center [837, 830] width 122 height 18
click at [144, 853] on link "2" at bounding box center [134, 863] width 19 height 20
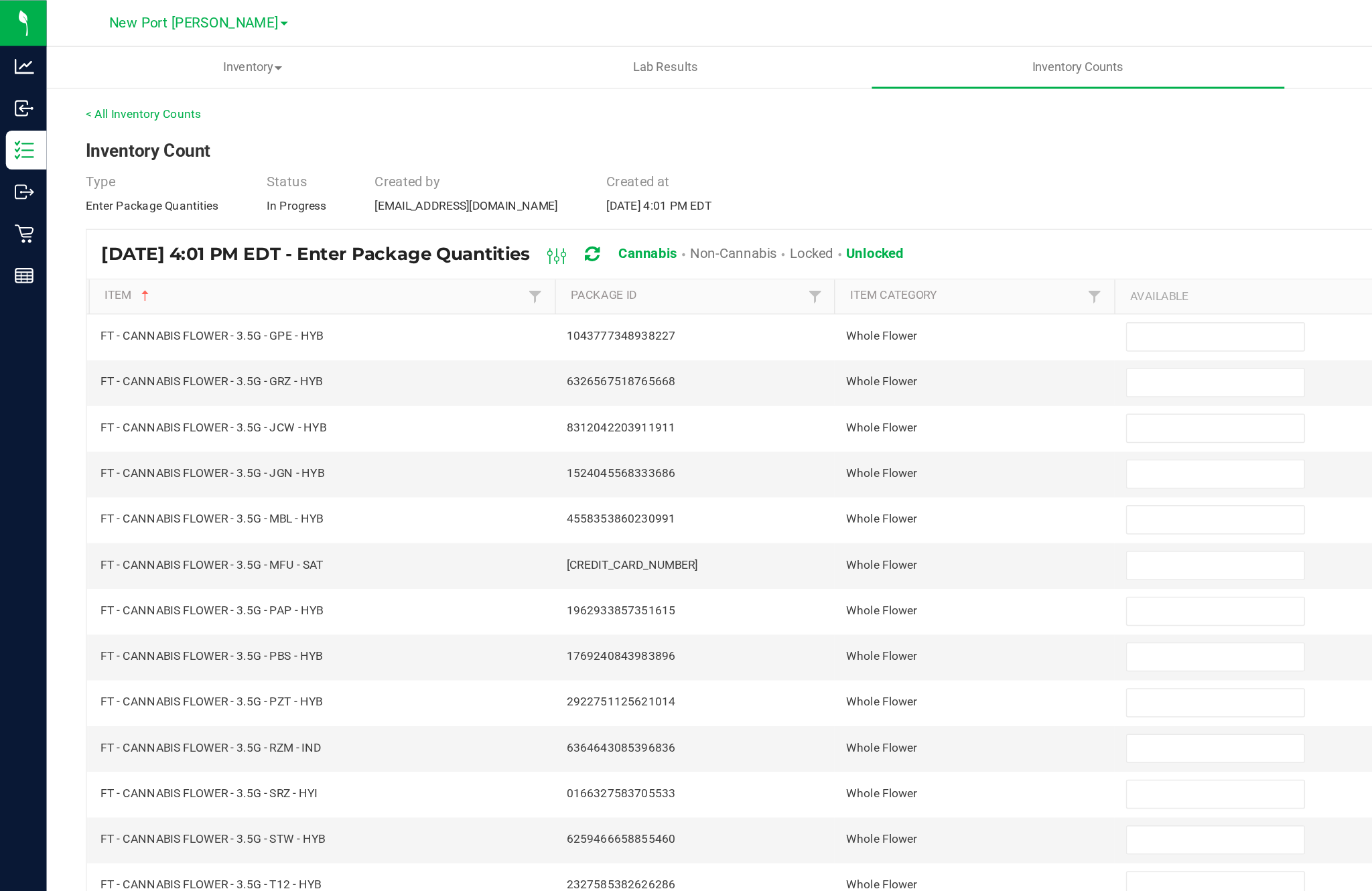
scroll to position [0, 0]
click at [816, 241] on input at bounding box center [837, 232] width 122 height 18
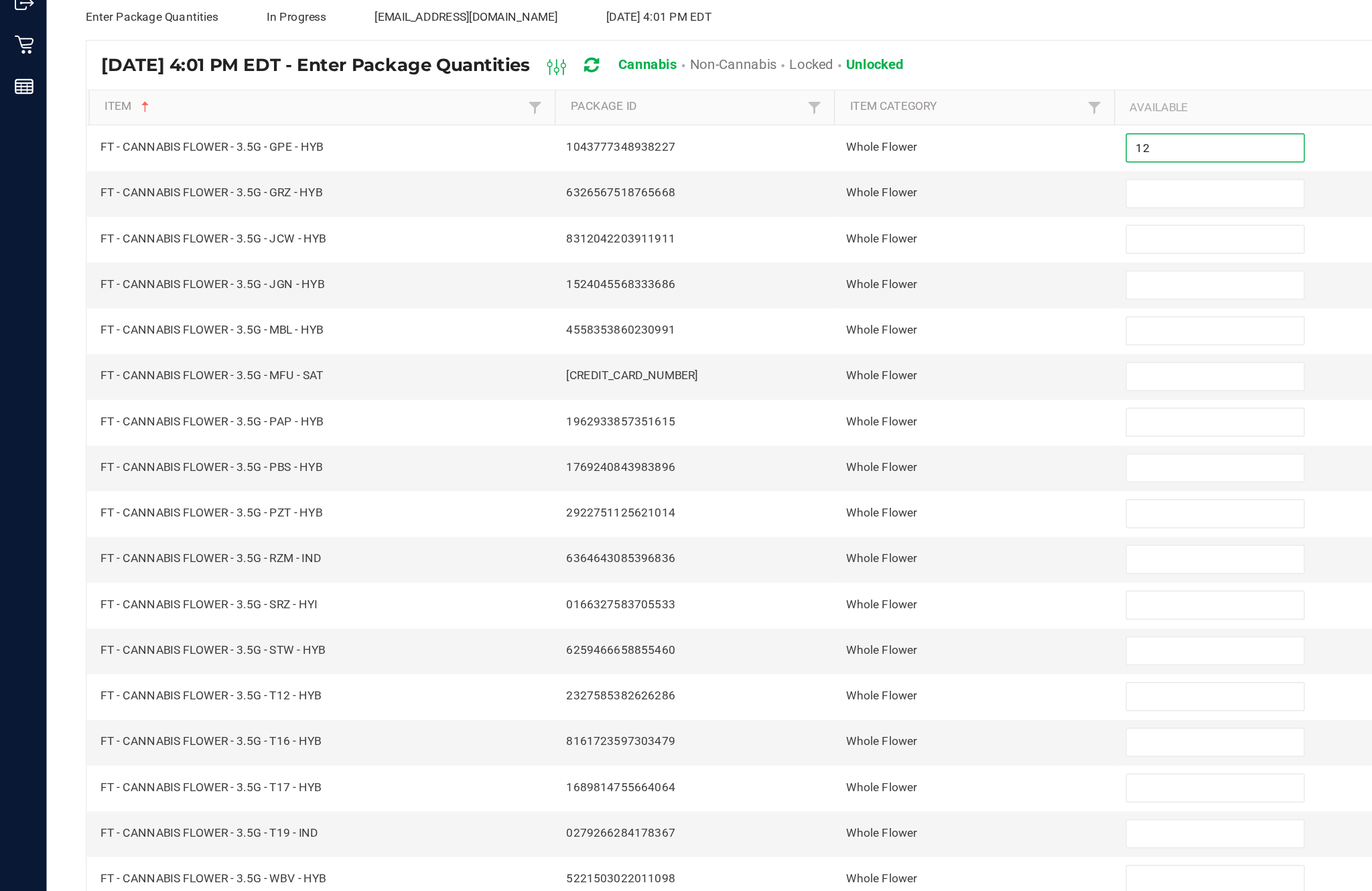
click at [820, 254] on input at bounding box center [837, 263] width 122 height 18
click at [832, 286] on input at bounding box center [837, 295] width 122 height 18
click at [811, 317] on input at bounding box center [837, 326] width 122 height 18
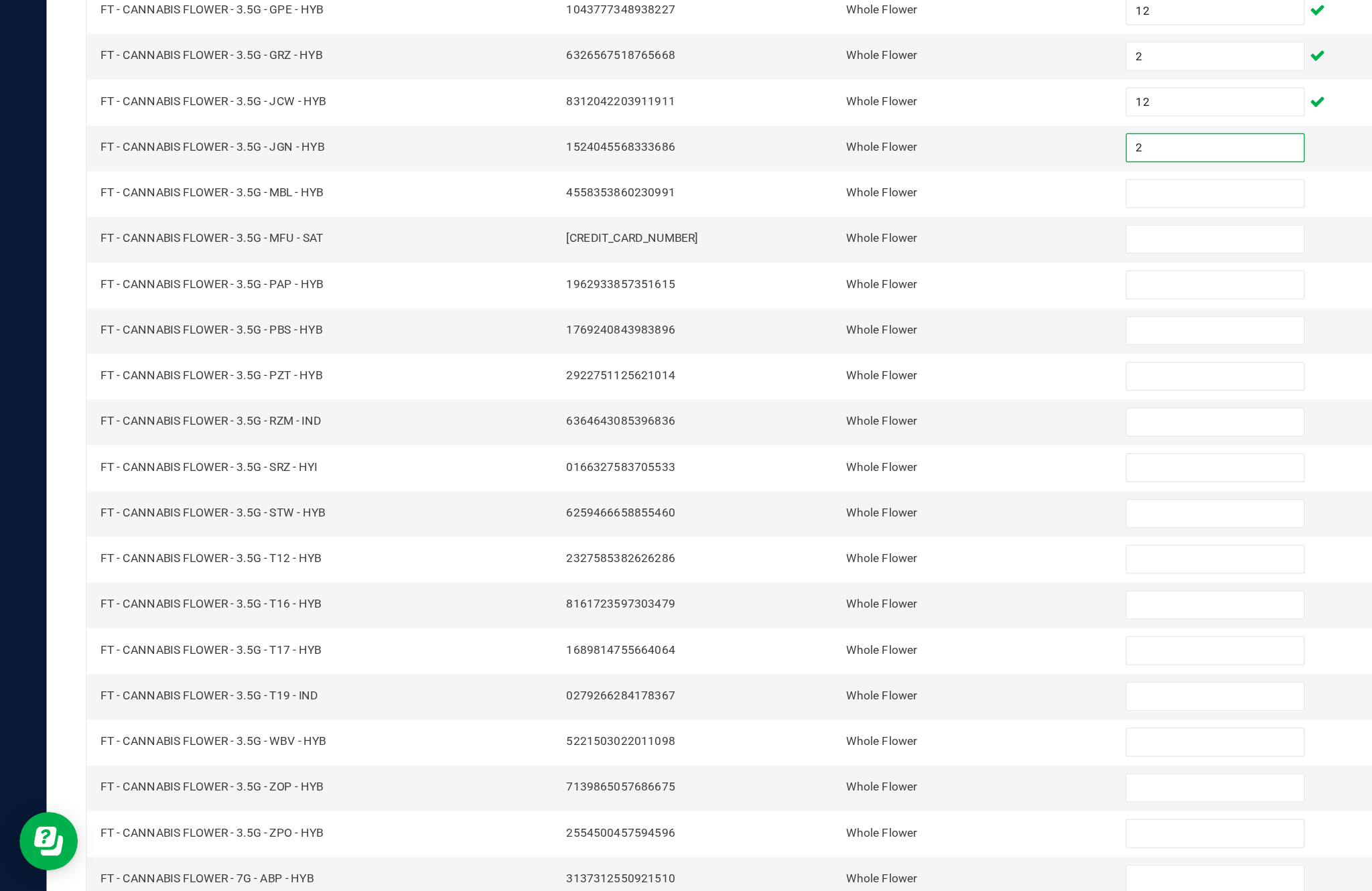
click at [821, 348] on input at bounding box center [837, 357] width 122 height 18
click at [819, 379] on input at bounding box center [837, 389] width 122 height 18
click at [832, 411] on input at bounding box center [837, 421] width 122 height 18
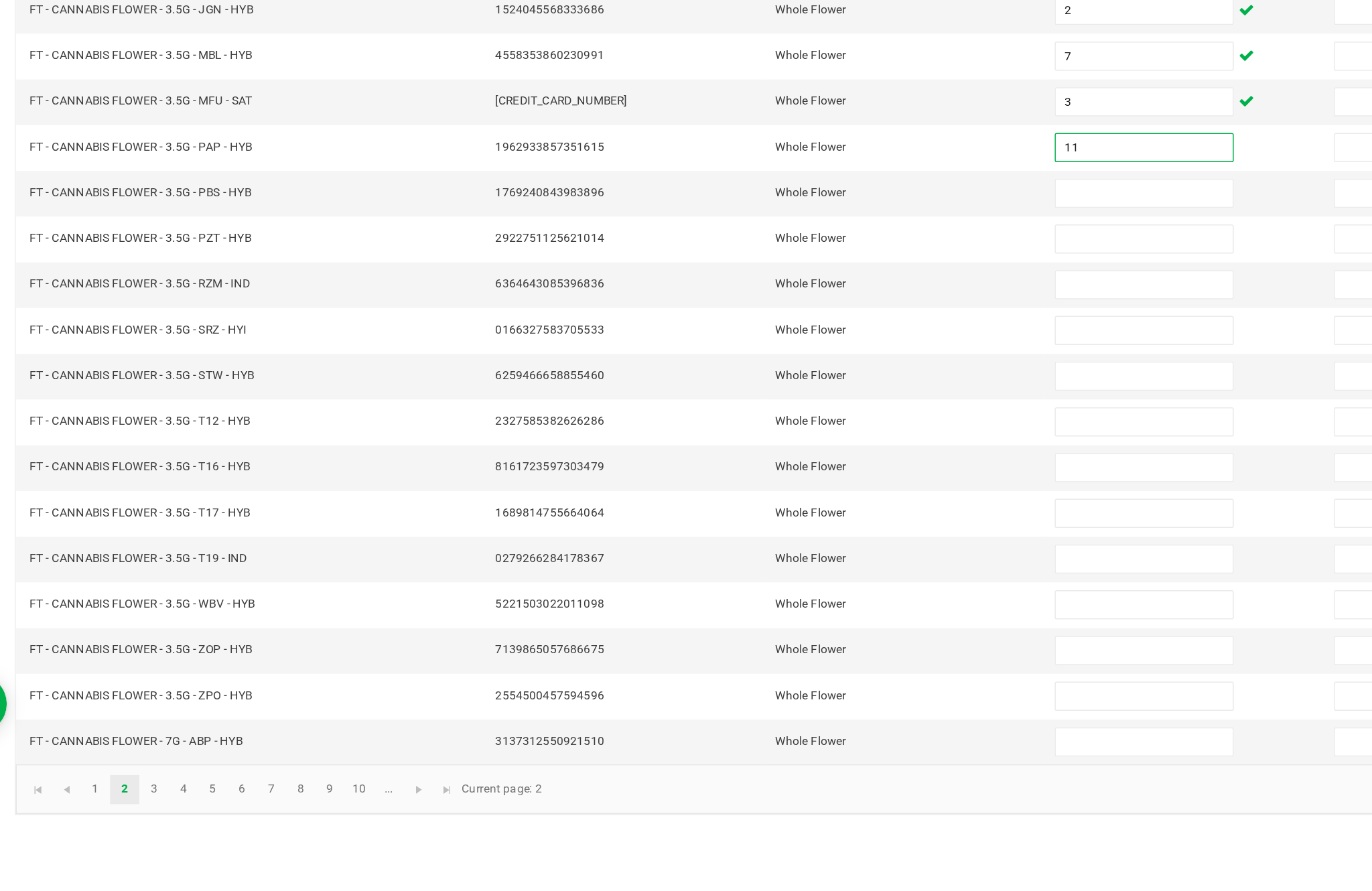
click at [786, 443] on input at bounding box center [837, 452] width 122 height 18
click at [776, 474] on input at bounding box center [837, 483] width 122 height 18
click at [776, 506] on input at bounding box center [837, 515] width 122 height 18
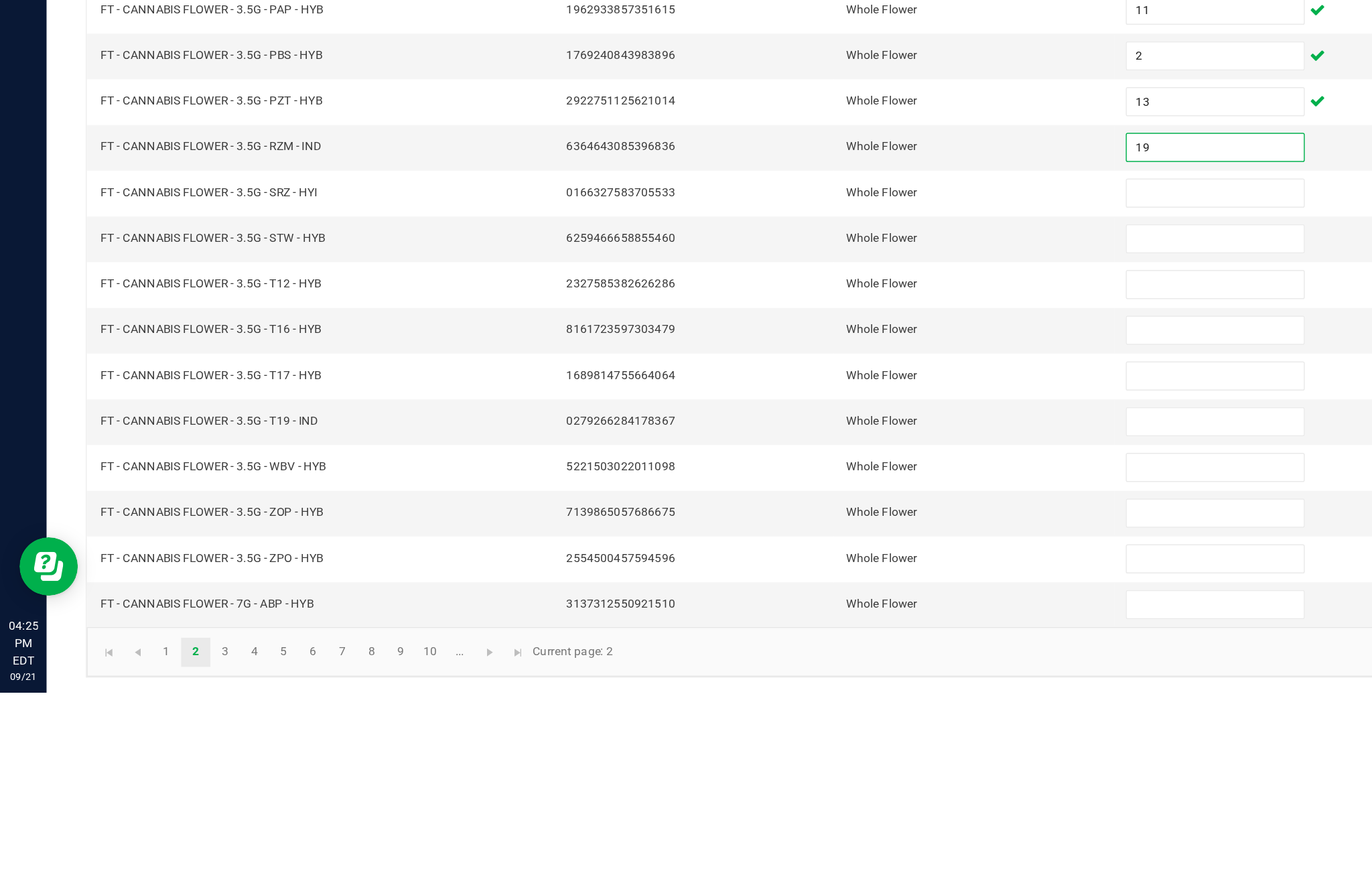
click at [830, 537] on input at bounding box center [837, 546] width 122 height 18
click at [821, 568] on input at bounding box center [837, 578] width 122 height 18
click at [821, 600] on input at bounding box center [837, 610] width 122 height 18
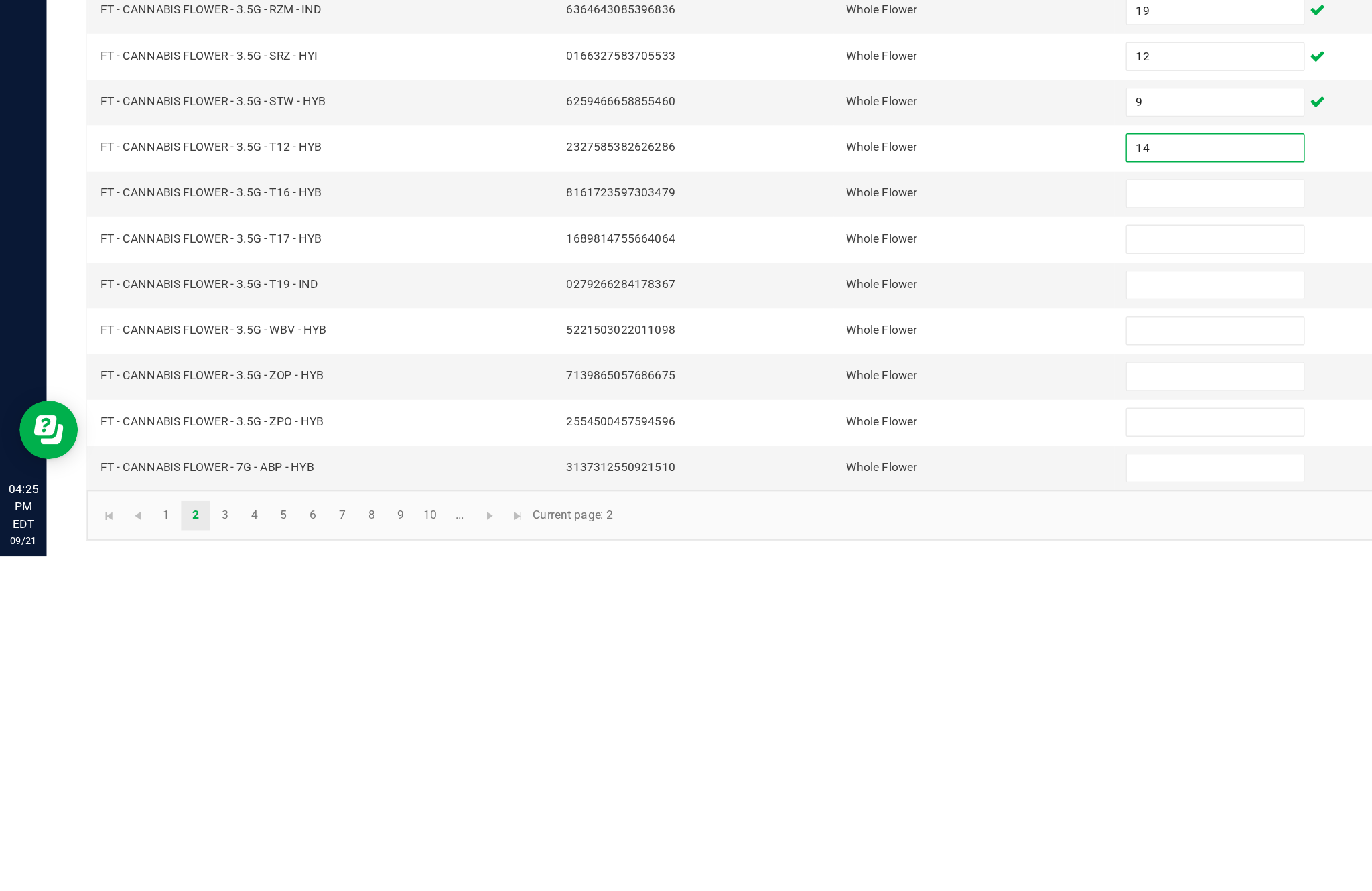
click at [818, 632] on input at bounding box center [837, 641] width 122 height 18
click at [790, 663] on input at bounding box center [837, 672] width 122 height 18
click at [821, 694] on input at bounding box center [837, 703] width 122 height 18
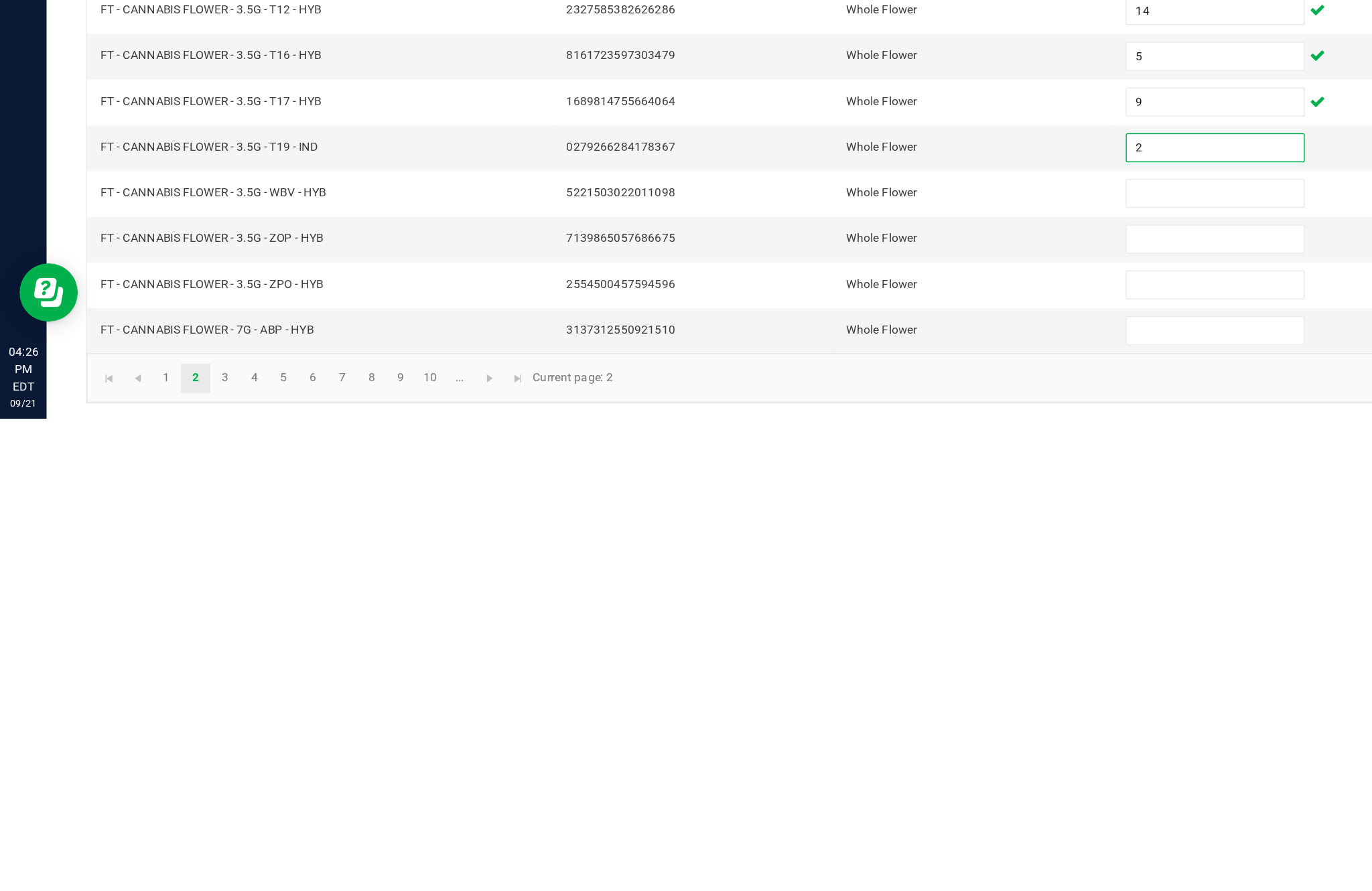
click at [822, 726] on input at bounding box center [837, 735] width 122 height 18
click at [808, 757] on input at bounding box center [837, 767] width 122 height 18
click at [818, 789] on input at bounding box center [837, 798] width 122 height 18
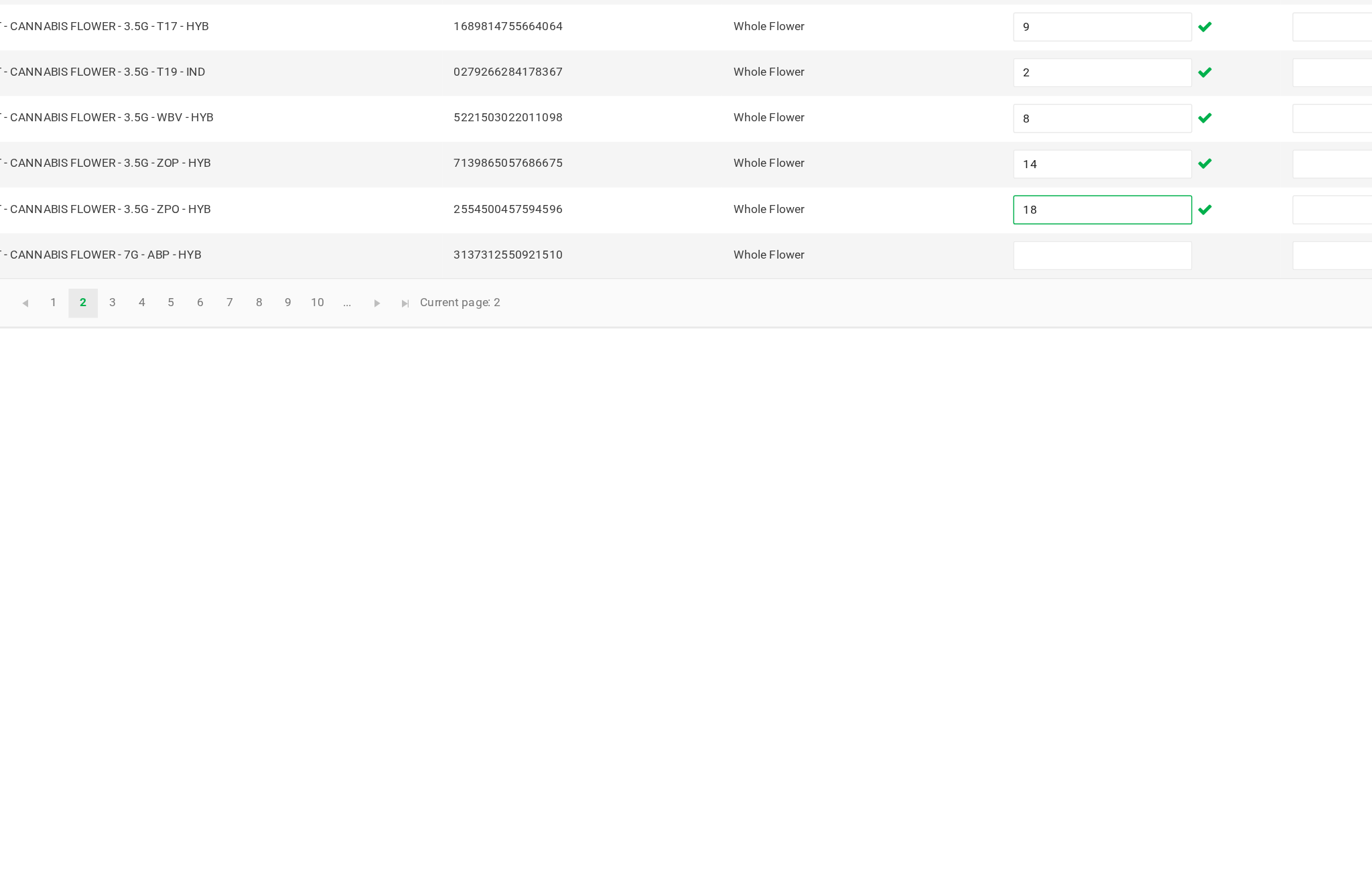
click at [776, 821] on input at bounding box center [837, 830] width 122 height 18
click at [146, 853] on link "3" at bounding box center [155, 863] width 19 height 20
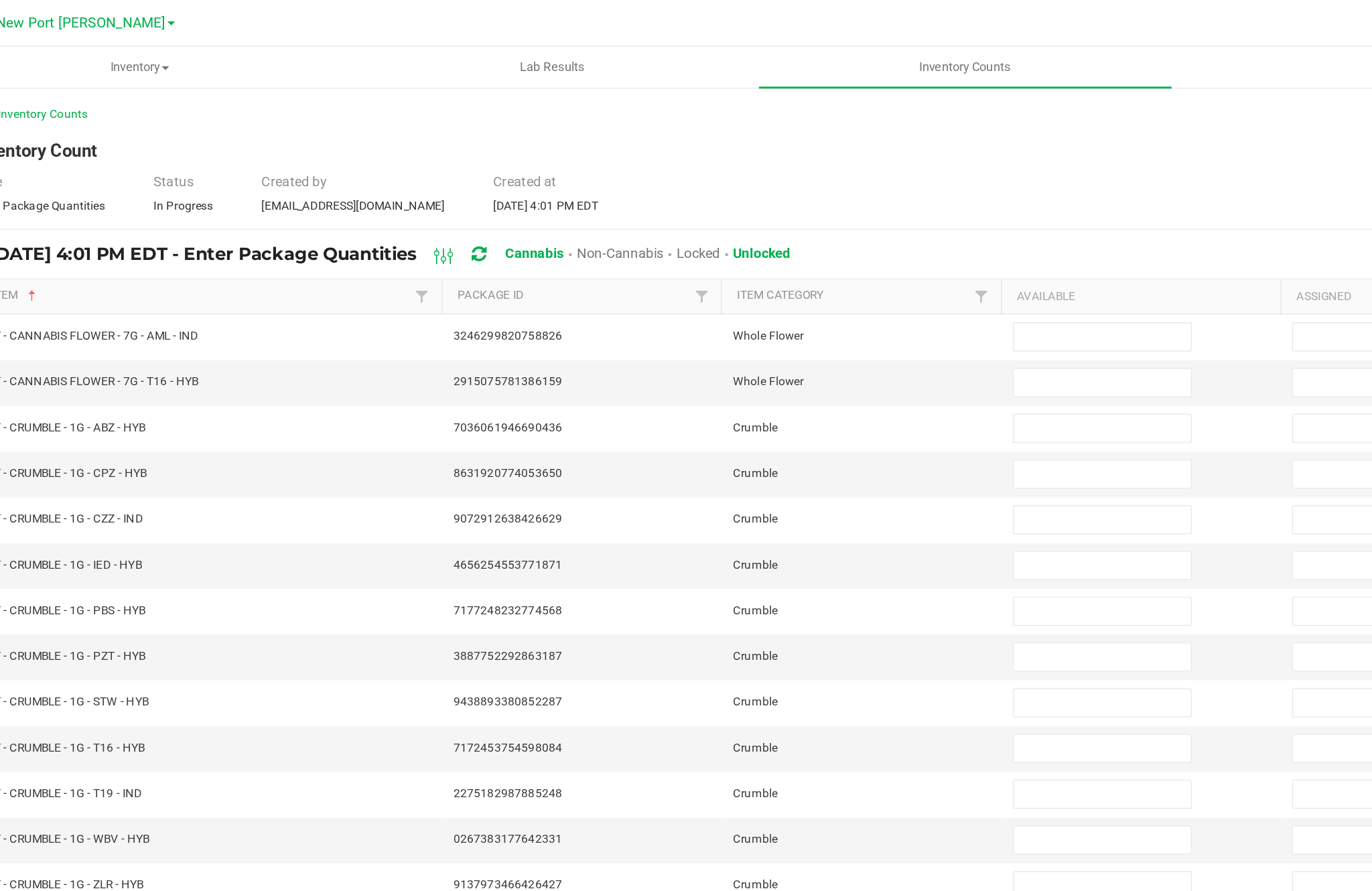
scroll to position [0, 0]
click at [776, 241] on input at bounding box center [837, 232] width 122 height 18
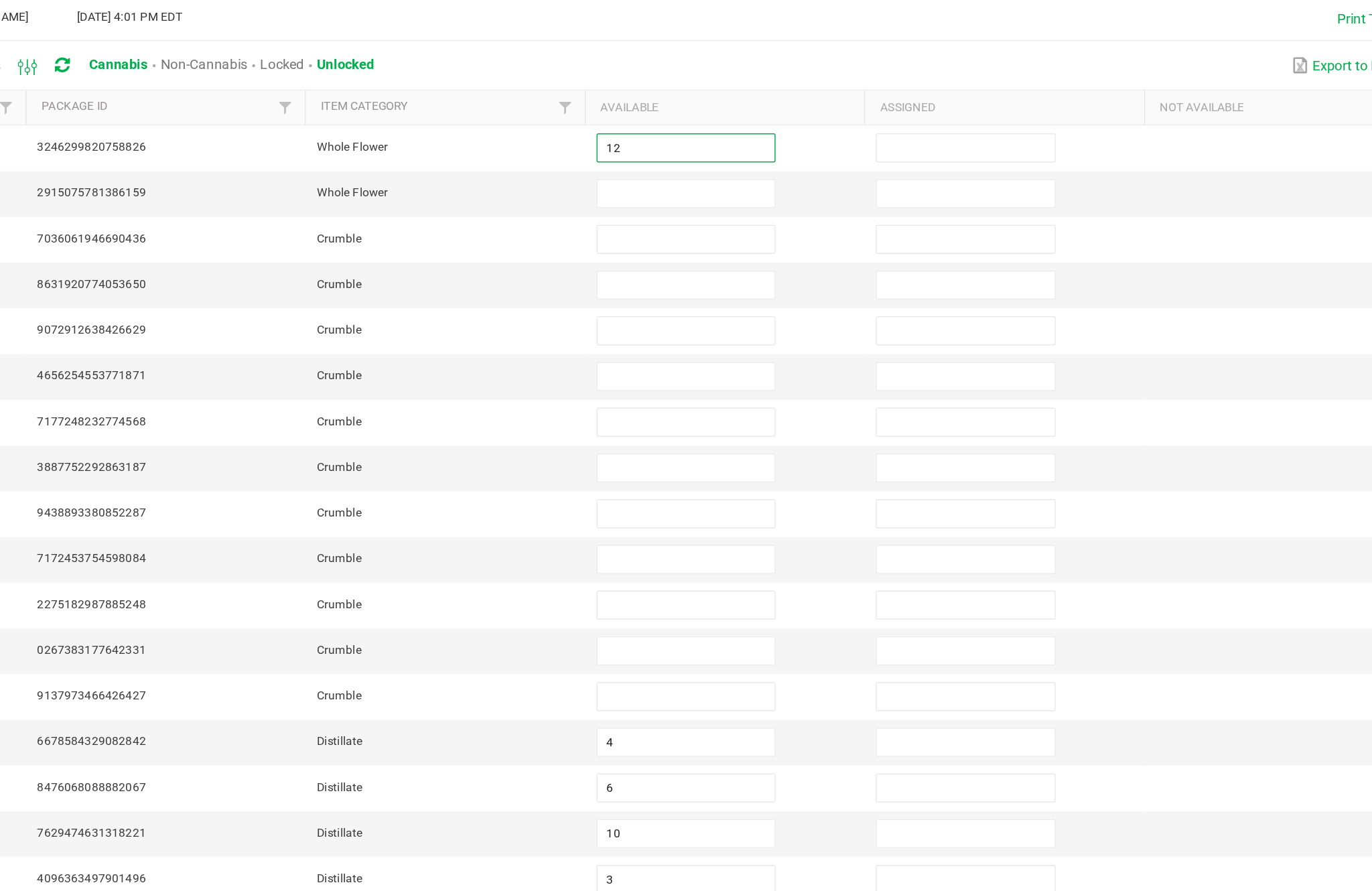
click at [776, 254] on input at bounding box center [837, 263] width 122 height 18
click at [776, 286] on input at bounding box center [837, 295] width 122 height 18
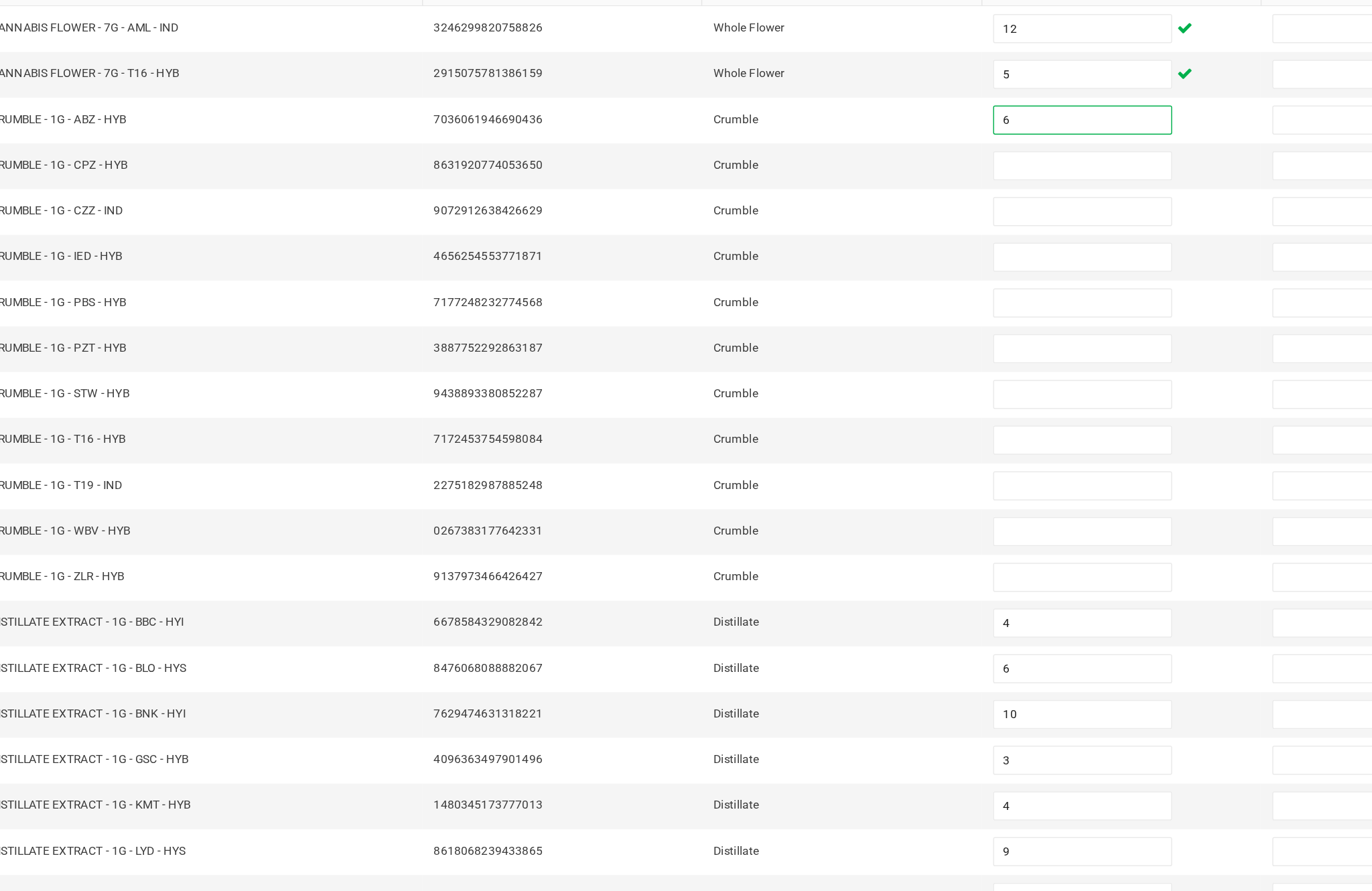
click at [776, 317] on input at bounding box center [837, 326] width 122 height 18
click at [776, 348] on input at bounding box center [837, 357] width 122 height 18
click at [776, 379] on input at bounding box center [837, 389] width 122 height 18
click at [776, 411] on input at bounding box center [837, 421] width 122 height 18
click at [776, 443] on input at bounding box center [837, 452] width 122 height 18
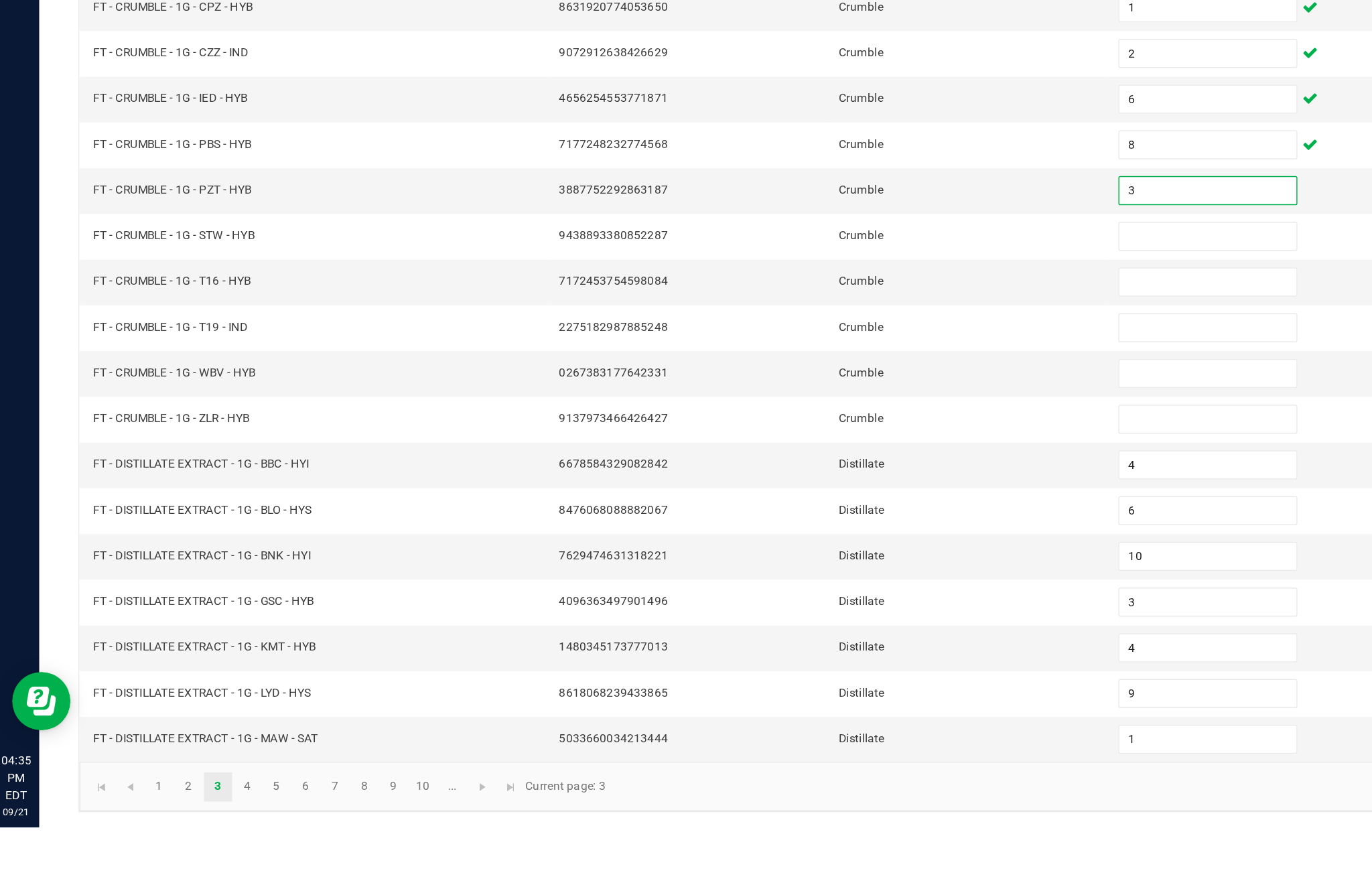
click at [818, 474] on input at bounding box center [837, 483] width 122 height 18
click at [800, 506] on input at bounding box center [837, 515] width 122 height 18
click at [810, 537] on input at bounding box center [837, 546] width 122 height 18
click at [813, 568] on input at bounding box center [837, 578] width 122 height 18
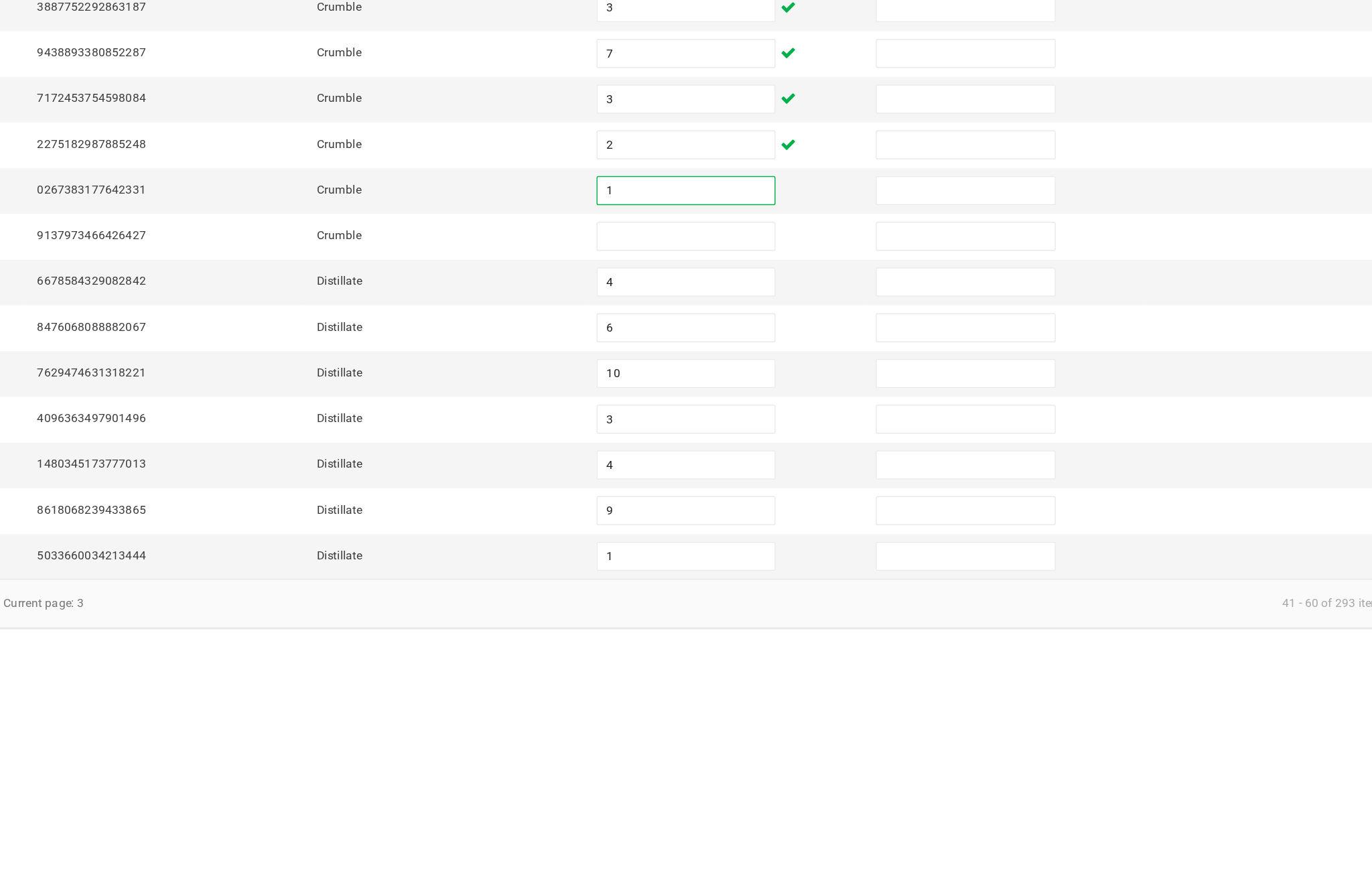
click at [776, 600] on input at bounding box center [837, 610] width 122 height 18
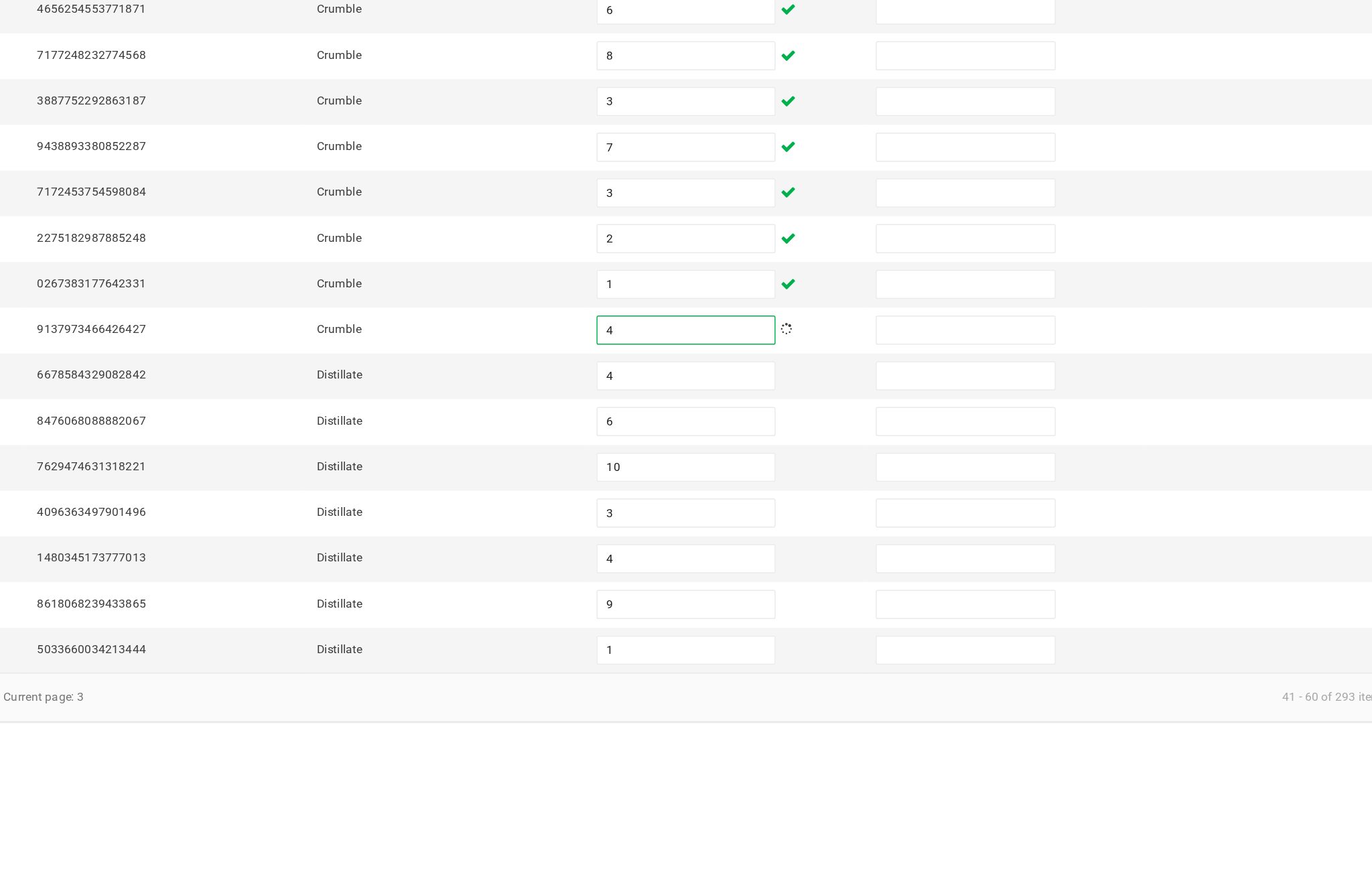
scroll to position [86, 0]
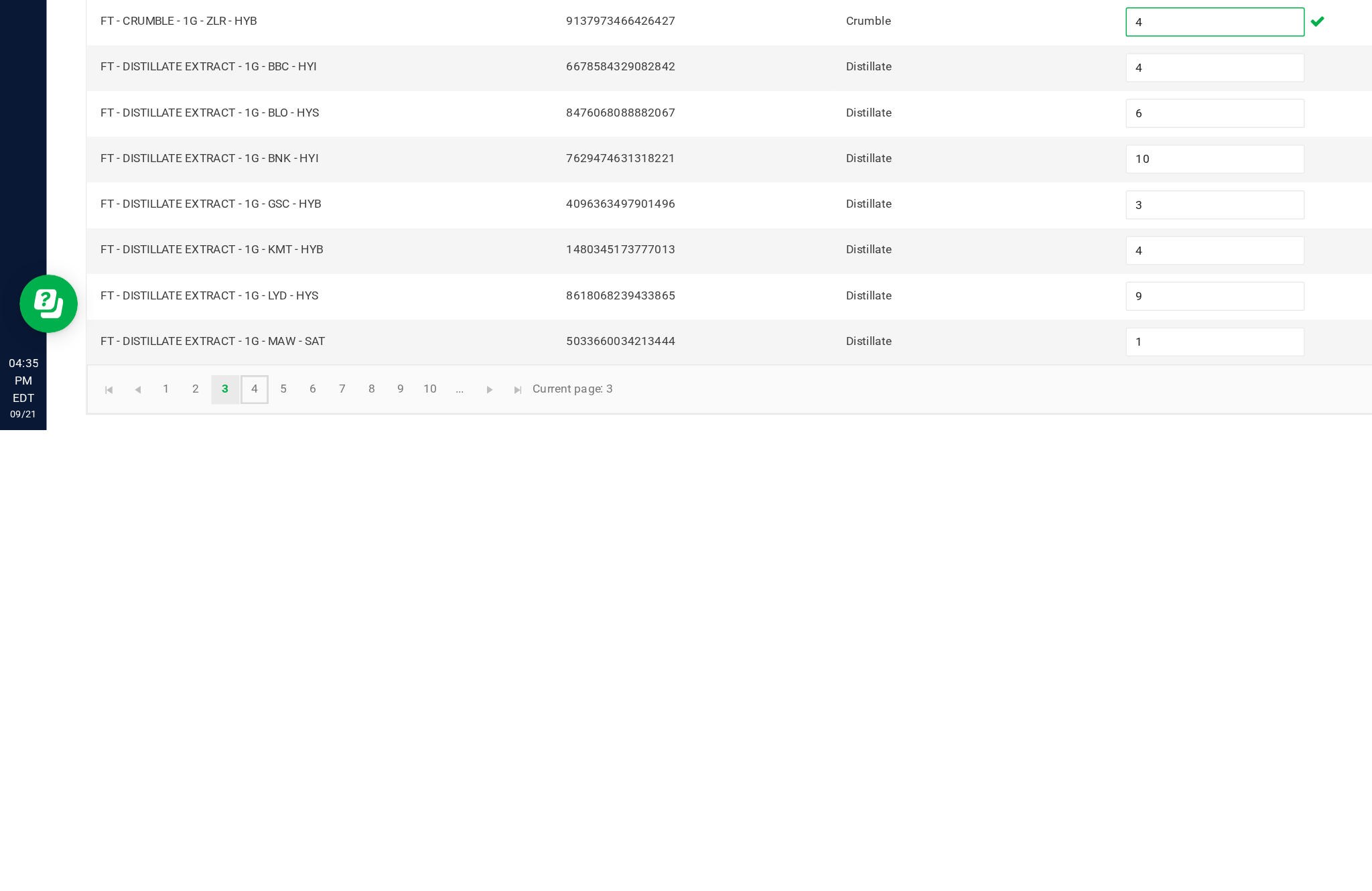
click at [185, 853] on link "4" at bounding box center [175, 863] width 19 height 20
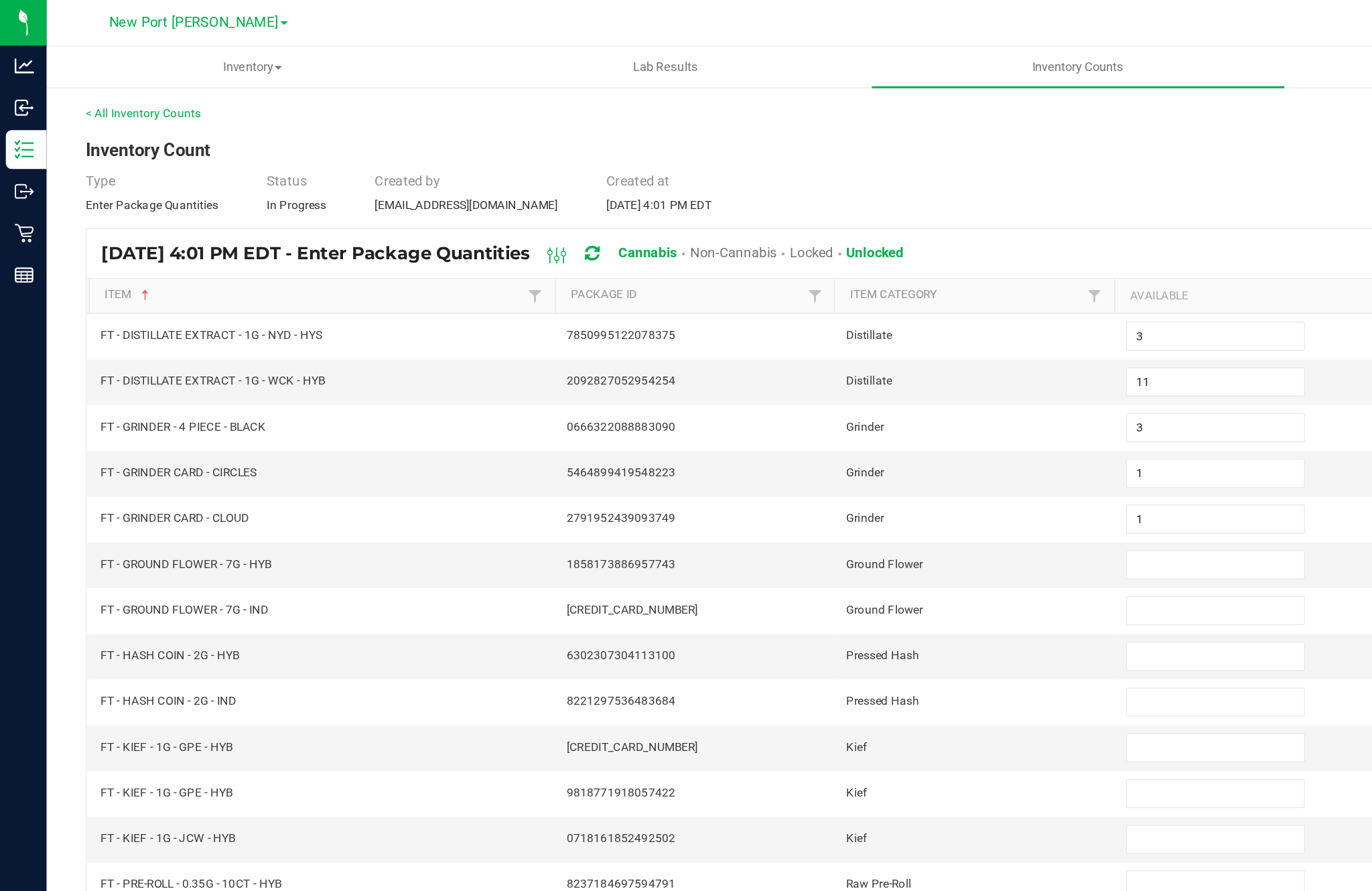
scroll to position [1, 0]
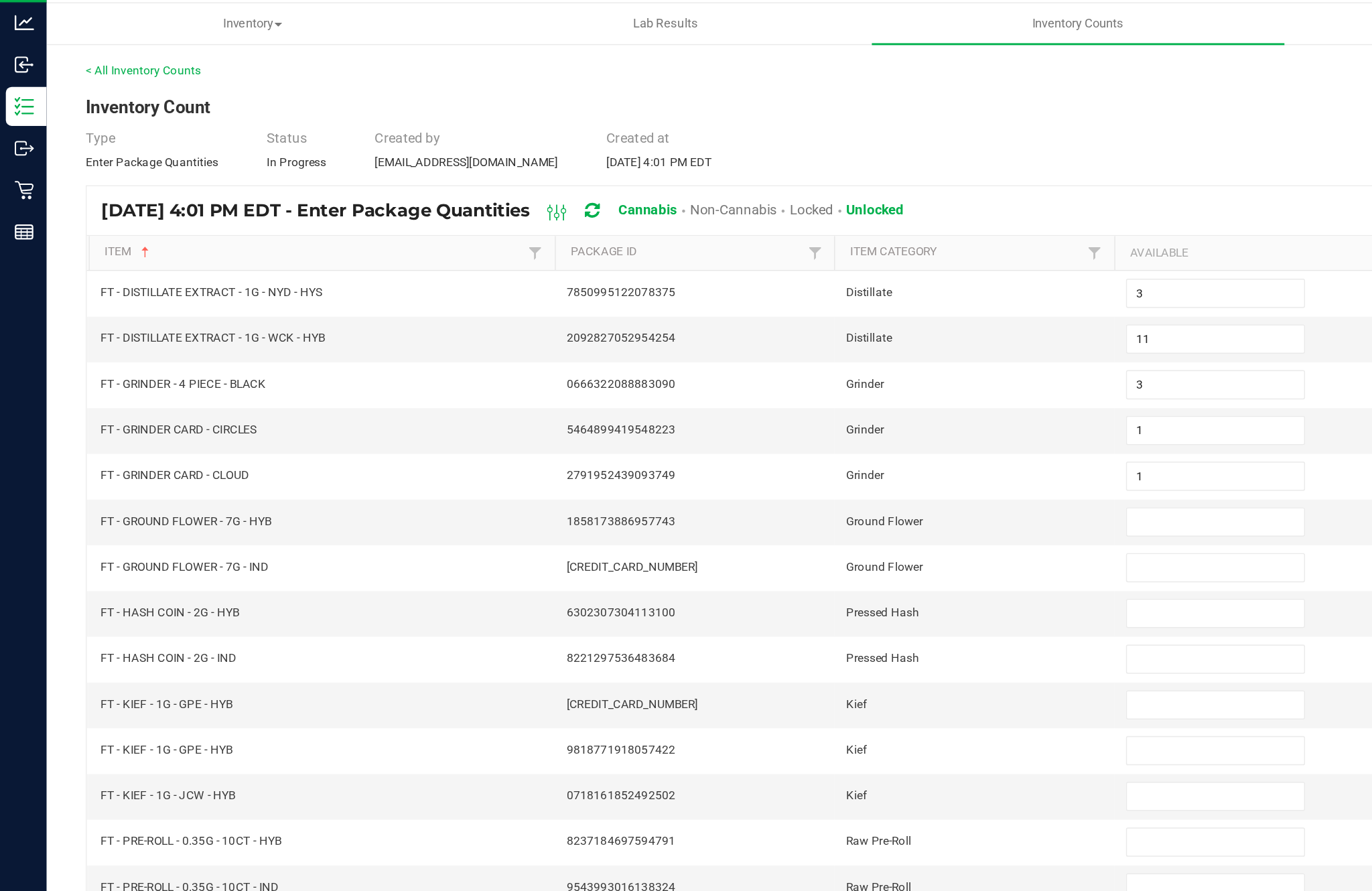
click at [818, 379] on input at bounding box center [837, 389] width 122 height 18
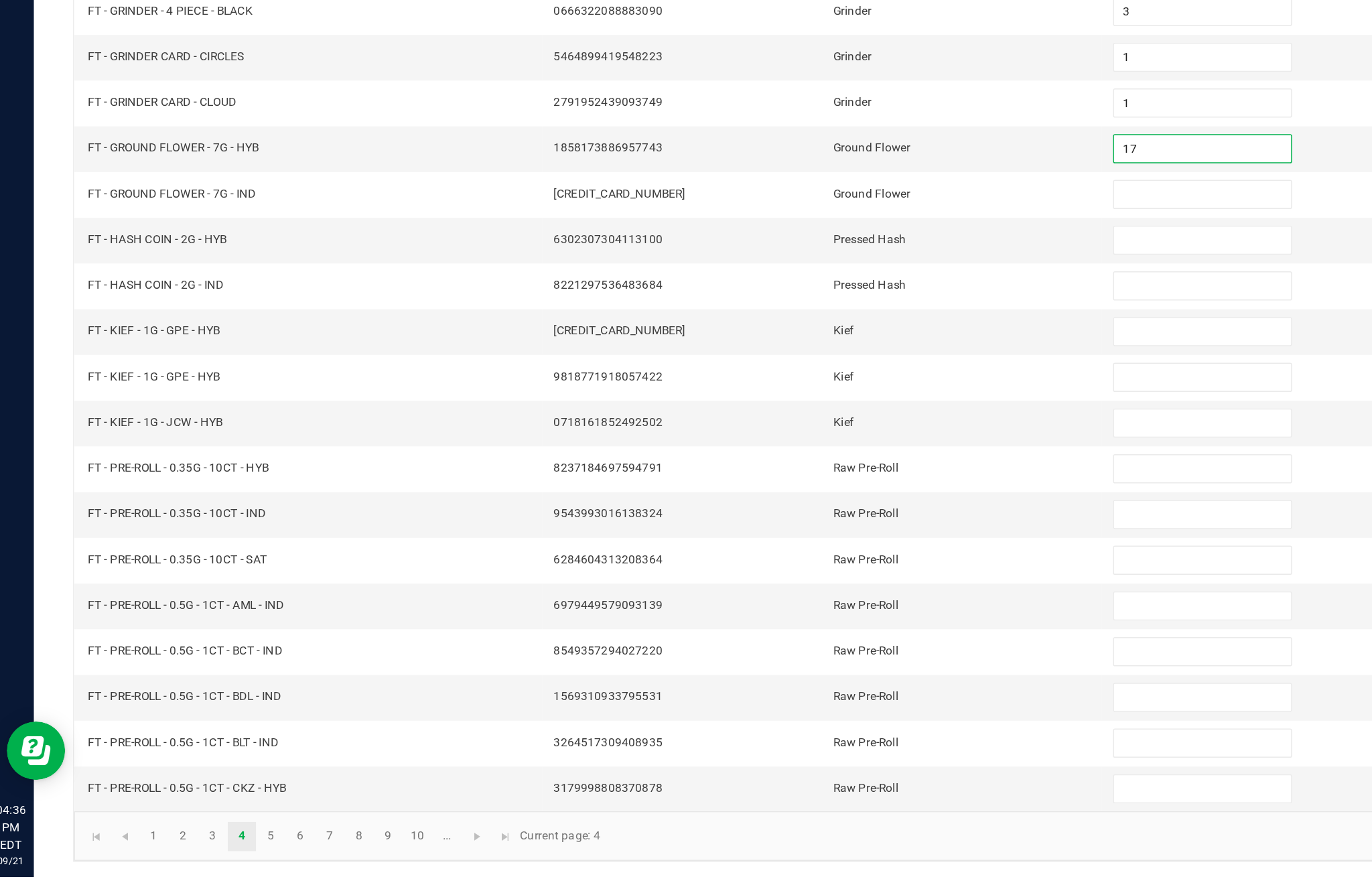
click at [819, 411] on input at bounding box center [837, 421] width 122 height 18
click at [797, 443] on input at bounding box center [837, 452] width 122 height 18
click at [816, 474] on input at bounding box center [837, 483] width 122 height 18
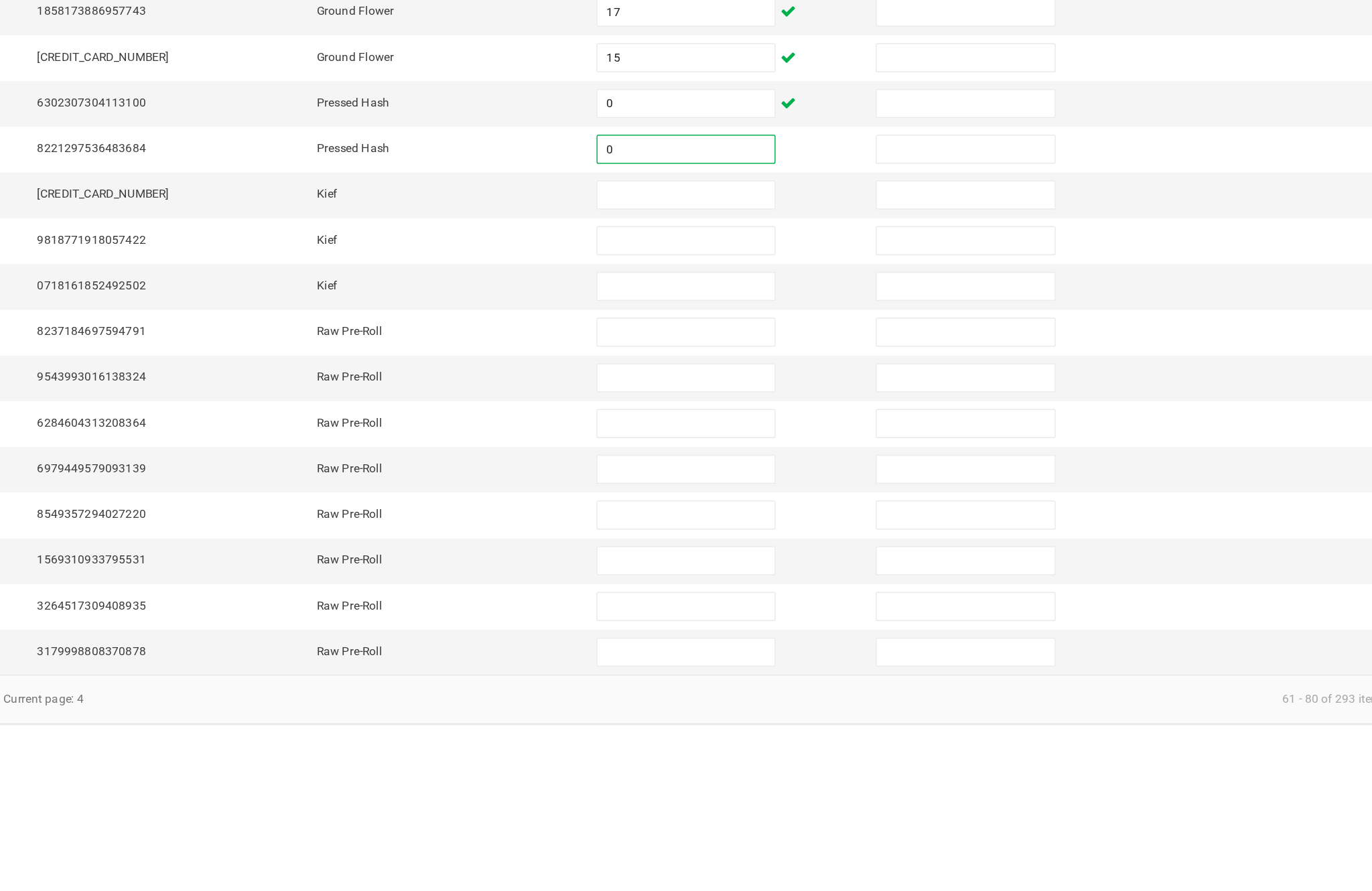
click at [776, 506] on input at bounding box center [837, 515] width 122 height 18
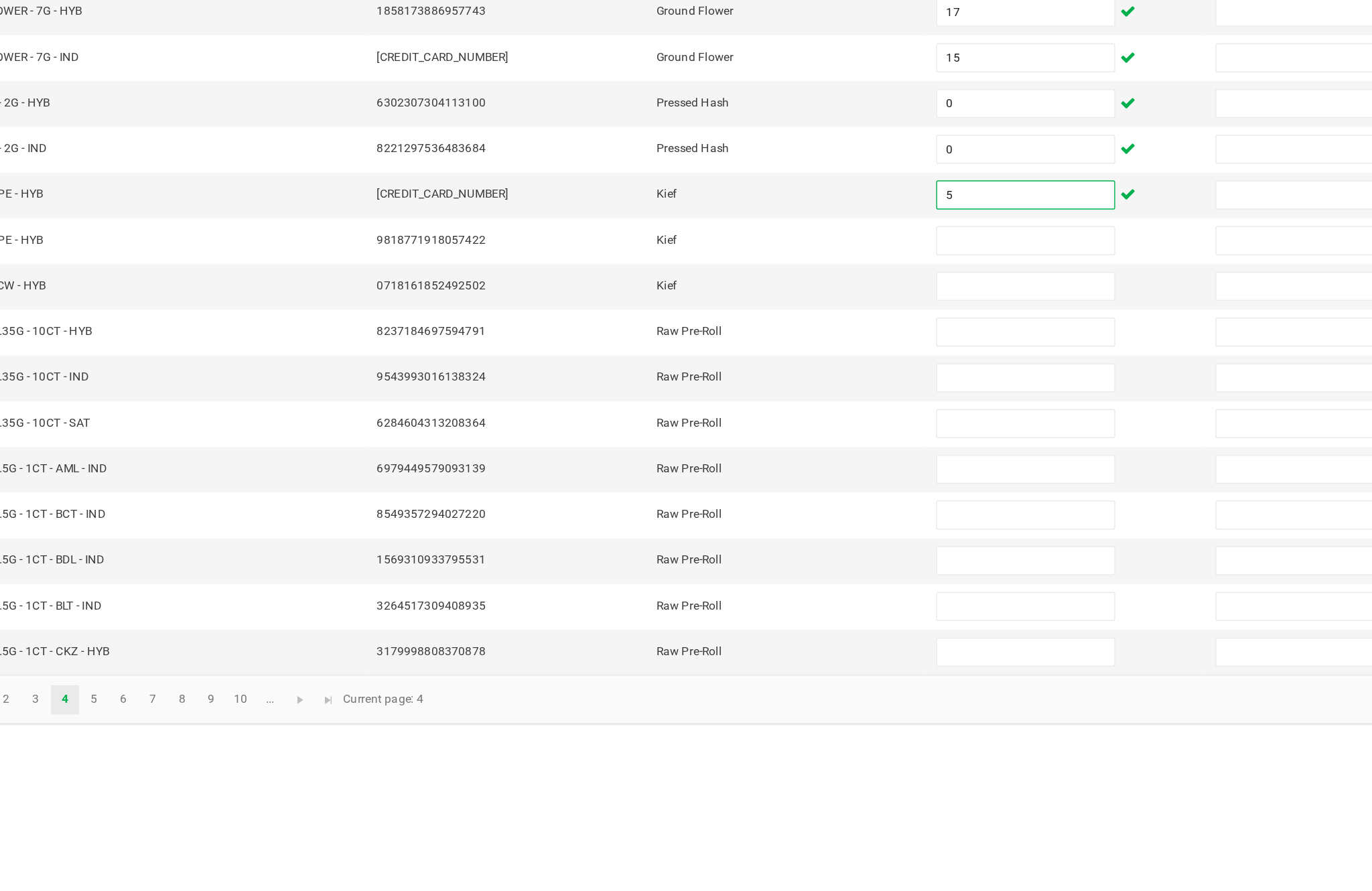
click at [776, 537] on input at bounding box center [837, 546] width 122 height 18
click at [776, 568] on input at bounding box center [837, 578] width 122 height 18
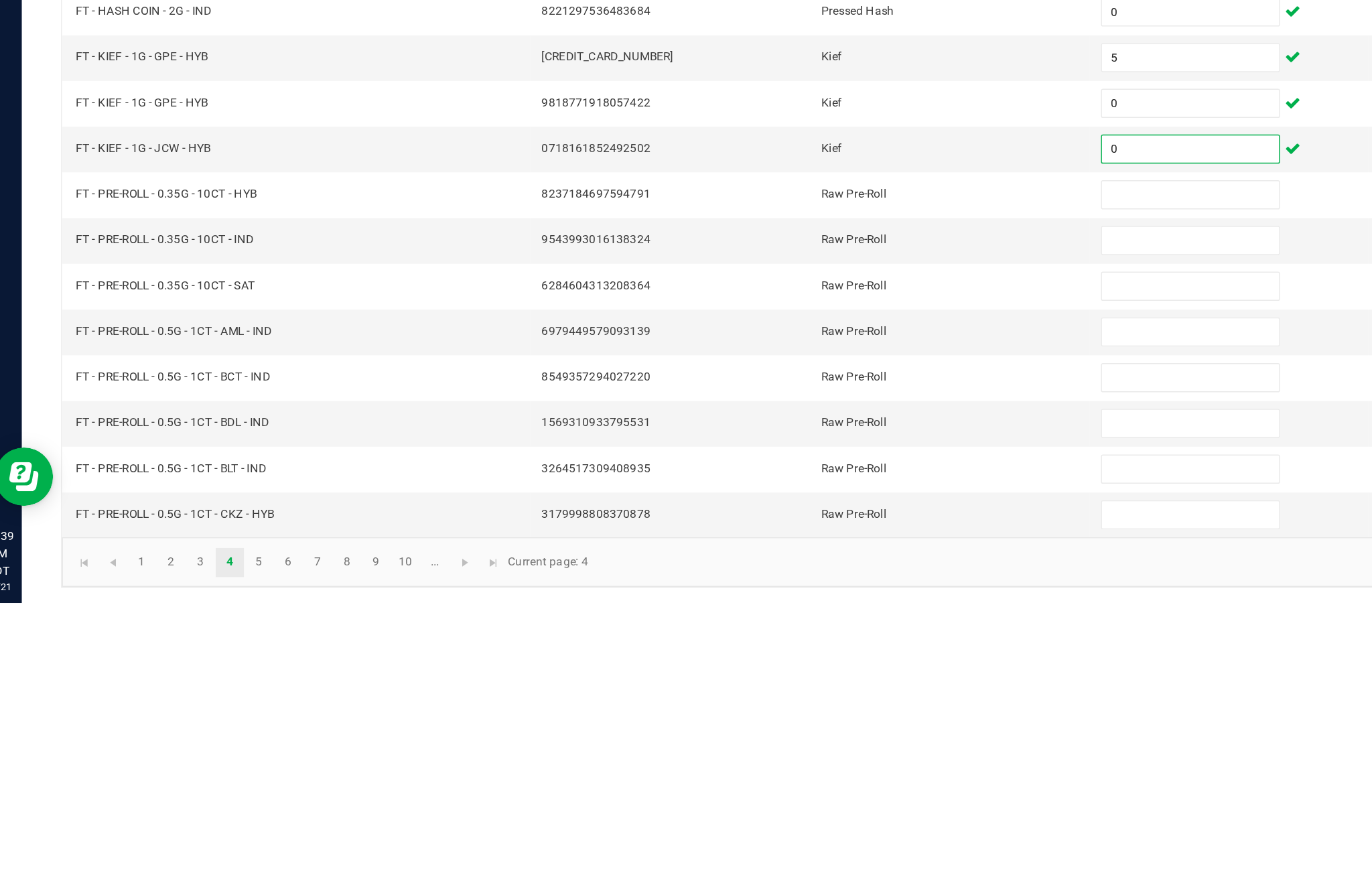
click at [813, 600] on input at bounding box center [837, 610] width 122 height 18
click at [800, 632] on input at bounding box center [837, 641] width 122 height 18
click at [794, 663] on input at bounding box center [837, 672] width 122 height 18
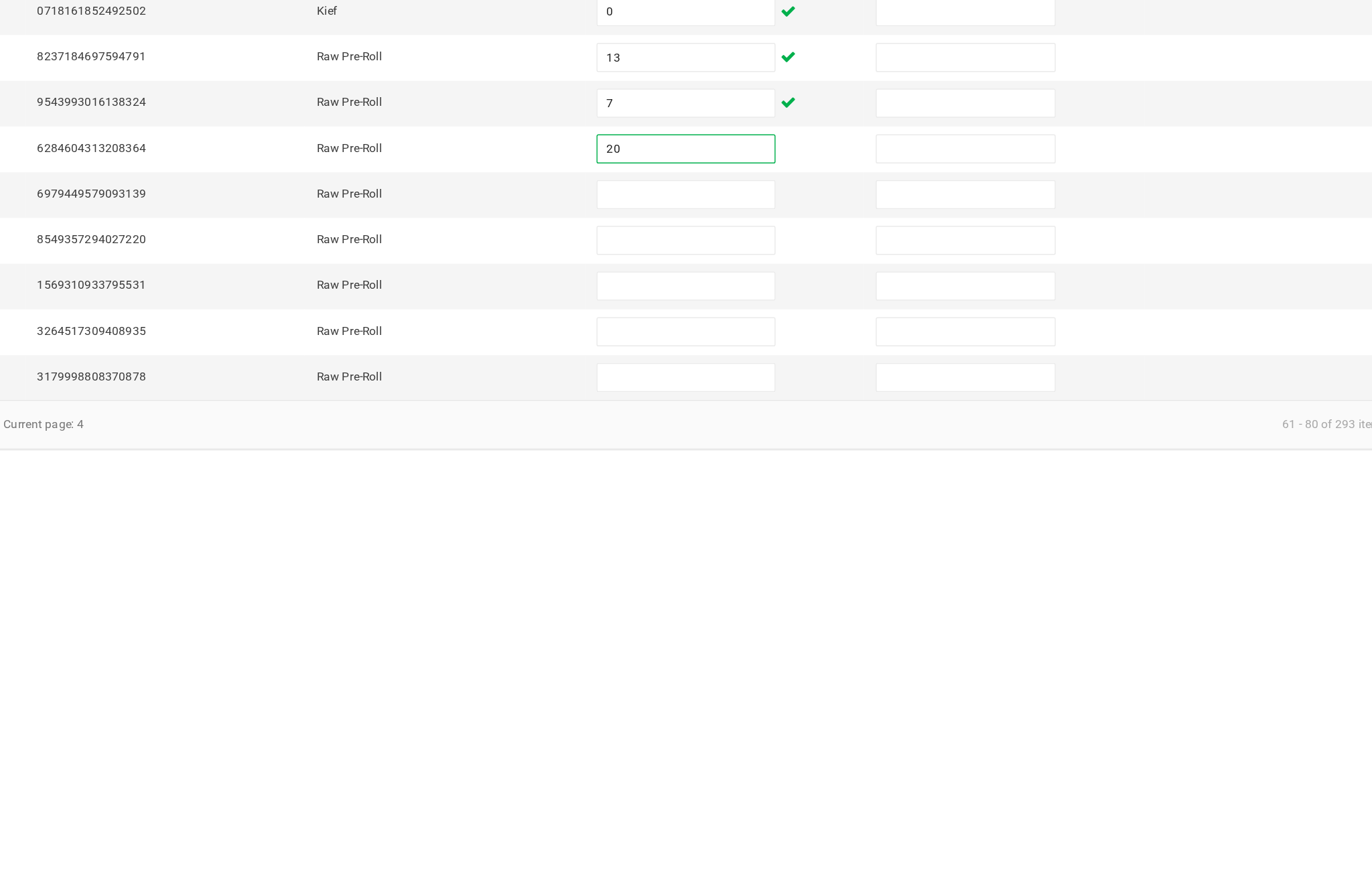
click at [776, 694] on input at bounding box center [837, 703] width 122 height 18
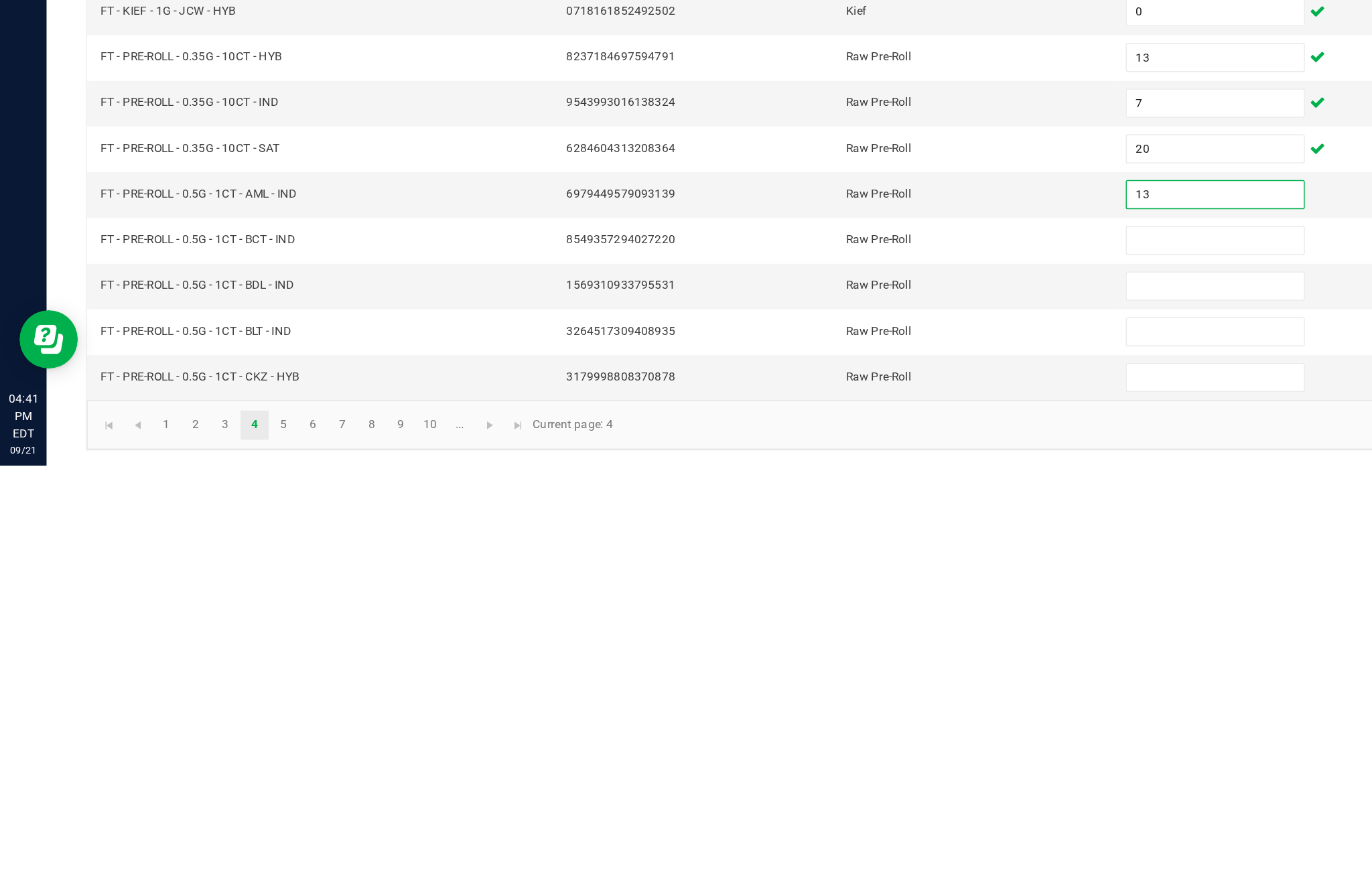
click at [814, 726] on input at bounding box center [837, 735] width 122 height 18
click at [805, 757] on input at bounding box center [837, 767] width 122 height 18
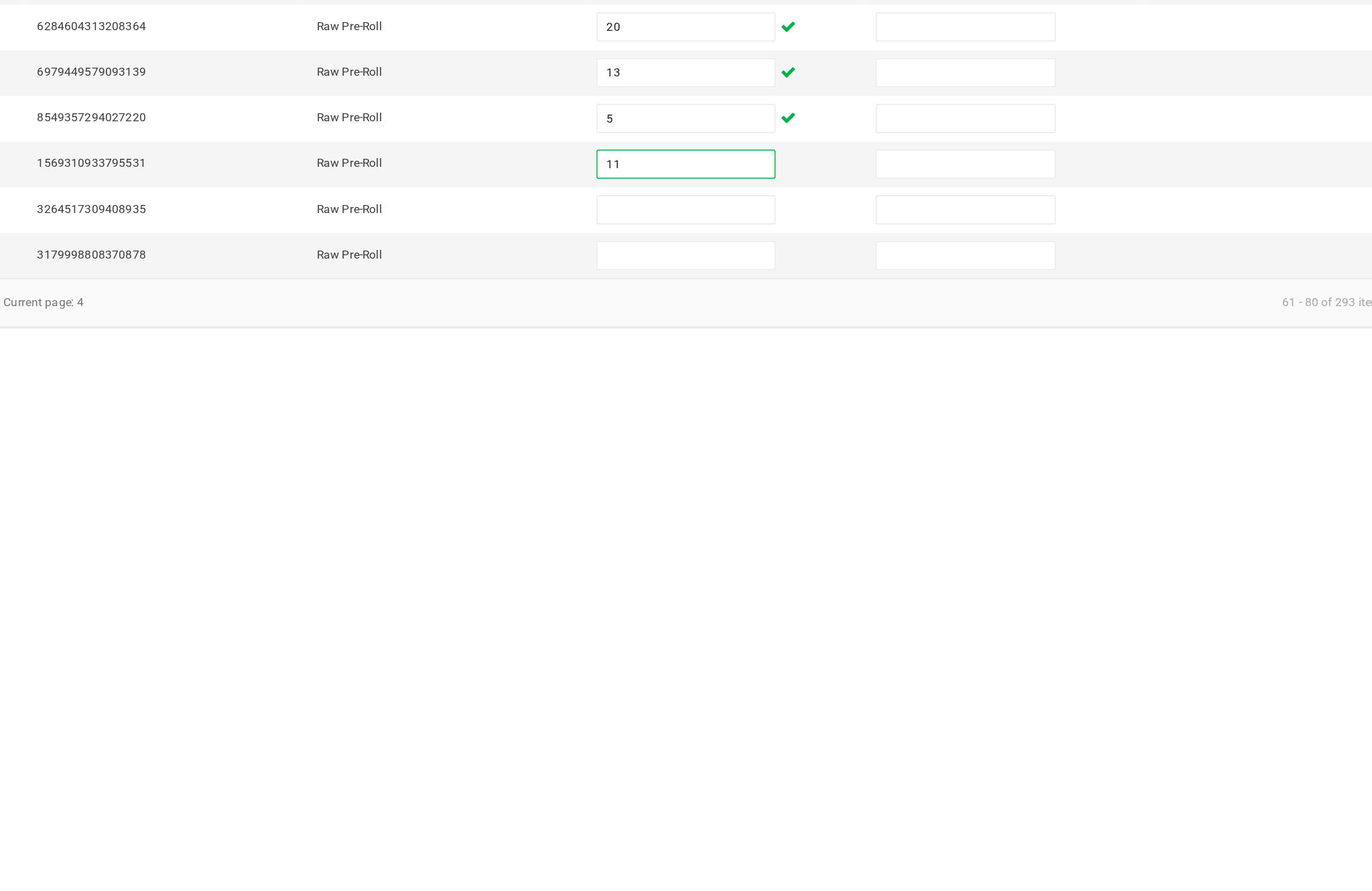
click at [776, 789] on input at bounding box center [837, 798] width 122 height 18
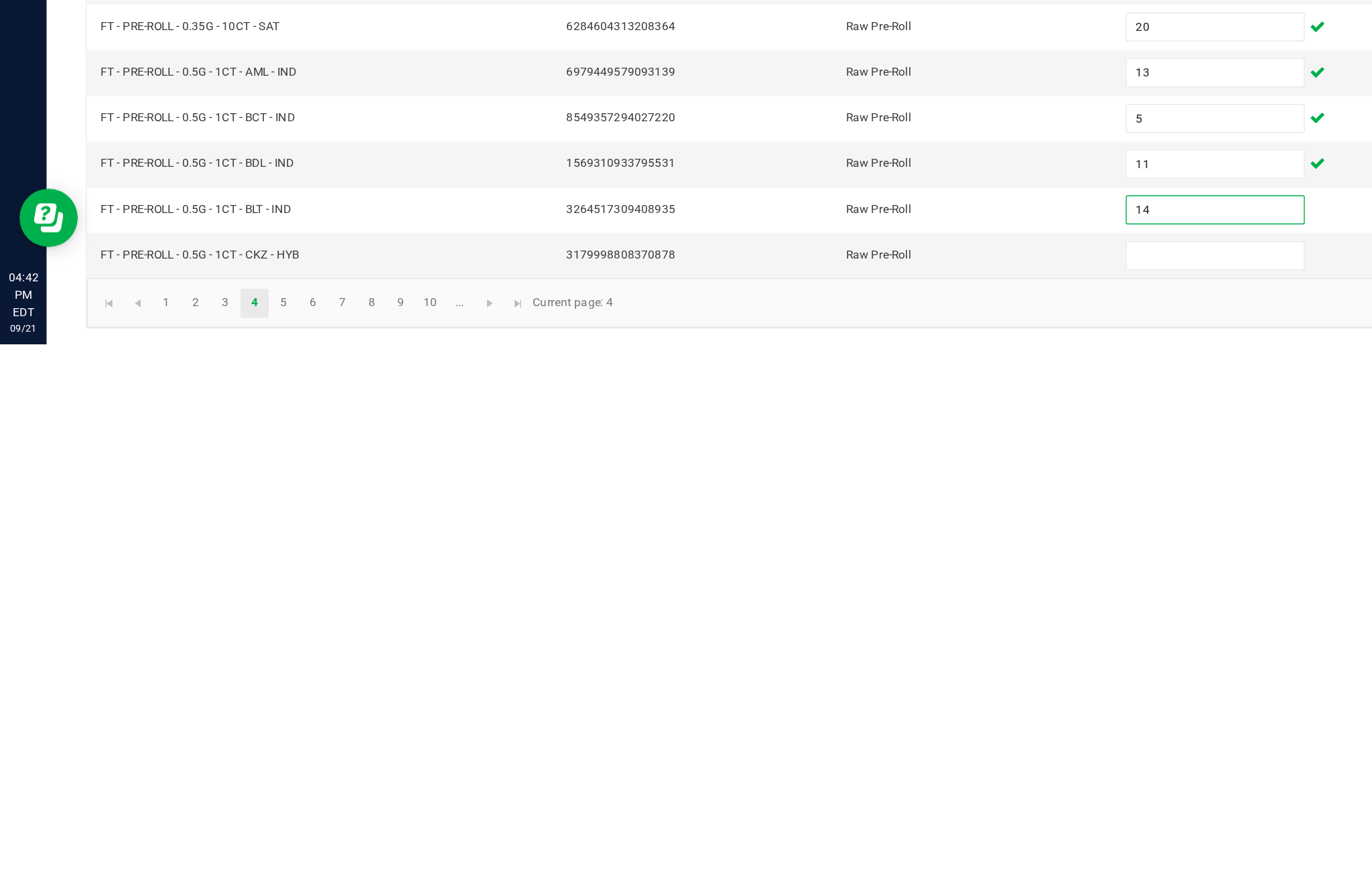
click at [817, 821] on input at bounding box center [837, 830] width 122 height 18
click at [205, 853] on link "5" at bounding box center [195, 863] width 19 height 20
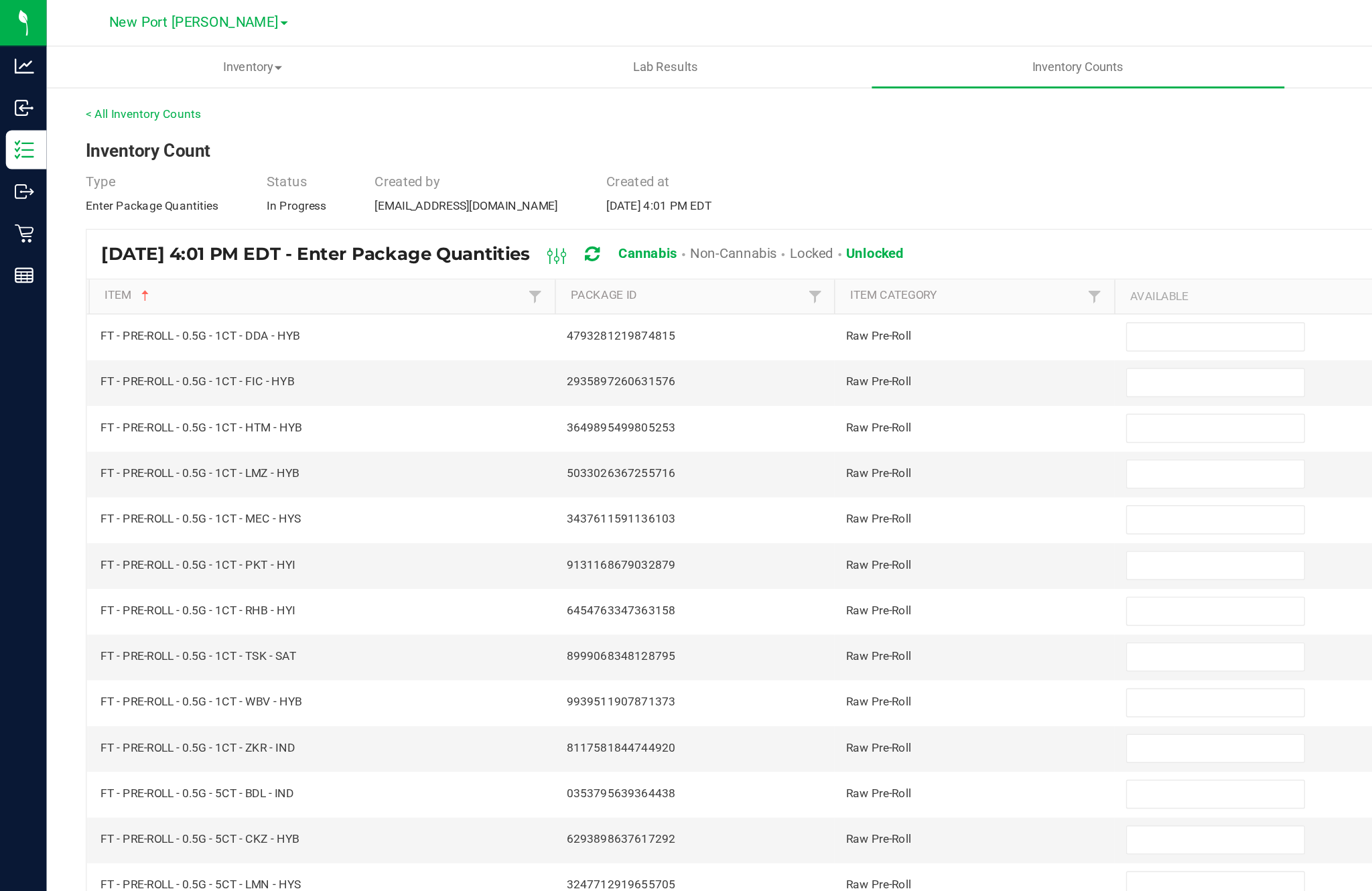
scroll to position [0, 0]
click at [819, 241] on input at bounding box center [837, 232] width 122 height 18
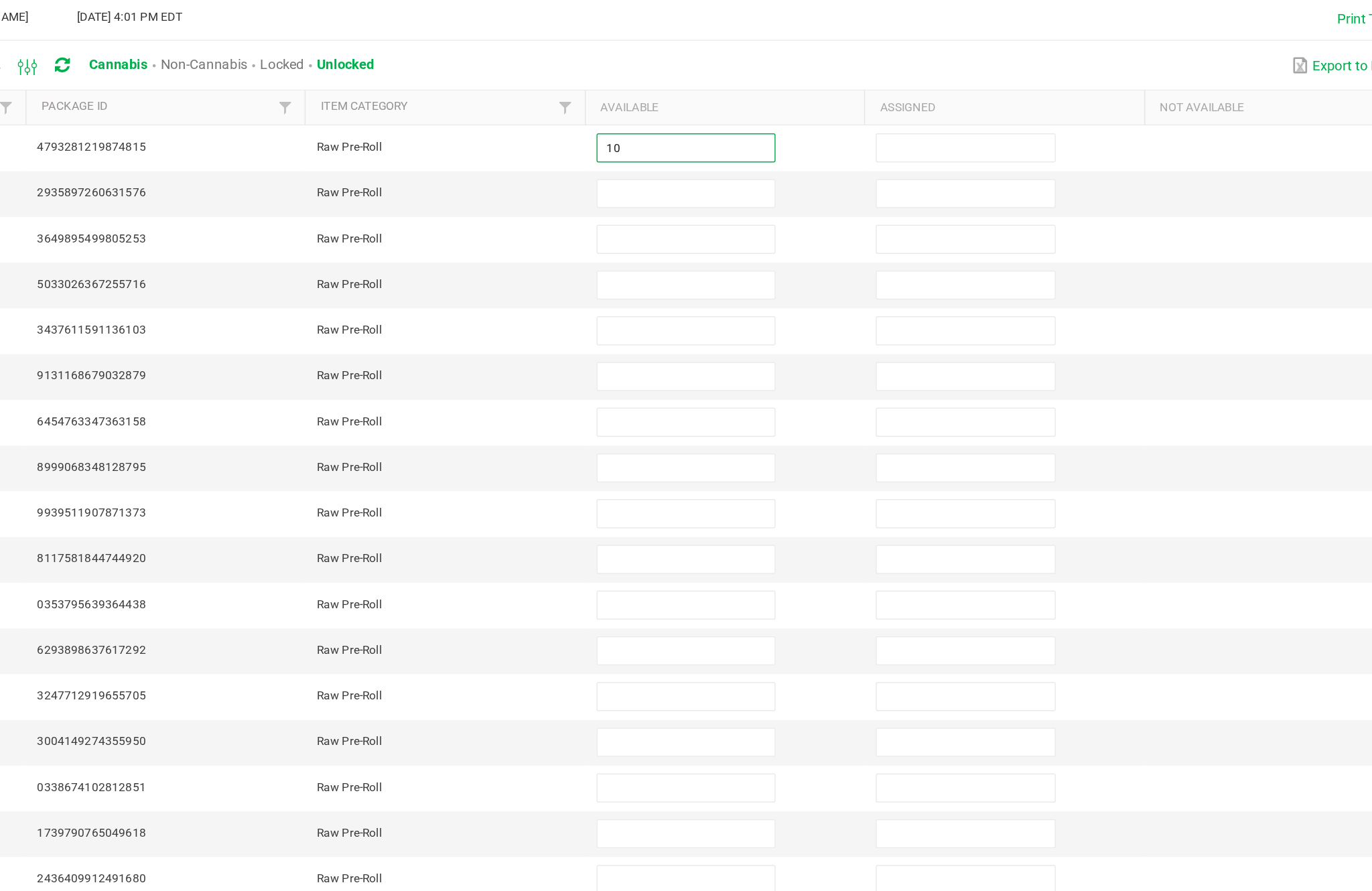
click at [776, 254] on input at bounding box center [837, 263] width 122 height 18
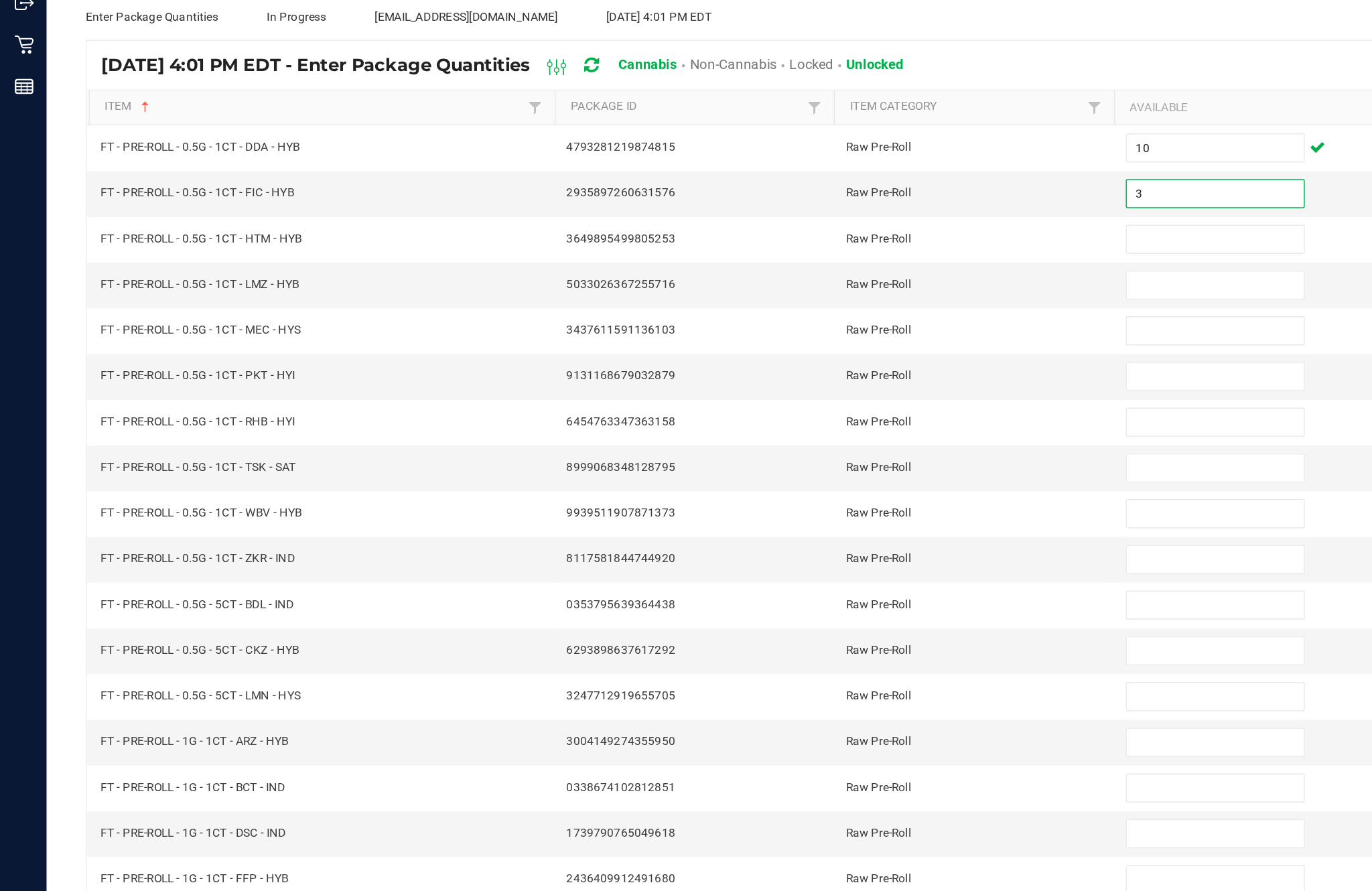
click at [823, 286] on input at bounding box center [837, 295] width 122 height 18
click at [811, 317] on input at bounding box center [837, 326] width 122 height 18
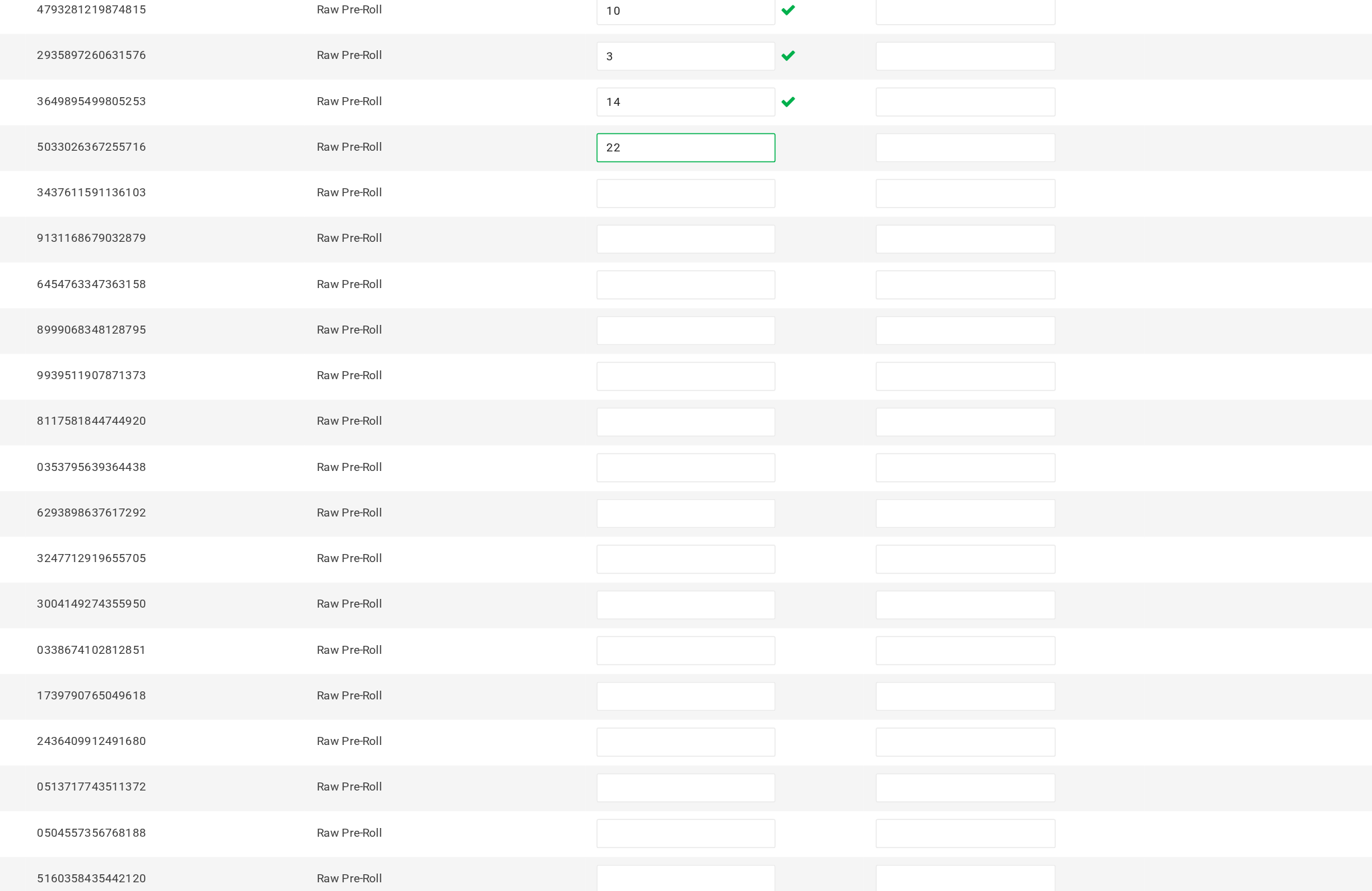
click at [776, 348] on input at bounding box center [837, 357] width 122 height 18
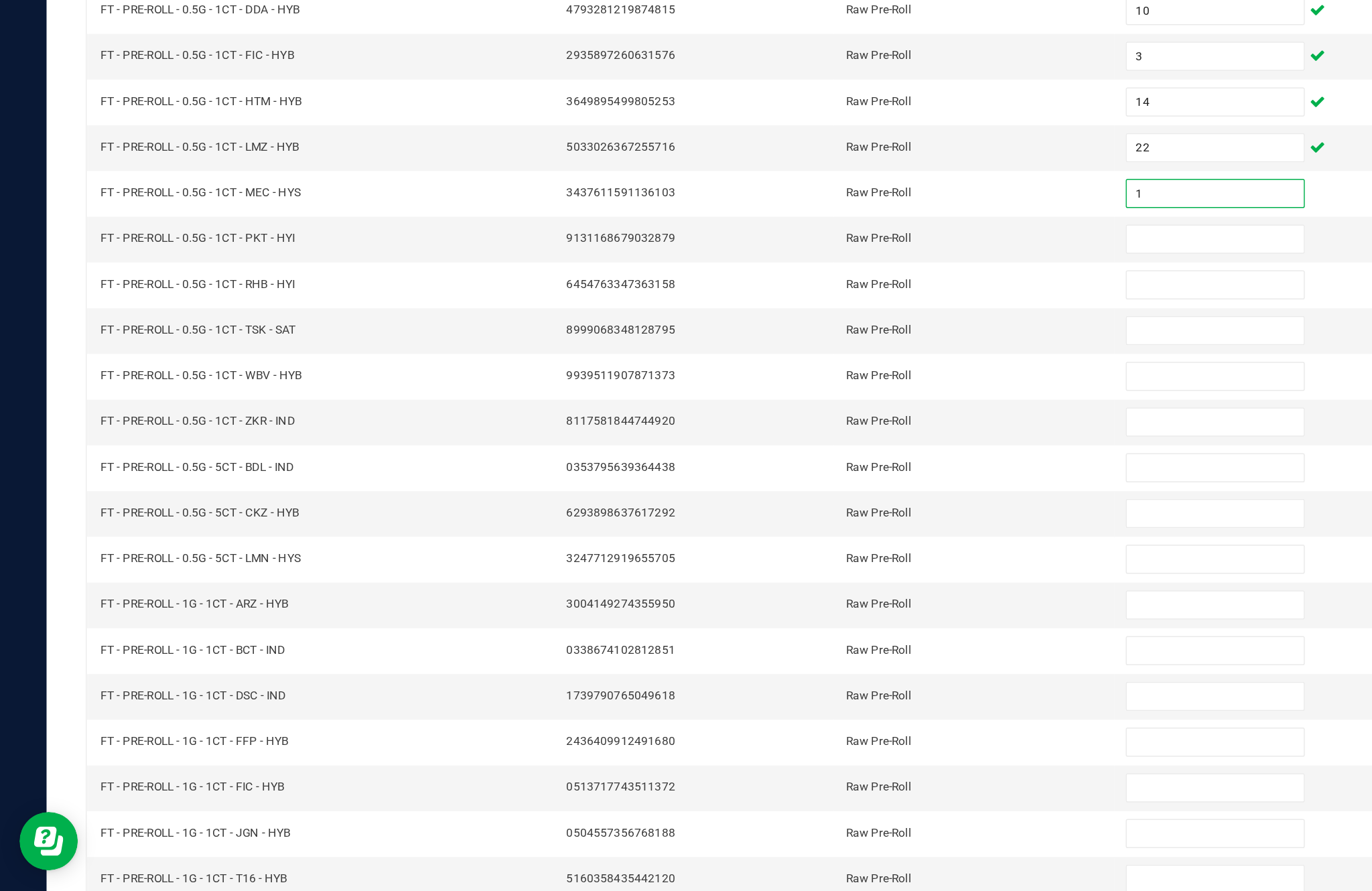
click at [815, 379] on input at bounding box center [837, 389] width 122 height 18
click at [811, 411] on input at bounding box center [837, 421] width 122 height 18
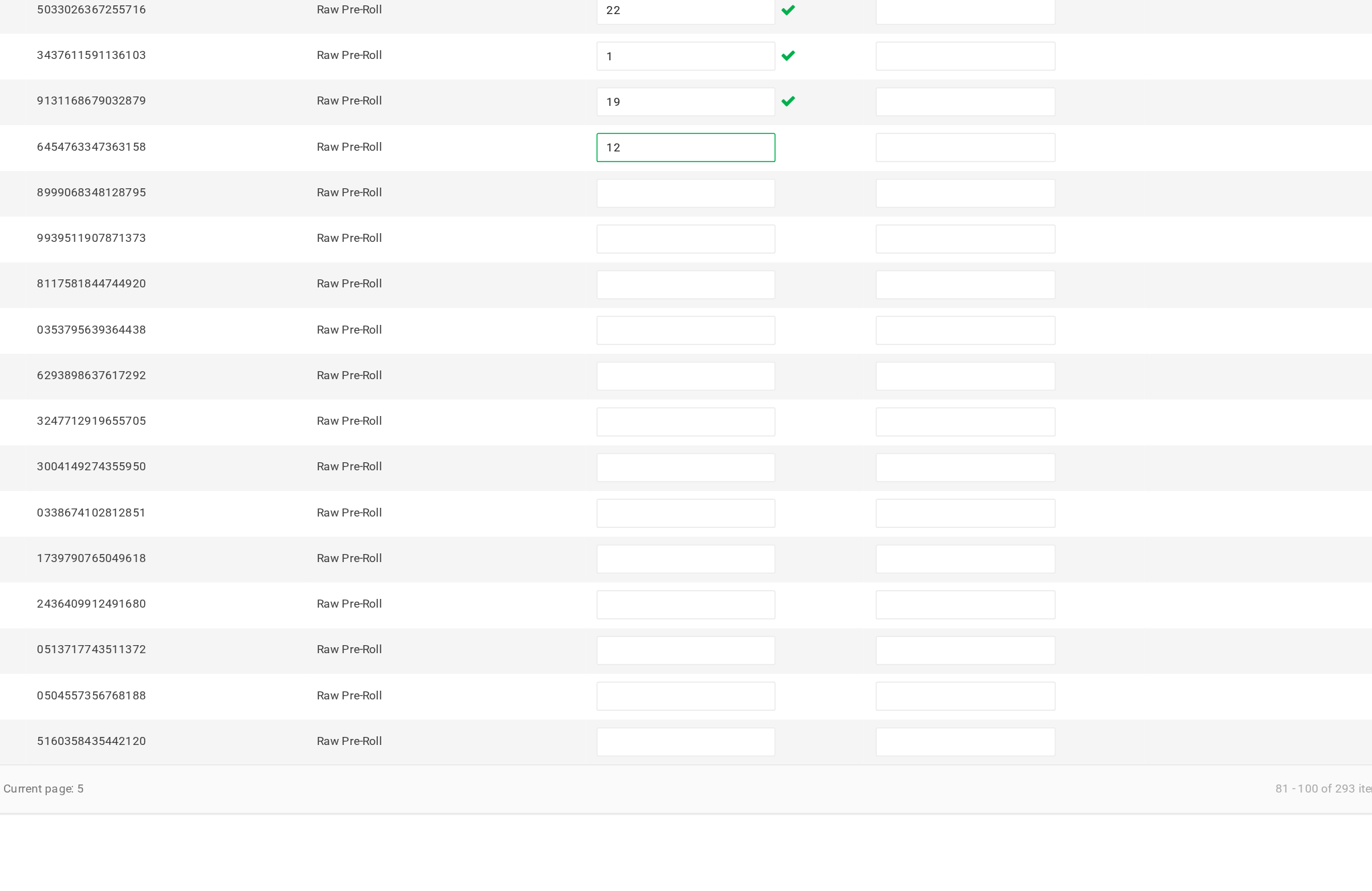
click at [776, 443] on input at bounding box center [837, 452] width 122 height 18
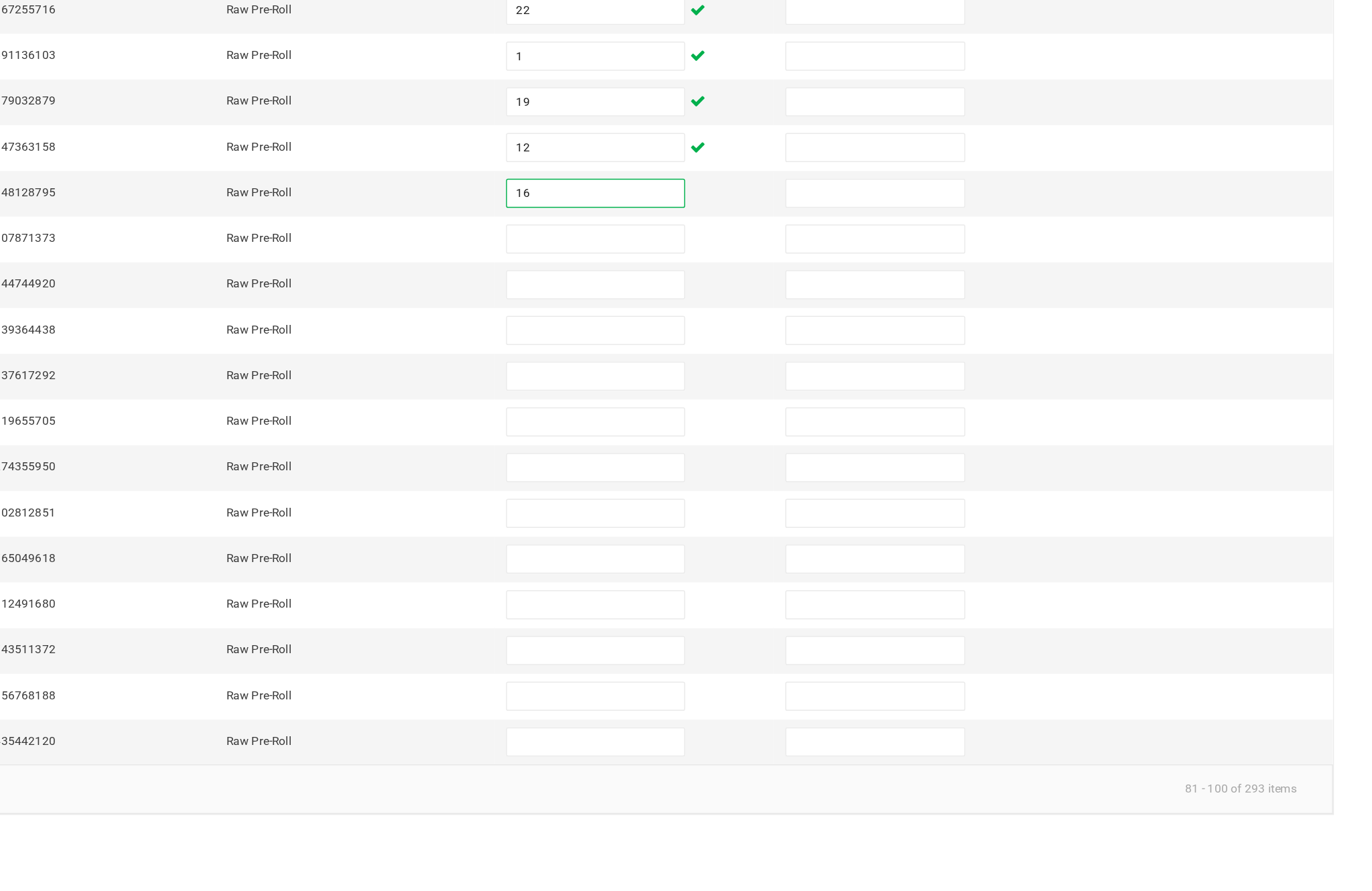
click at [776, 474] on input at bounding box center [837, 483] width 122 height 18
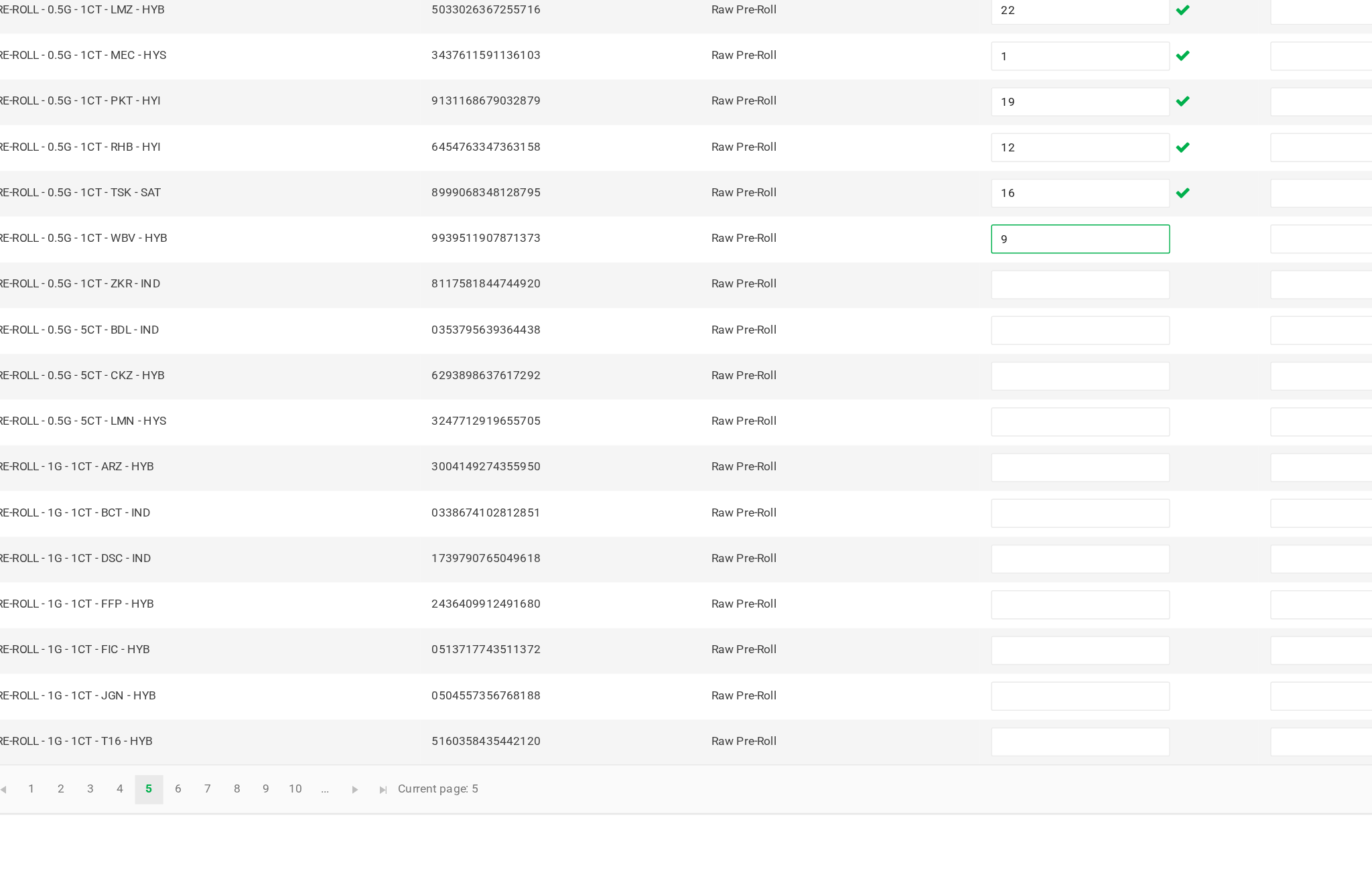
click at [776, 506] on input at bounding box center [837, 515] width 122 height 18
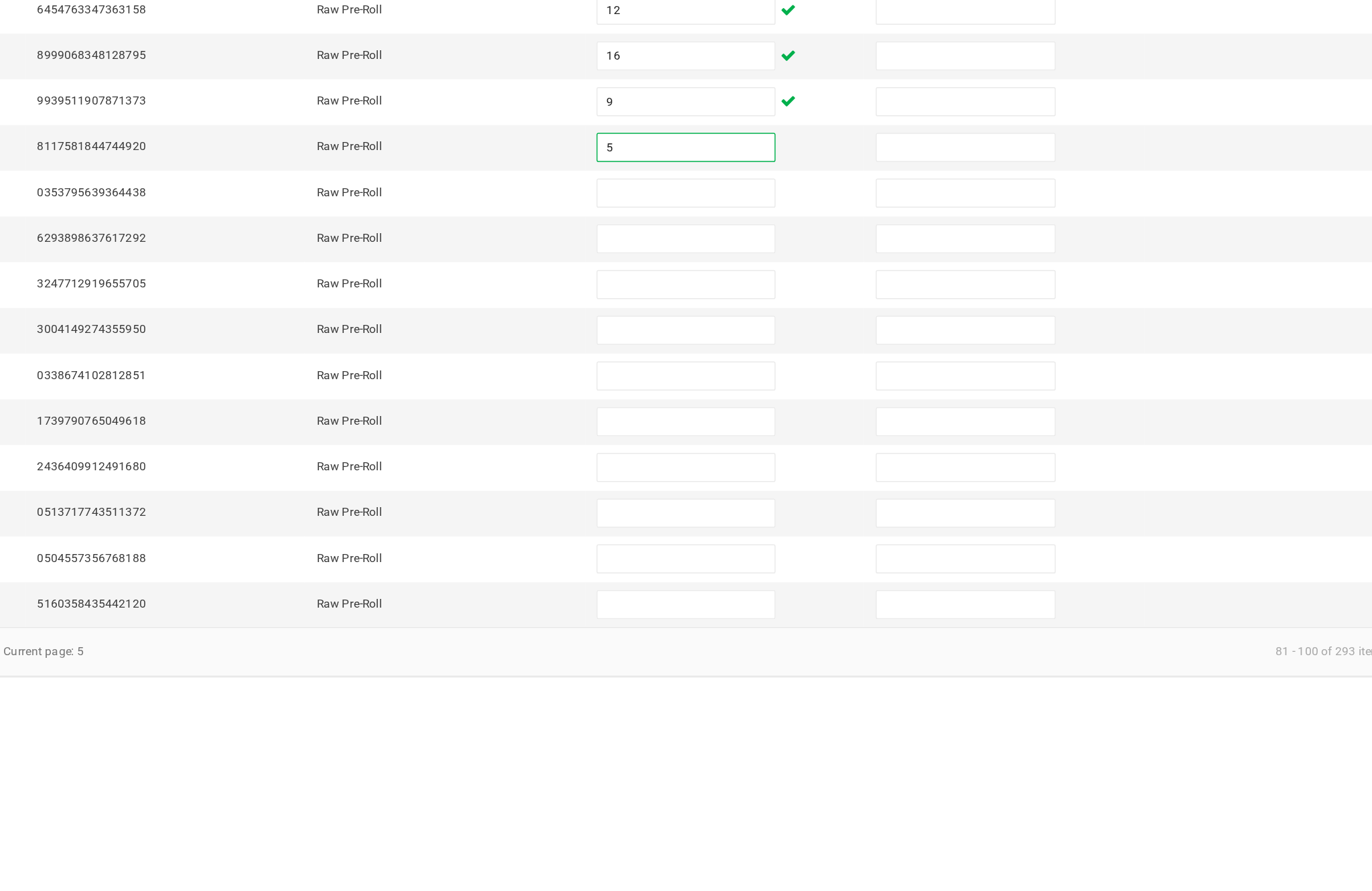
click at [776, 537] on input at bounding box center [837, 546] width 122 height 18
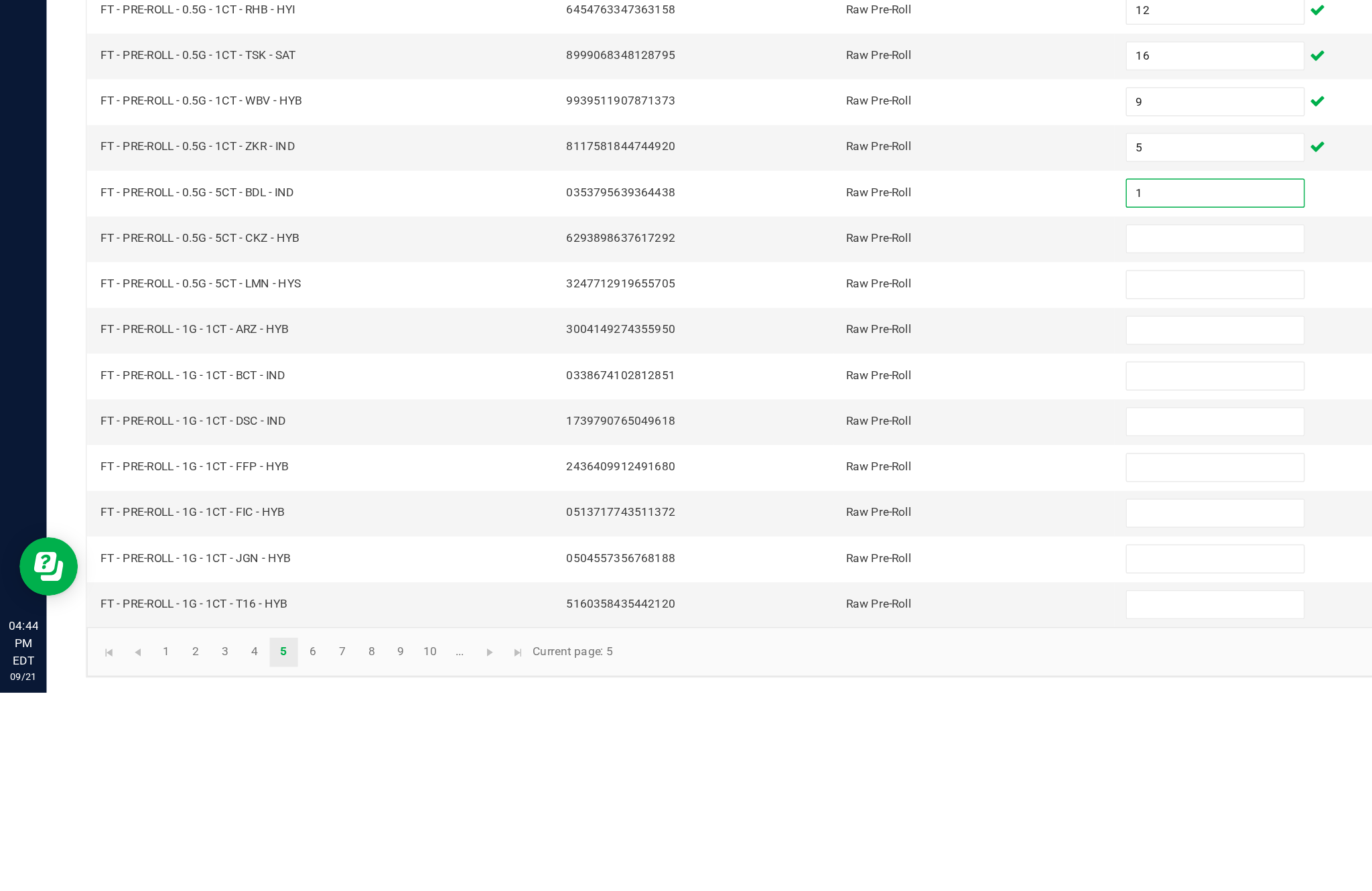
click at [797, 568] on input at bounding box center [837, 578] width 122 height 18
click at [827, 625] on td at bounding box center [863, 641] width 193 height 31
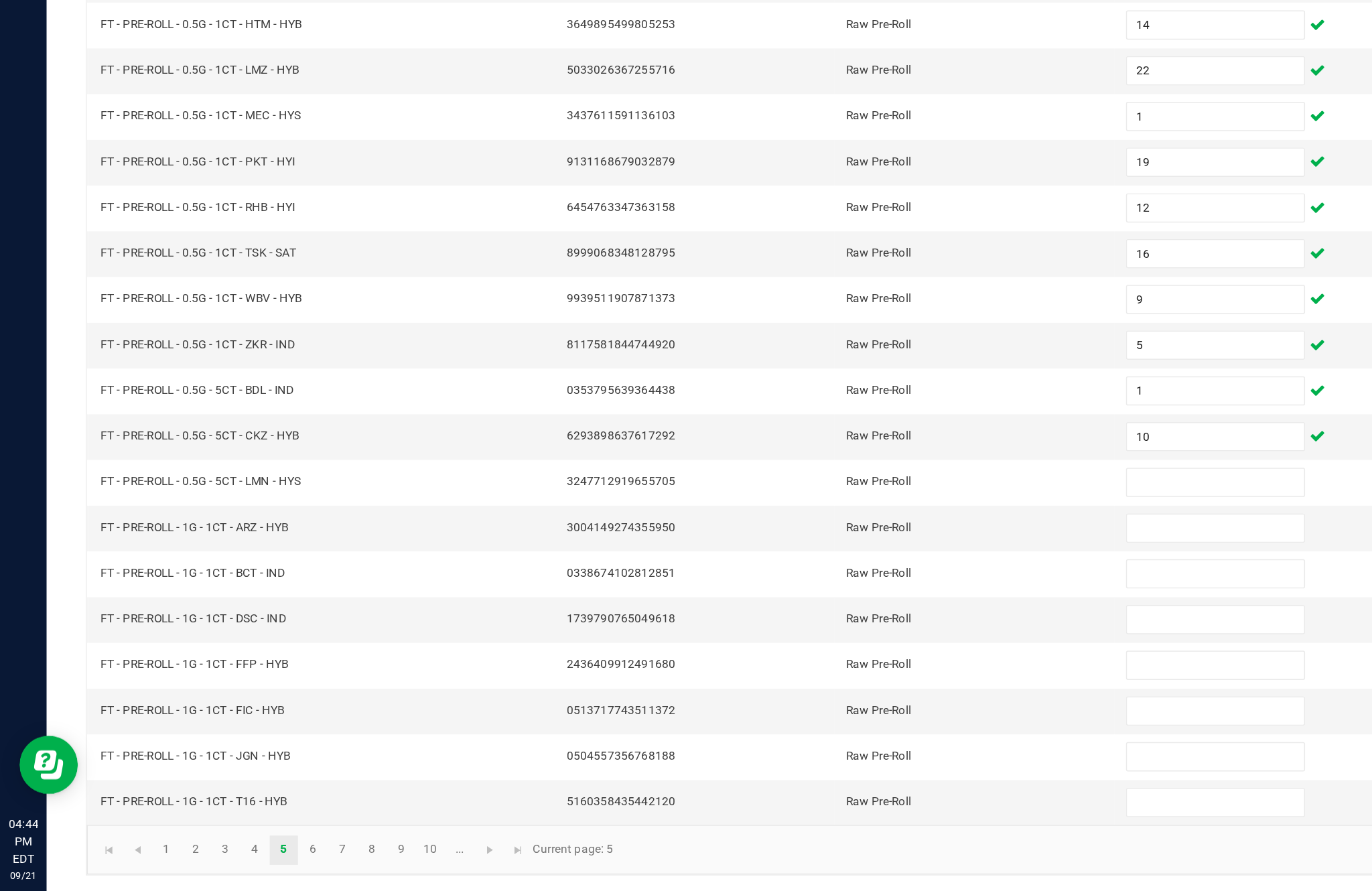
click at [827, 600] on input at bounding box center [837, 610] width 122 height 18
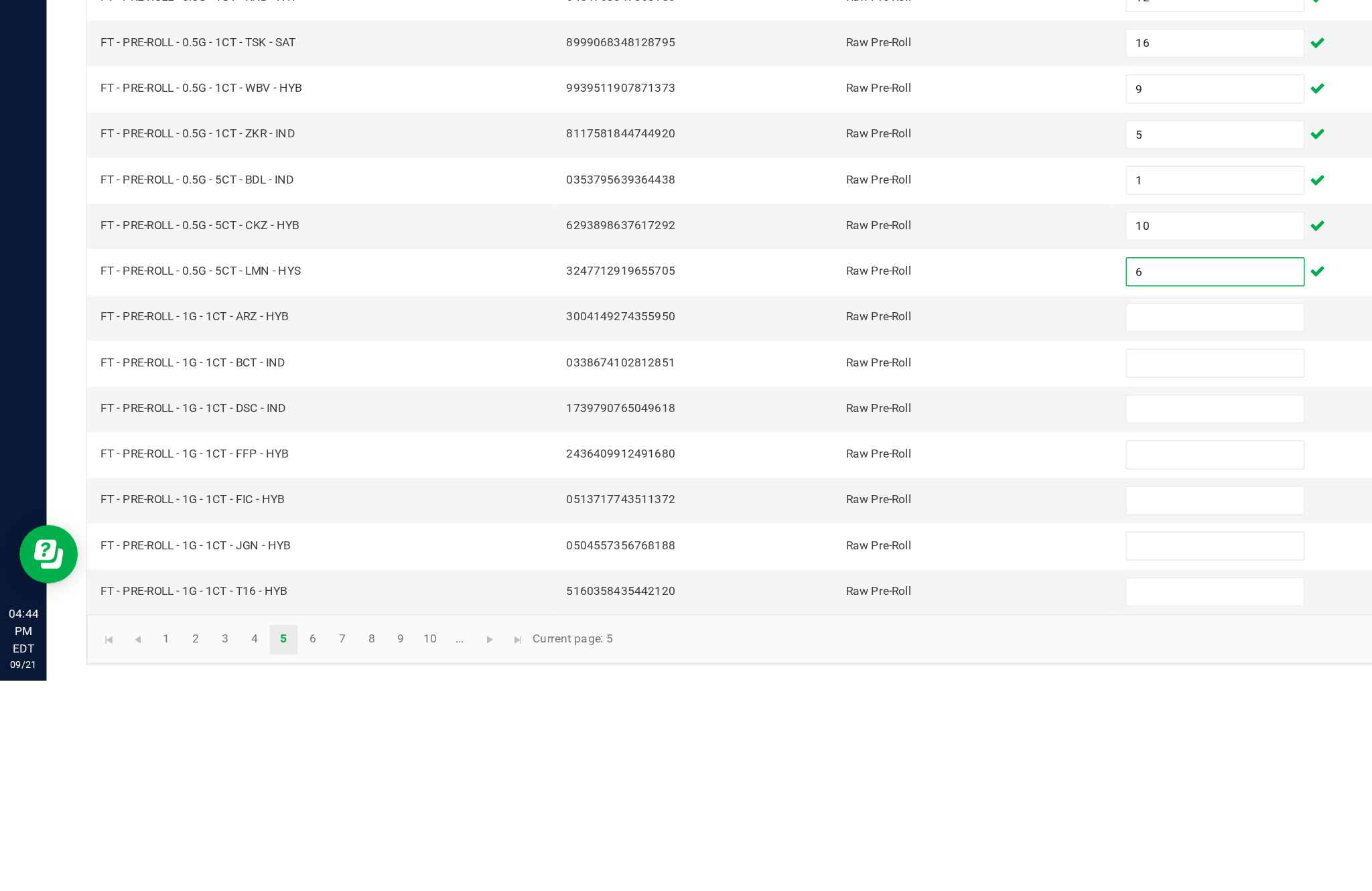
click at [822, 632] on input at bounding box center [837, 641] width 122 height 18
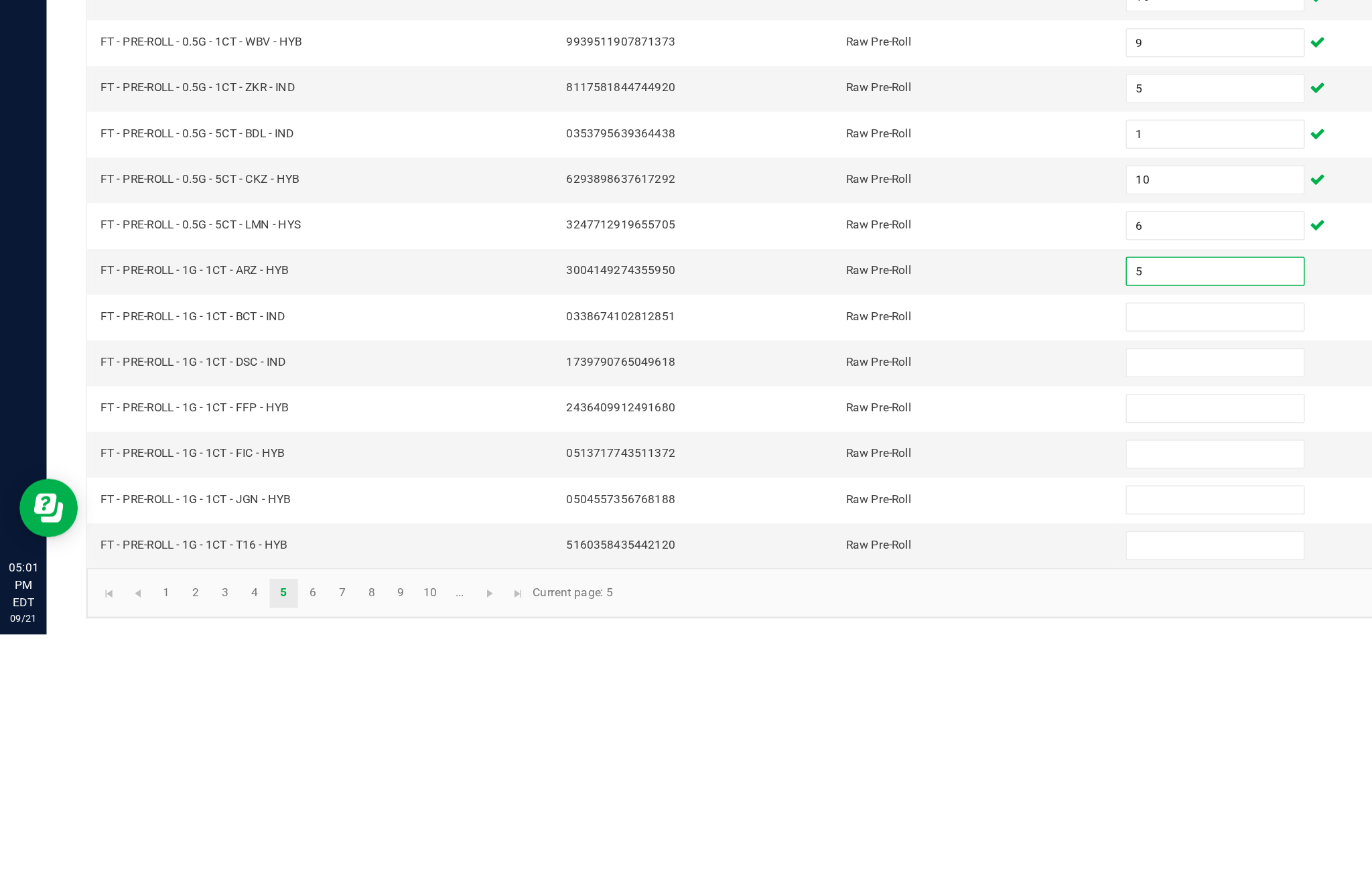
click at [830, 663] on input at bounding box center [837, 672] width 122 height 18
click at [820, 694] on input at bounding box center [837, 703] width 122 height 18
click at [825, 726] on input at bounding box center [837, 735] width 122 height 18
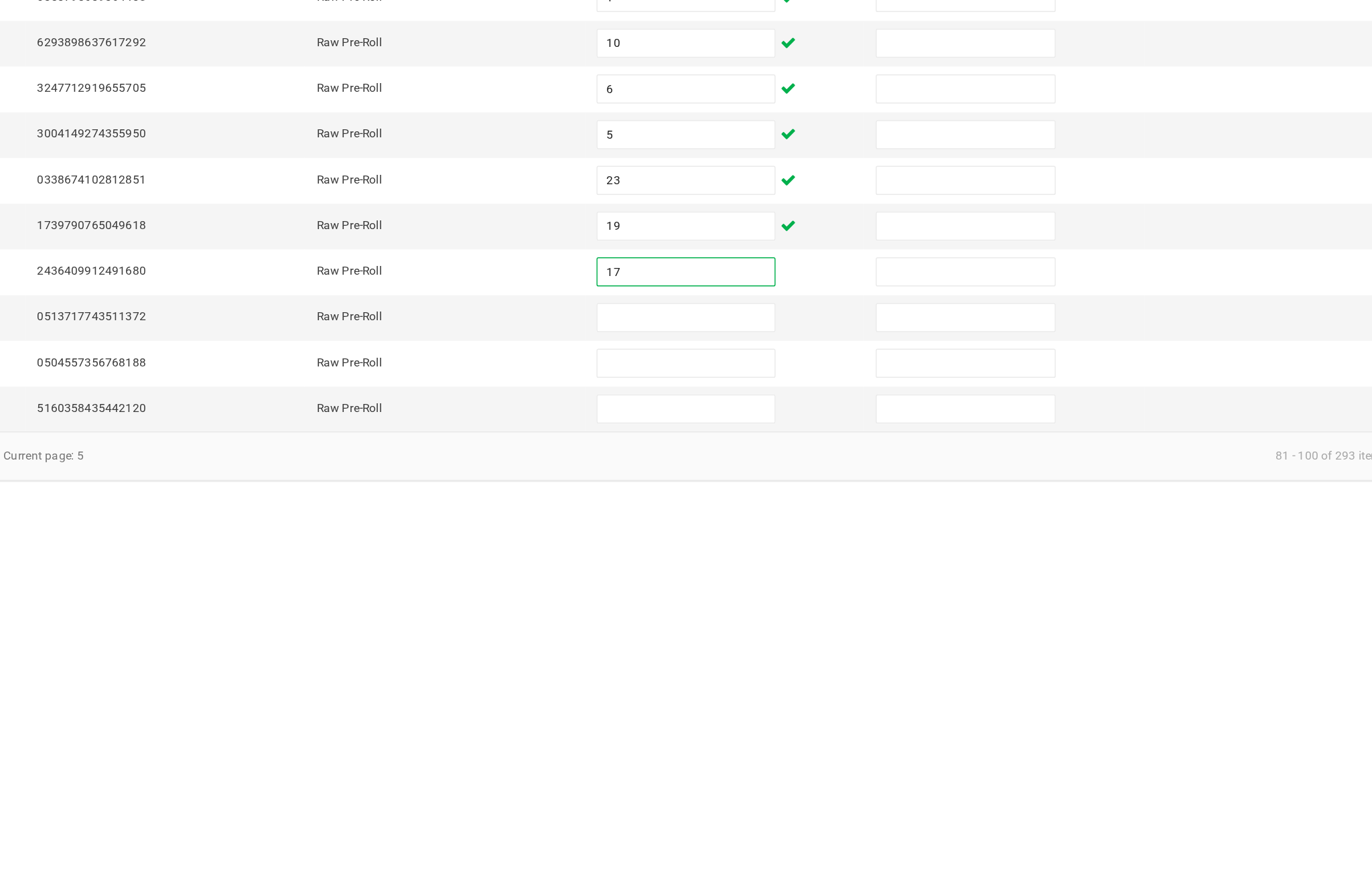
click at [776, 757] on input at bounding box center [837, 767] width 122 height 18
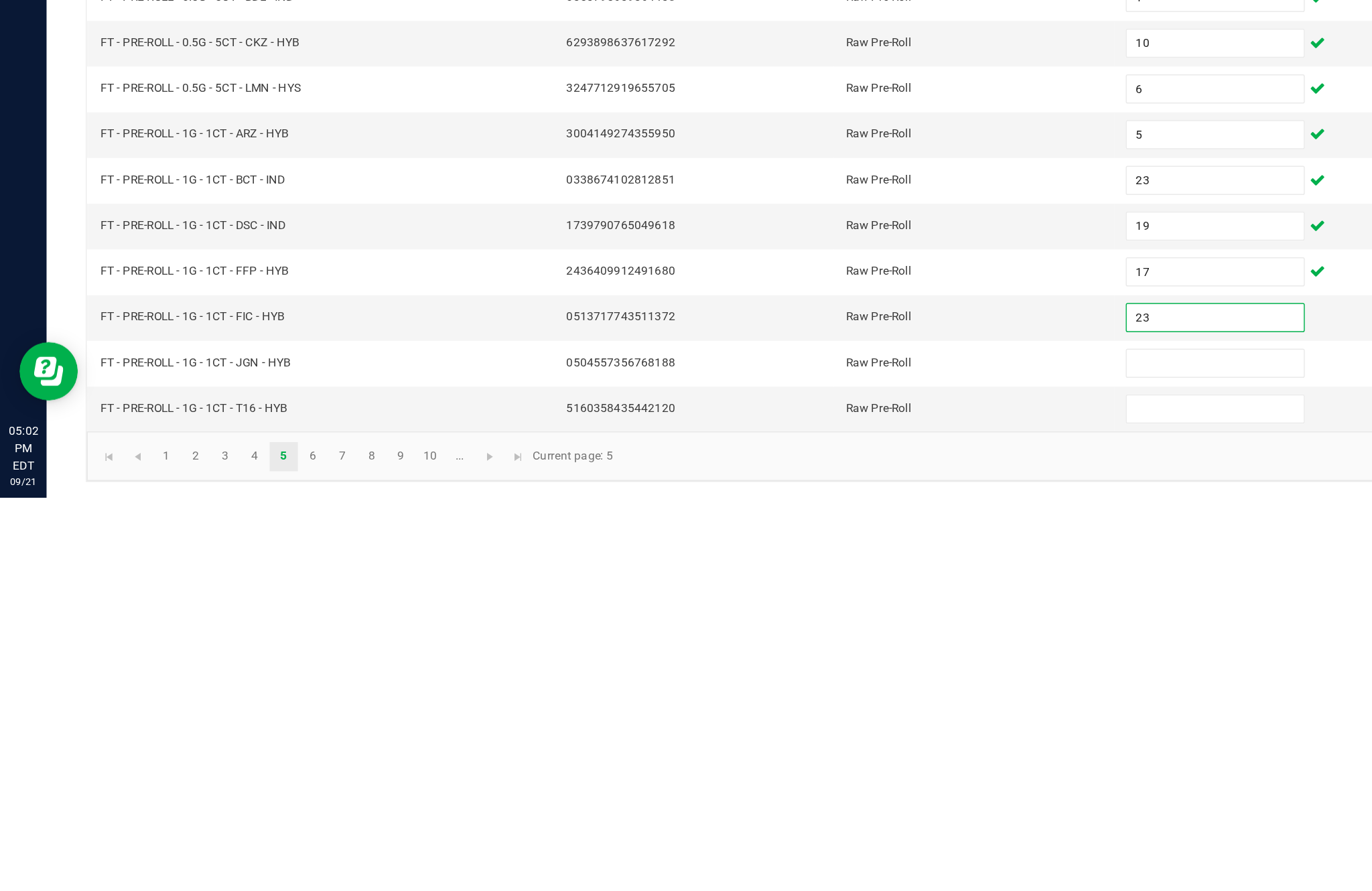
click at [829, 821] on input at bounding box center [837, 830] width 122 height 18
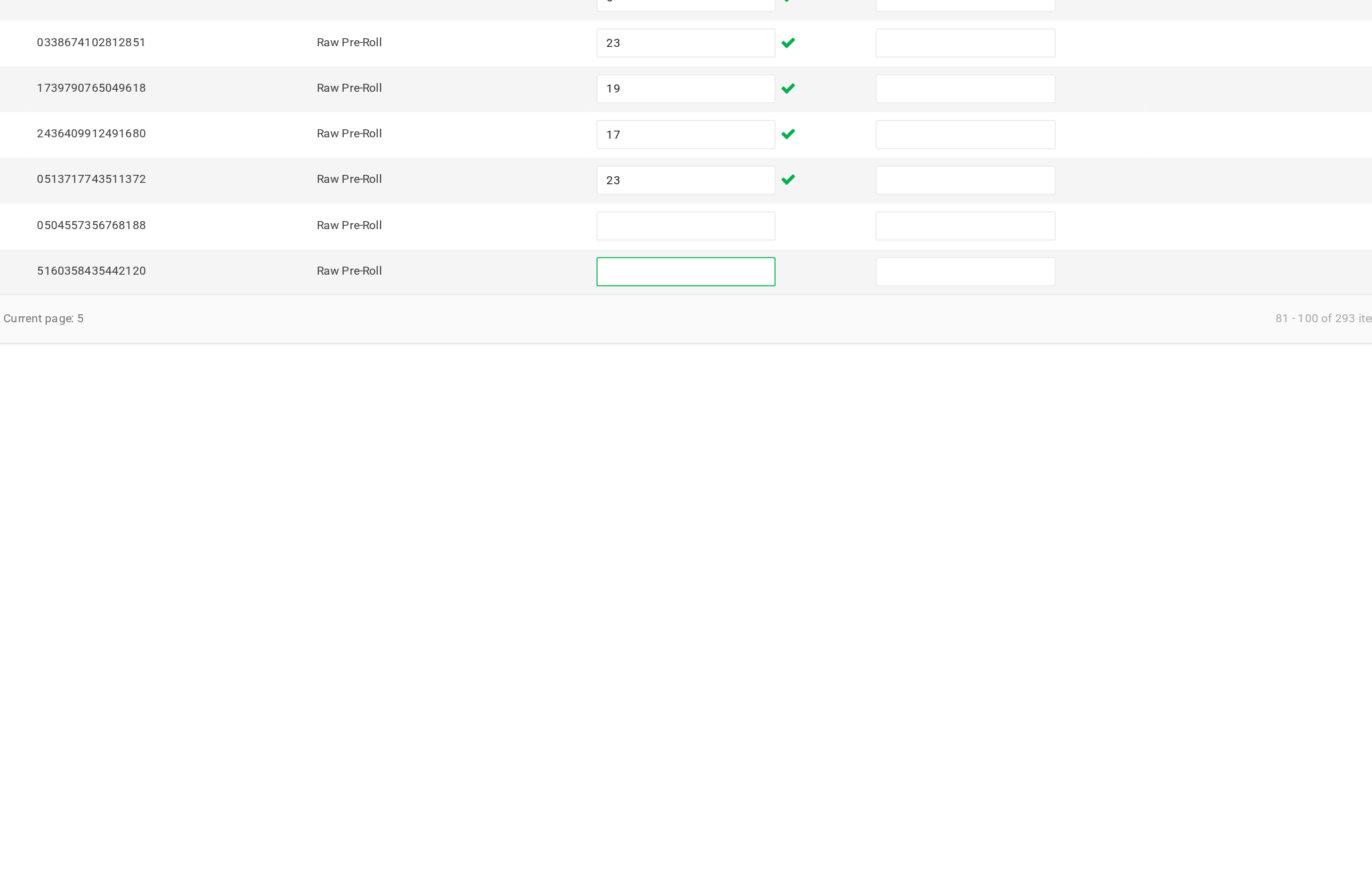
click at [776, 789] on input at bounding box center [837, 798] width 122 height 18
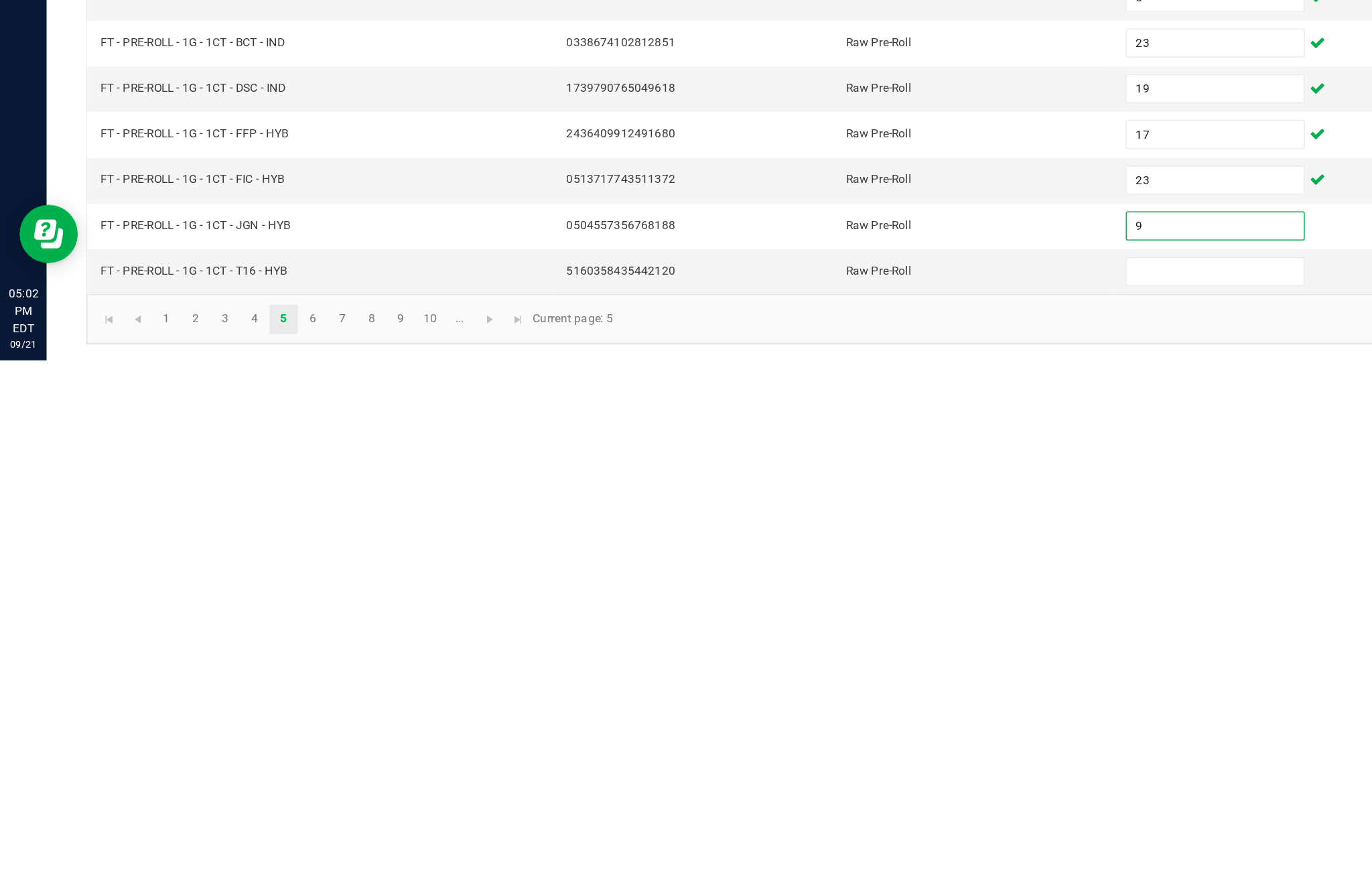
click at [815, 821] on input at bounding box center [837, 830] width 122 height 18
click at [225, 853] on link "6" at bounding box center [215, 863] width 19 height 20
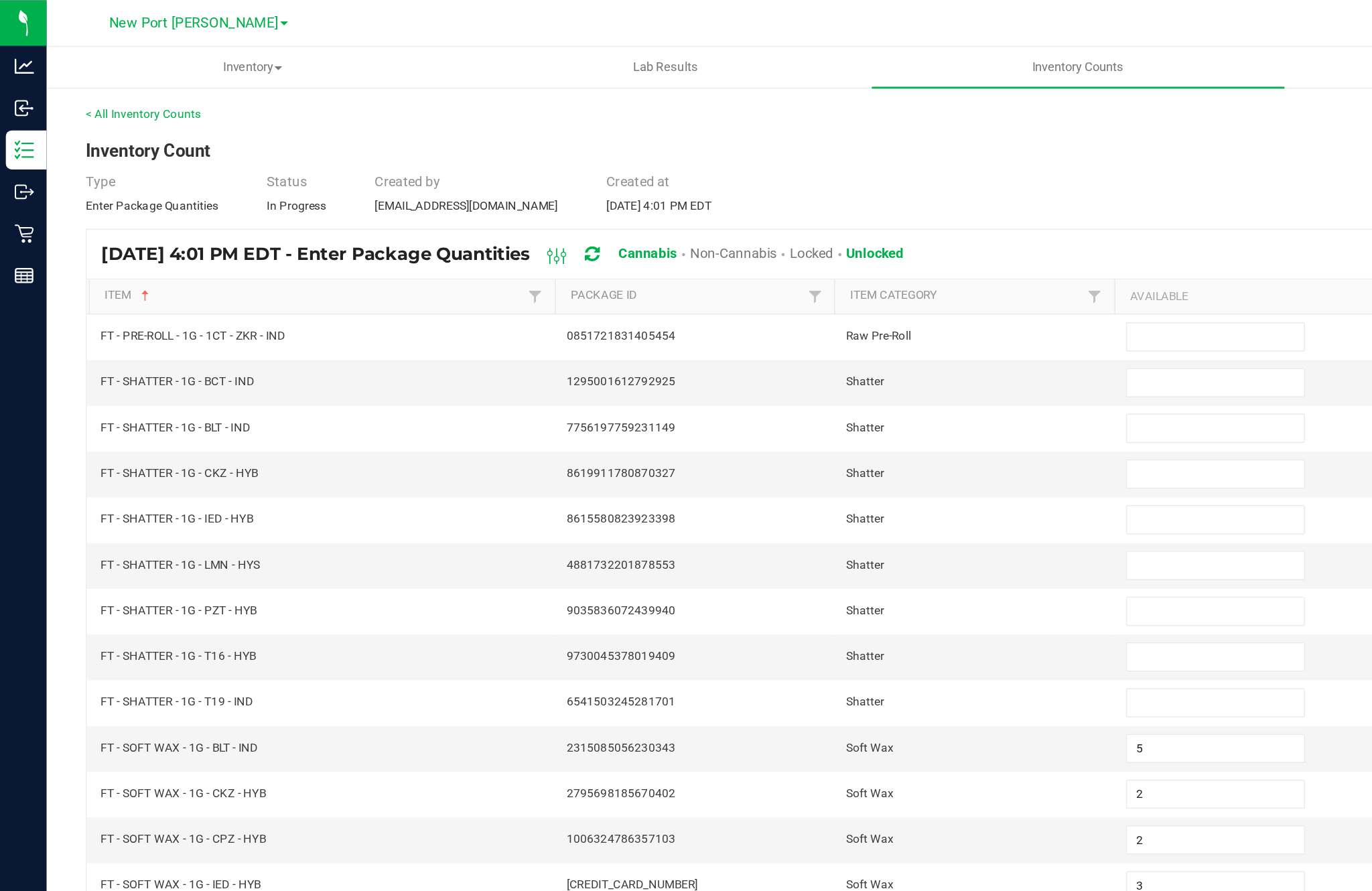
scroll to position [0, 0]
click at [810, 241] on input at bounding box center [837, 232] width 122 height 18
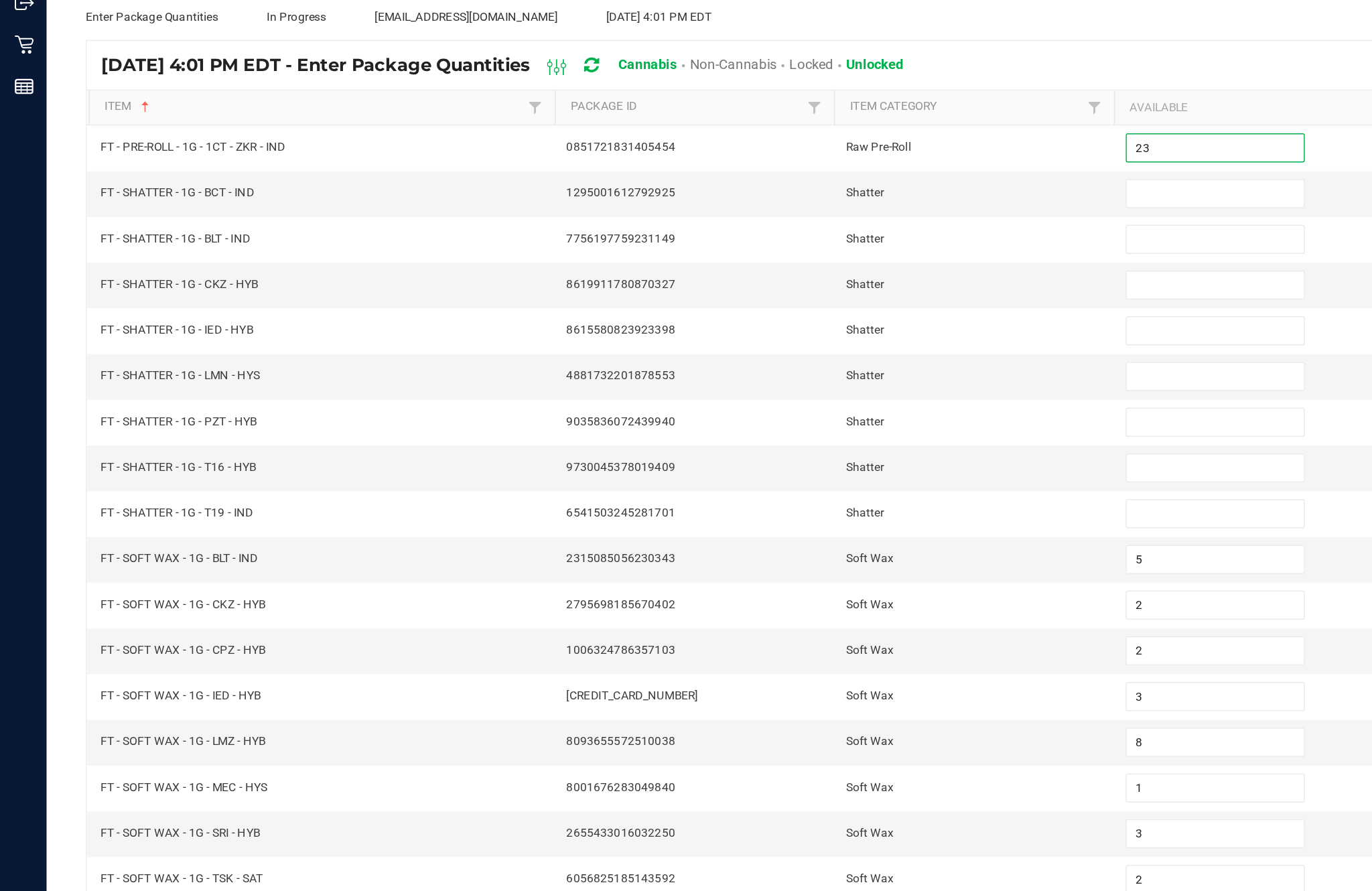
click at [818, 254] on input at bounding box center [837, 263] width 122 height 18
click at [820, 286] on input at bounding box center [837, 295] width 122 height 18
click at [805, 317] on input at bounding box center [837, 326] width 122 height 18
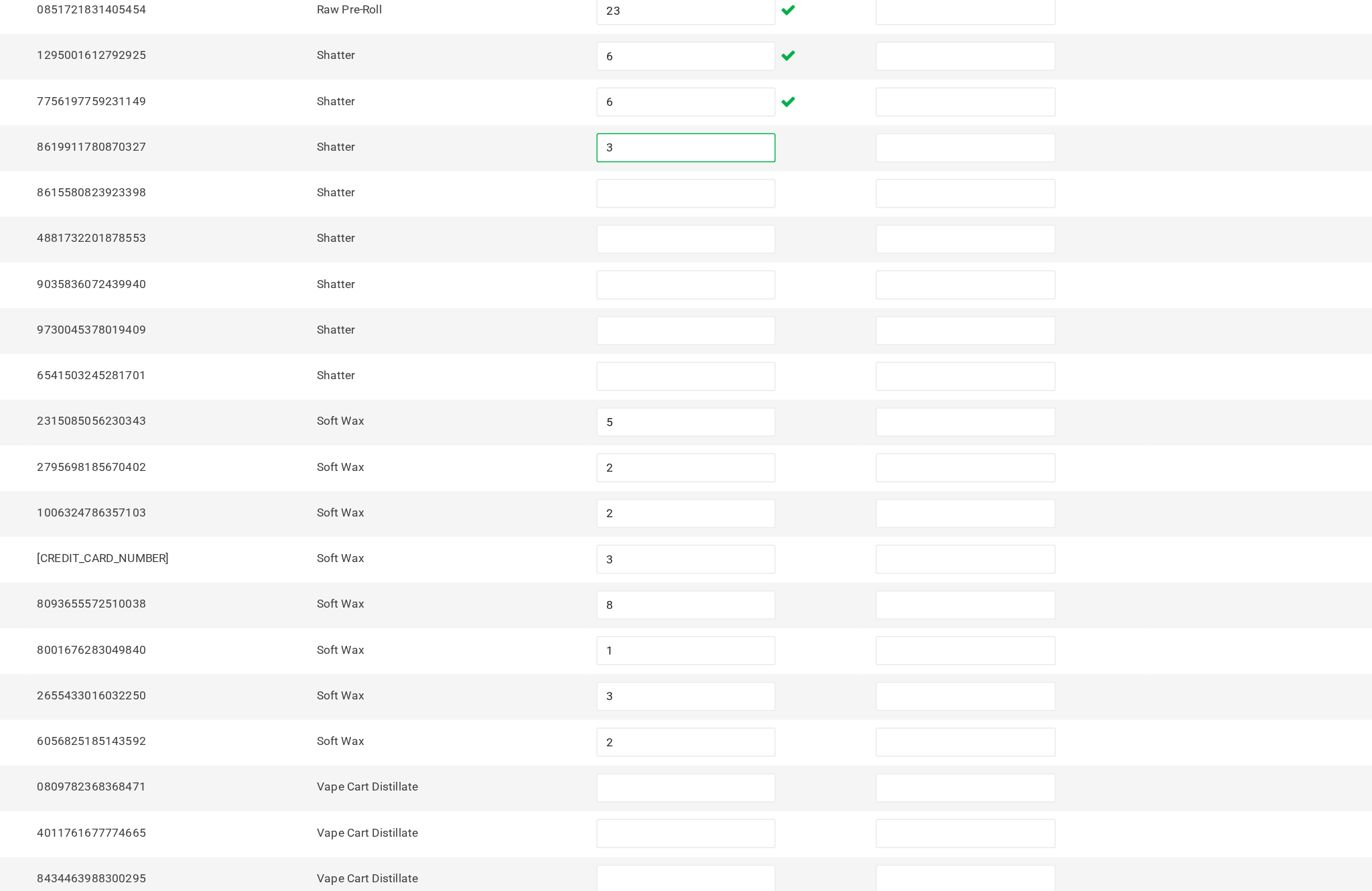
click at [776, 348] on input at bounding box center [837, 357] width 122 height 18
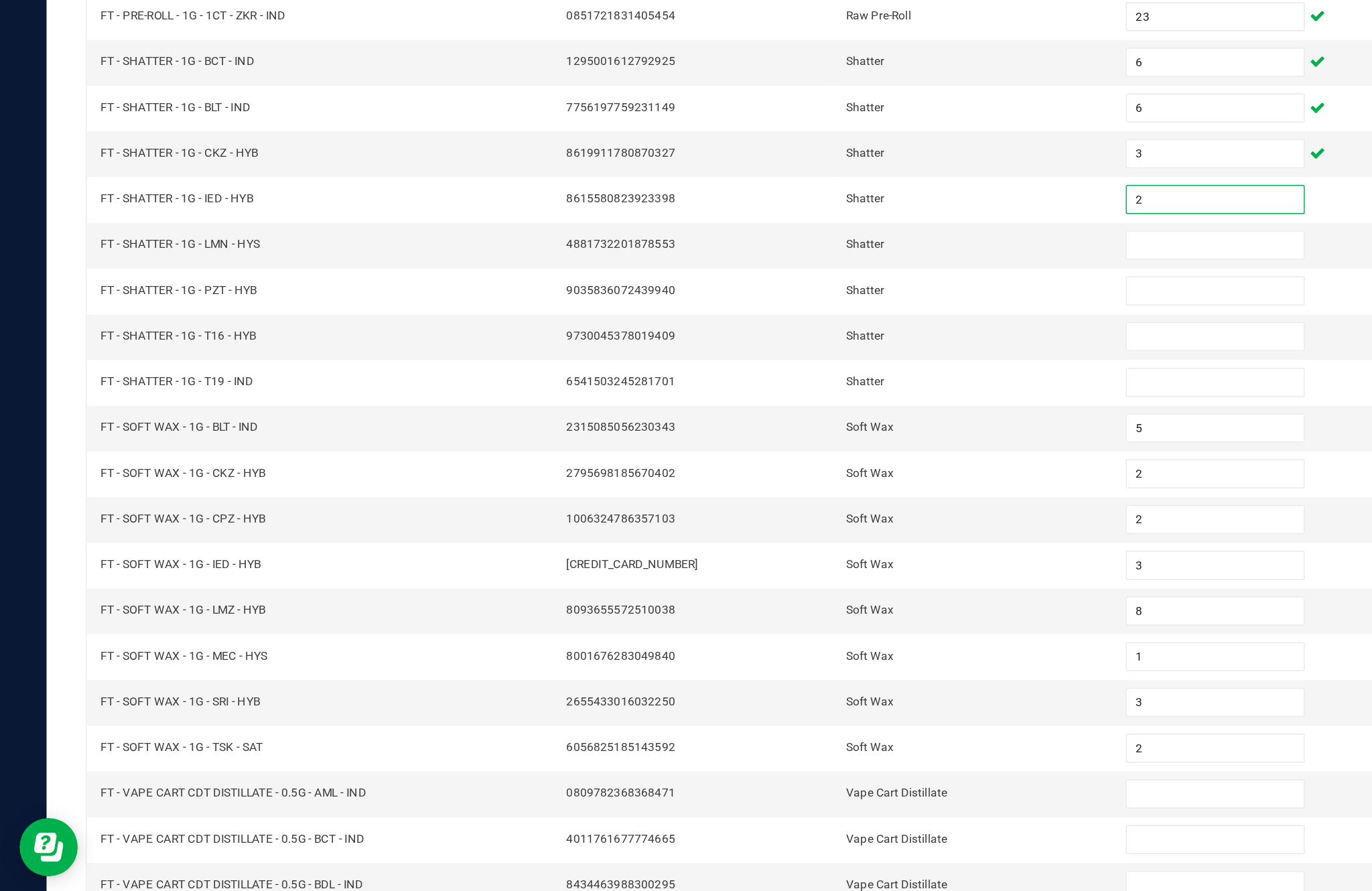
click at [822, 379] on input at bounding box center [837, 389] width 122 height 18
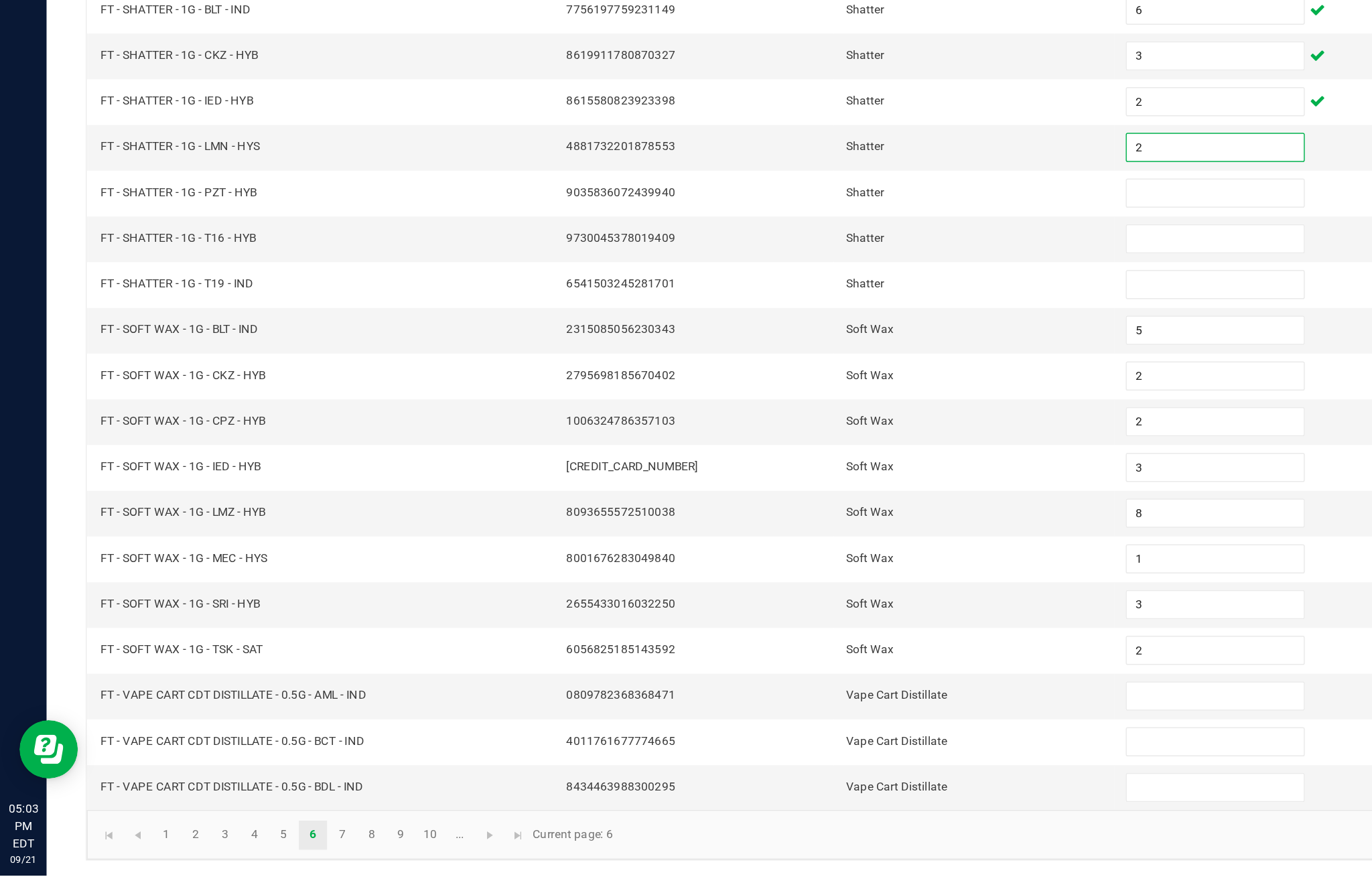
click at [807, 411] on input at bounding box center [837, 421] width 122 height 18
click at [808, 443] on input at bounding box center [837, 452] width 122 height 18
click at [803, 474] on input at bounding box center [837, 483] width 122 height 18
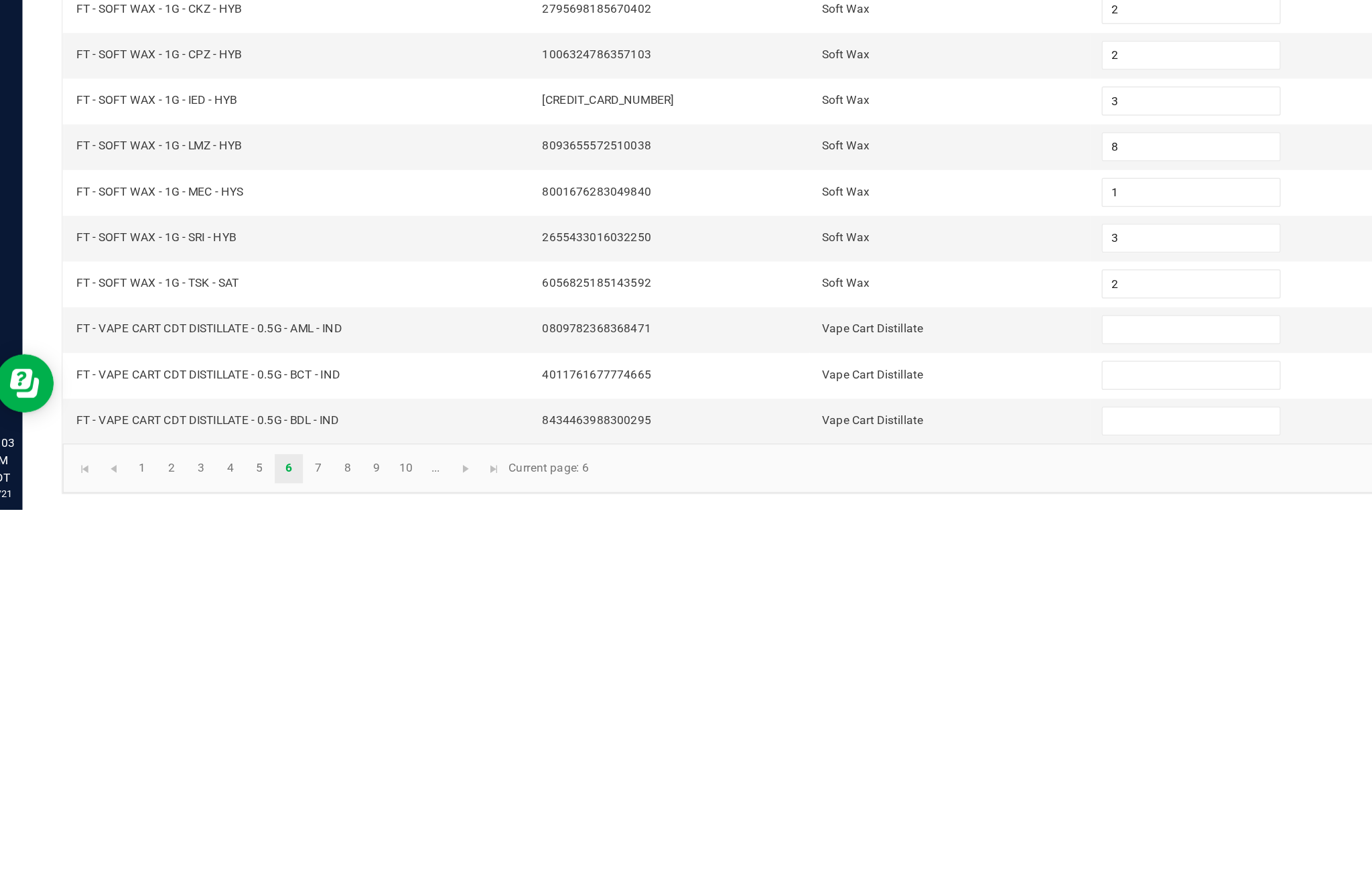
scroll to position [48, 0]
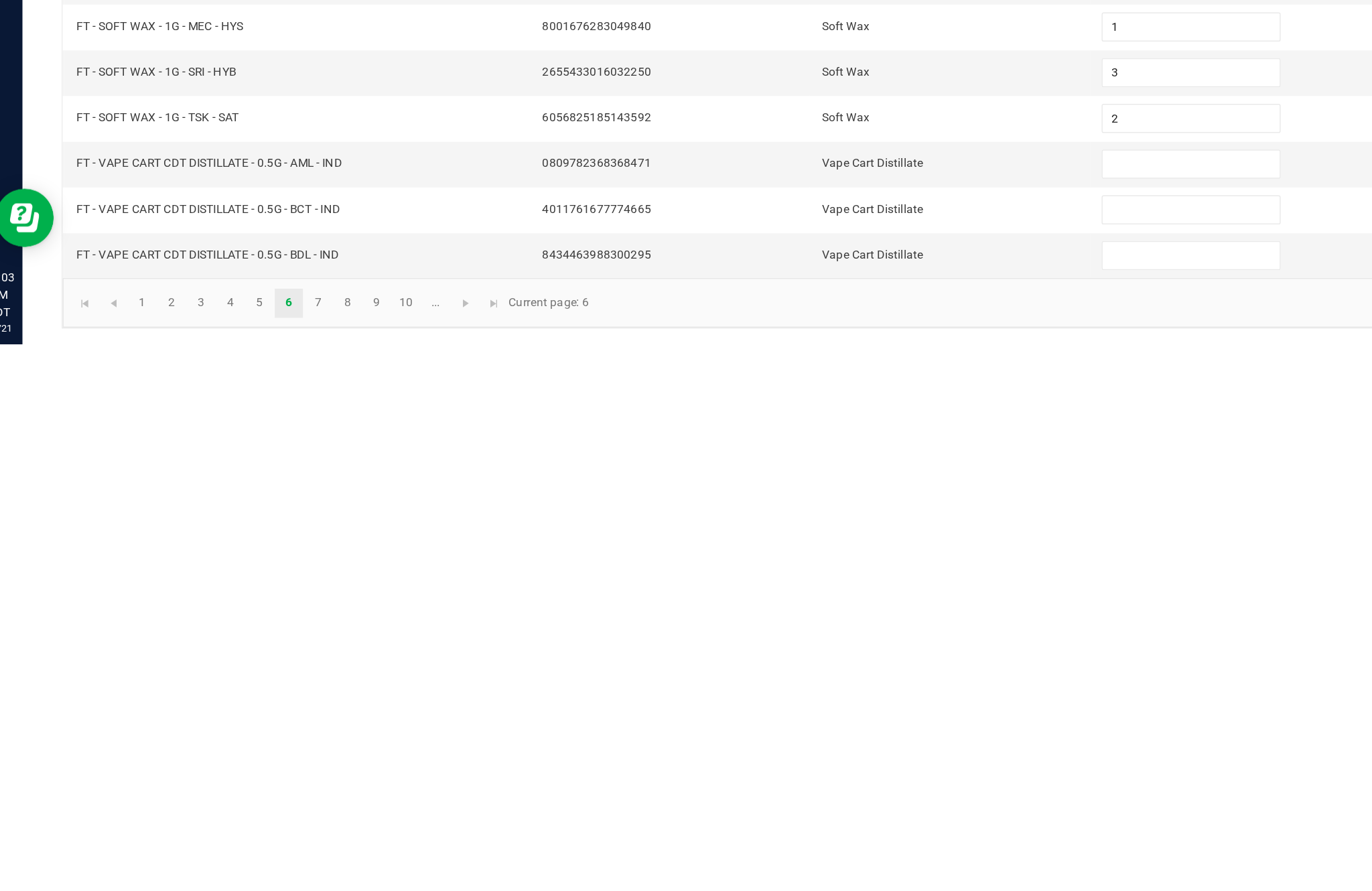
click at [811, 757] on input at bounding box center [837, 767] width 122 height 18
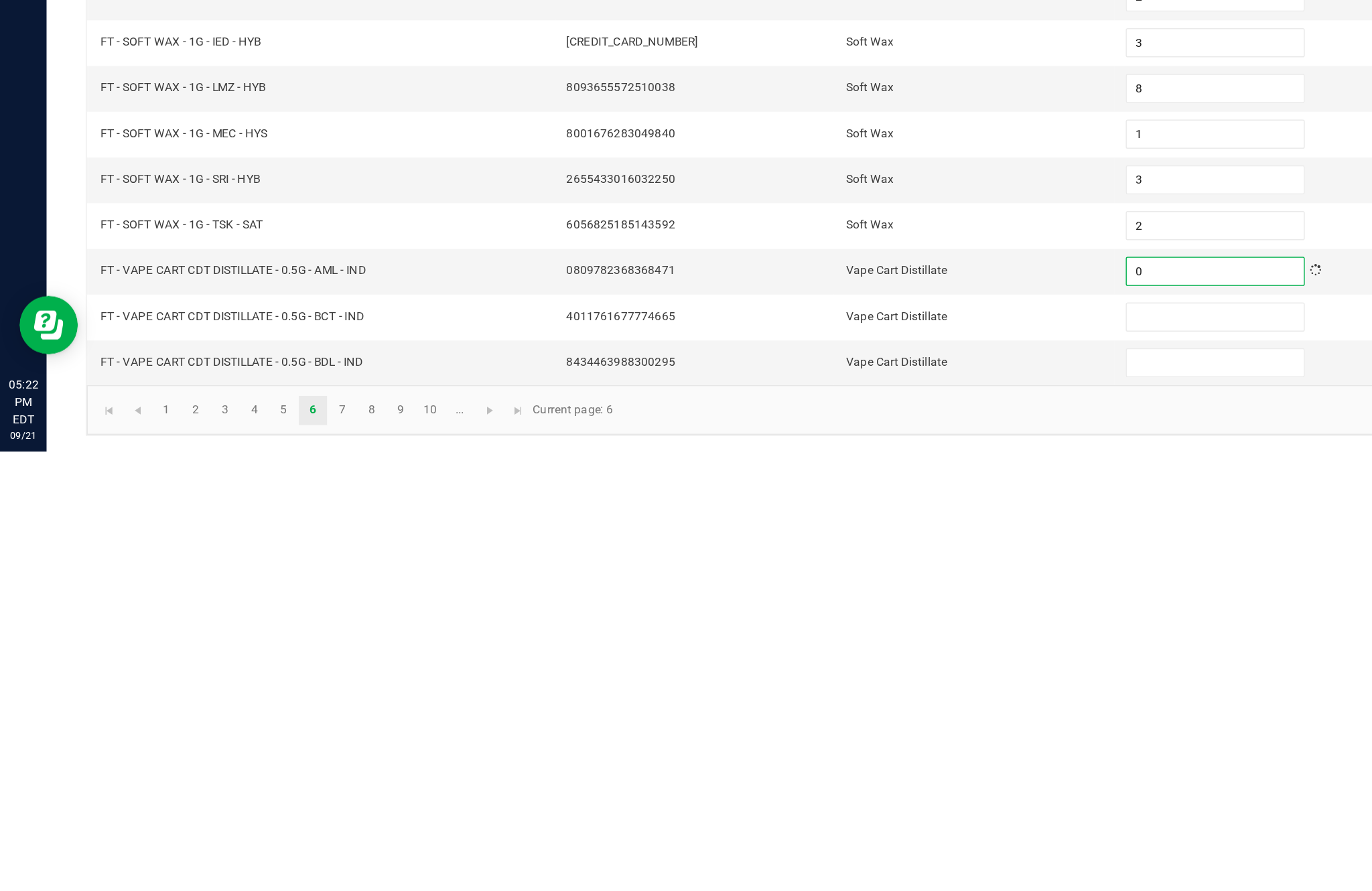
click at [811, 789] on input at bounding box center [837, 798] width 122 height 18
click at [827, 821] on input at bounding box center [837, 830] width 122 height 18
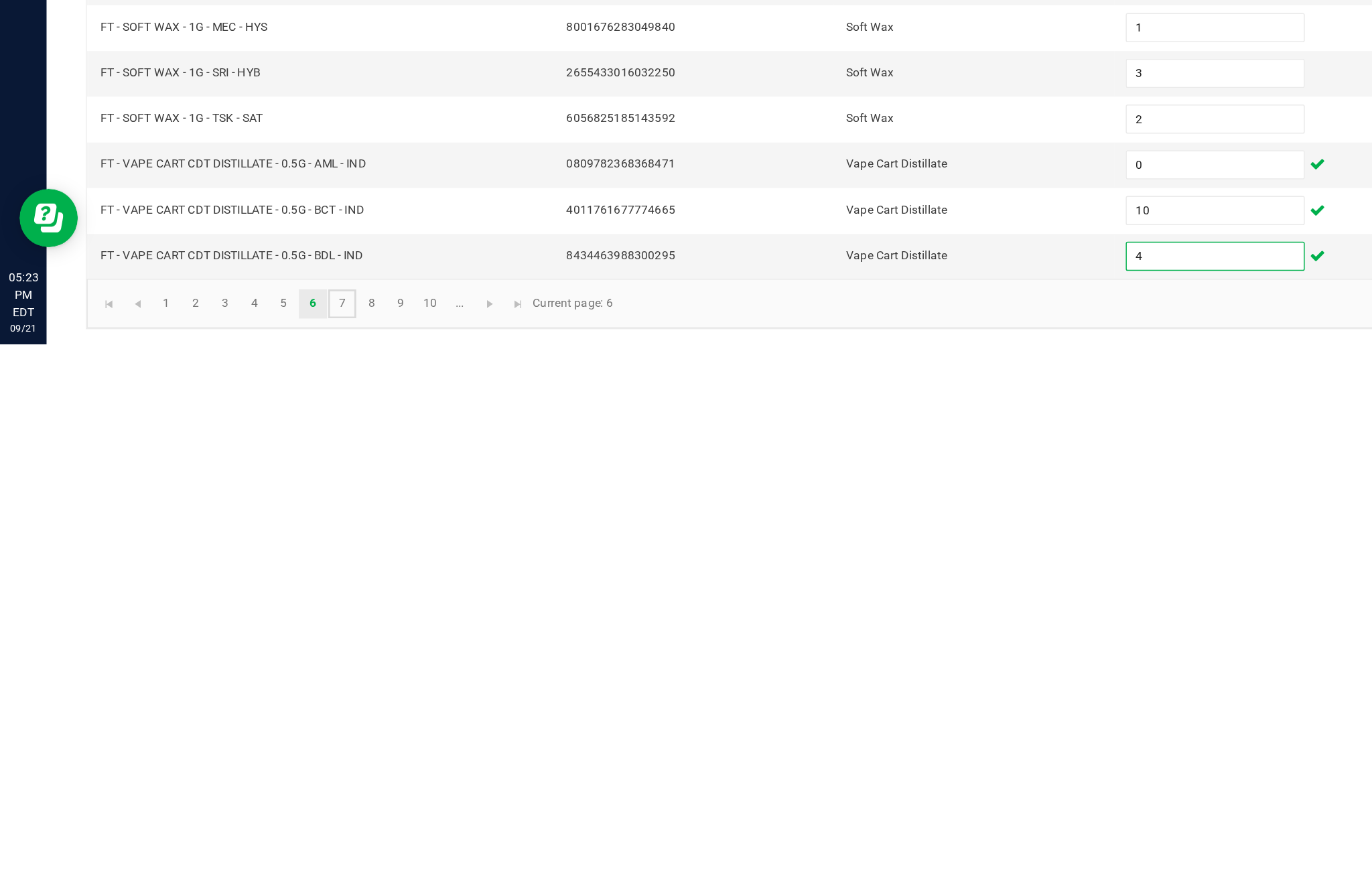
click at [245, 853] on link "7" at bounding box center [235, 863] width 19 height 20
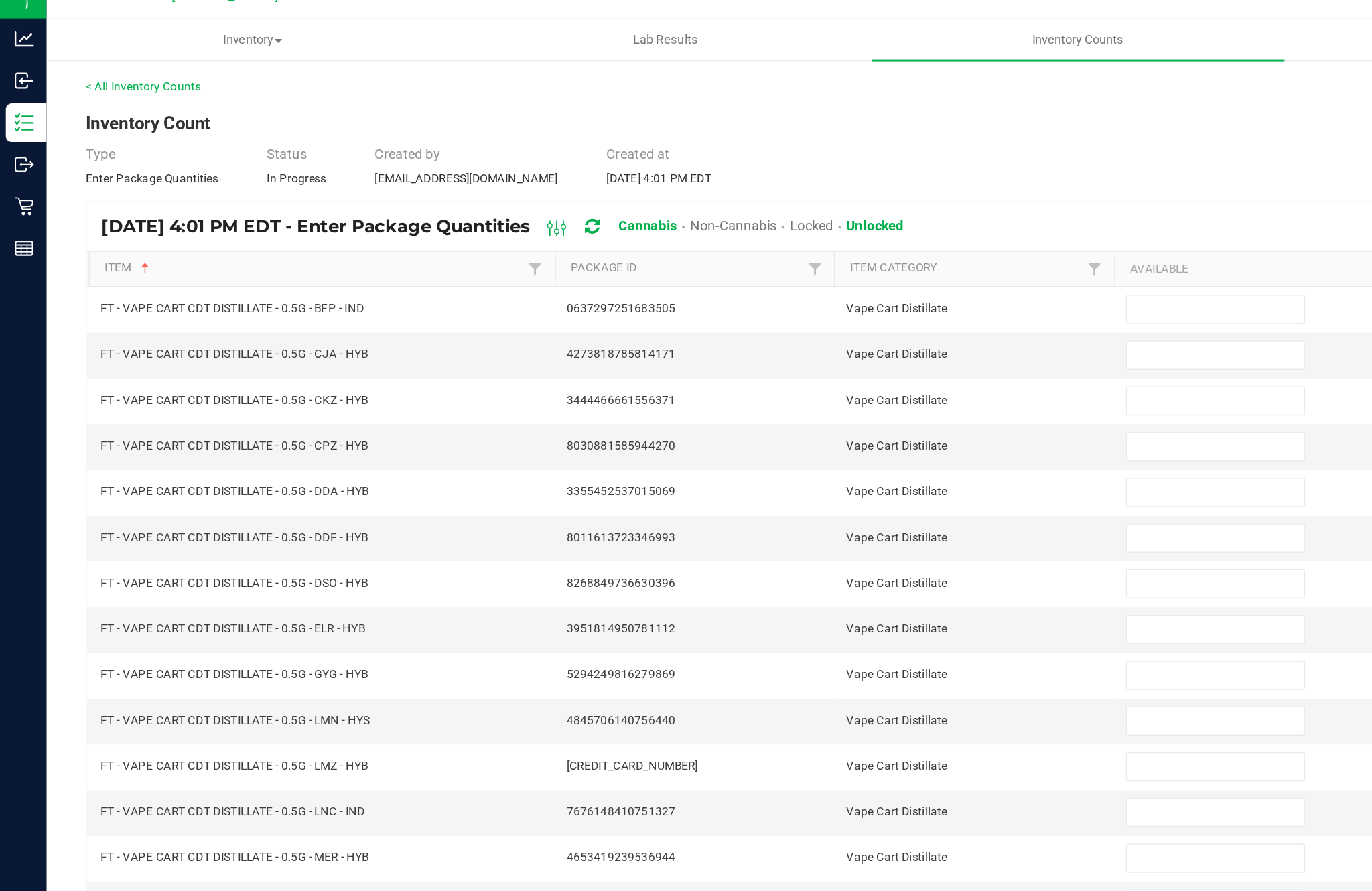
click at [827, 222] on input at bounding box center [837, 232] width 122 height 18
click at [820, 254] on input at bounding box center [837, 263] width 122 height 18
click at [830, 286] on input at bounding box center [837, 295] width 122 height 18
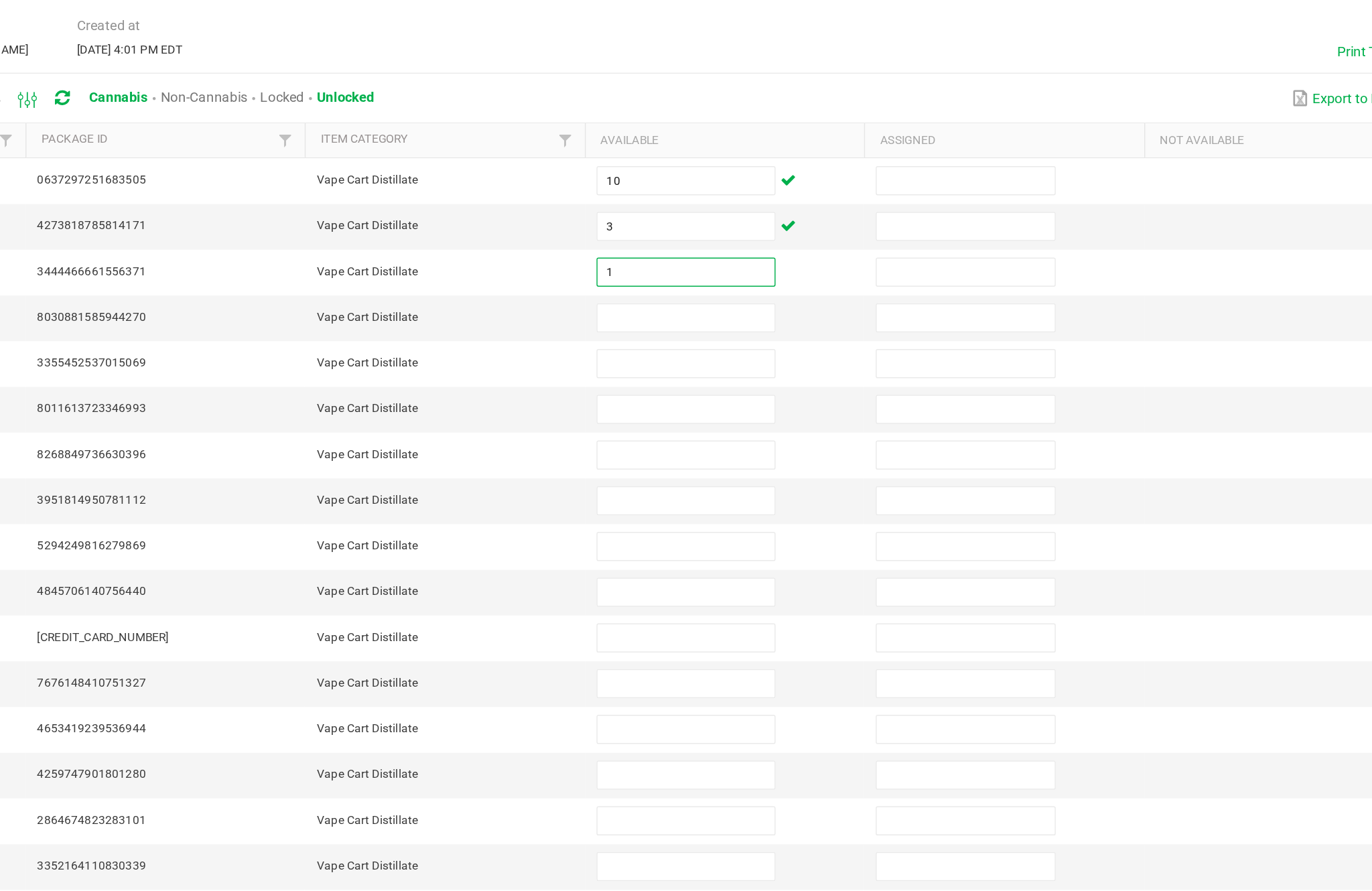
click at [776, 317] on input at bounding box center [837, 326] width 122 height 18
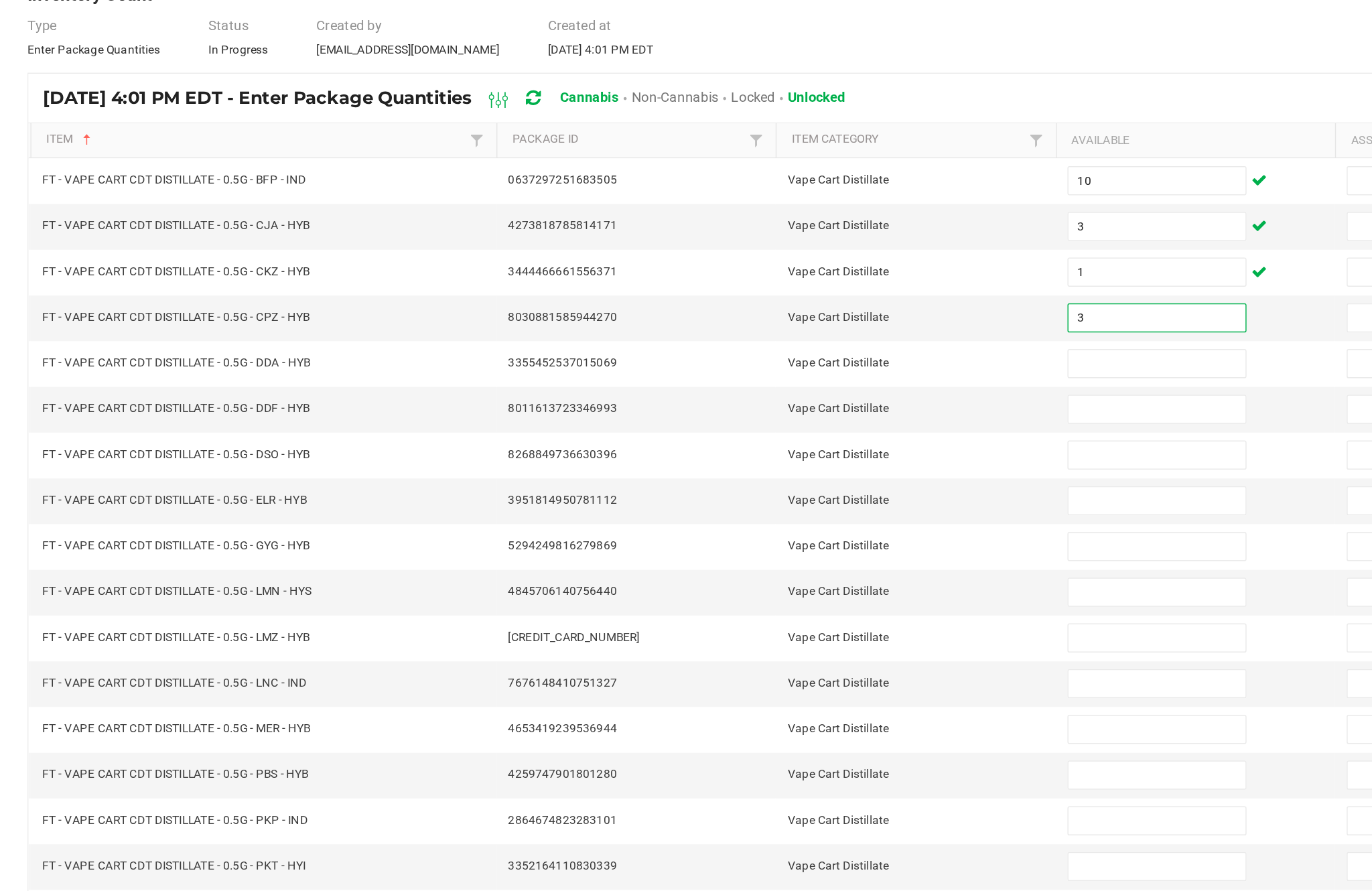
click at [792, 348] on input at bounding box center [837, 357] width 122 height 18
click at [789, 379] on input at bounding box center [837, 389] width 122 height 18
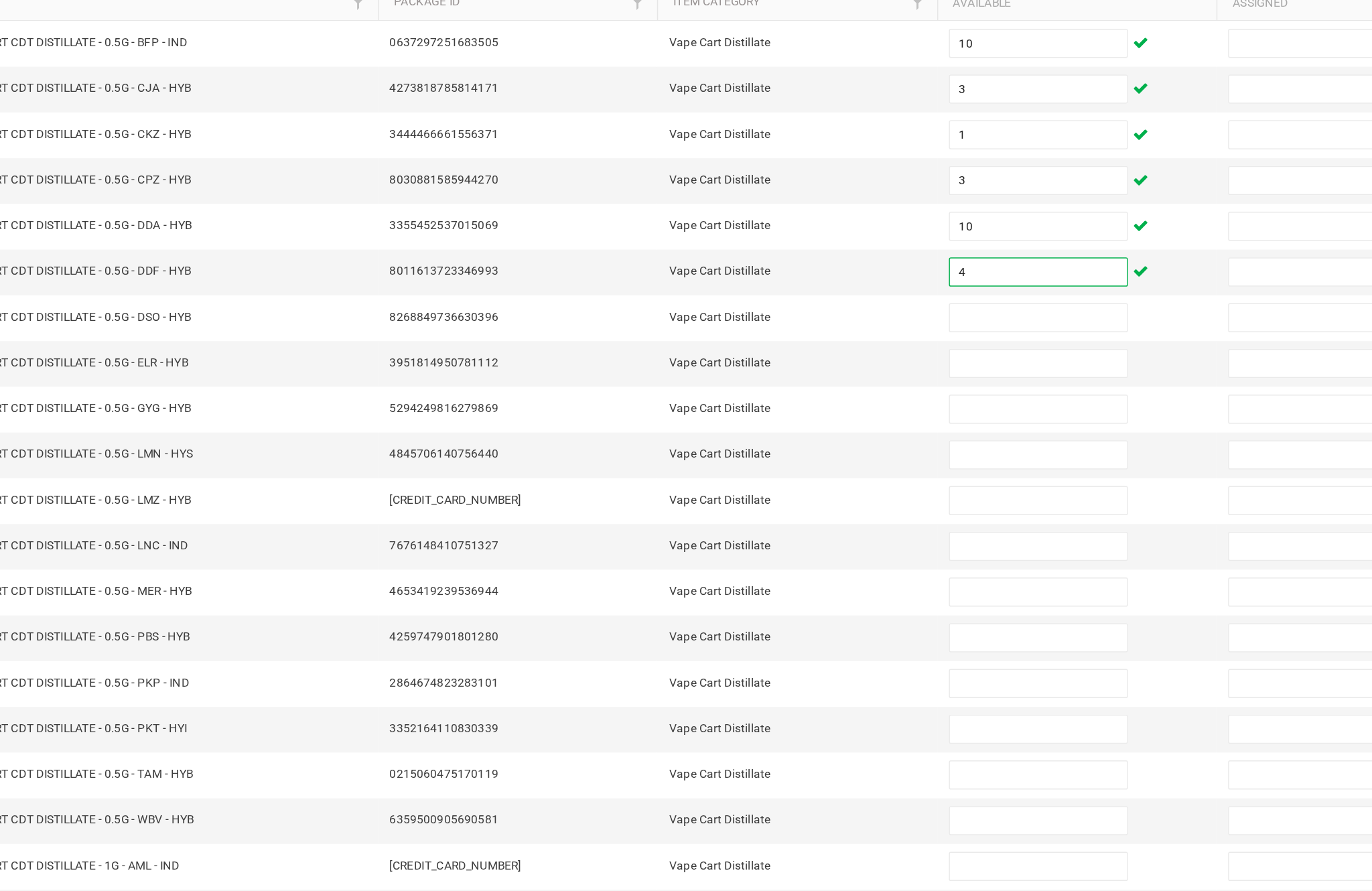
click at [776, 411] on input at bounding box center [837, 421] width 122 height 18
click at [776, 443] on input at bounding box center [837, 452] width 122 height 18
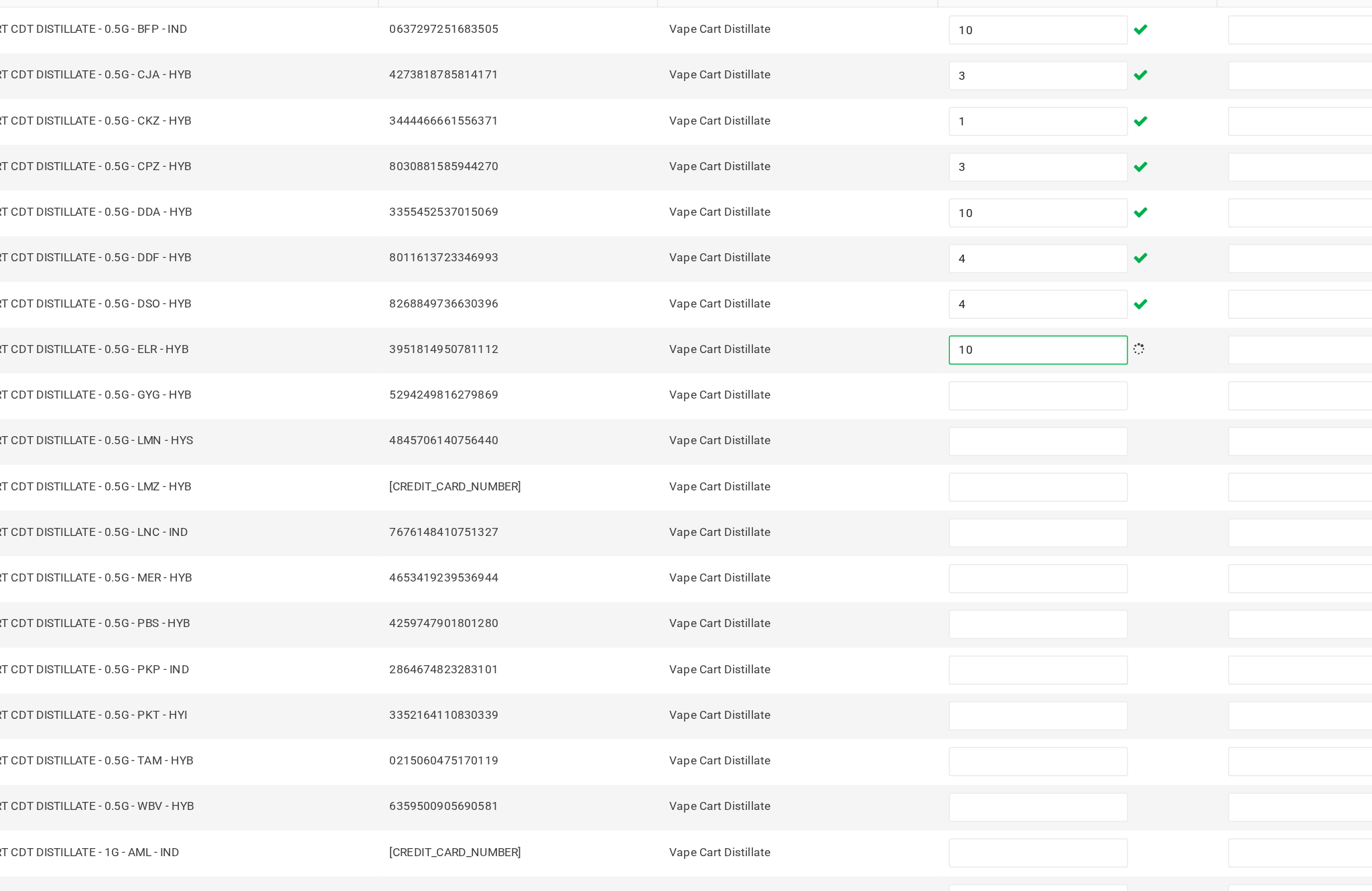
click at [776, 474] on input at bounding box center [837, 483] width 122 height 18
click at [776, 506] on input at bounding box center [837, 515] width 122 height 18
click at [776, 537] on input at bounding box center [837, 546] width 122 height 18
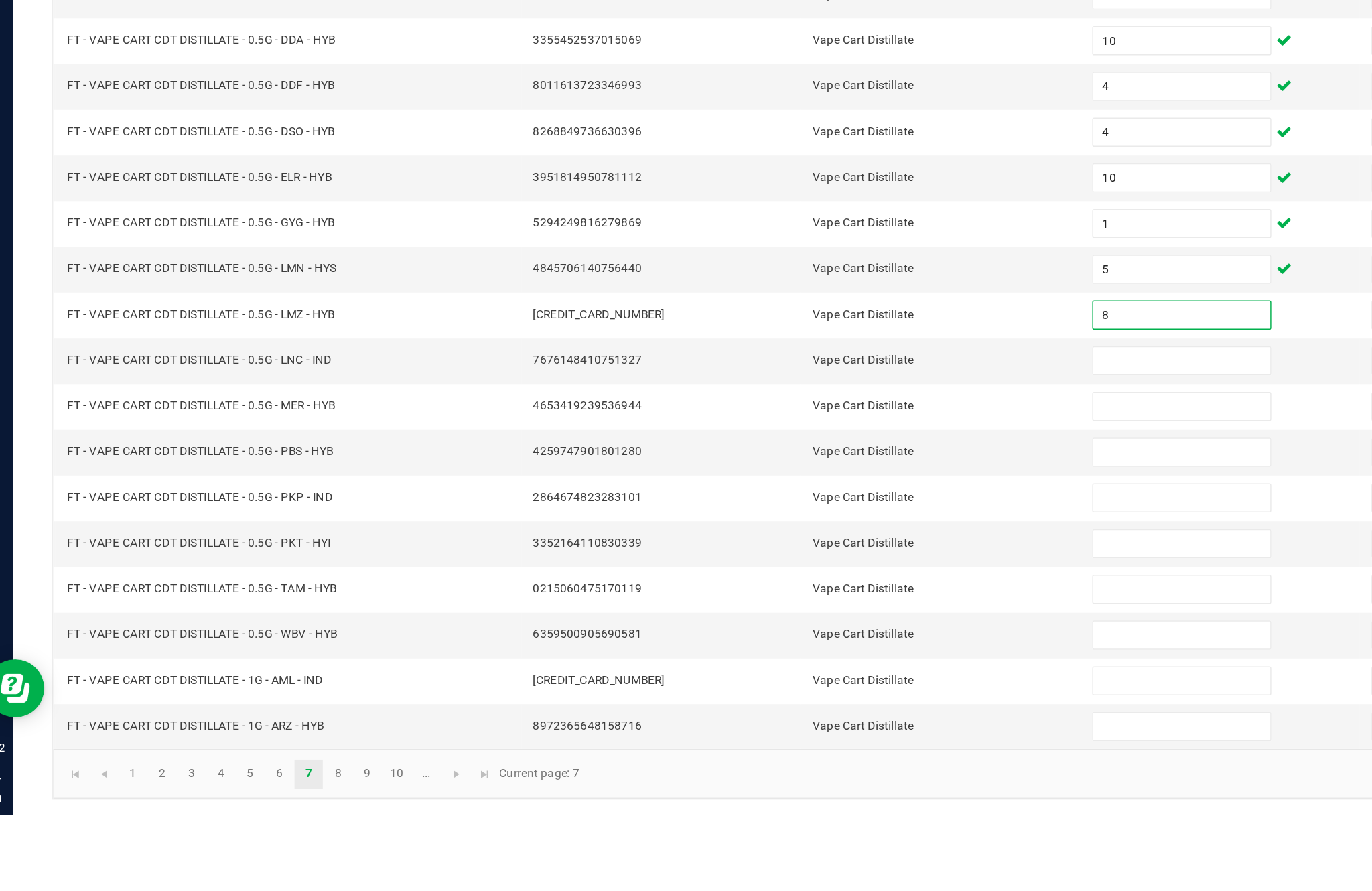
click at [812, 568] on input at bounding box center [837, 578] width 122 height 18
click at [810, 600] on input at bounding box center [837, 610] width 122 height 18
click at [800, 632] on input at bounding box center [837, 641] width 122 height 18
click at [792, 663] on input at bounding box center [837, 672] width 122 height 18
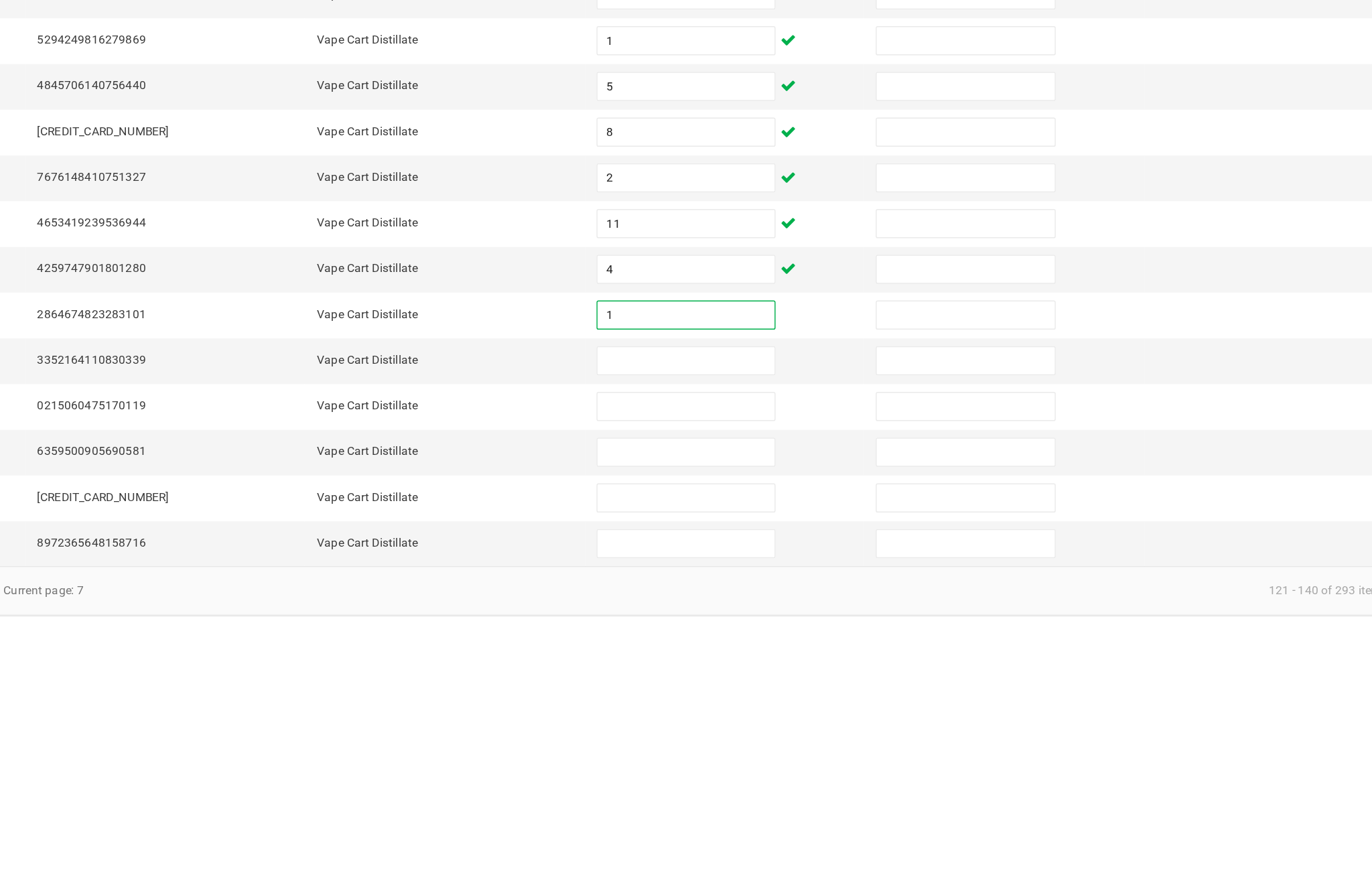
click at [776, 694] on input at bounding box center [837, 703] width 122 height 18
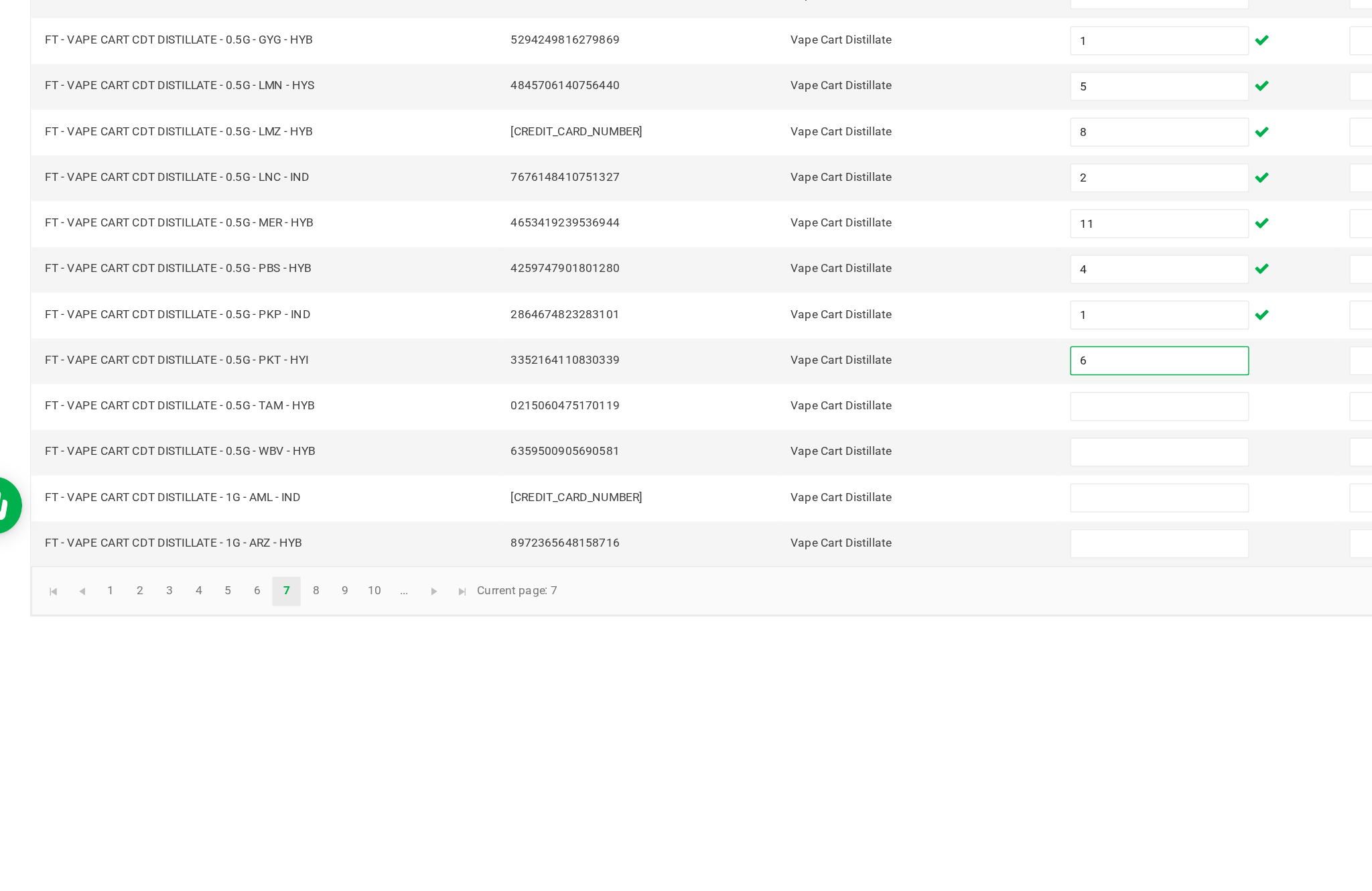
click at [790, 726] on input at bounding box center [837, 735] width 122 height 18
click at [808, 757] on input at bounding box center [837, 767] width 122 height 18
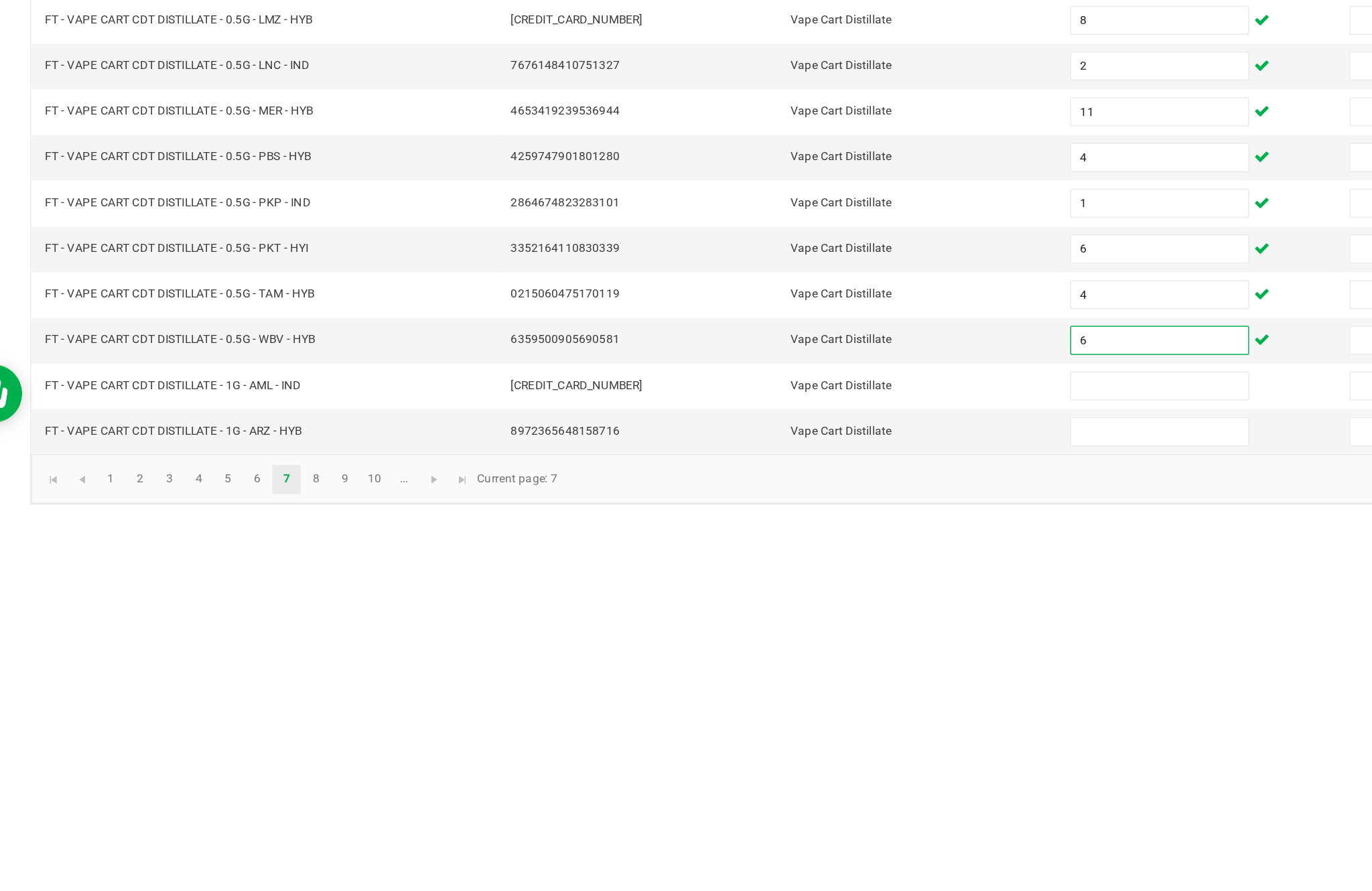
click at [787, 789] on input at bounding box center [837, 798] width 122 height 18
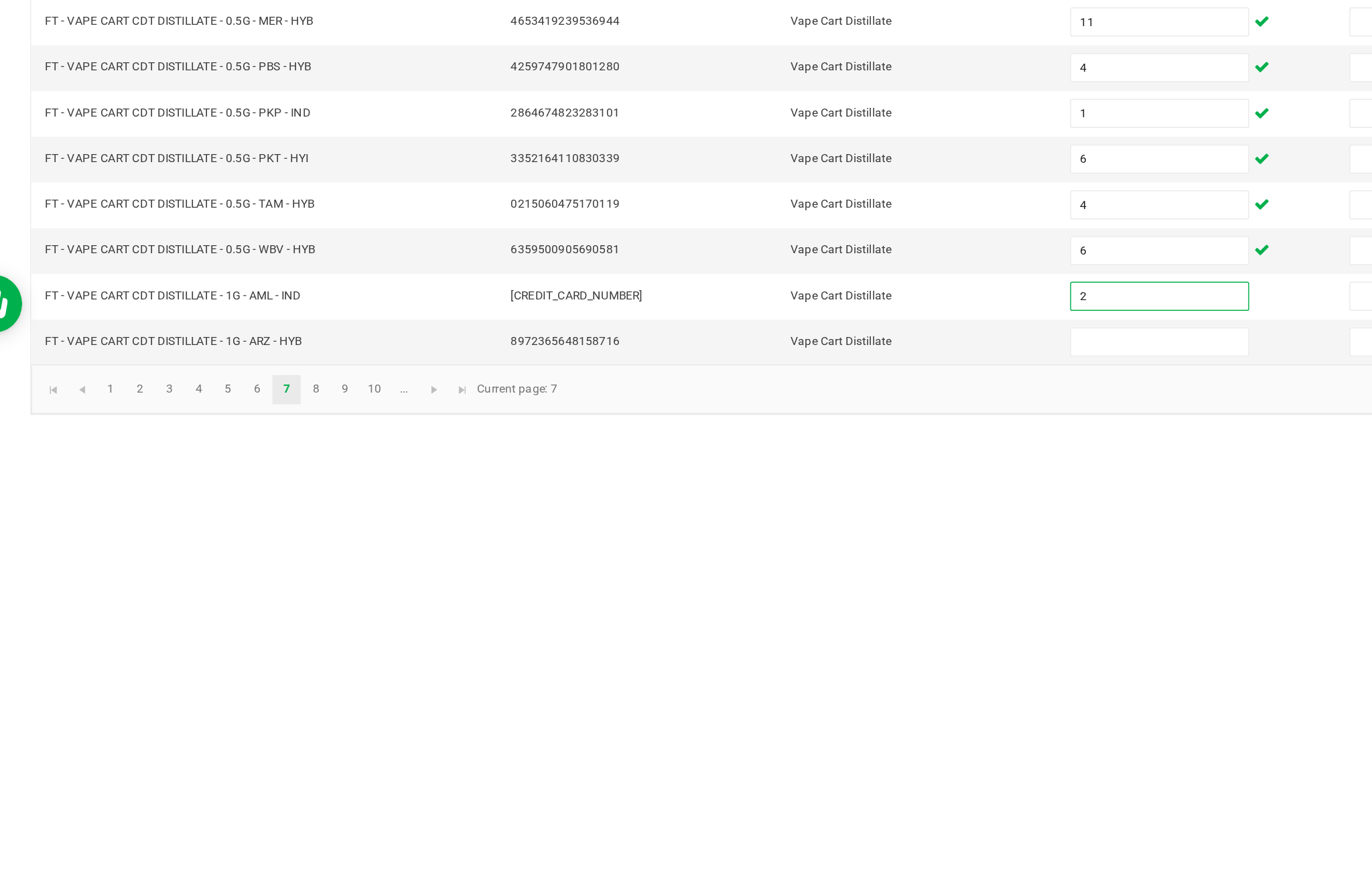
click at [776, 821] on input at bounding box center [837, 830] width 122 height 18
click at [226, 853] on link "7" at bounding box center [235, 863] width 19 height 20
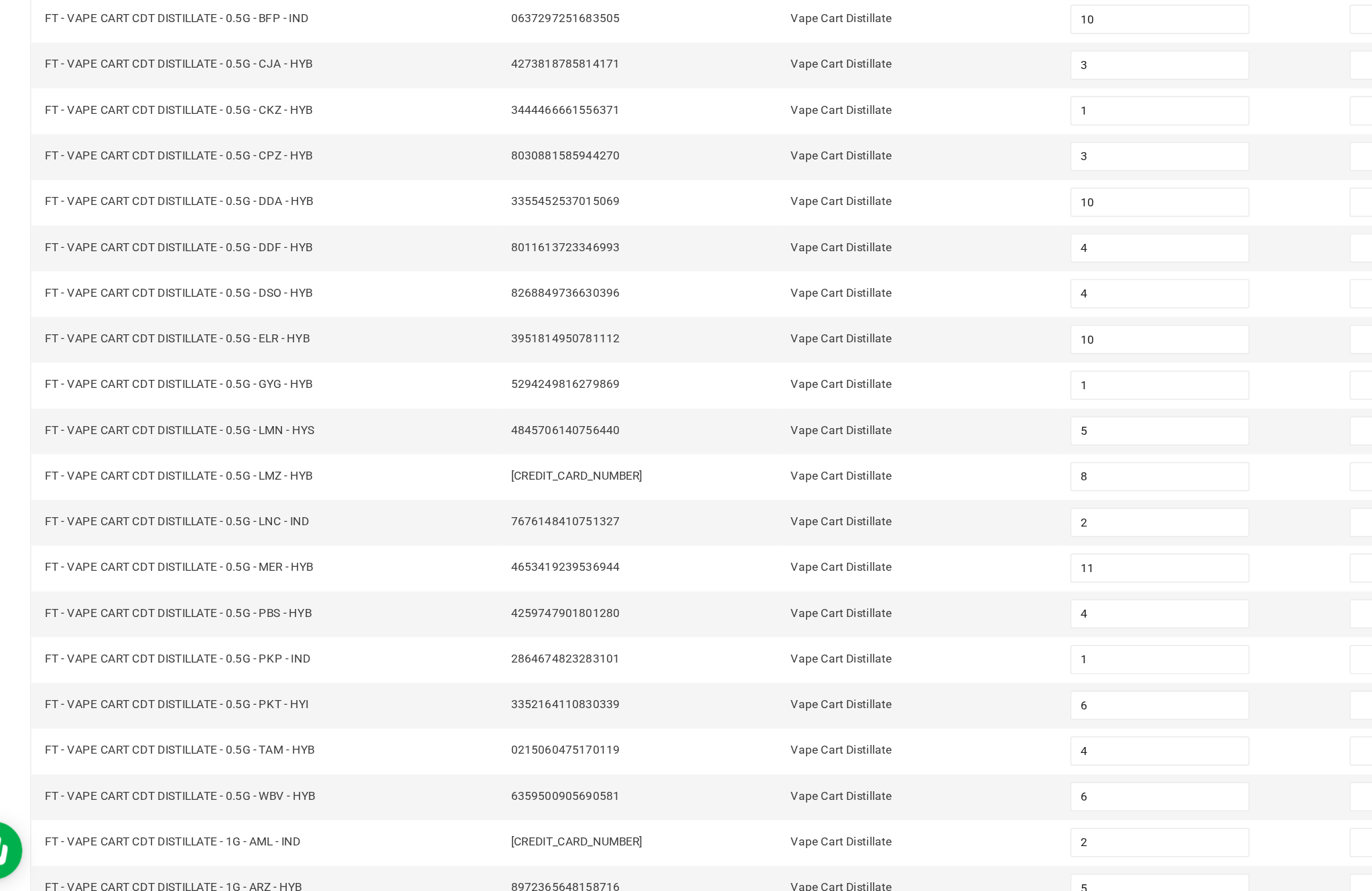
click at [246, 853] on link "8" at bounding box center [255, 863] width 19 height 20
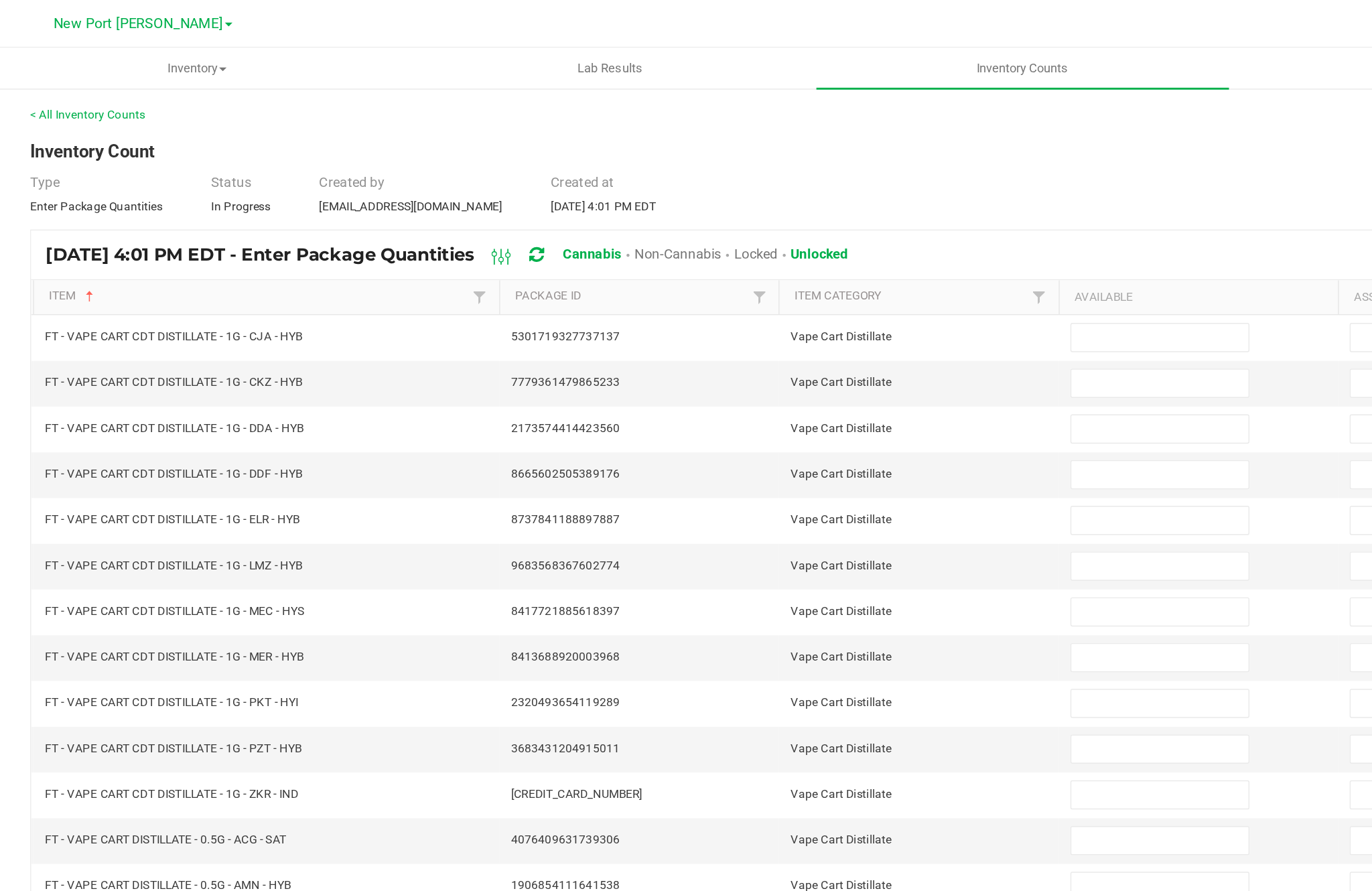
scroll to position [1, 0]
click at [791, 241] on input at bounding box center [837, 232] width 122 height 18
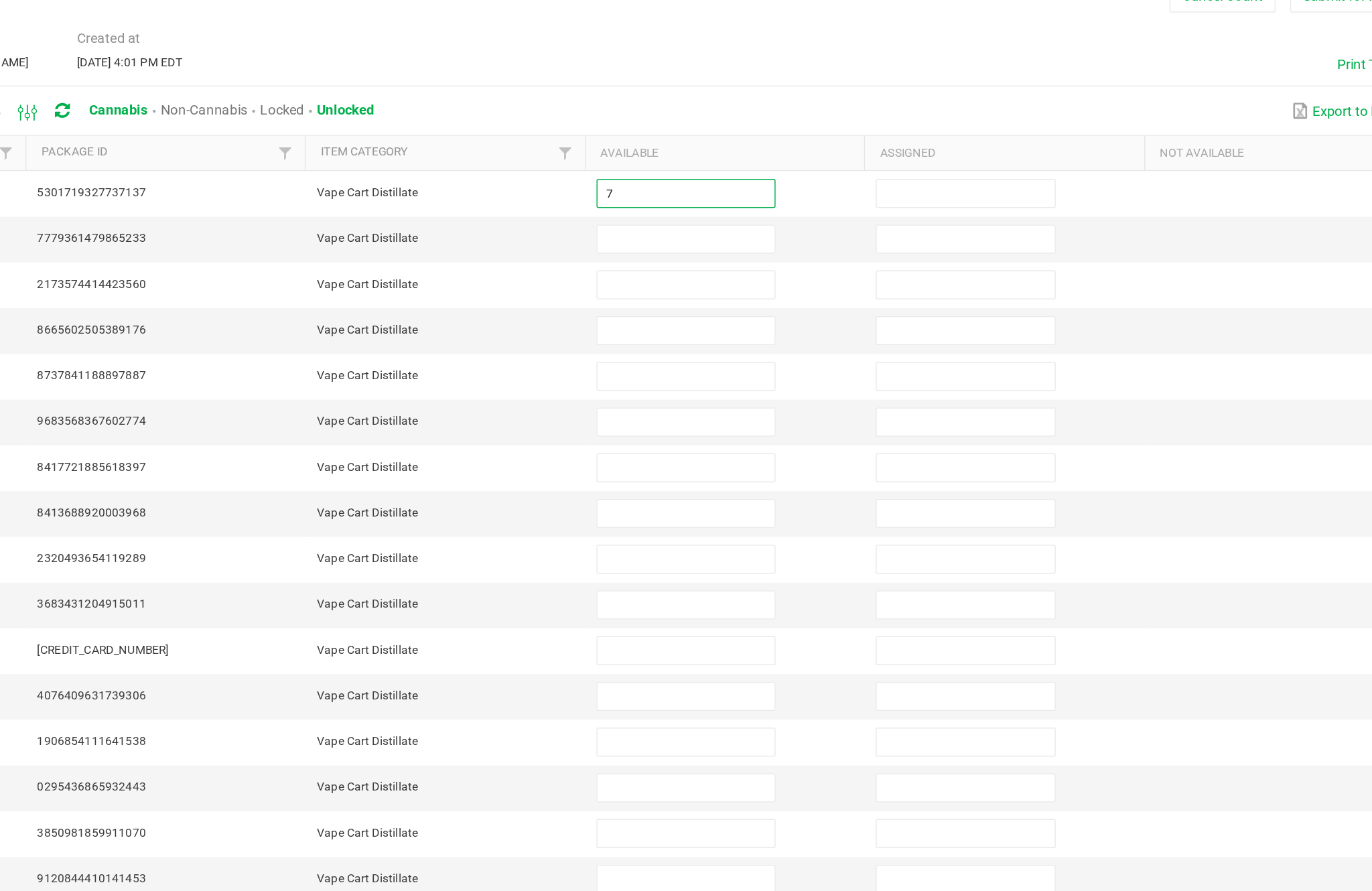
click at [776, 254] on input at bounding box center [837, 263] width 122 height 18
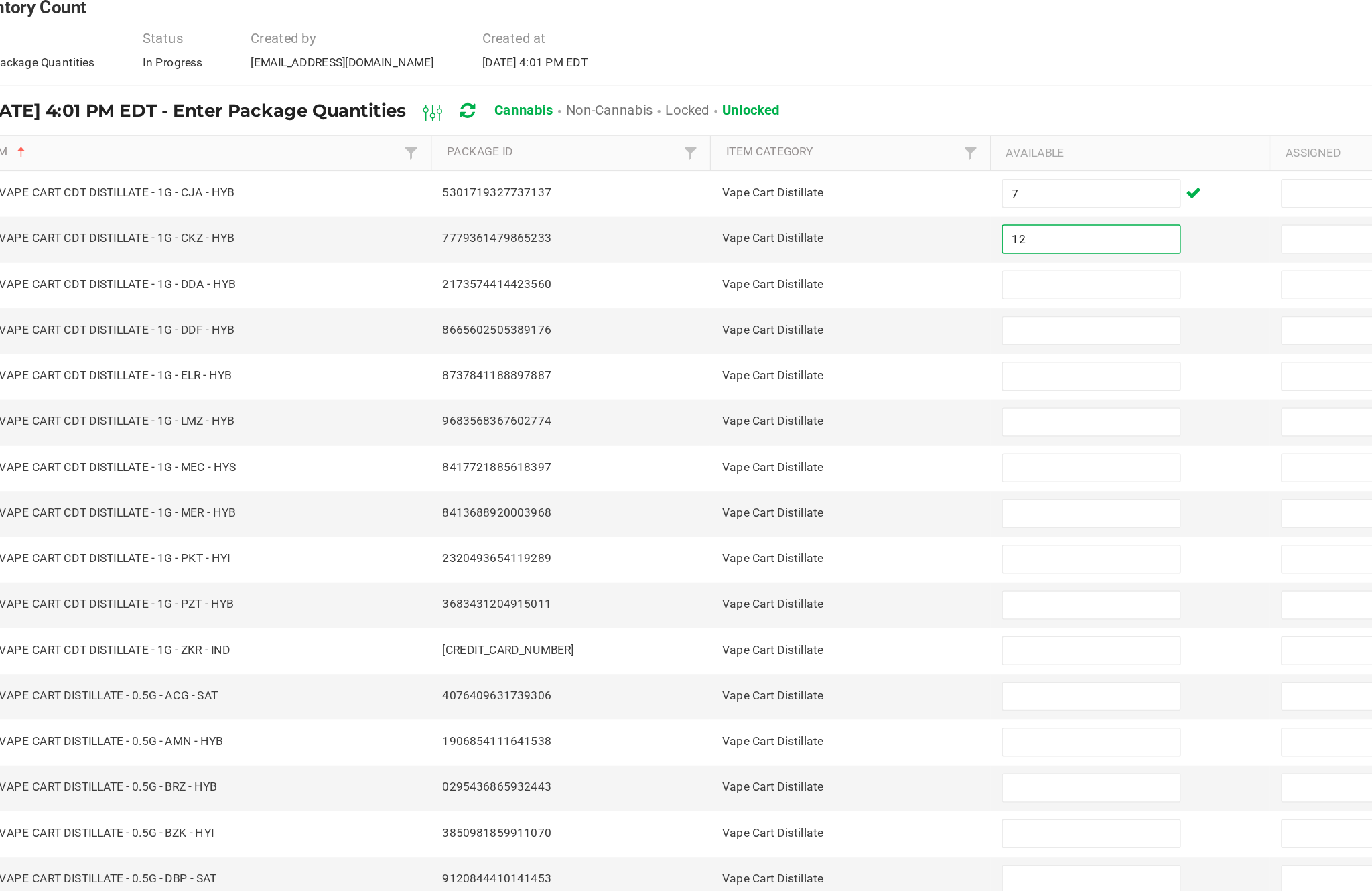
click at [776, 286] on input at bounding box center [837, 295] width 122 height 18
click at [776, 317] on input at bounding box center [837, 326] width 122 height 18
click at [776, 348] on input at bounding box center [837, 357] width 122 height 18
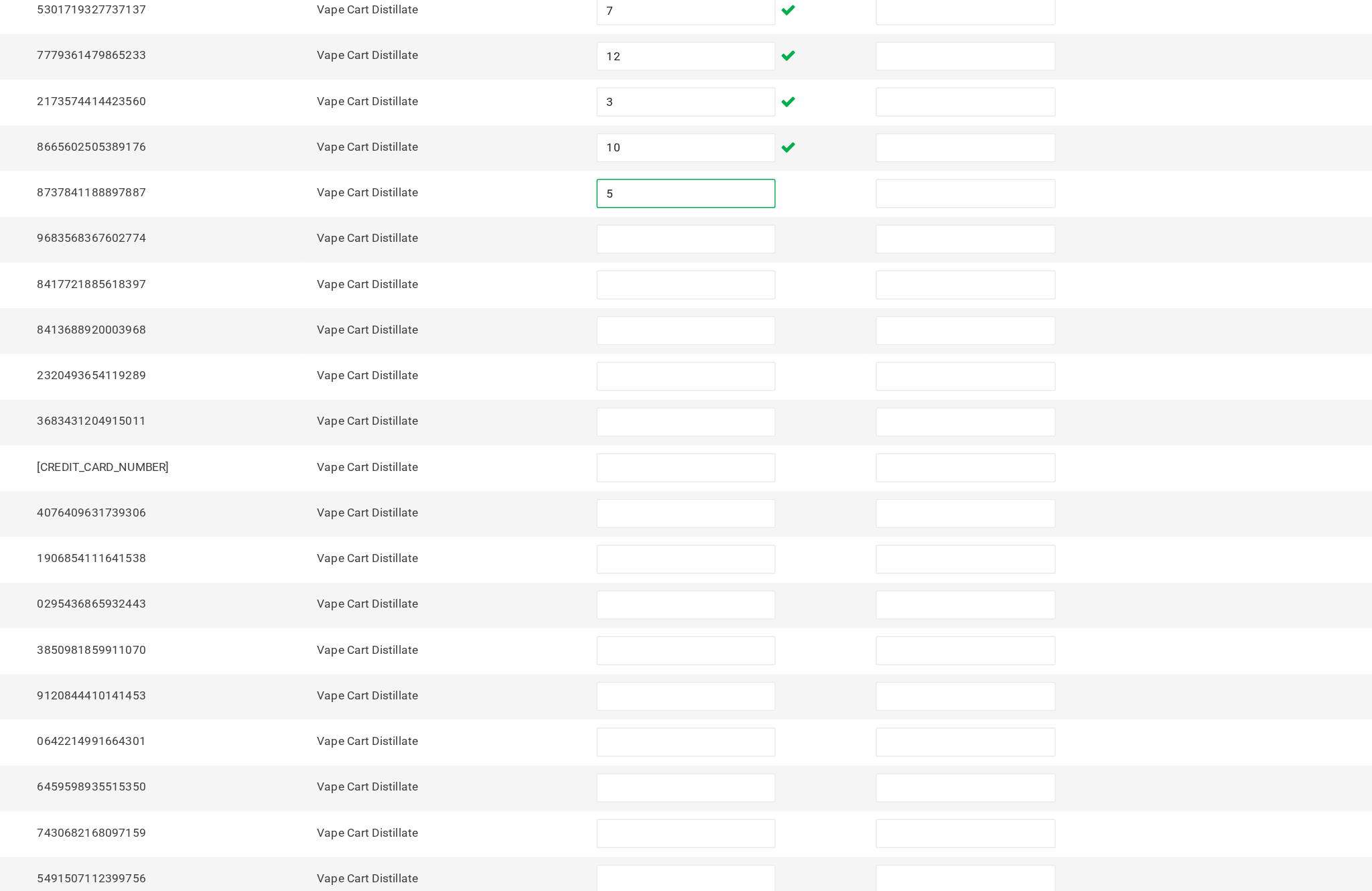
click at [776, 379] on input at bounding box center [837, 389] width 122 height 18
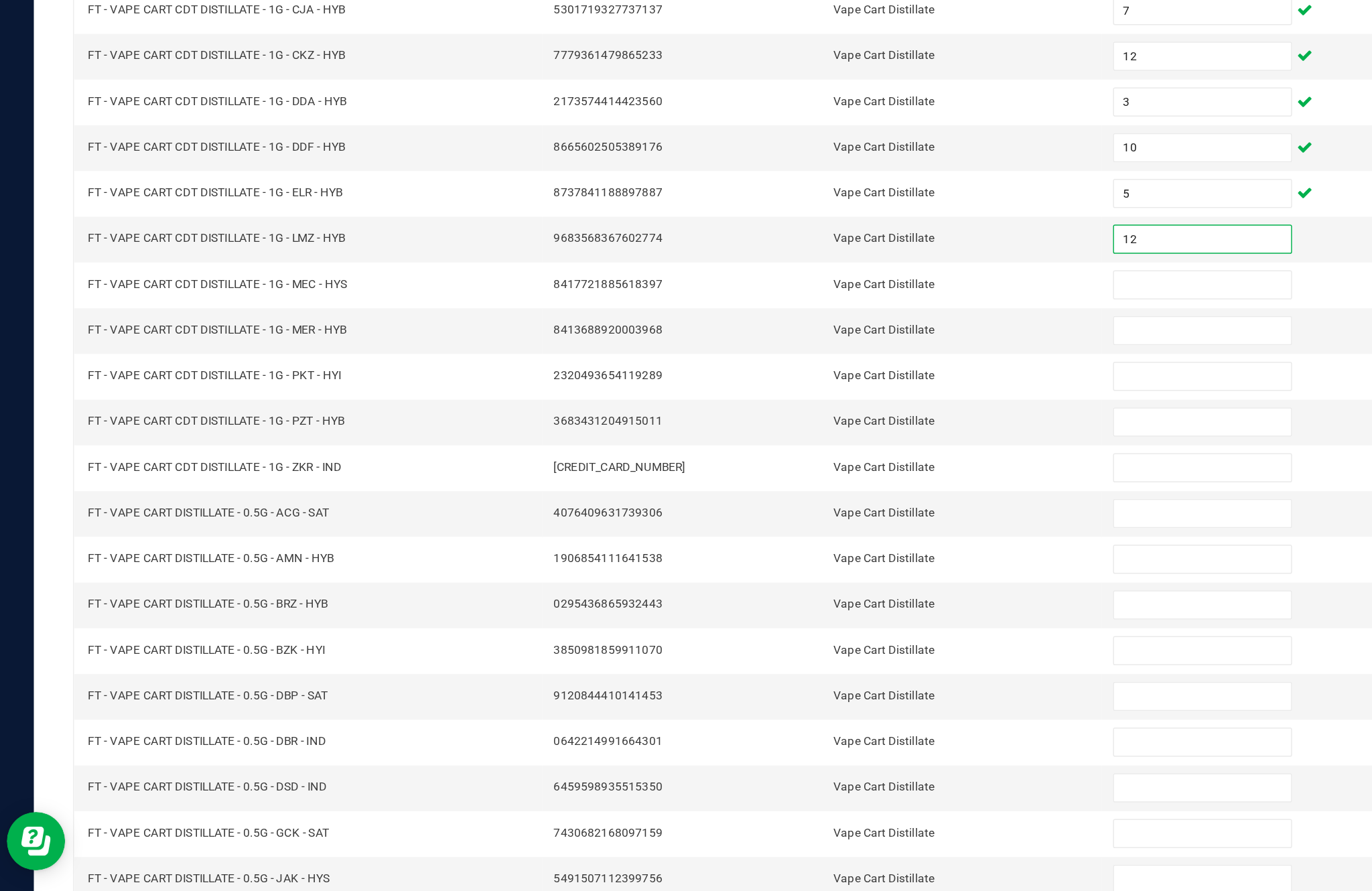
click at [812, 411] on input at bounding box center [837, 421] width 122 height 18
click at [822, 443] on input at bounding box center [837, 452] width 122 height 18
click at [831, 474] on input at bounding box center [837, 483] width 122 height 18
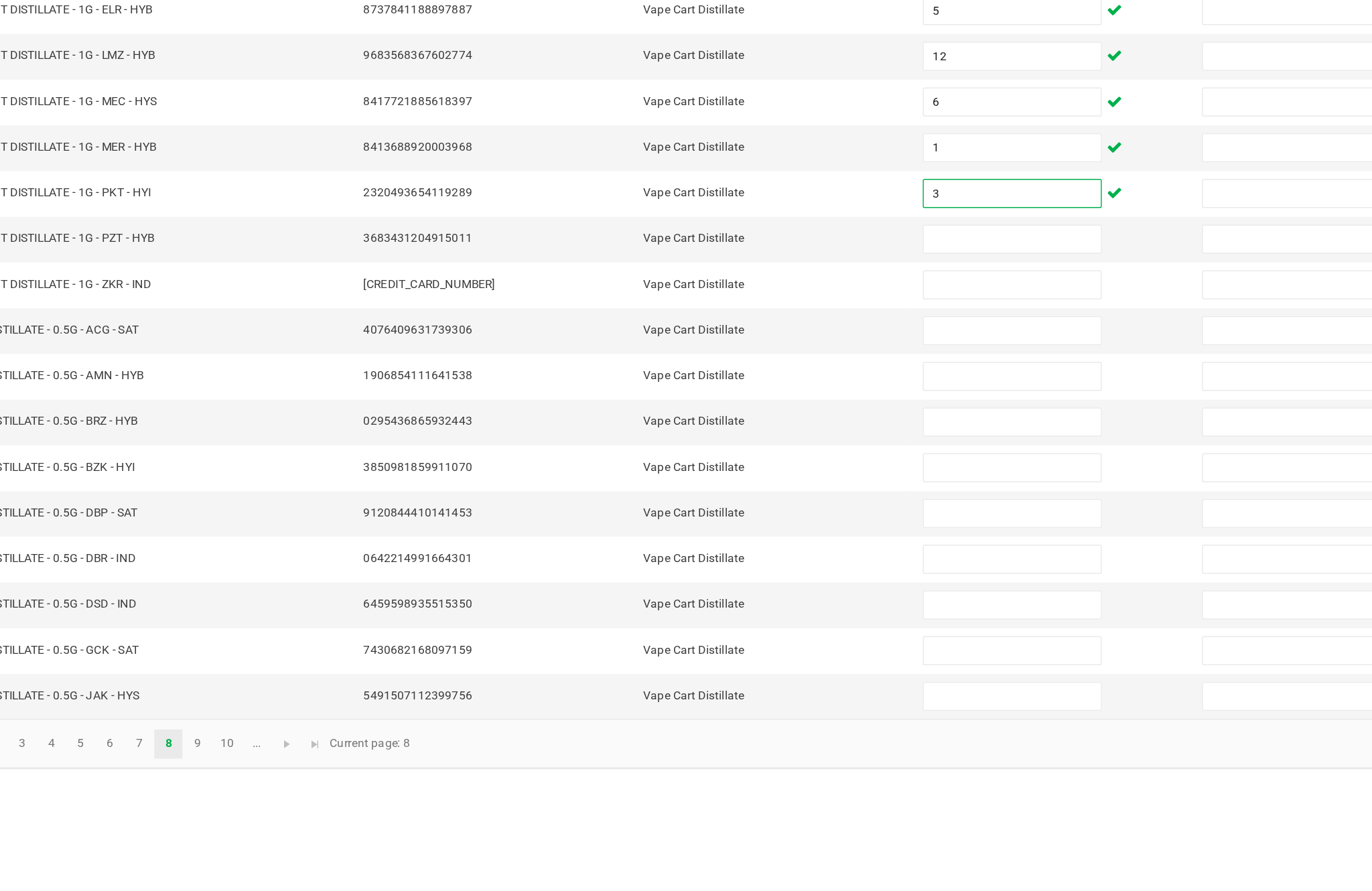
click at [776, 506] on input at bounding box center [837, 515] width 122 height 18
click at [776, 537] on input at bounding box center [837, 546] width 122 height 18
click at [776, 568] on input at bounding box center [837, 578] width 122 height 18
click at [776, 600] on input at bounding box center [837, 610] width 122 height 18
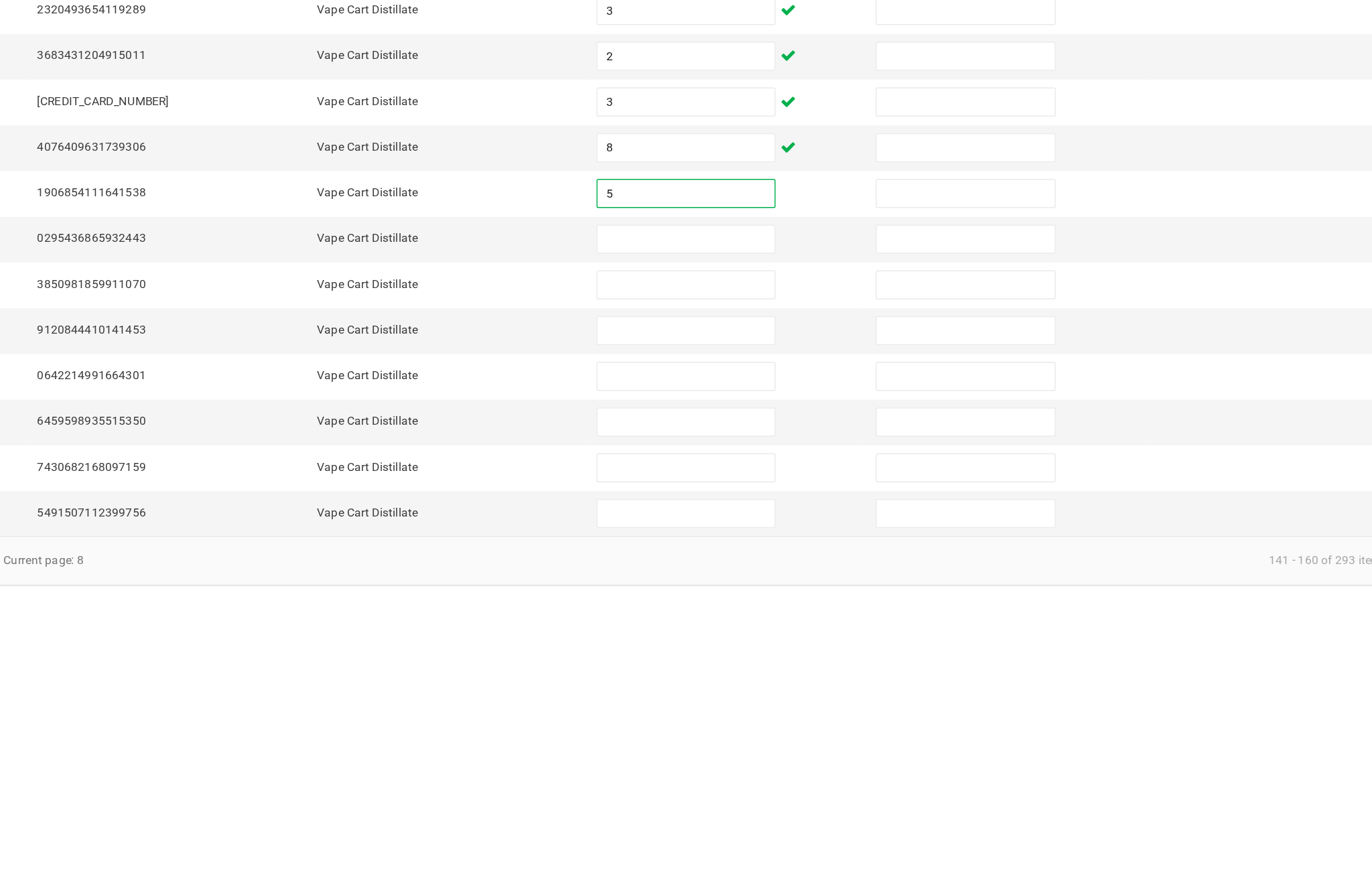
click at [776, 632] on input at bounding box center [837, 641] width 122 height 18
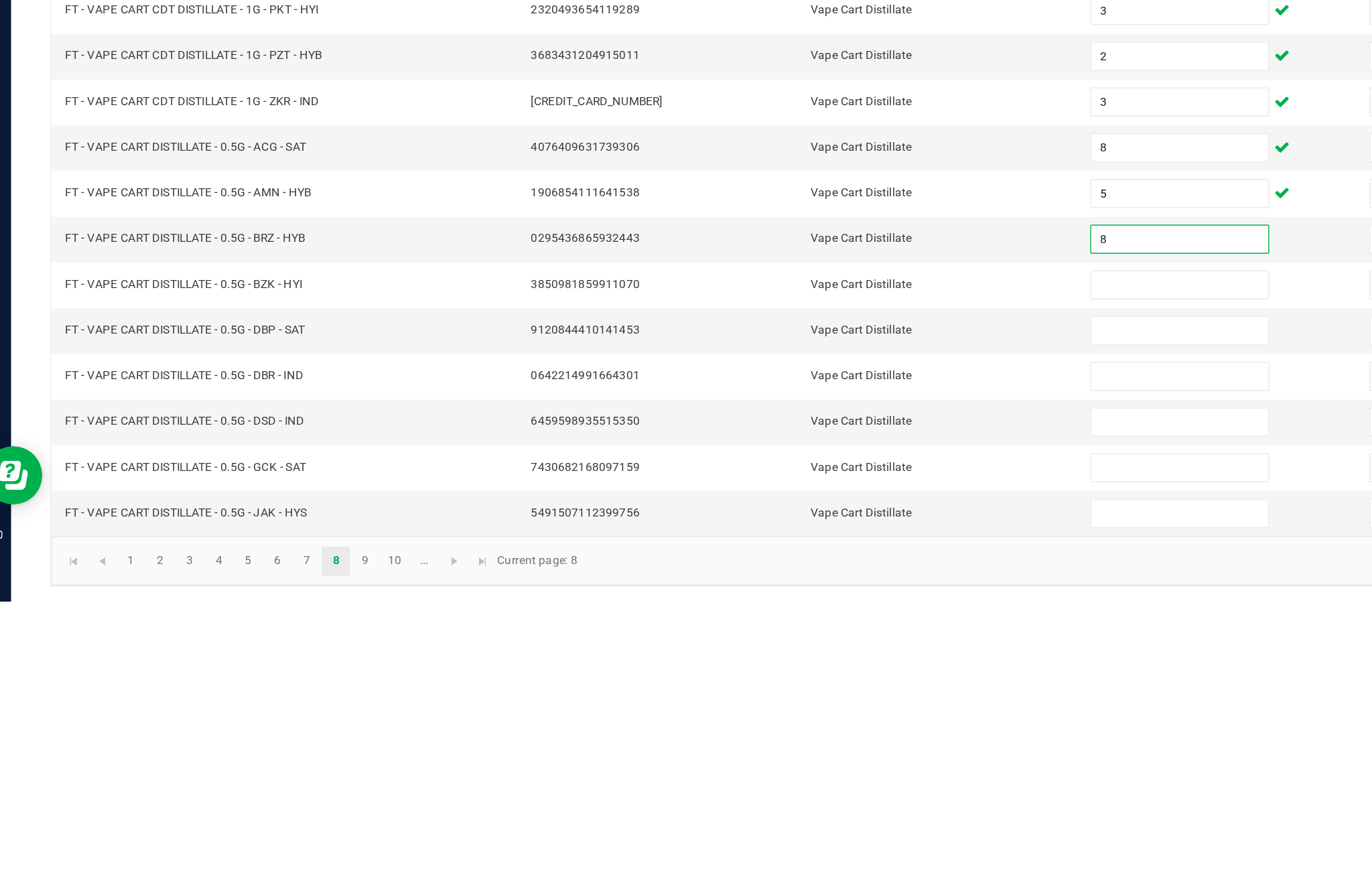
click at [800, 663] on input at bounding box center [837, 672] width 122 height 18
click at [795, 694] on input at bounding box center [837, 703] width 122 height 18
click at [811, 726] on input at bounding box center [837, 735] width 122 height 18
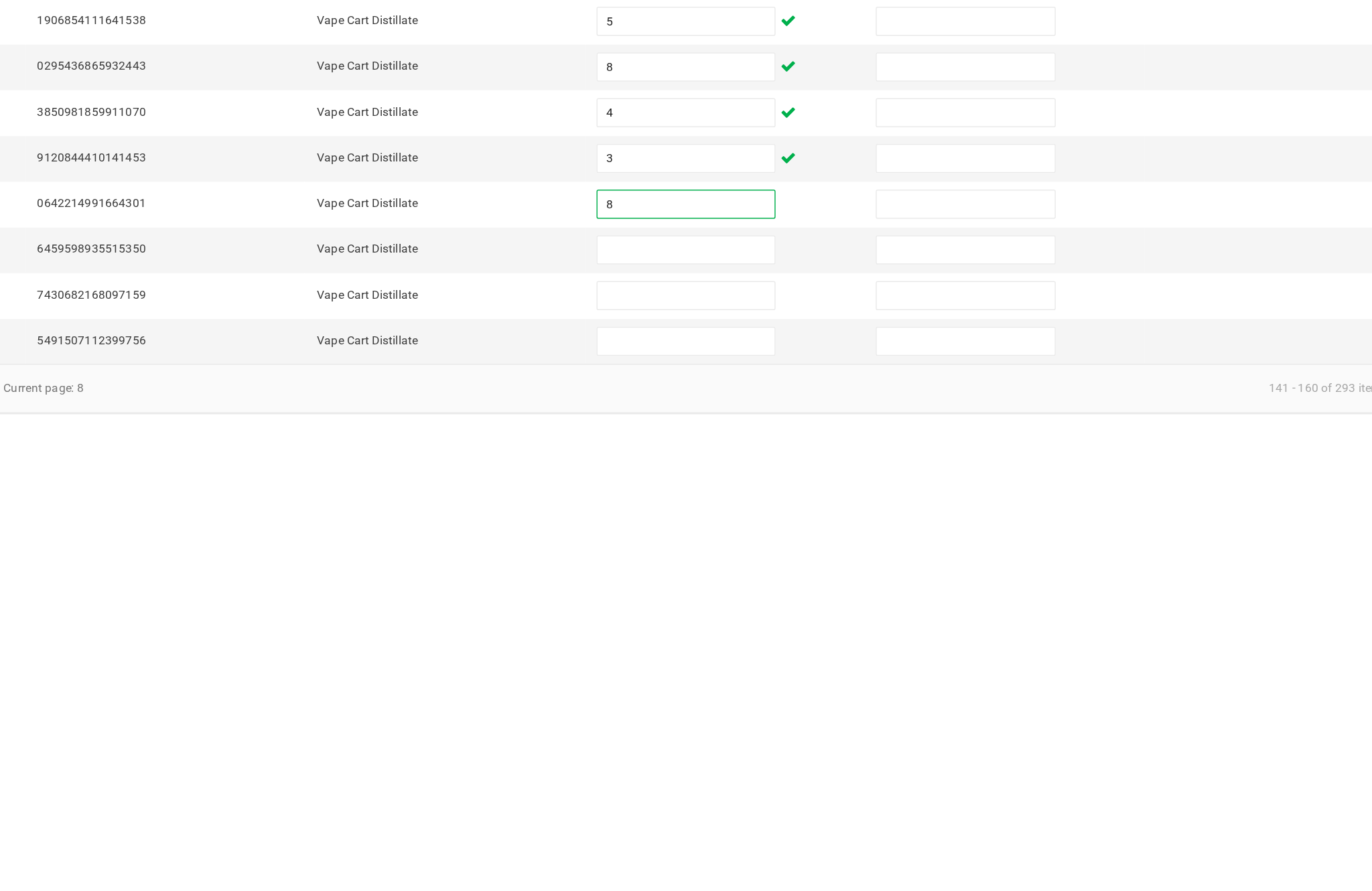
click at [776, 757] on input at bounding box center [837, 767] width 122 height 18
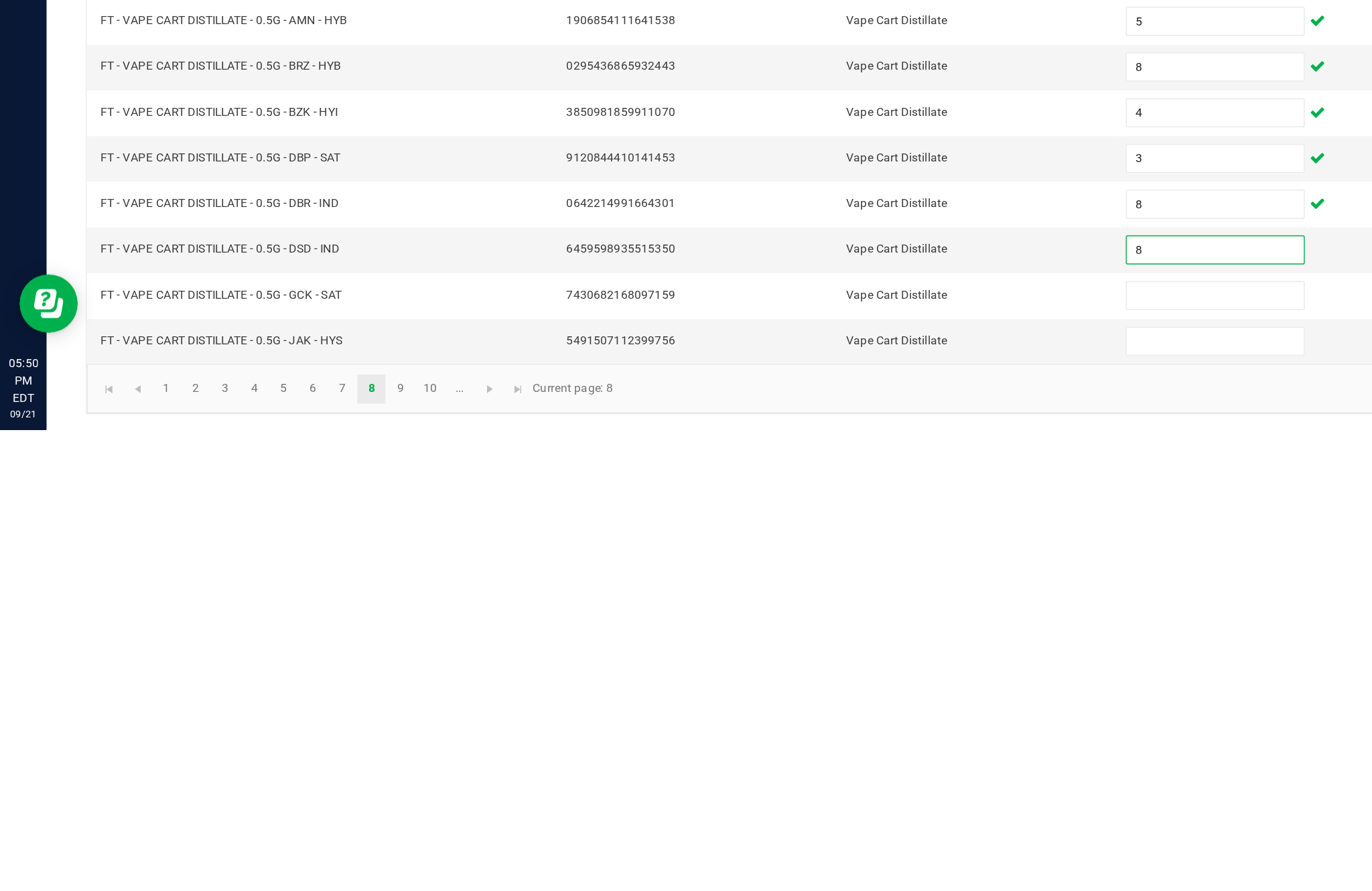
click at [830, 789] on input at bounding box center [837, 798] width 122 height 18
click at [801, 821] on input at bounding box center [837, 830] width 122 height 18
click at [286, 853] on link "9" at bounding box center [275, 863] width 19 height 20
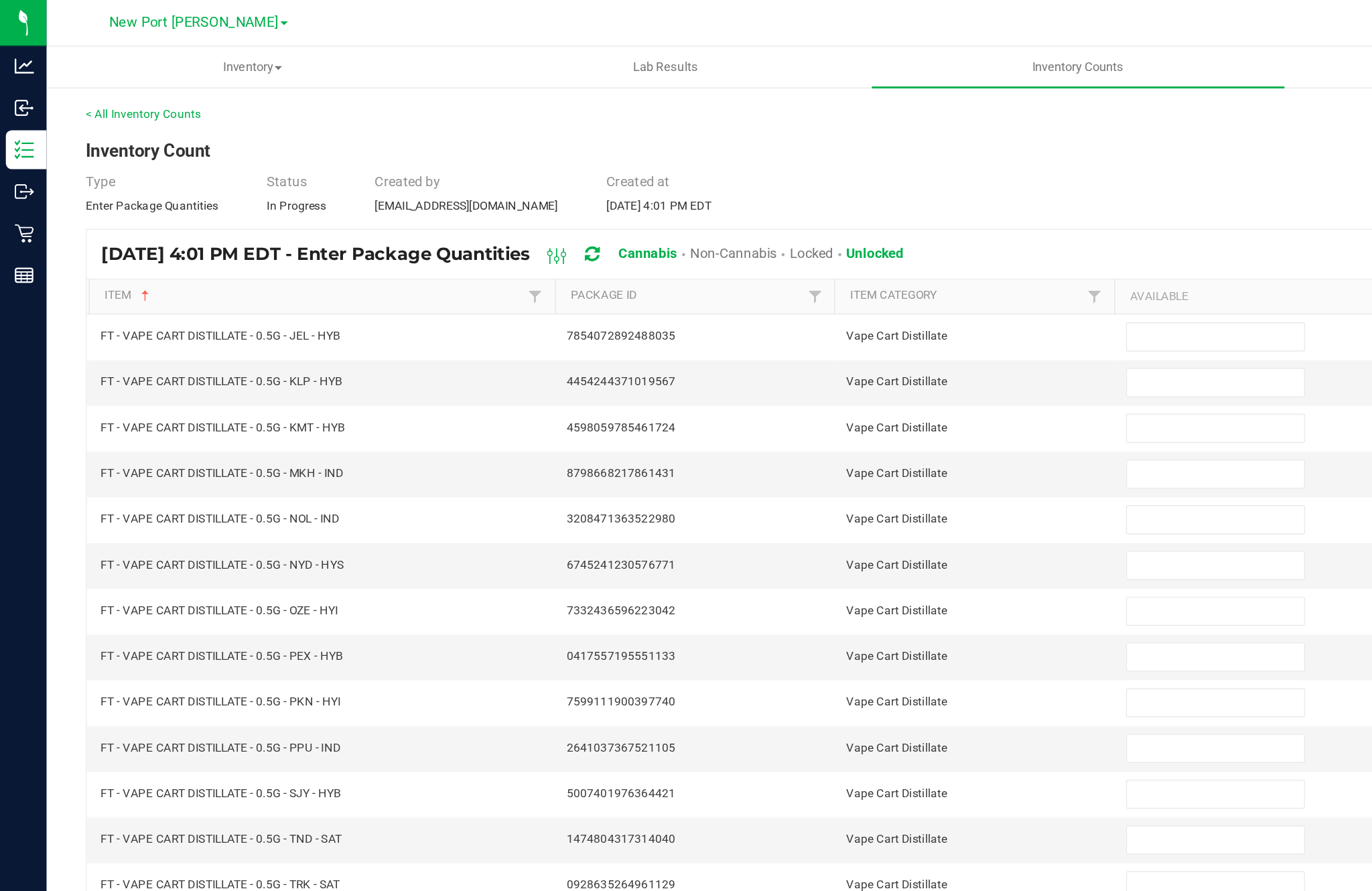
scroll to position [0, 0]
click at [835, 241] on input at bounding box center [837, 232] width 122 height 18
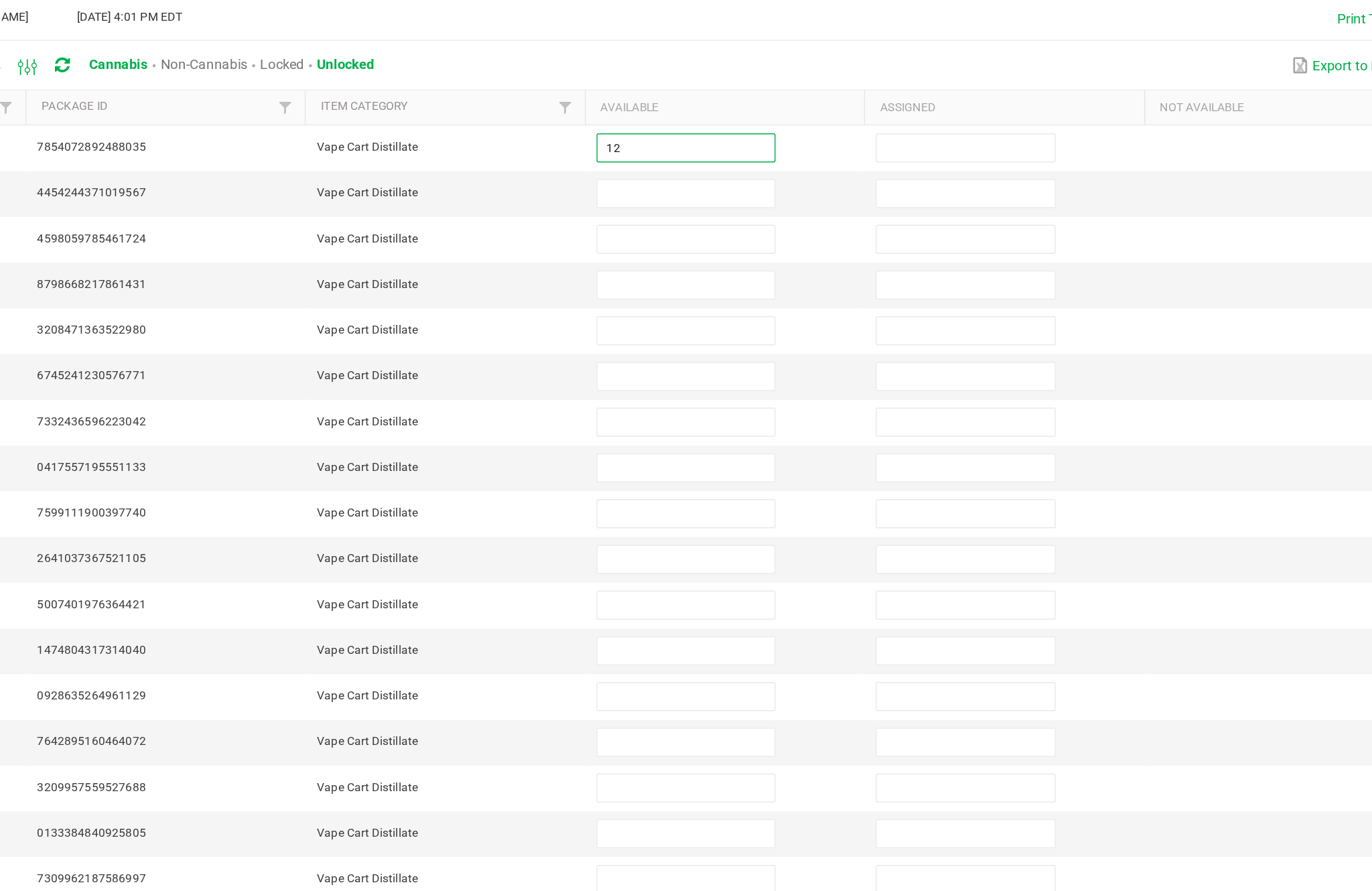
click at [776, 254] on input at bounding box center [837, 263] width 122 height 18
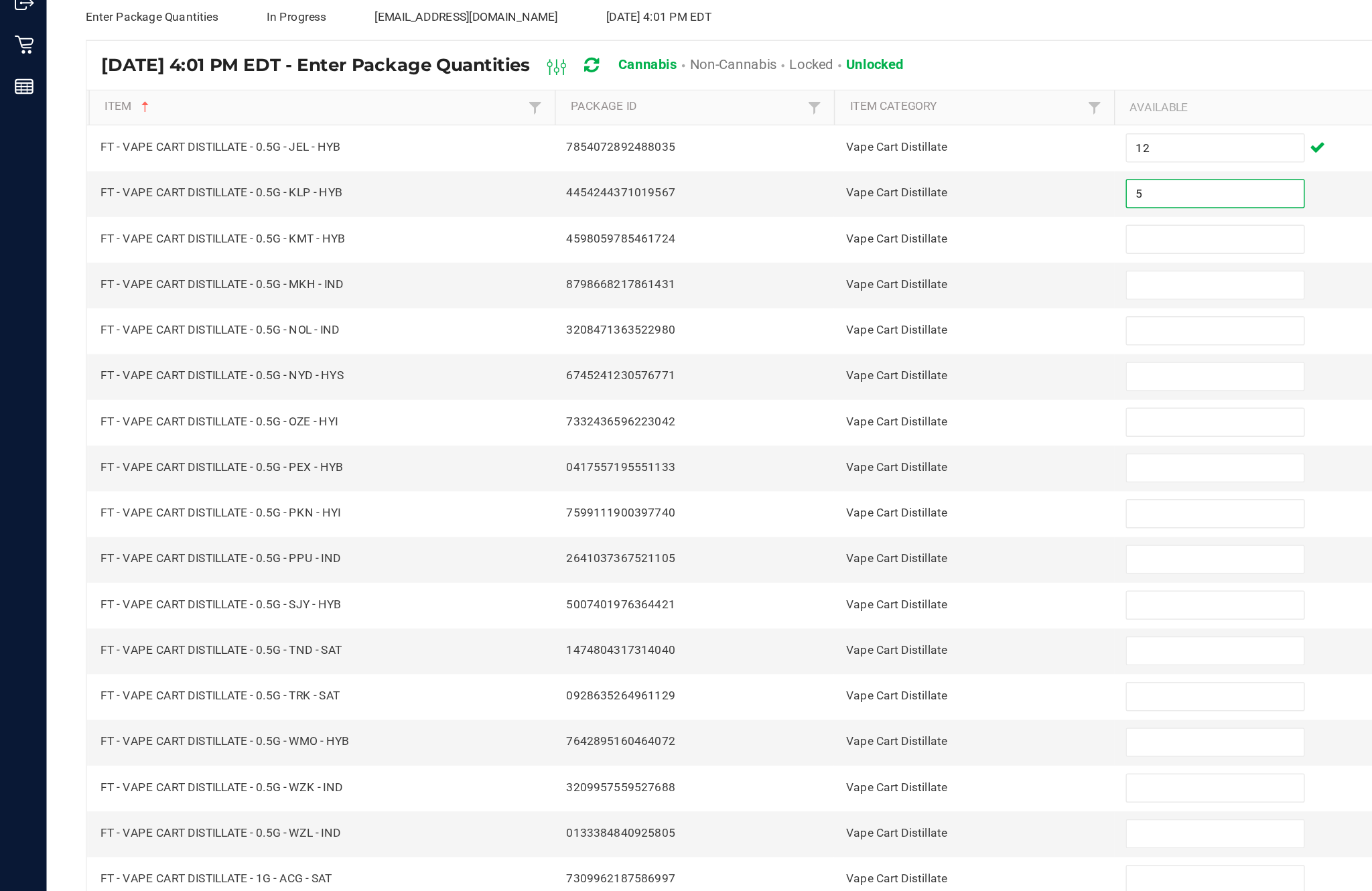
click at [818, 286] on input at bounding box center [837, 295] width 122 height 18
click at [825, 317] on input at bounding box center [837, 326] width 122 height 18
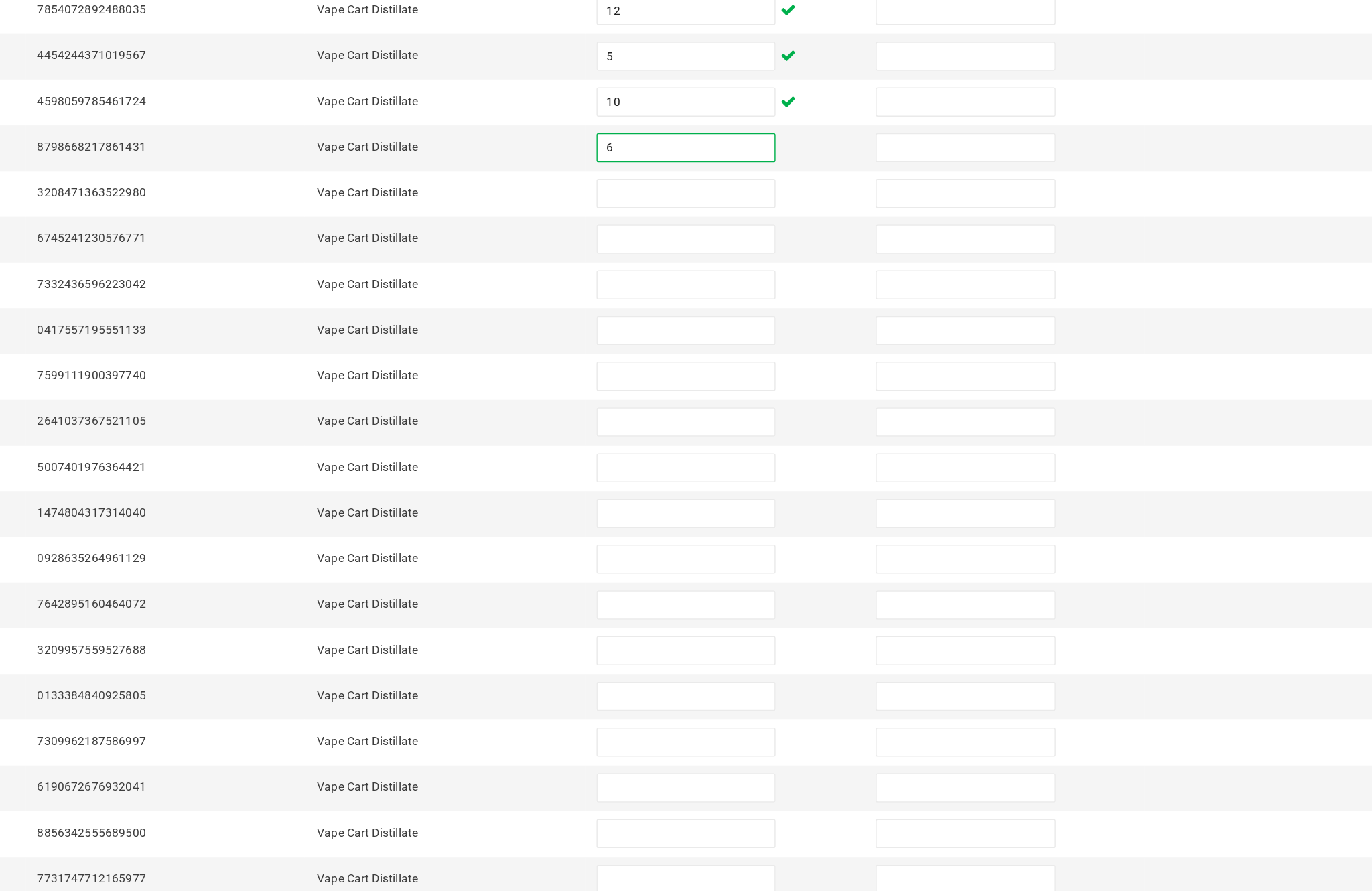
click at [776, 348] on input at bounding box center [837, 357] width 122 height 18
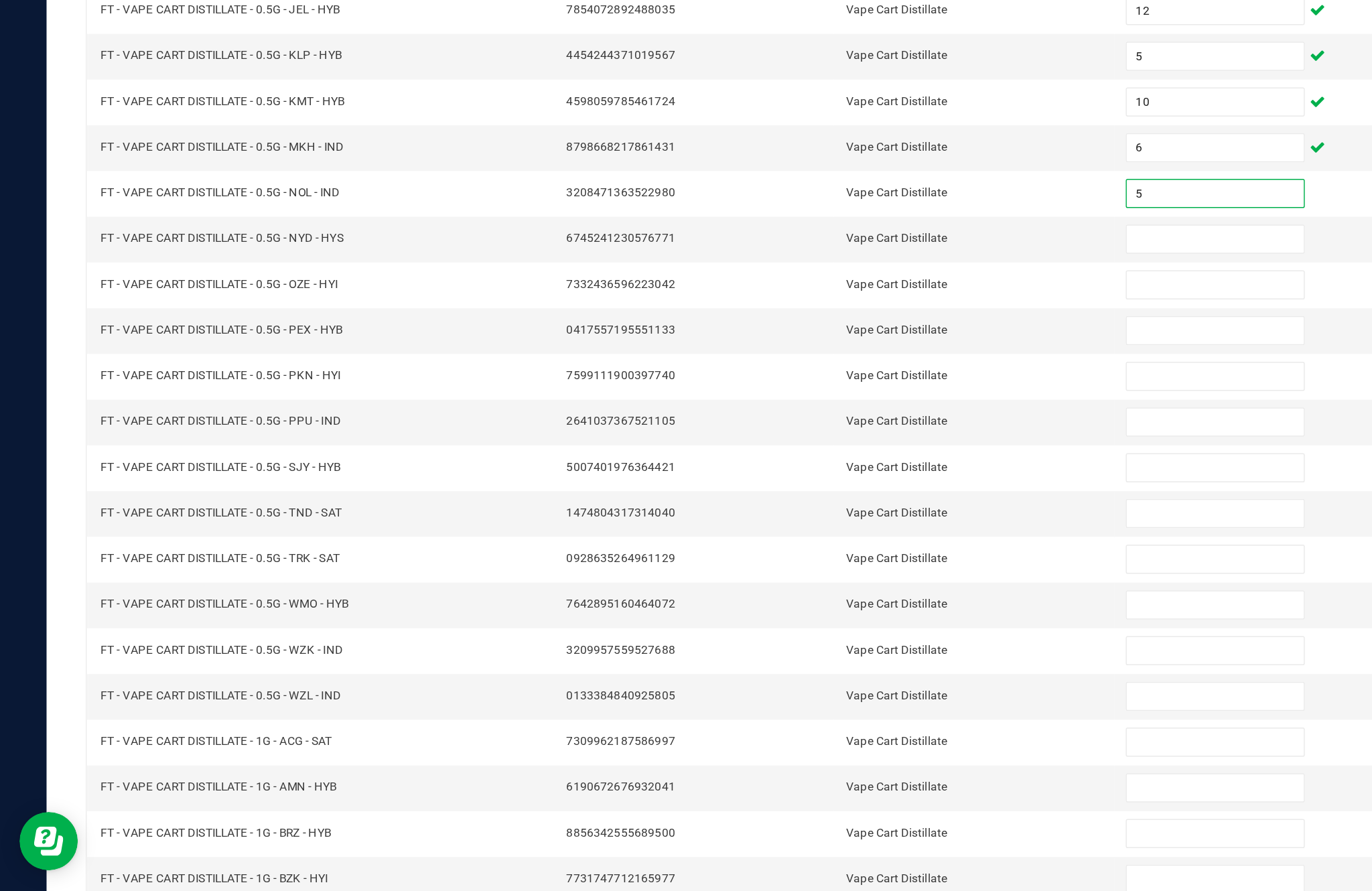
click at [813, 379] on input at bounding box center [837, 389] width 122 height 18
click at [805, 443] on input at bounding box center [837, 452] width 122 height 18
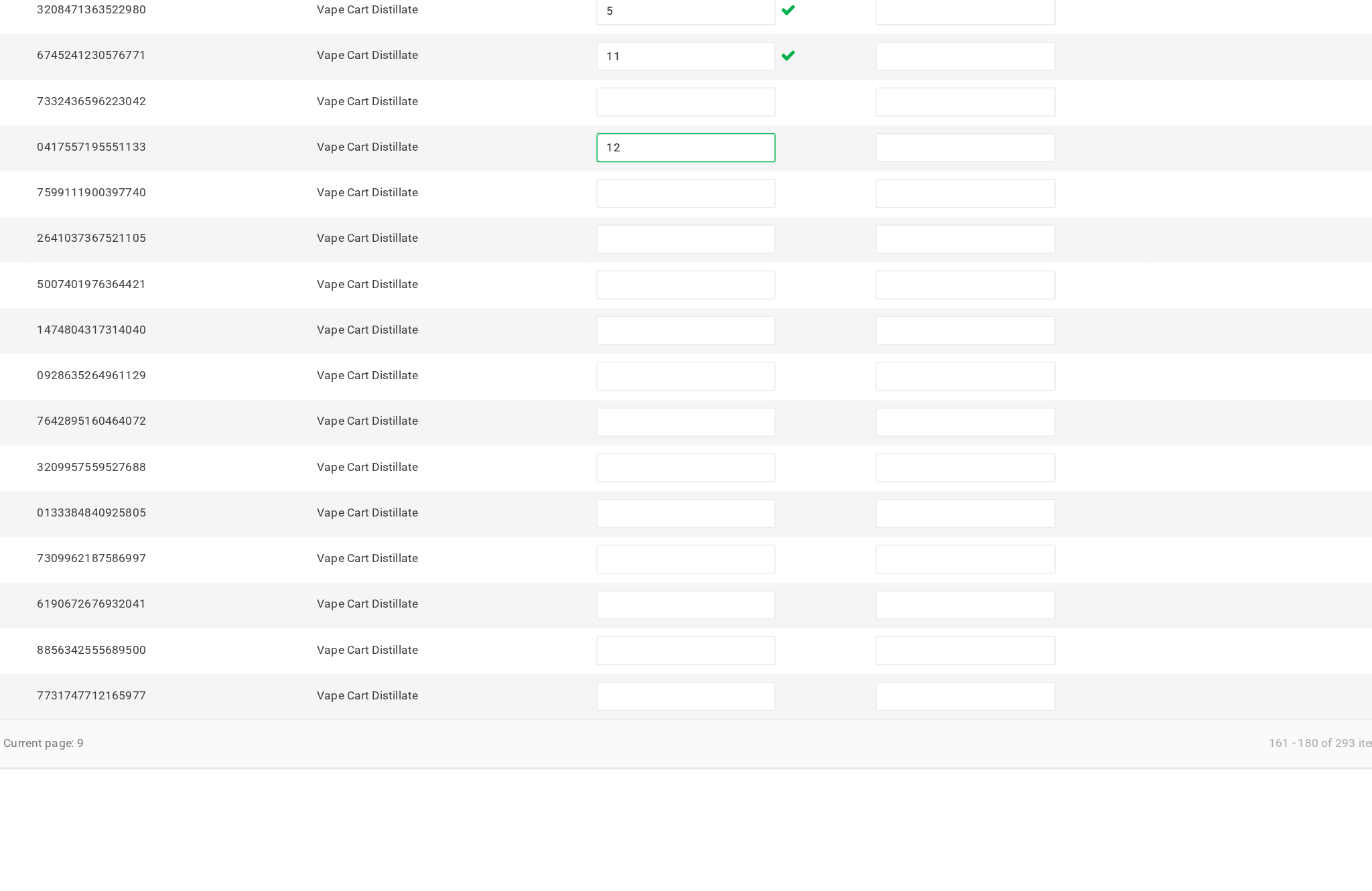
click at [776, 474] on input at bounding box center [837, 483] width 122 height 18
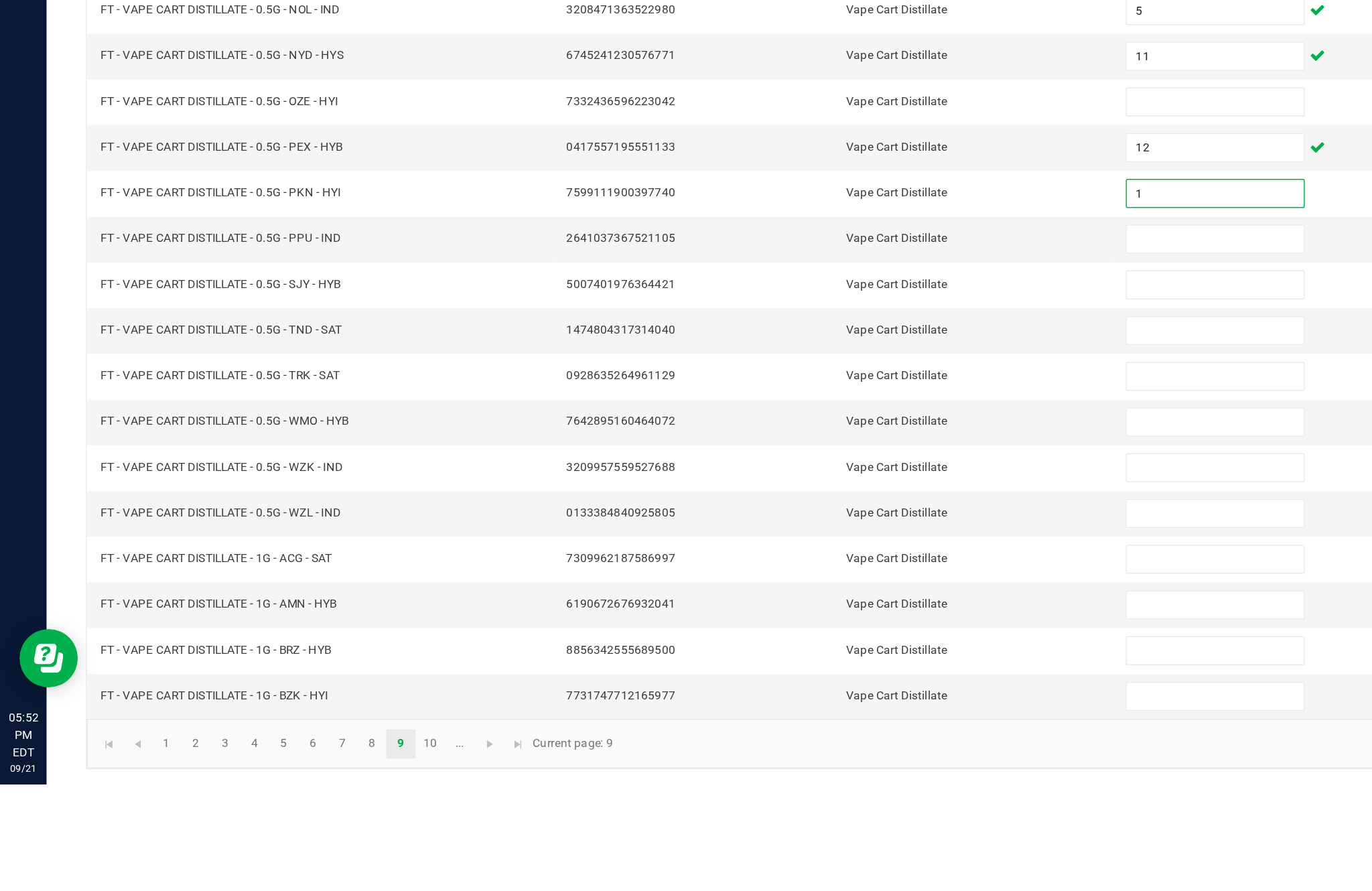
click at [800, 506] on input at bounding box center [837, 515] width 122 height 18
click at [822, 411] on input at bounding box center [837, 421] width 122 height 18
click at [823, 443] on input "12" at bounding box center [837, 452] width 122 height 18
click at [835, 506] on input at bounding box center [837, 515] width 122 height 18
click at [842, 537] on input at bounding box center [837, 546] width 122 height 18
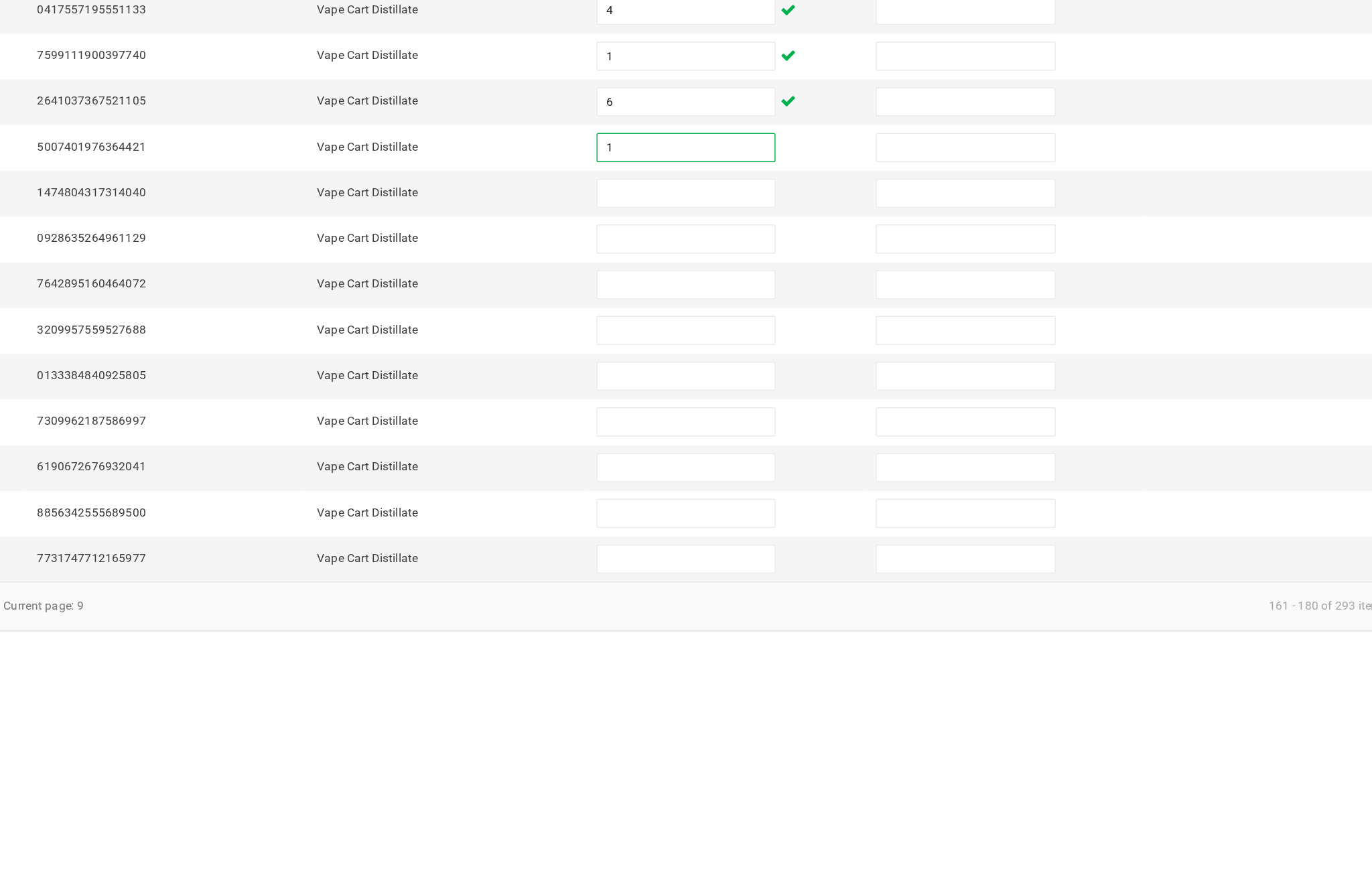
click at [776, 568] on input at bounding box center [837, 578] width 122 height 18
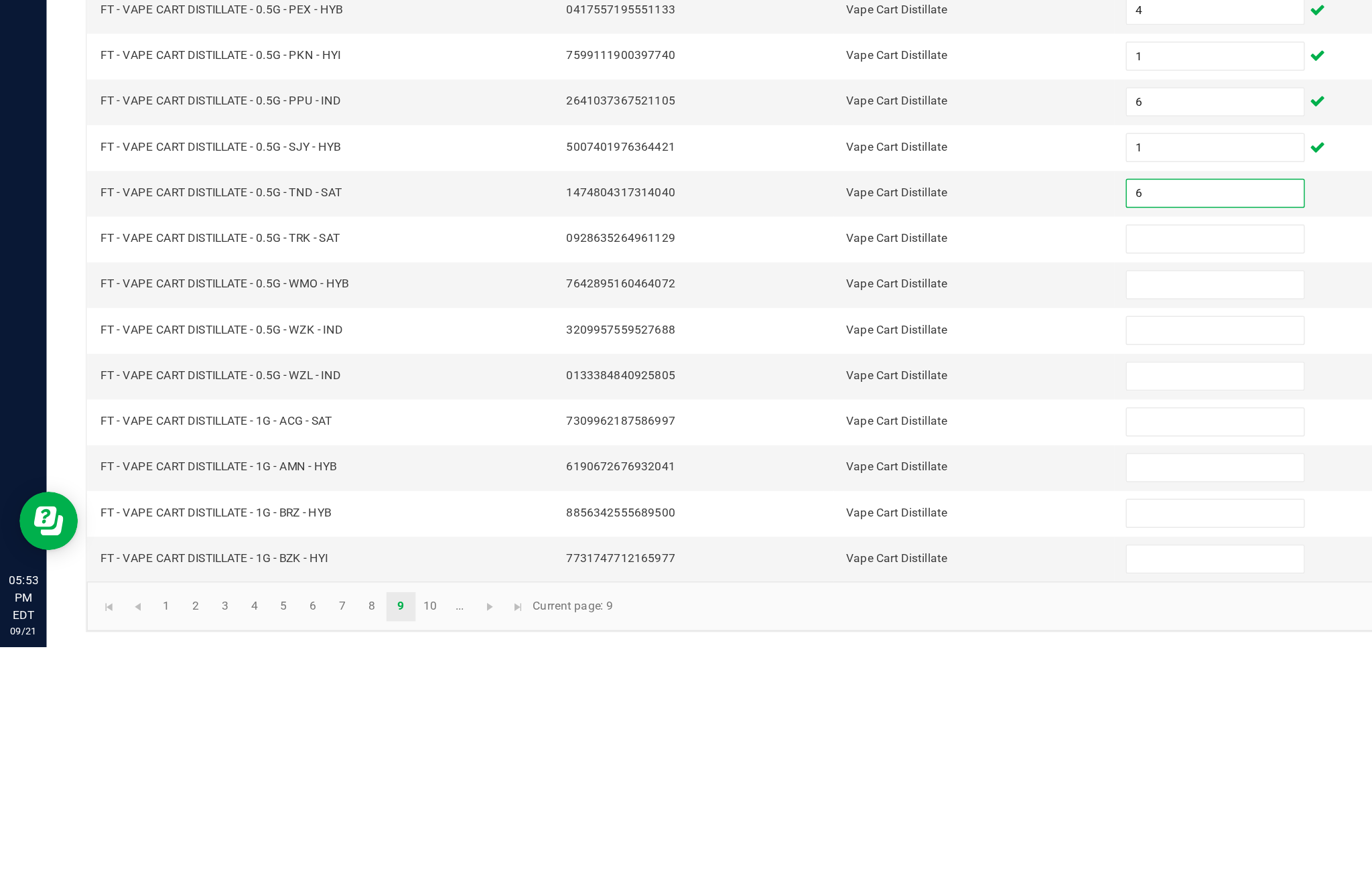
click at [818, 600] on input at bounding box center [837, 610] width 122 height 18
click at [820, 632] on input at bounding box center [837, 641] width 122 height 18
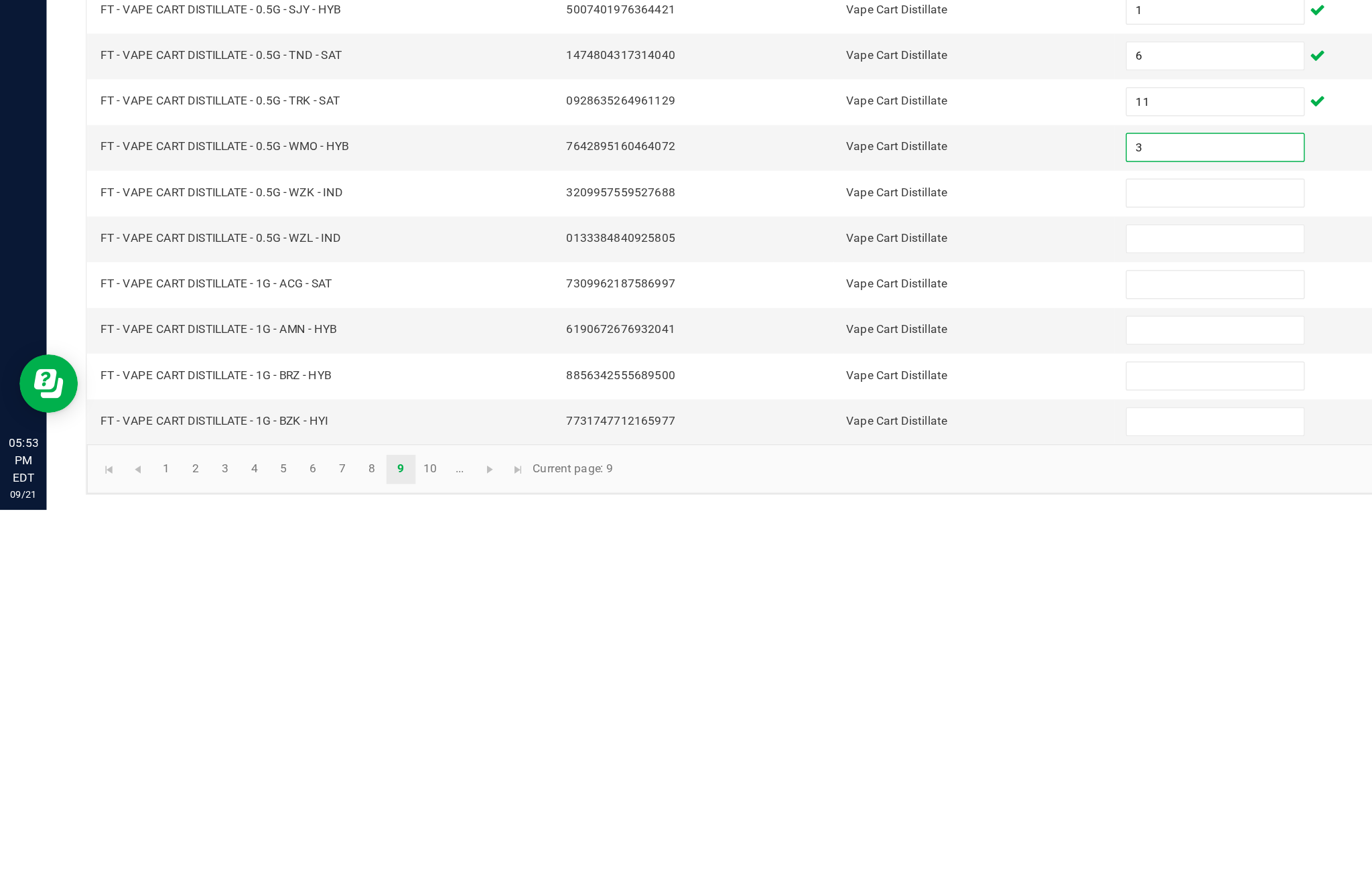
click at [820, 663] on input at bounding box center [837, 672] width 122 height 18
click at [814, 694] on input at bounding box center [837, 703] width 122 height 18
click at [809, 726] on input at bounding box center [837, 735] width 122 height 18
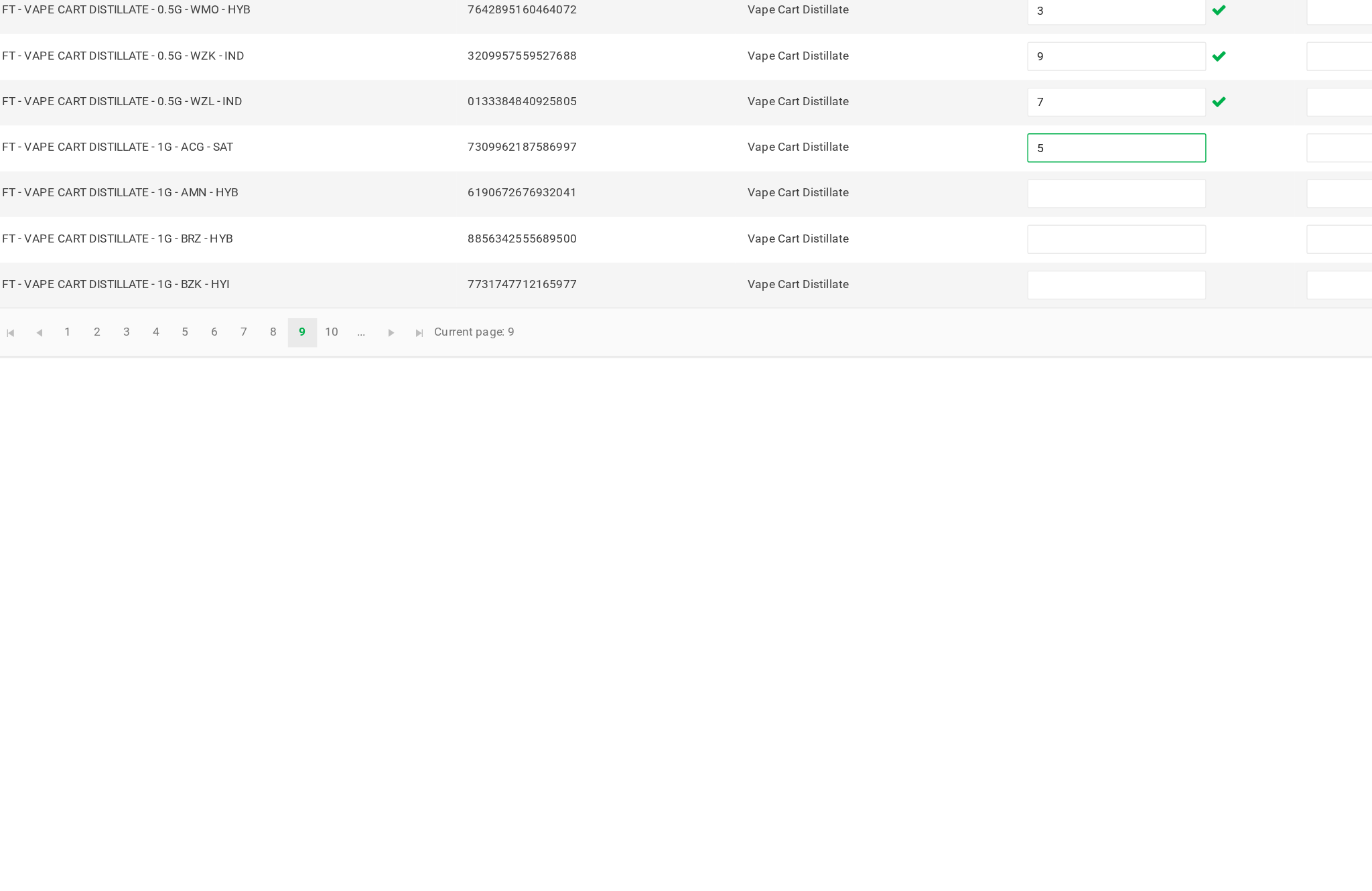
click at [776, 757] on input at bounding box center [837, 767] width 122 height 18
click at [776, 789] on input at bounding box center [837, 798] width 122 height 18
click at [776, 821] on input at bounding box center [837, 830] width 122 height 18
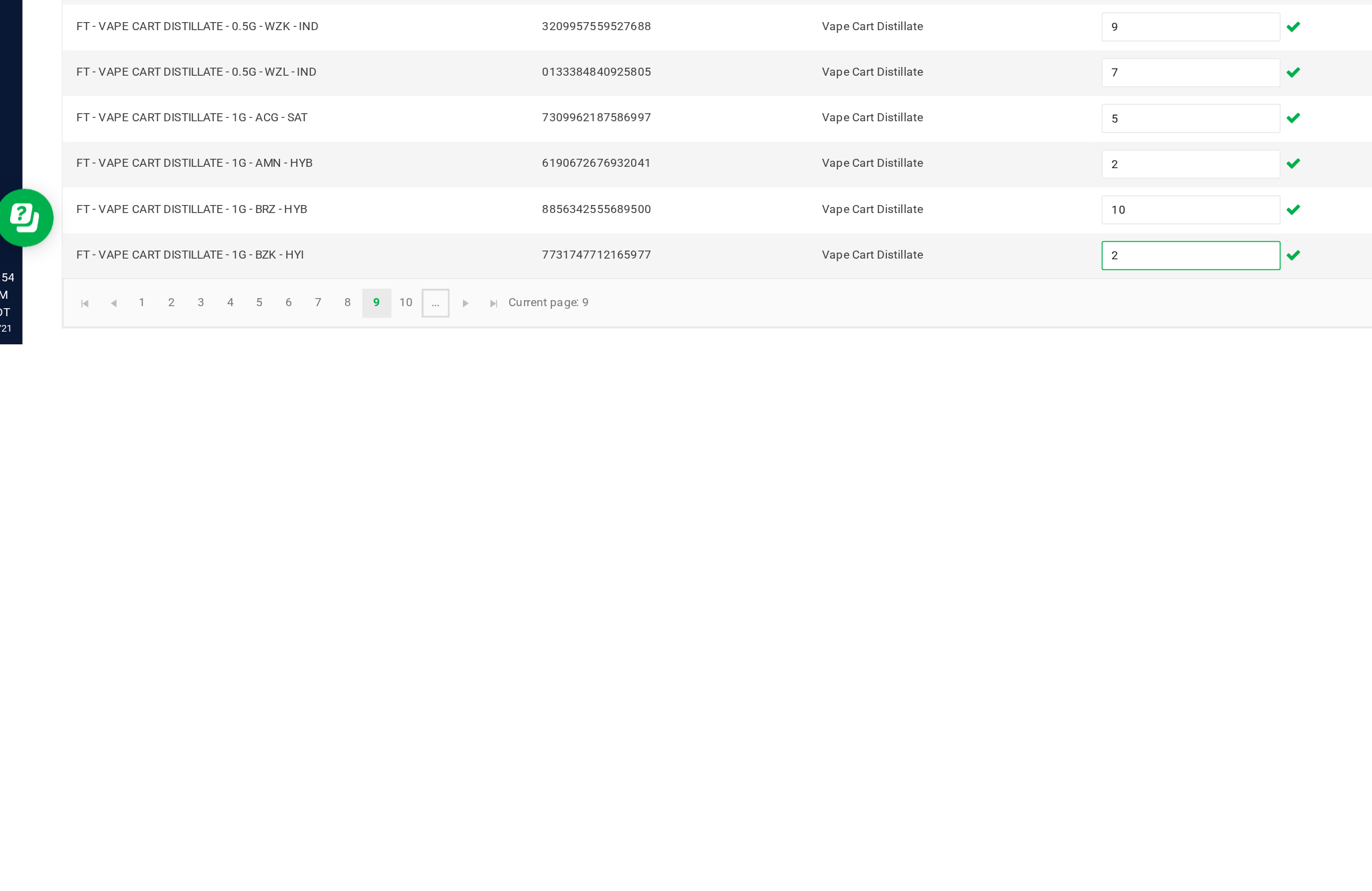
click at [309, 853] on link "..." at bounding box center [316, 863] width 19 height 20
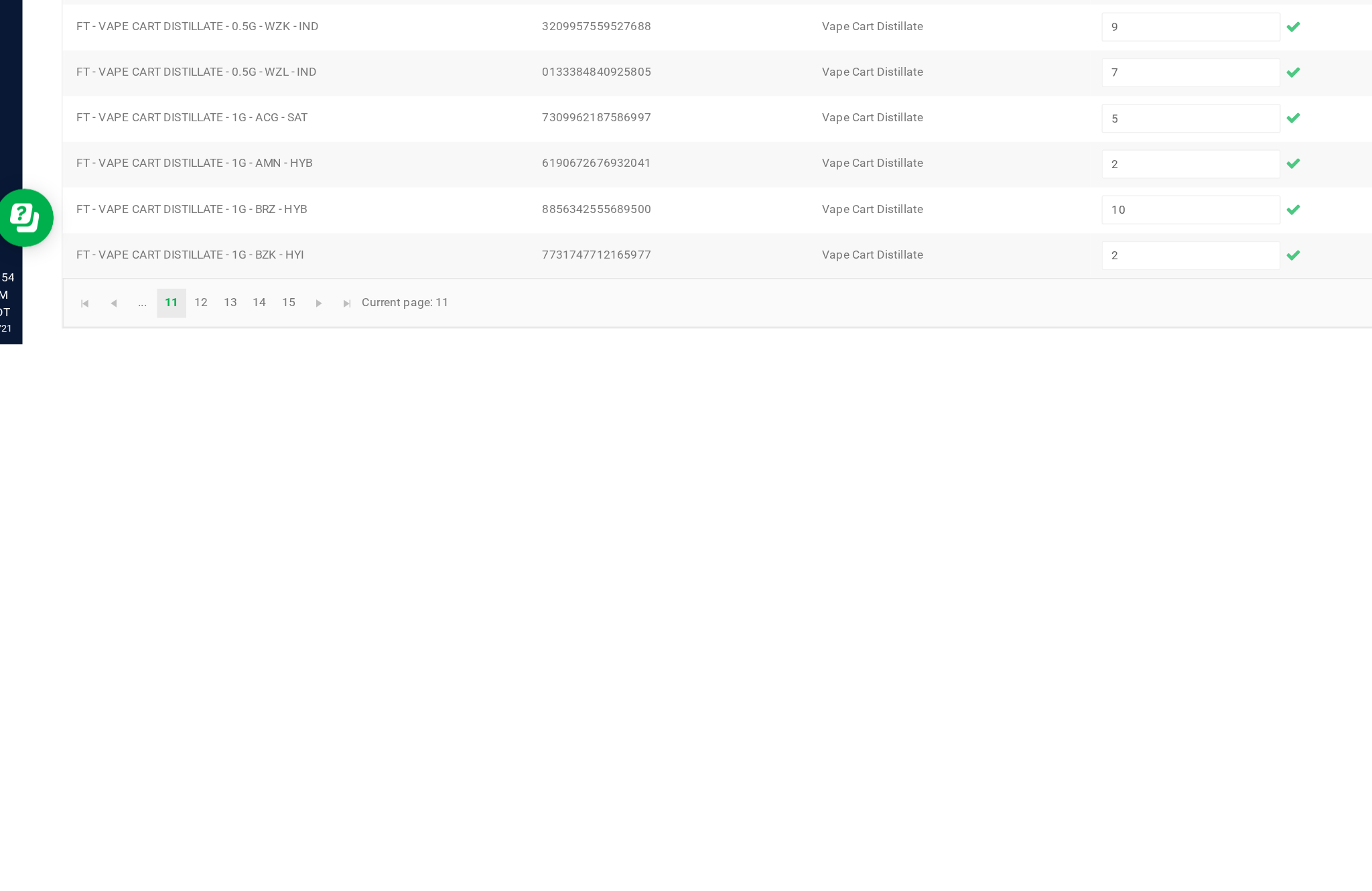
scroll to position [86, 0]
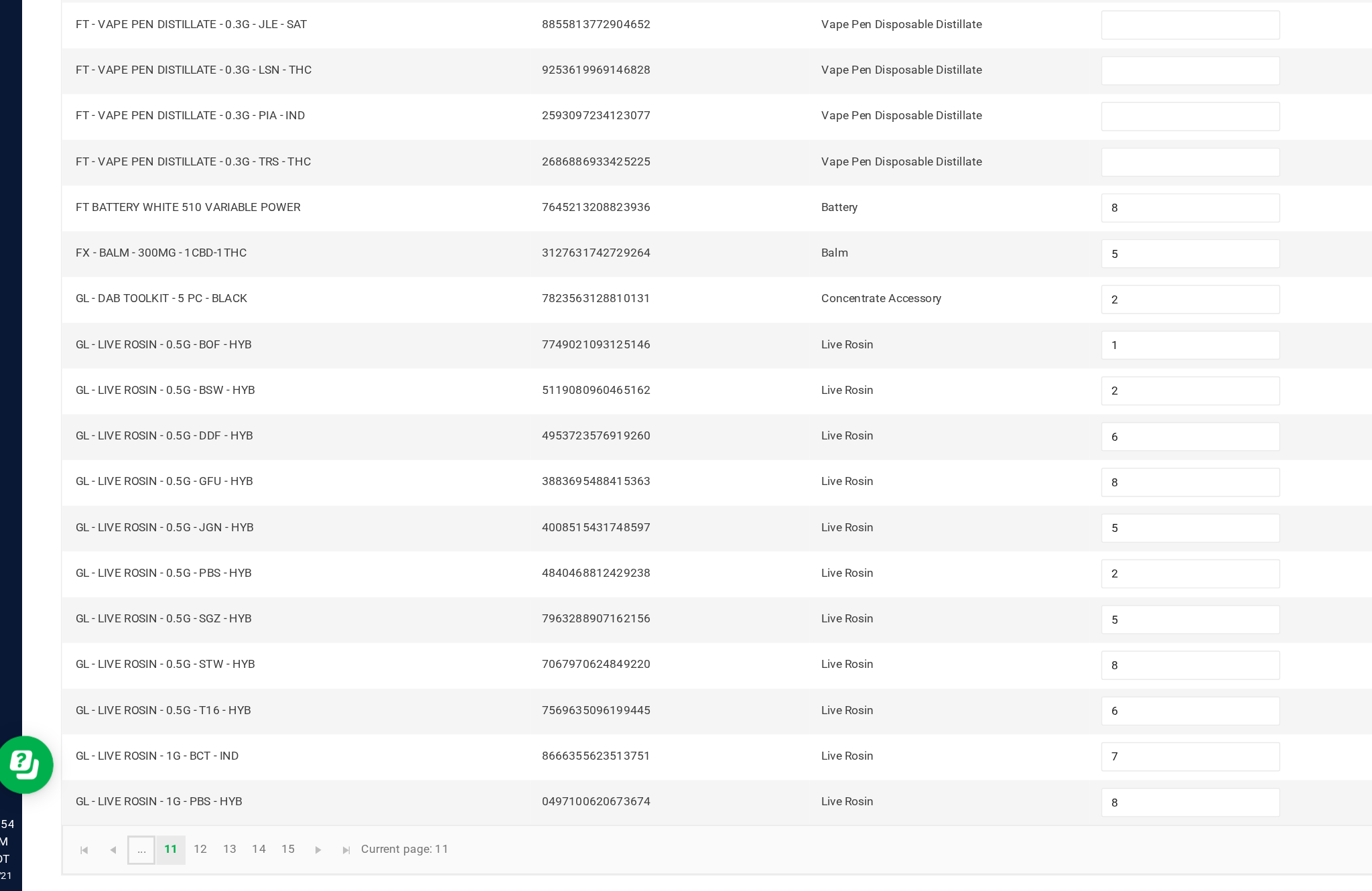
click at [120, 853] on link "..." at bounding box center [114, 863] width 19 height 20
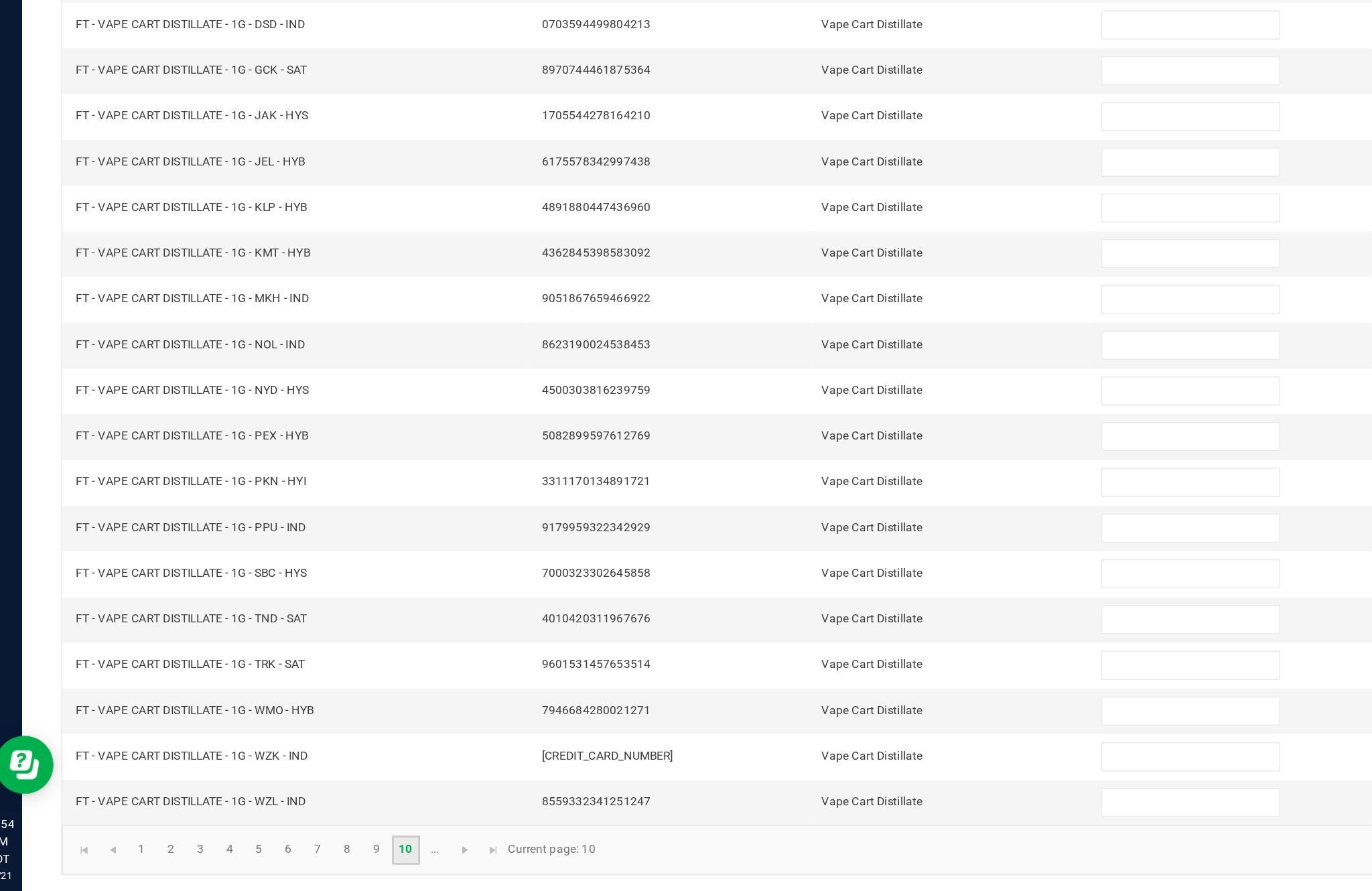
click at [297, 853] on link "10" at bounding box center [296, 863] width 19 height 20
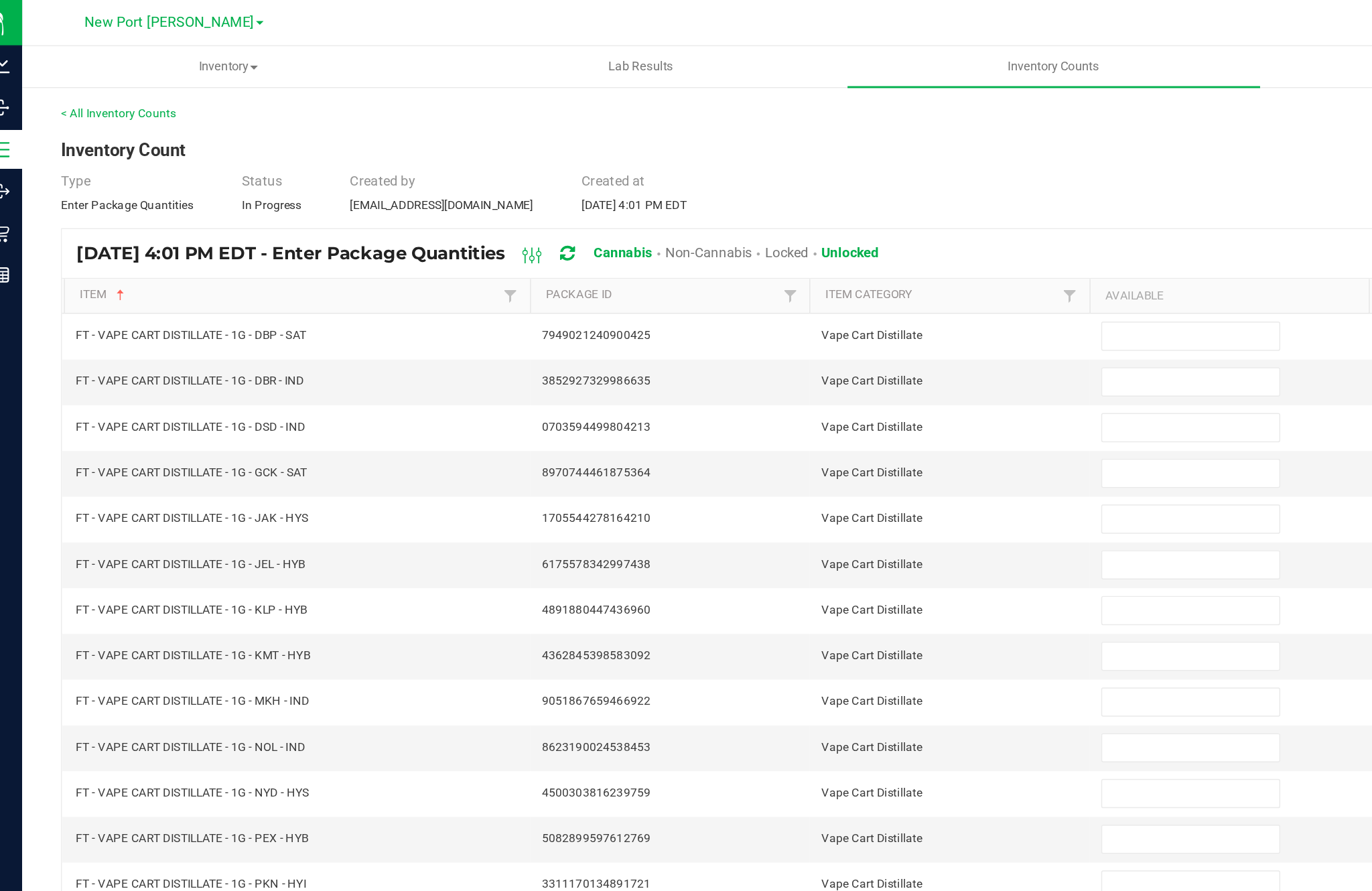
scroll to position [0, 0]
click at [805, 241] on input at bounding box center [837, 232] width 122 height 18
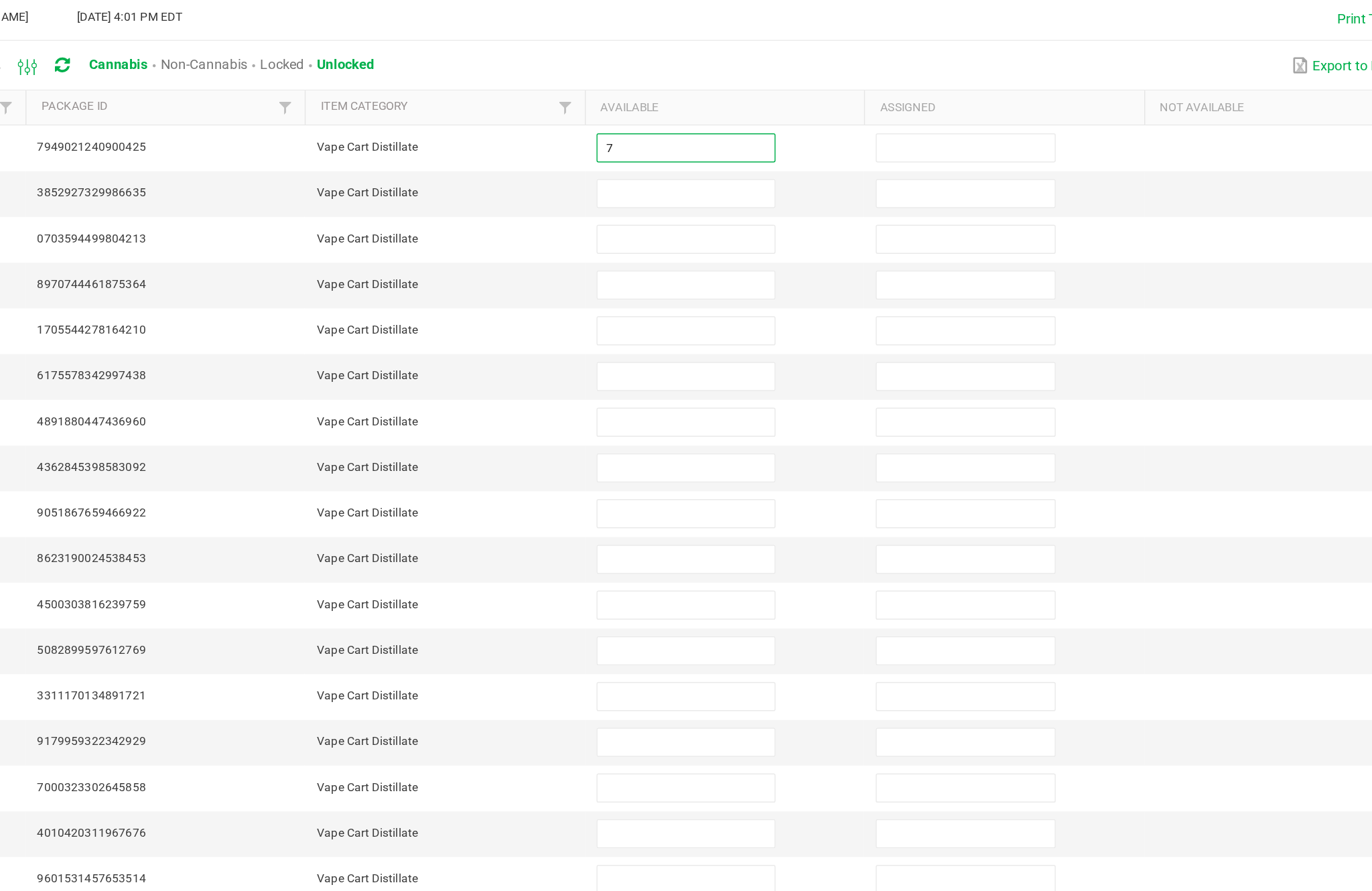
click at [776, 254] on input at bounding box center [837, 263] width 122 height 18
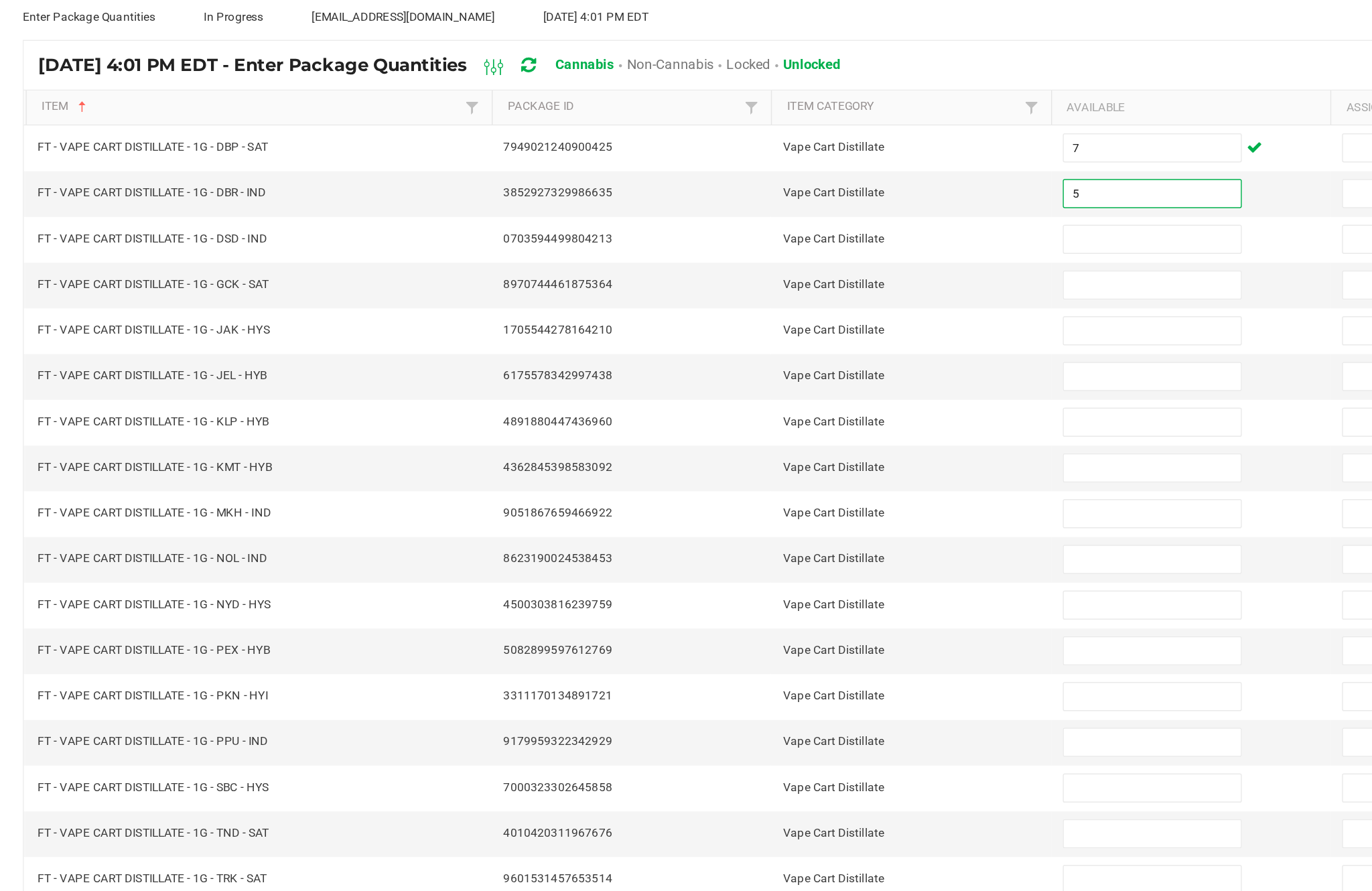
click at [776, 286] on input at bounding box center [837, 295] width 122 height 18
click at [776, 317] on input at bounding box center [837, 326] width 122 height 18
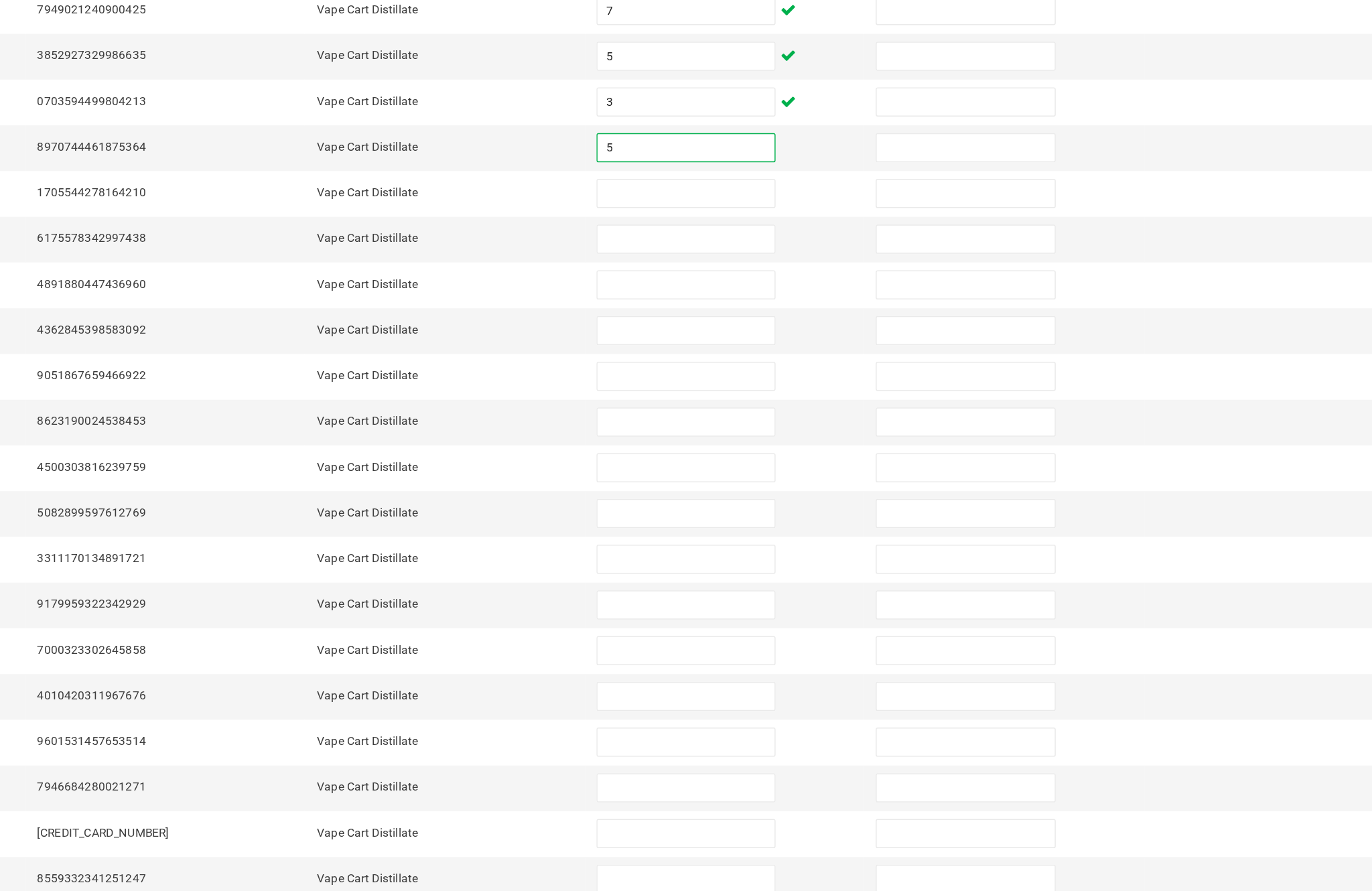
click at [776, 348] on input at bounding box center [837, 357] width 122 height 18
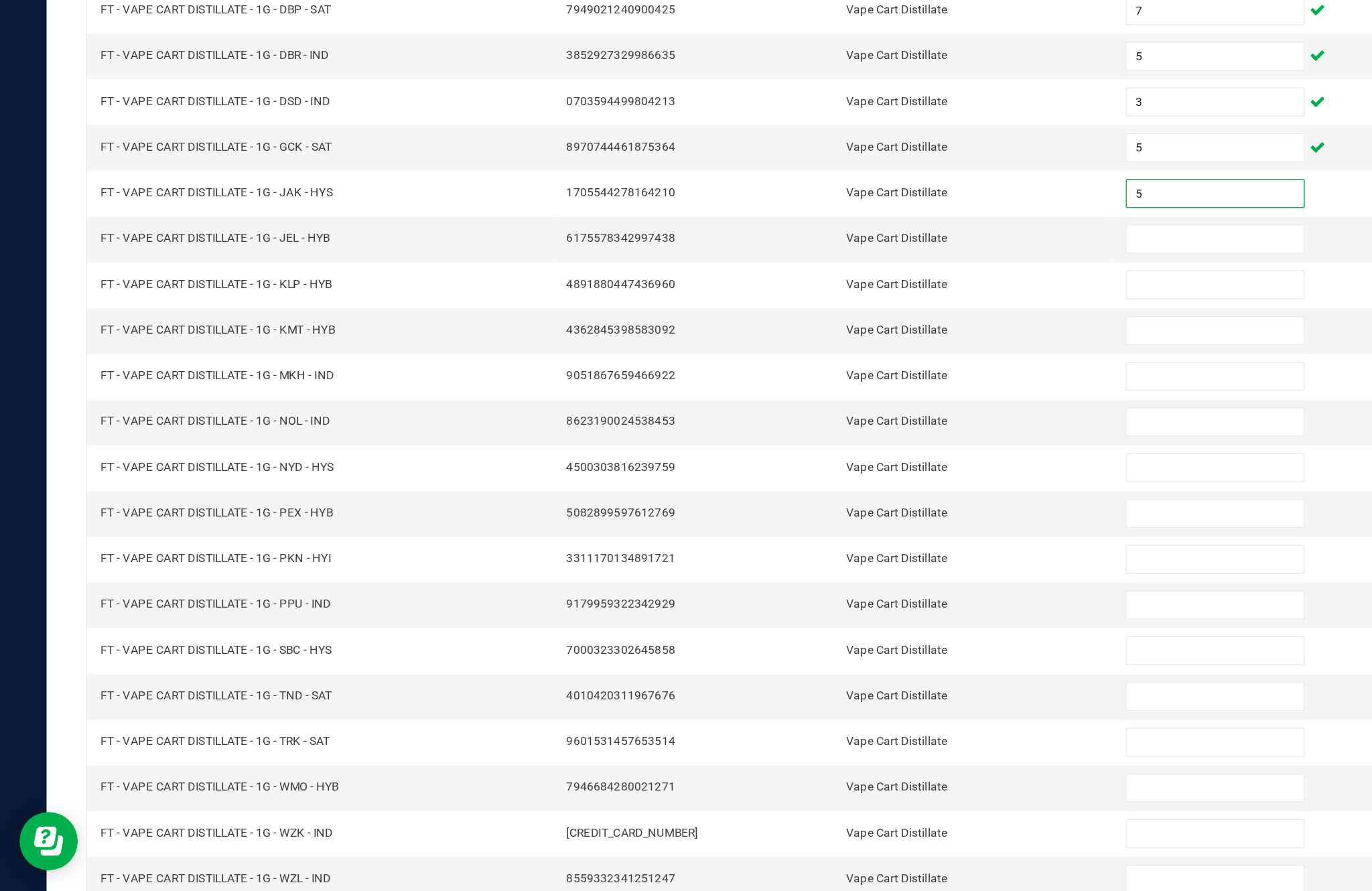
click at [814, 379] on input at bounding box center [837, 389] width 122 height 18
click at [814, 411] on input at bounding box center [837, 421] width 122 height 18
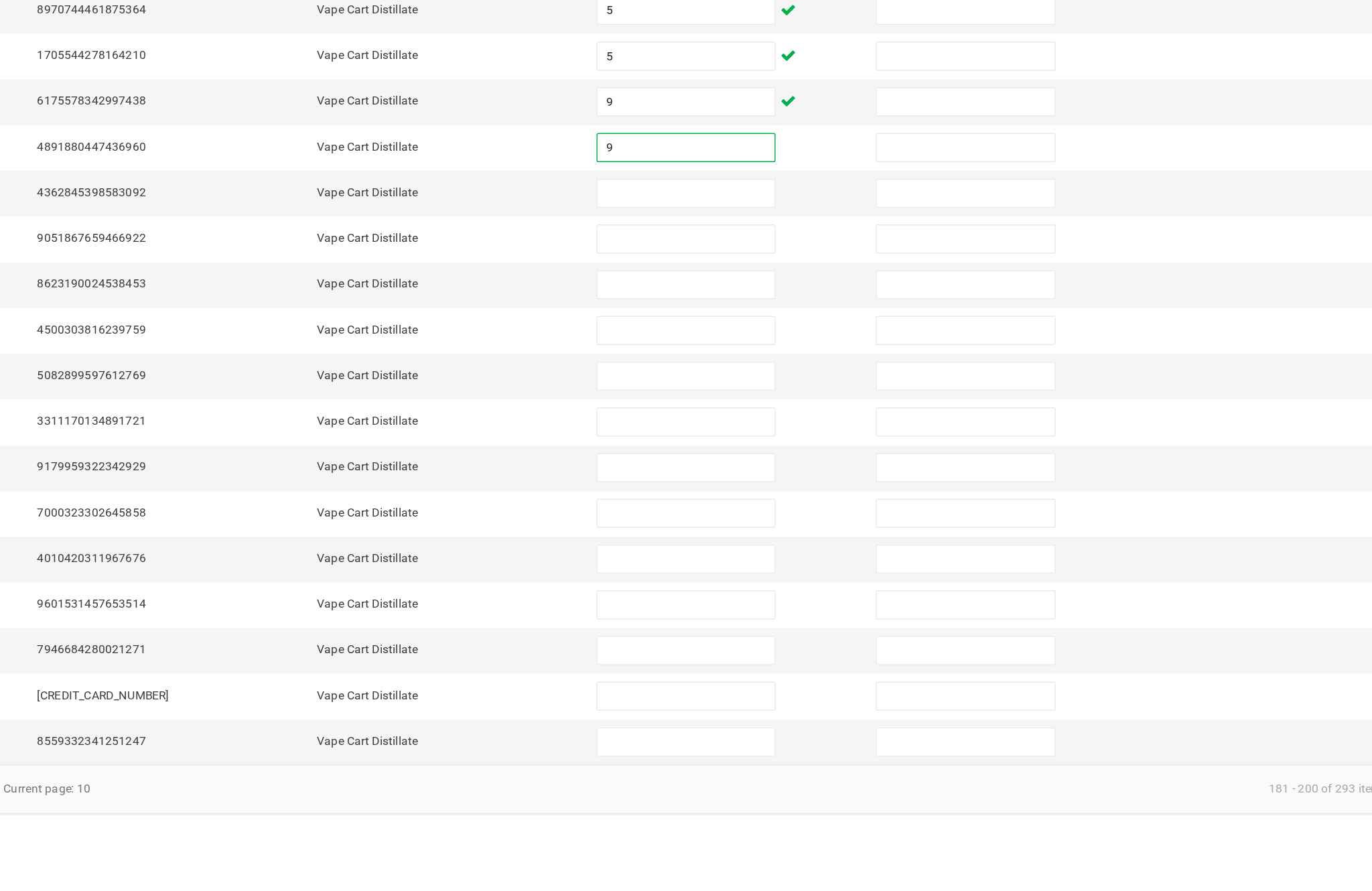
click at [776, 443] on input at bounding box center [837, 452] width 122 height 18
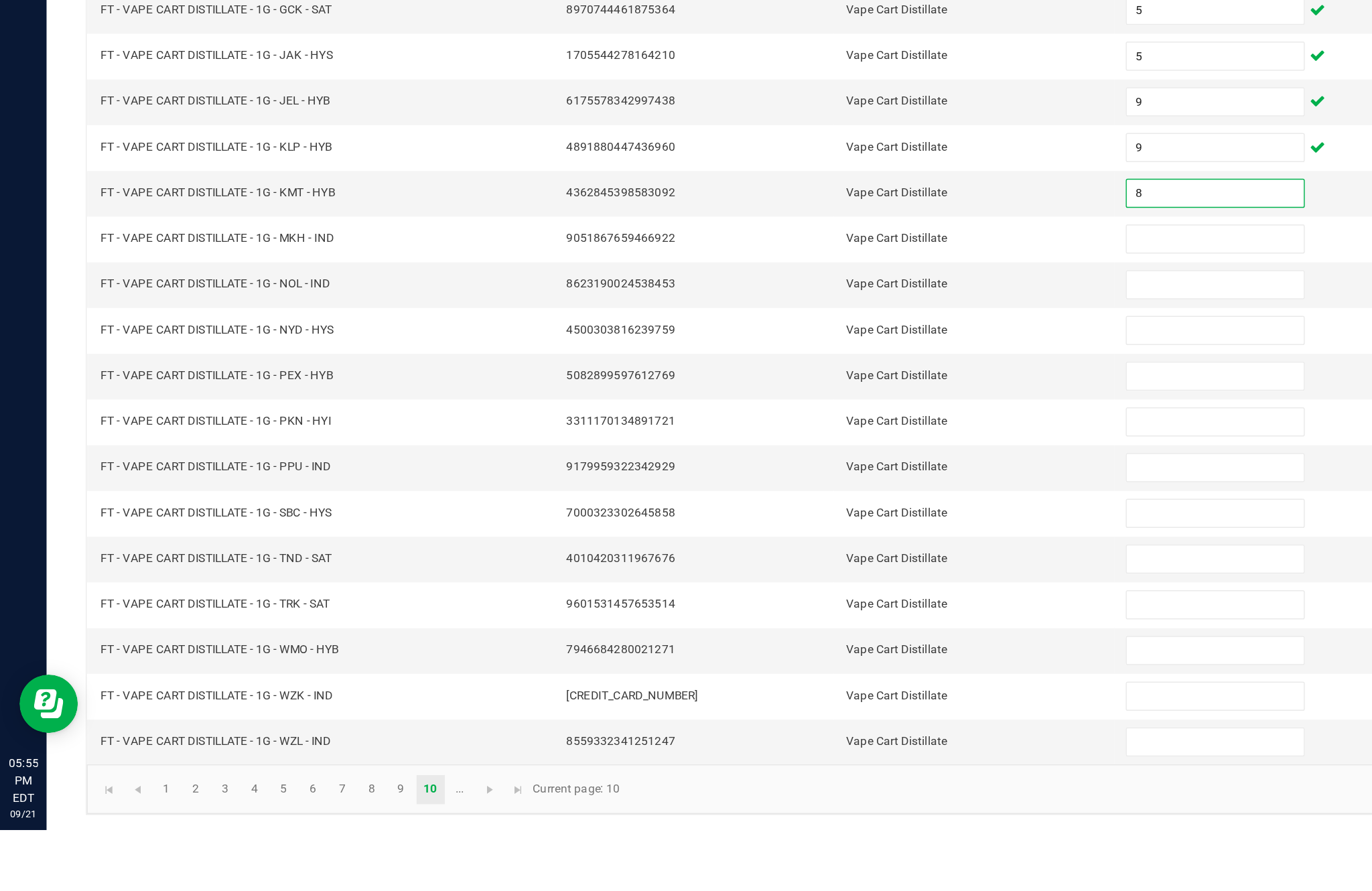
click at [815, 474] on input at bounding box center [837, 483] width 122 height 18
click at [819, 506] on input at bounding box center [837, 515] width 122 height 18
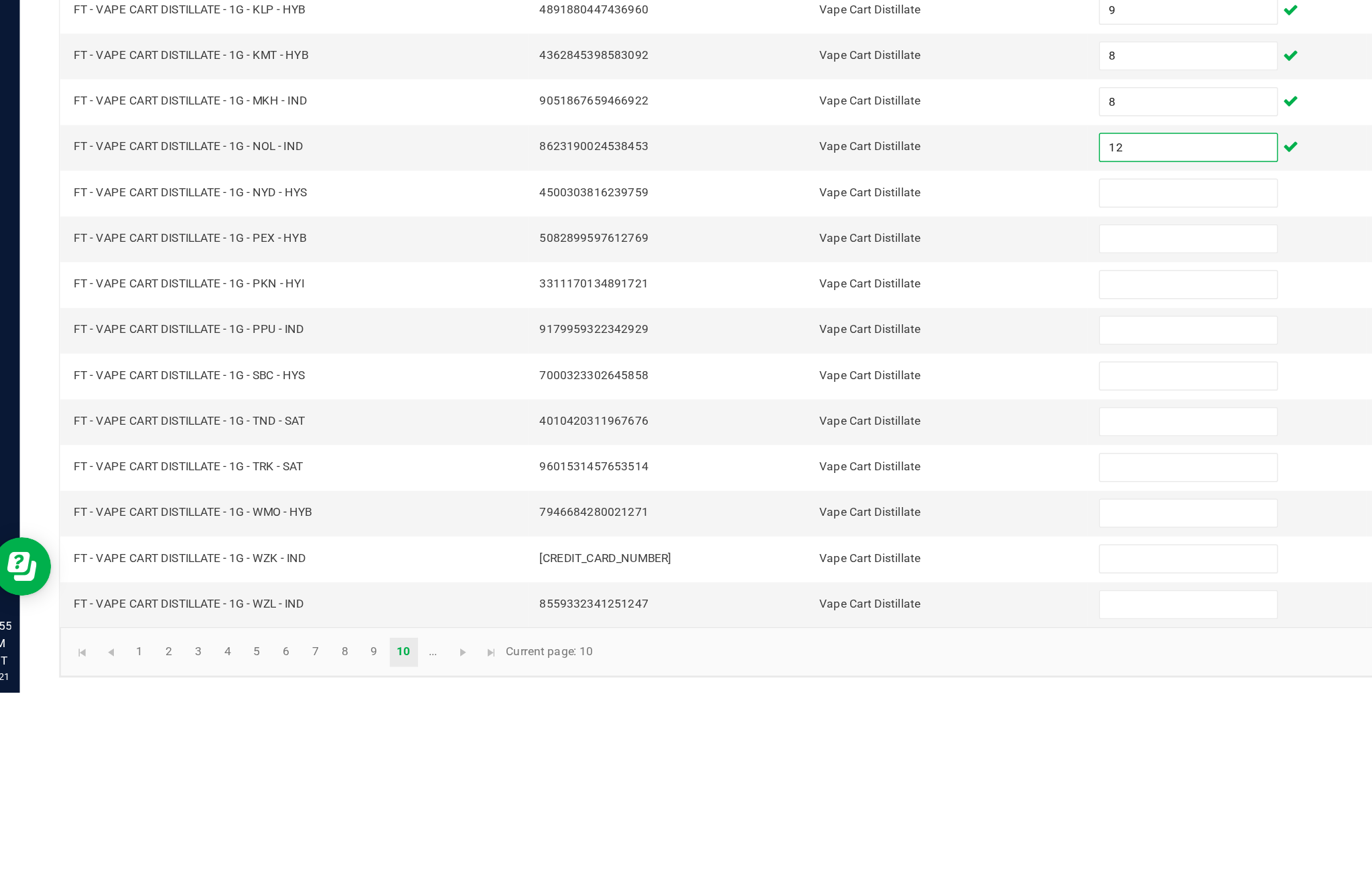
click at [808, 537] on input at bounding box center [837, 546] width 122 height 18
click at [791, 568] on input at bounding box center [837, 578] width 122 height 18
click at [788, 600] on input at bounding box center [837, 610] width 122 height 18
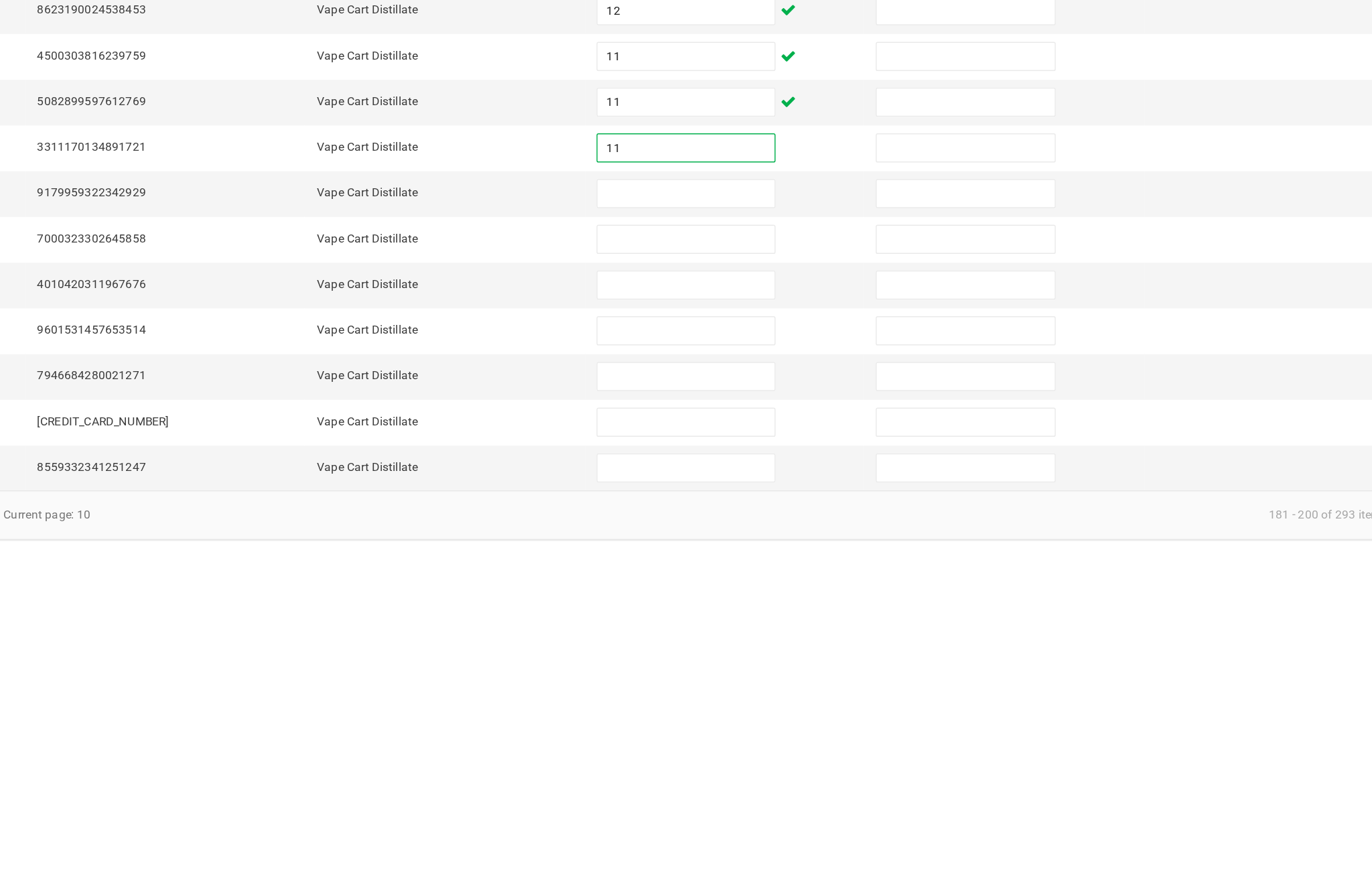
click at [776, 632] on input at bounding box center [837, 641] width 122 height 18
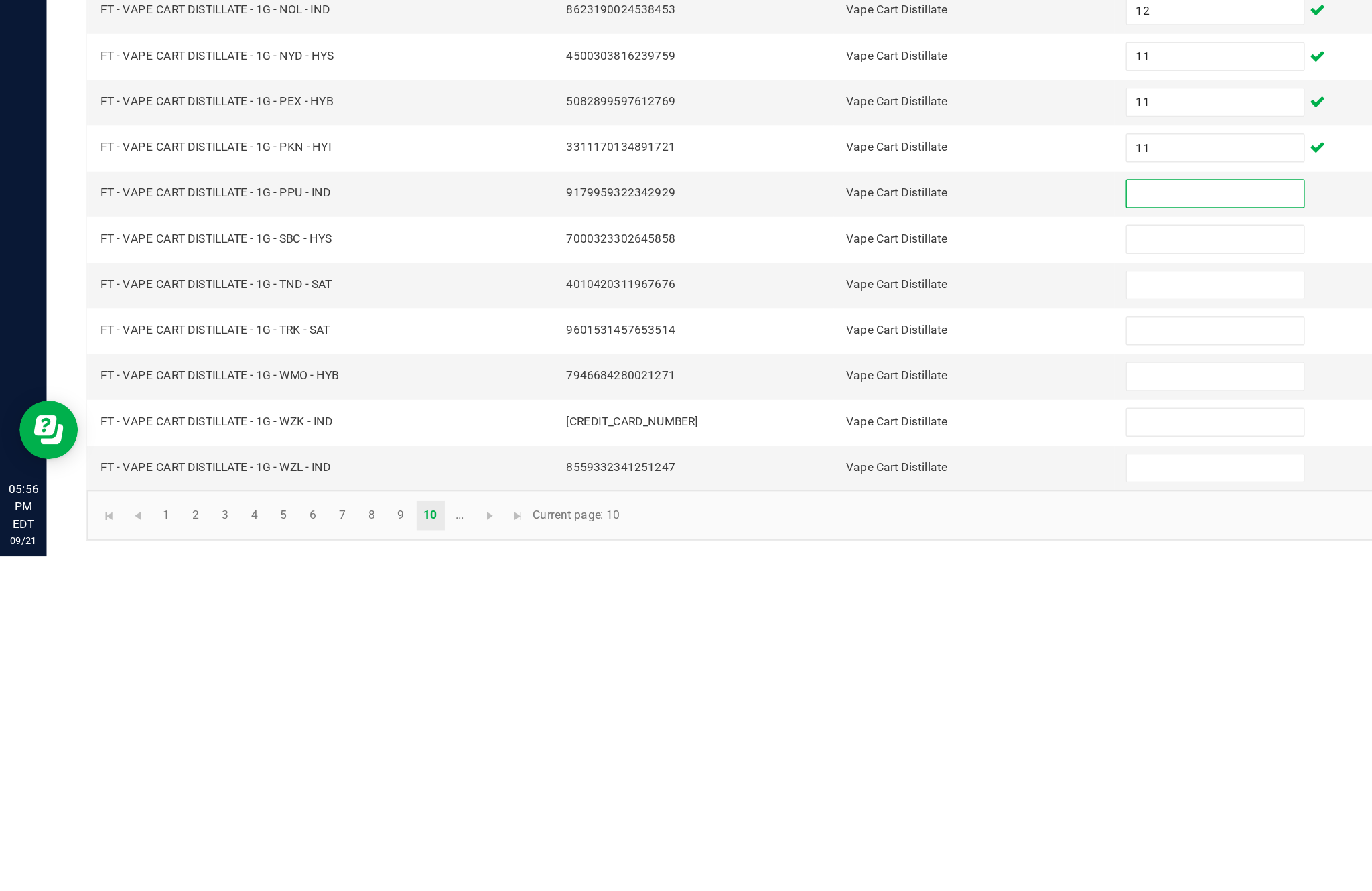
click at [827, 600] on input "11" at bounding box center [837, 610] width 122 height 18
click at [831, 632] on input at bounding box center [837, 641] width 122 height 18
click at [818, 663] on input at bounding box center [837, 672] width 122 height 18
click at [815, 694] on input at bounding box center [837, 703] width 122 height 18
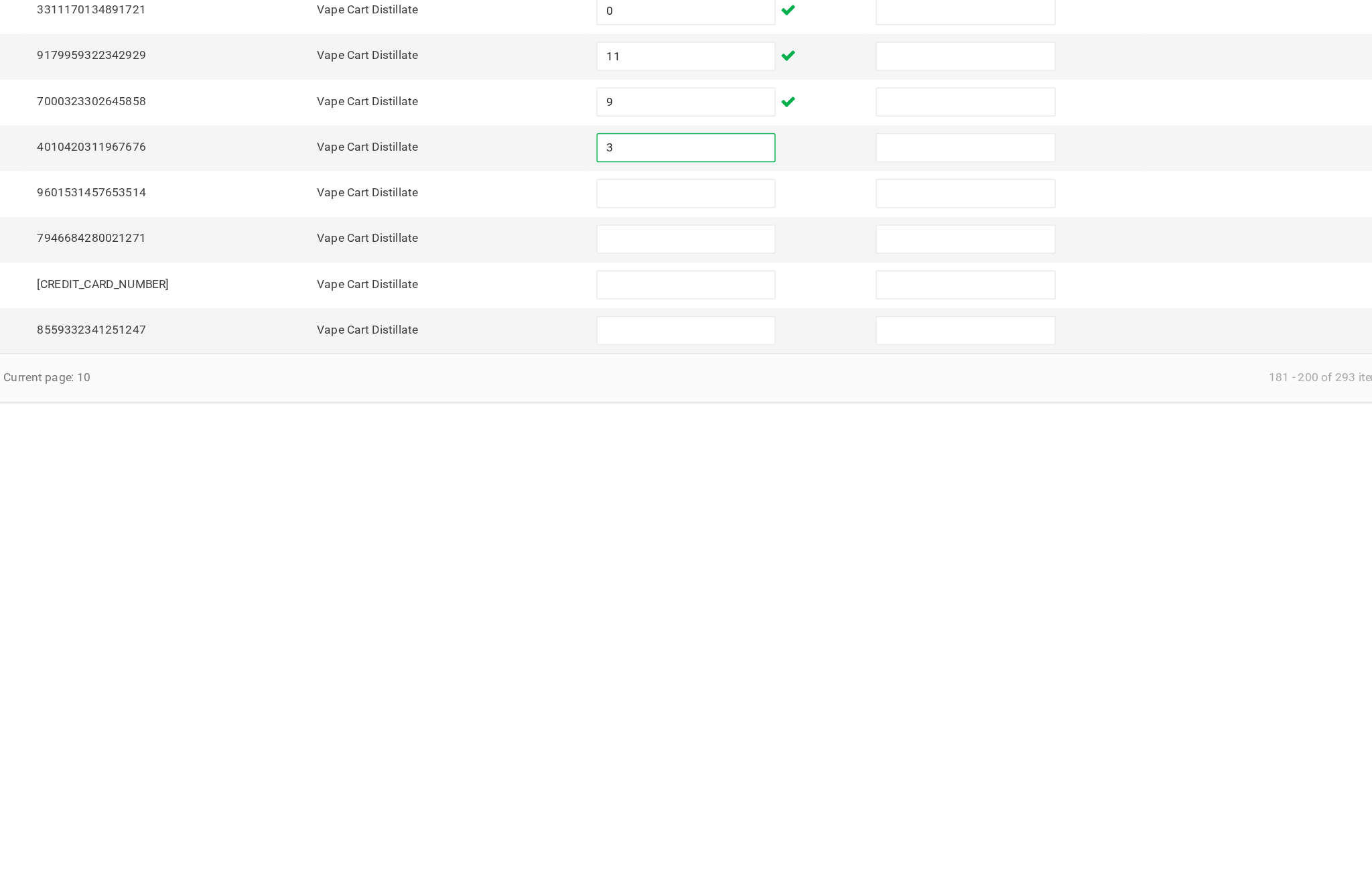
click at [776, 726] on input at bounding box center [837, 735] width 122 height 18
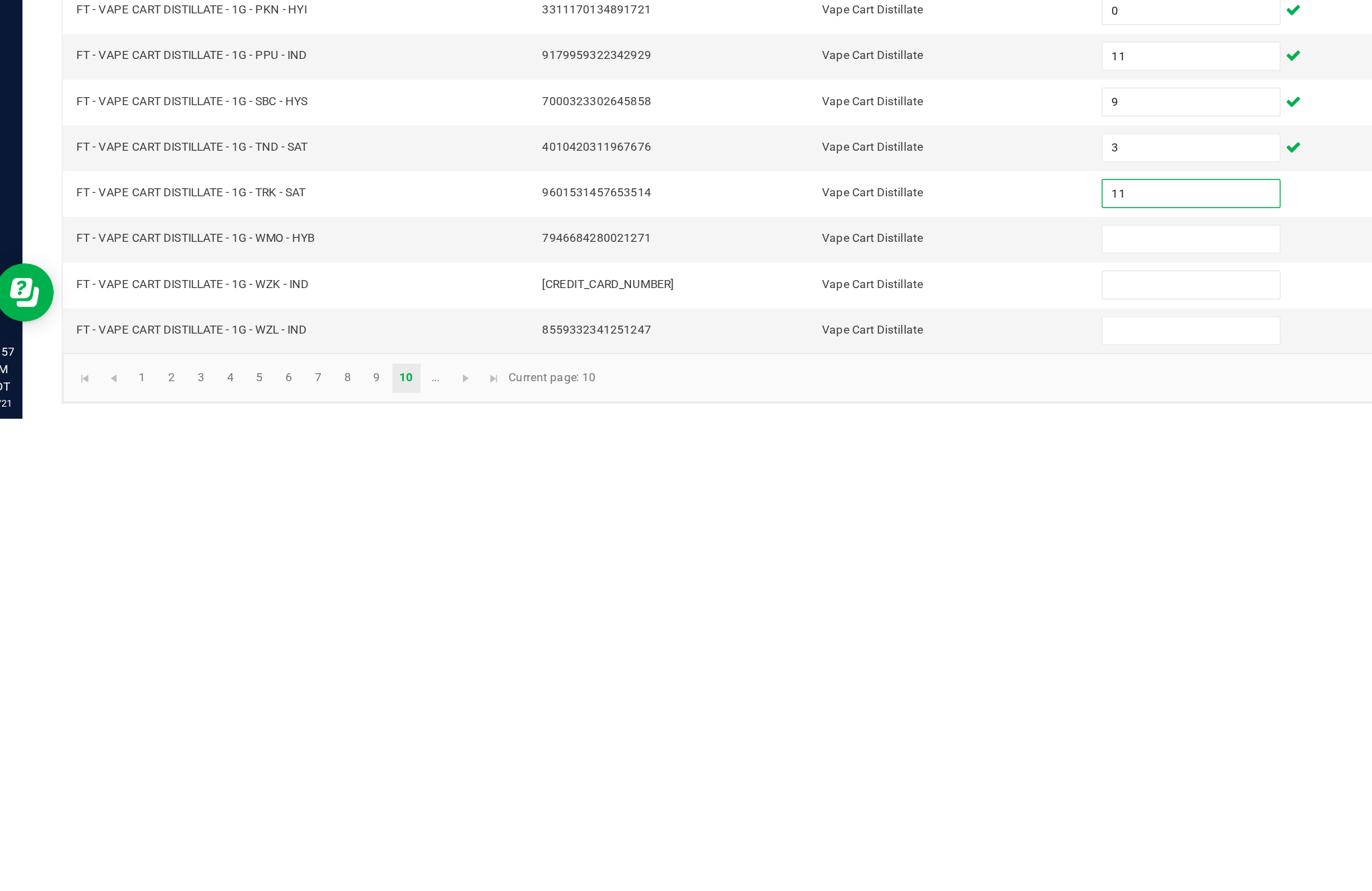
click at [805, 757] on input at bounding box center [837, 767] width 122 height 18
click at [812, 789] on input at bounding box center [837, 798] width 122 height 18
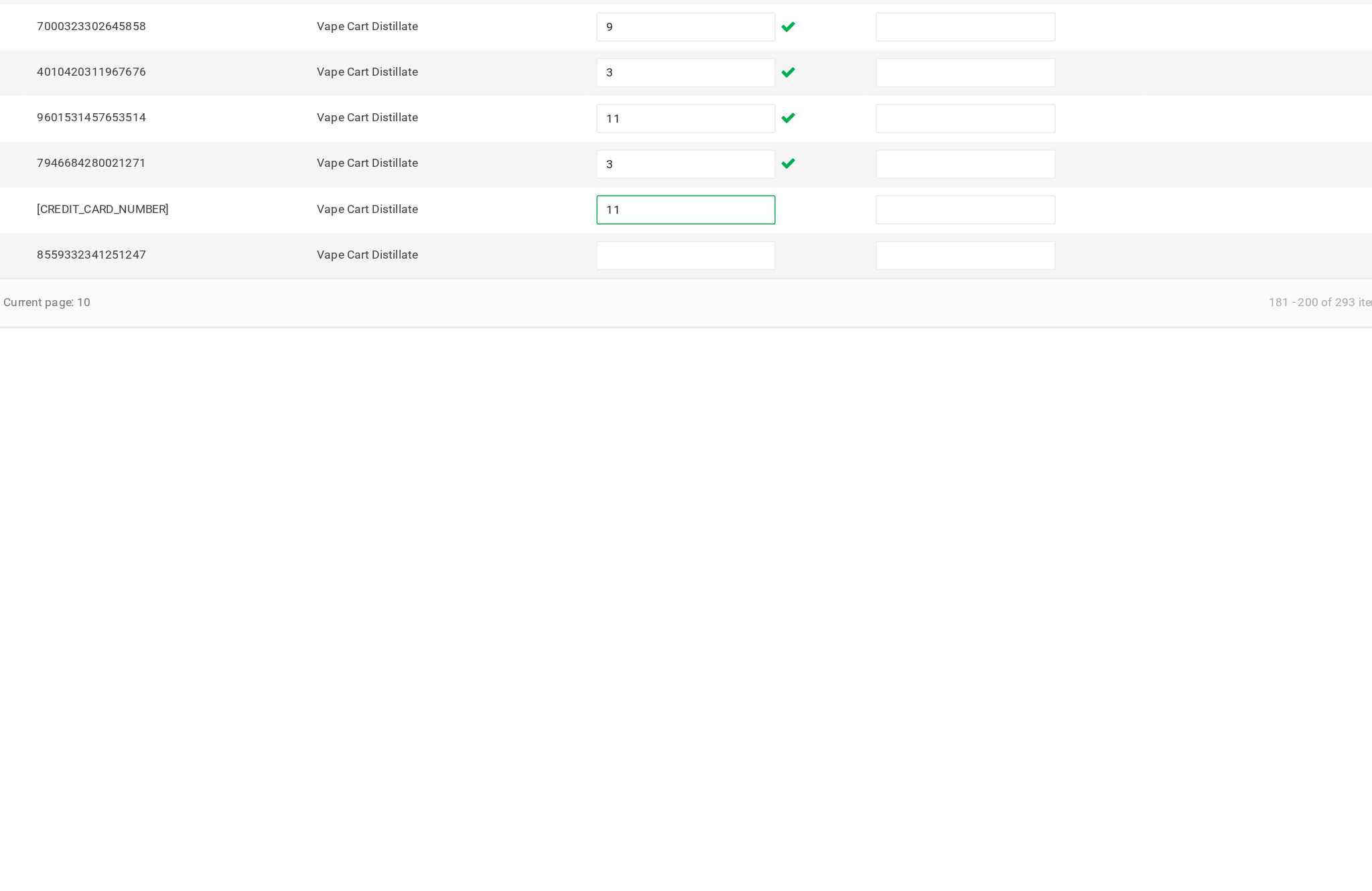
click at [776, 821] on input at bounding box center [837, 830] width 122 height 18
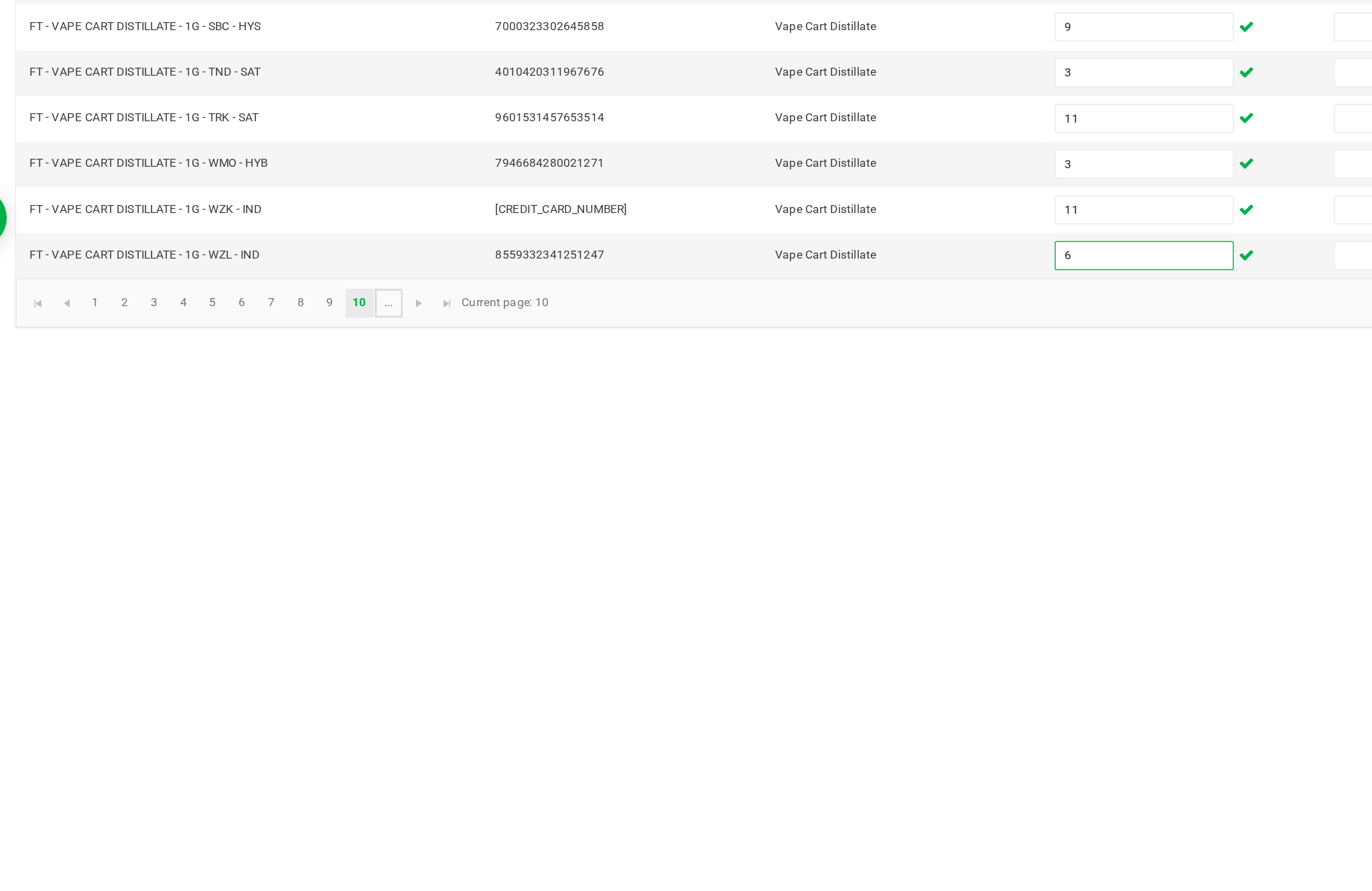
click at [307, 853] on link "..." at bounding box center [316, 863] width 19 height 20
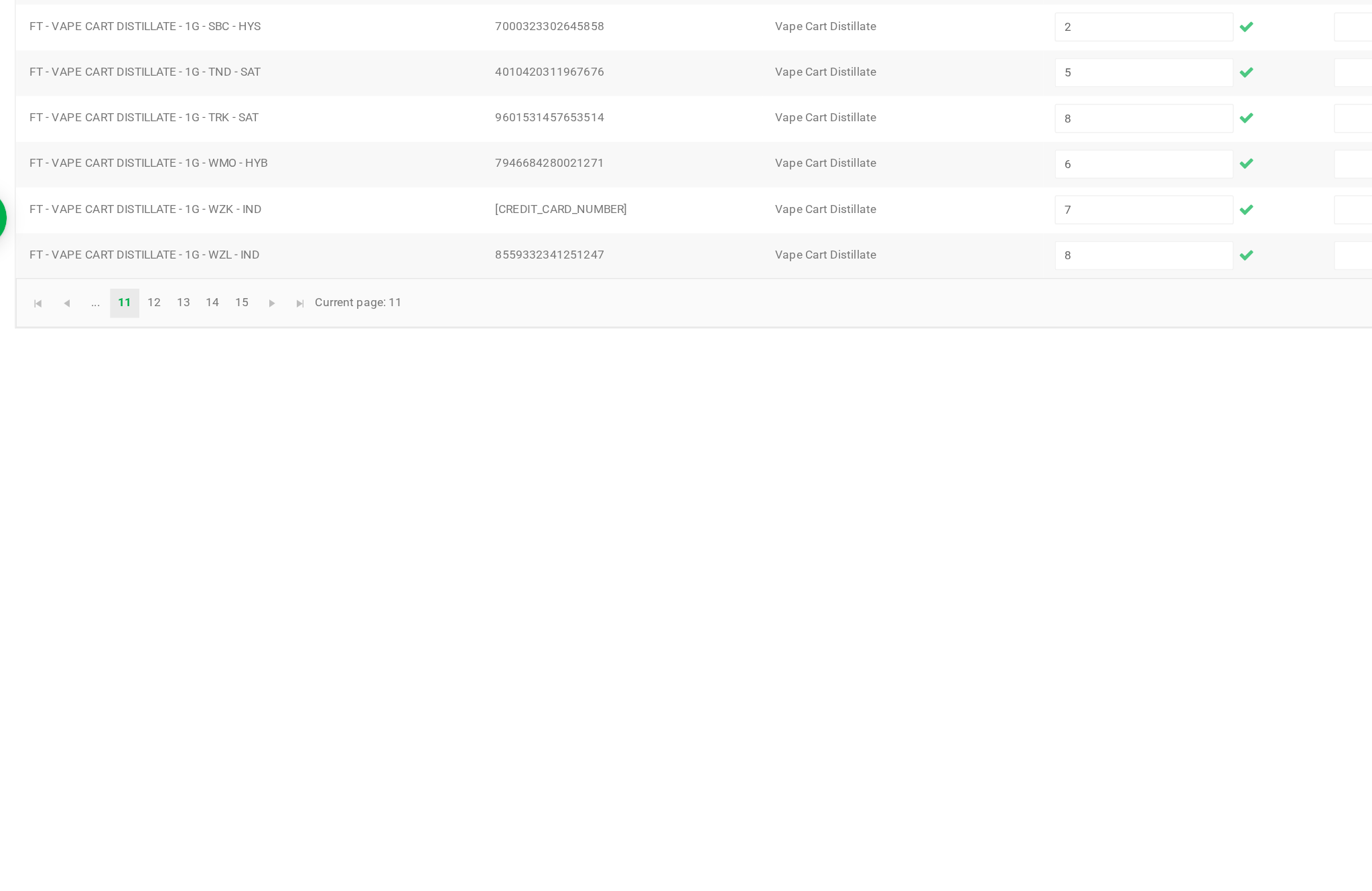
scroll to position [86, 0]
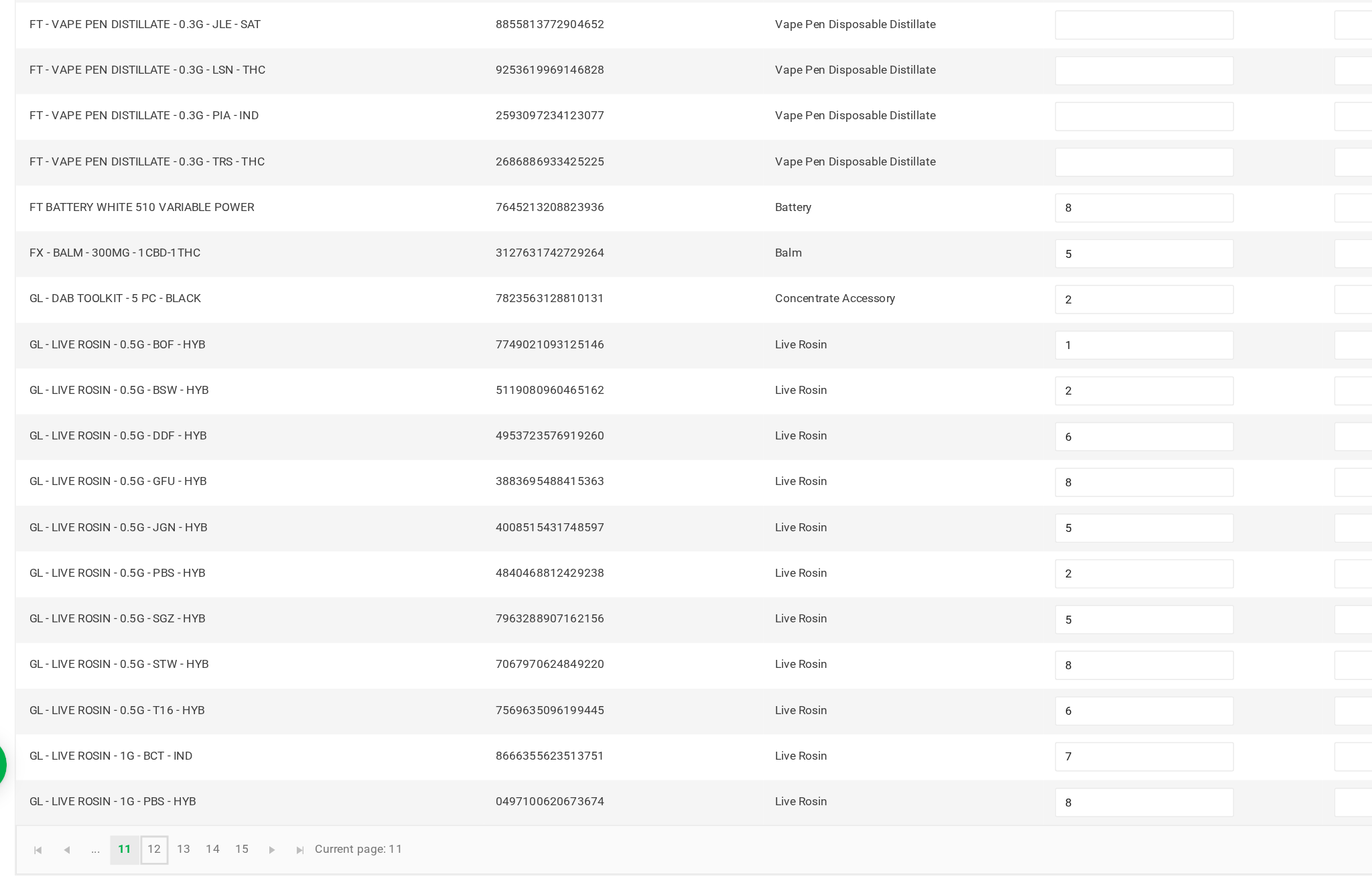
click at [146, 853] on link "12" at bounding box center [155, 863] width 19 height 20
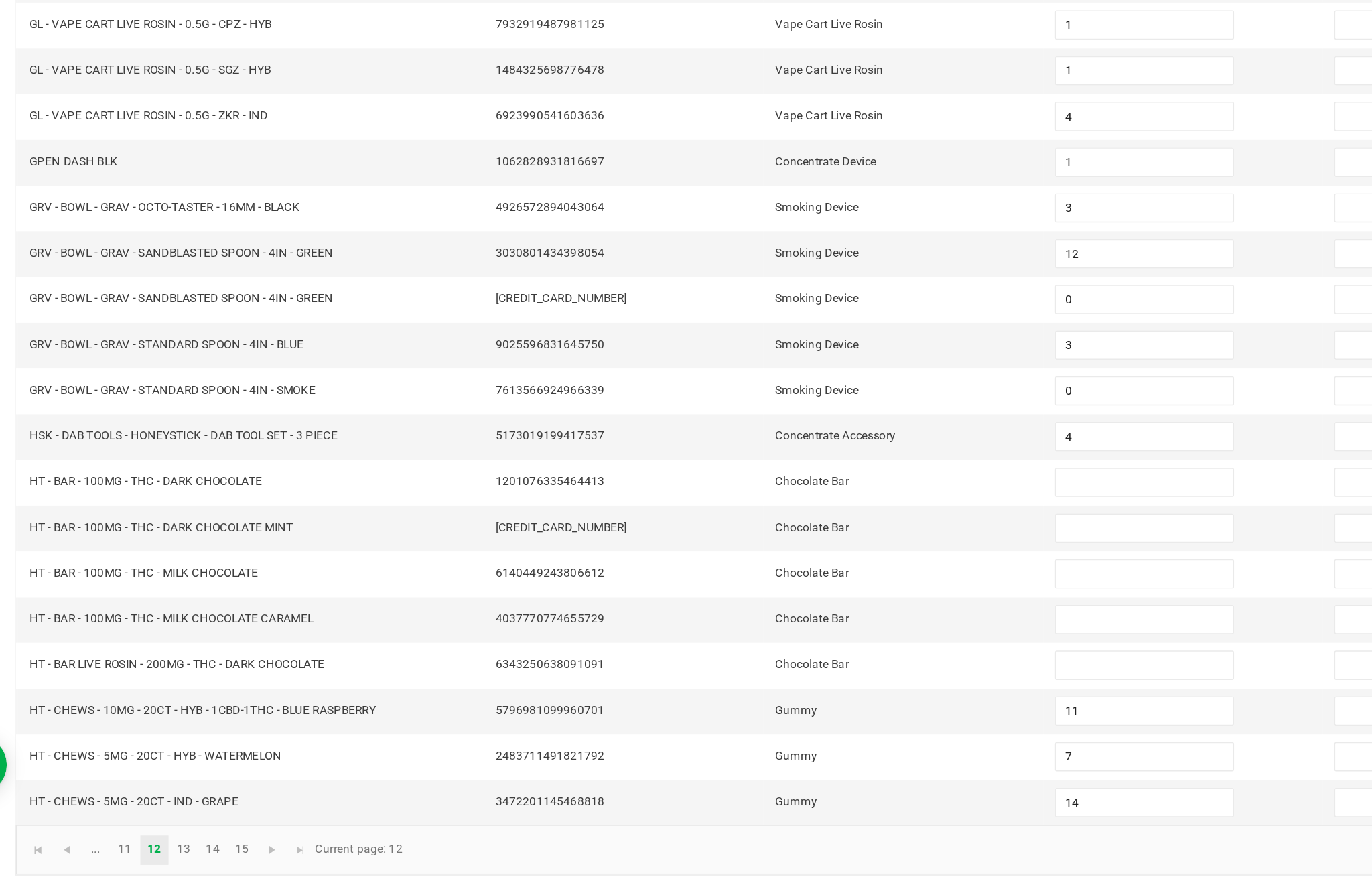
click at [776, 600] on input at bounding box center [837, 610] width 122 height 18
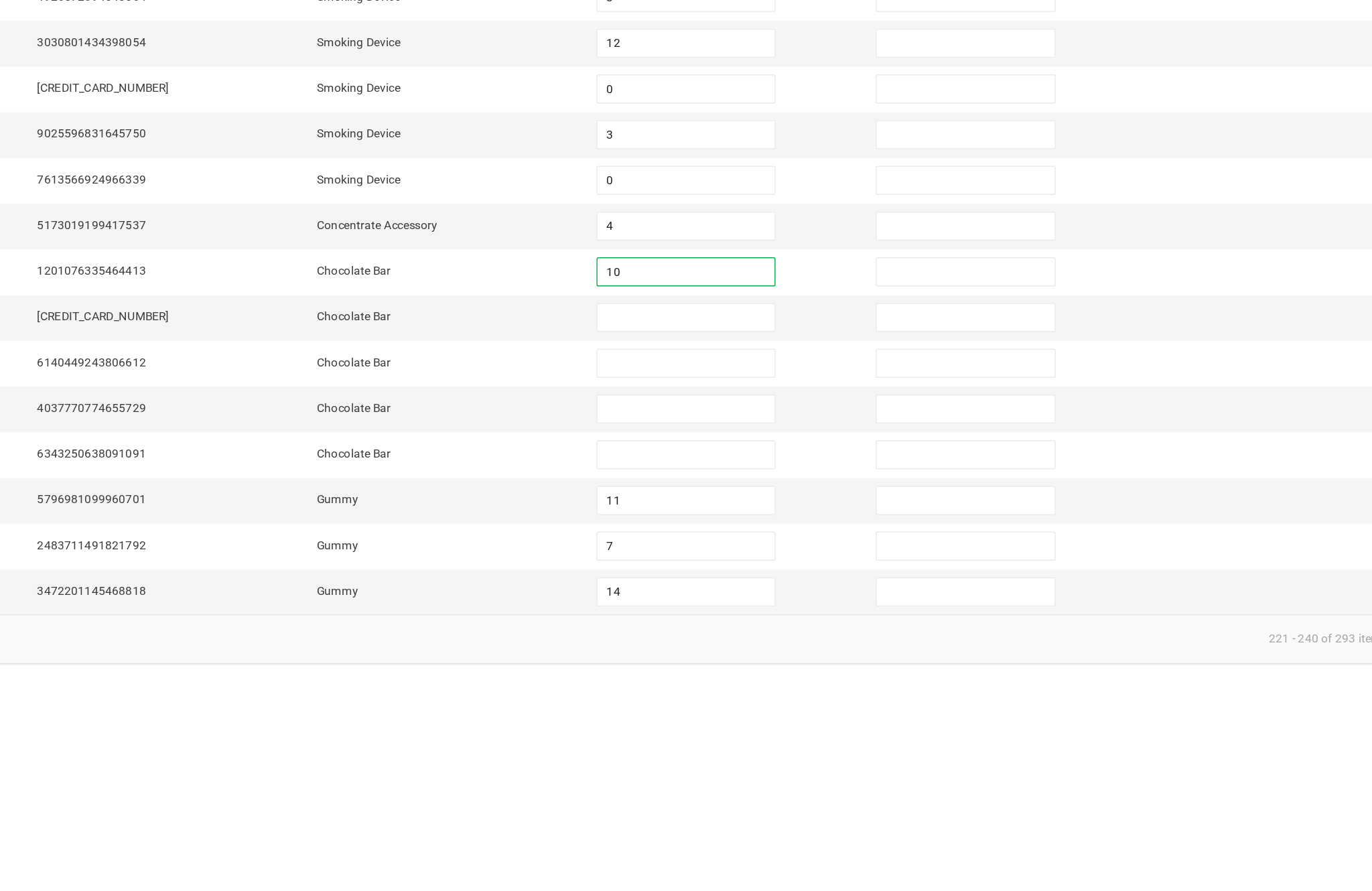
click at [776, 632] on input at bounding box center [837, 641] width 122 height 18
click at [776, 663] on input at bounding box center [837, 672] width 122 height 18
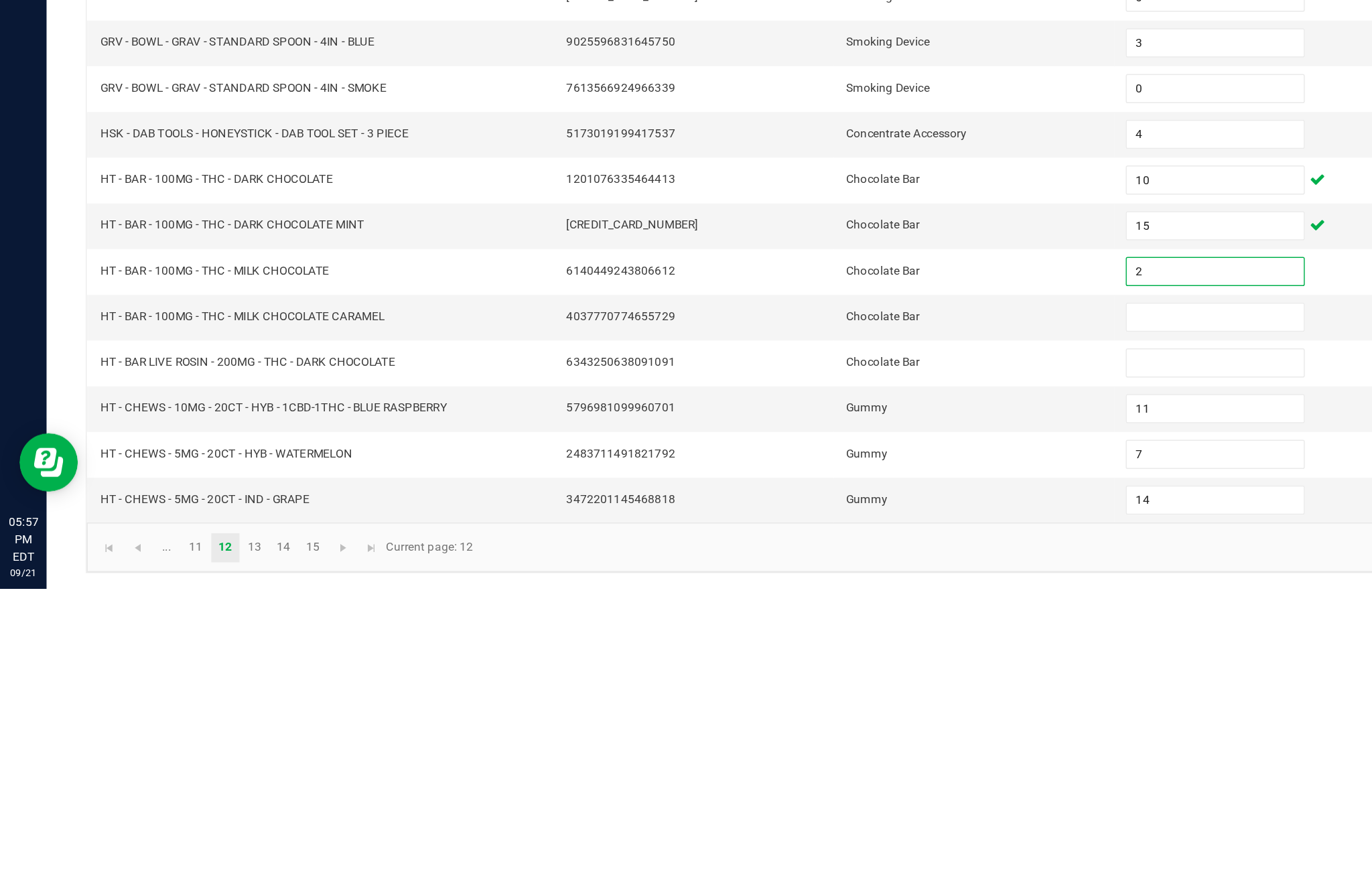
click at [836, 694] on input at bounding box center [837, 703] width 122 height 18
click at [818, 726] on input at bounding box center [837, 735] width 122 height 18
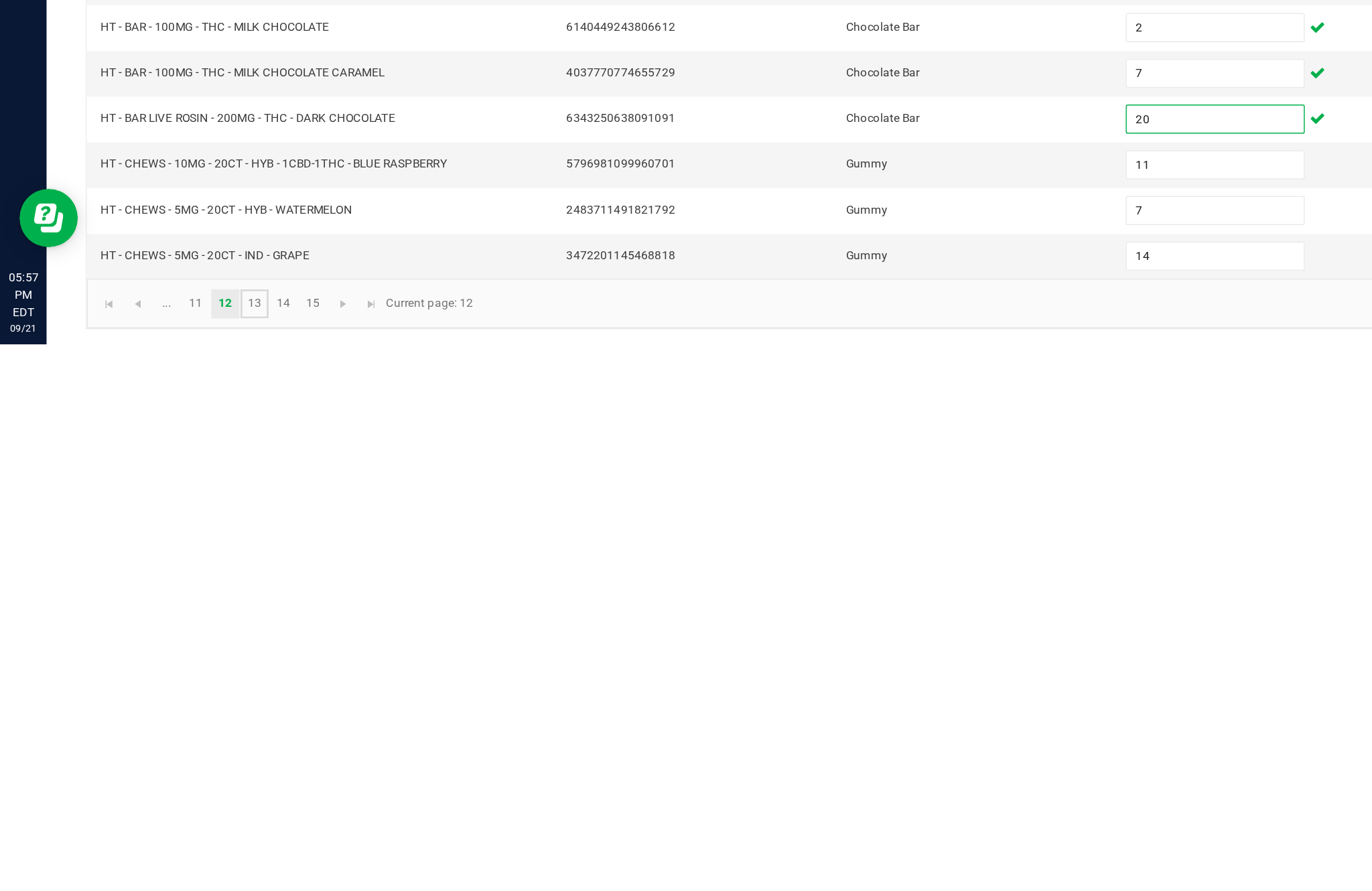
click at [185, 853] on link "13" at bounding box center [175, 863] width 19 height 20
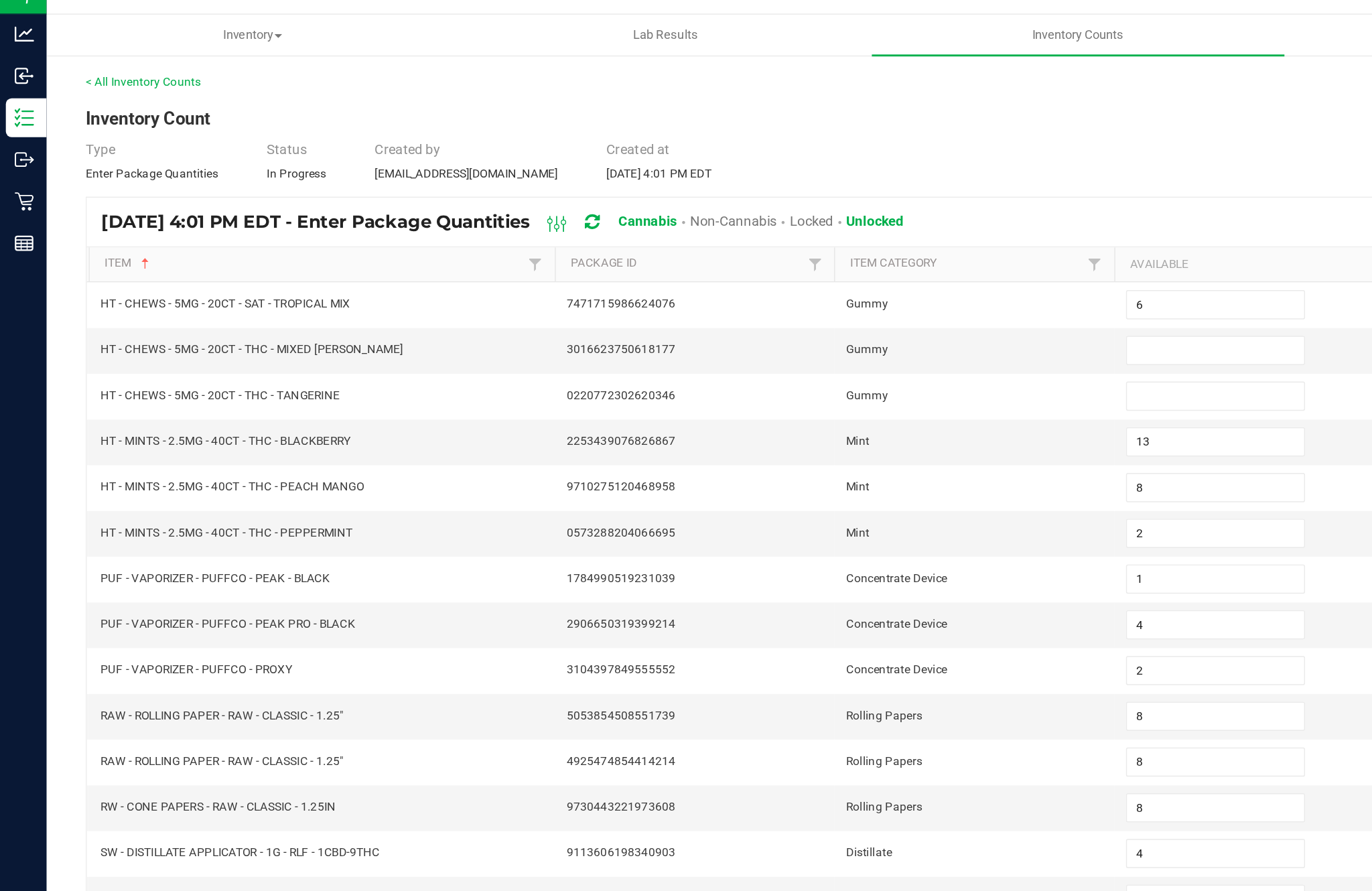
click at [827, 222] on input "6" at bounding box center [837, 232] width 122 height 18
click at [825, 254] on input at bounding box center [837, 263] width 122 height 18
click at [834, 286] on input at bounding box center [837, 295] width 122 height 18
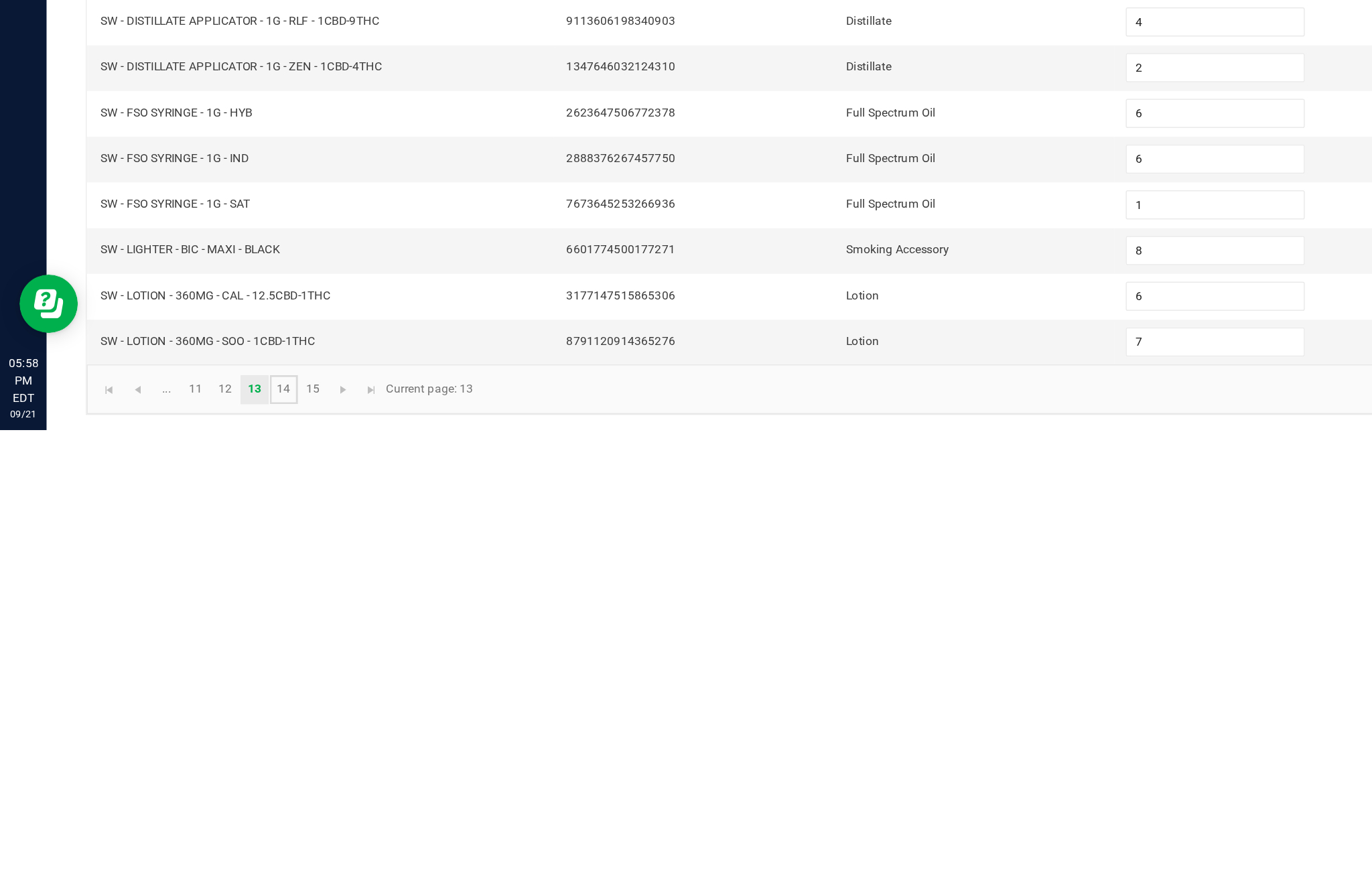
click at [205, 853] on link "14" at bounding box center [195, 863] width 19 height 20
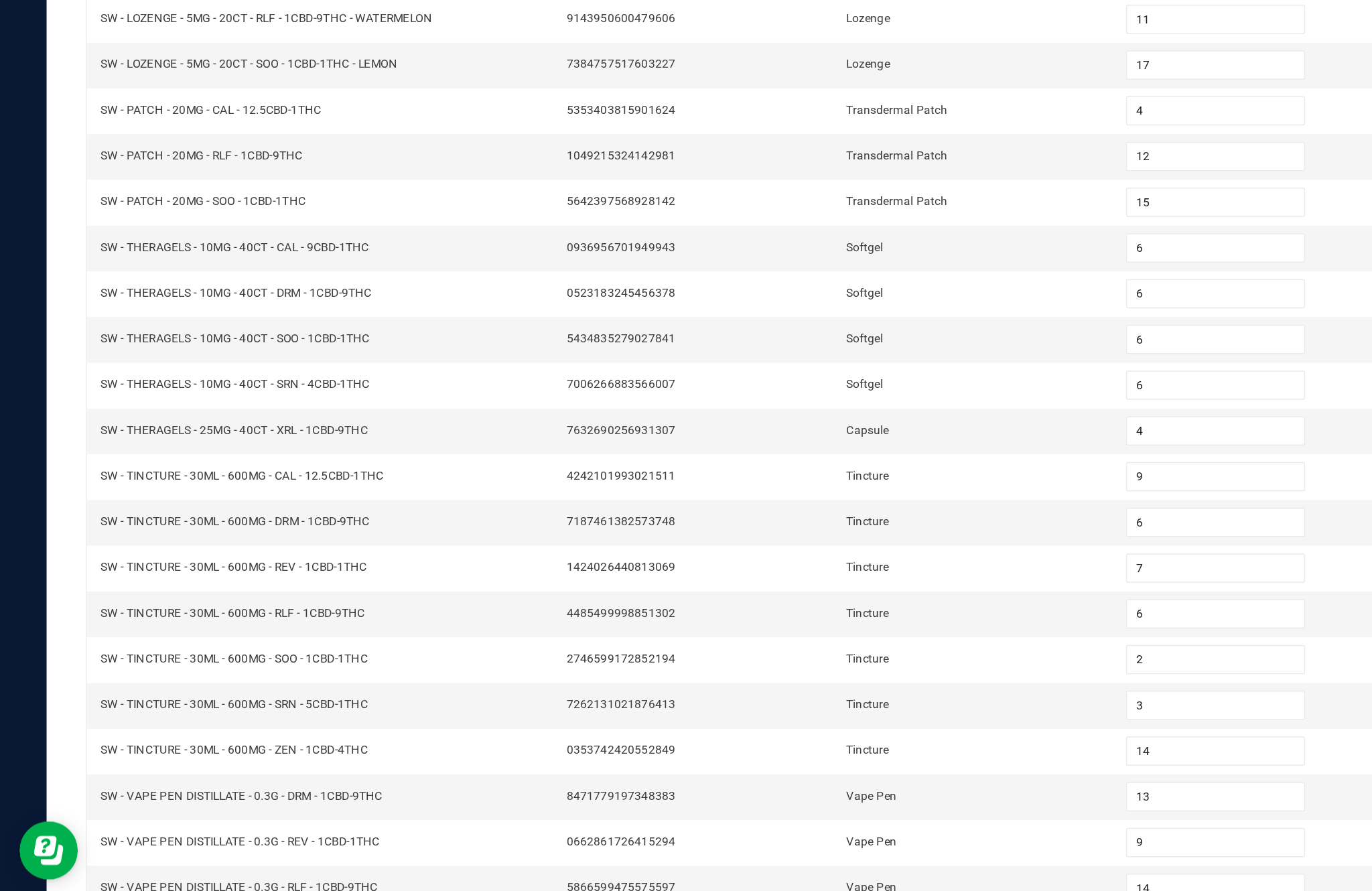
click at [225, 853] on link "15" at bounding box center [215, 863] width 19 height 20
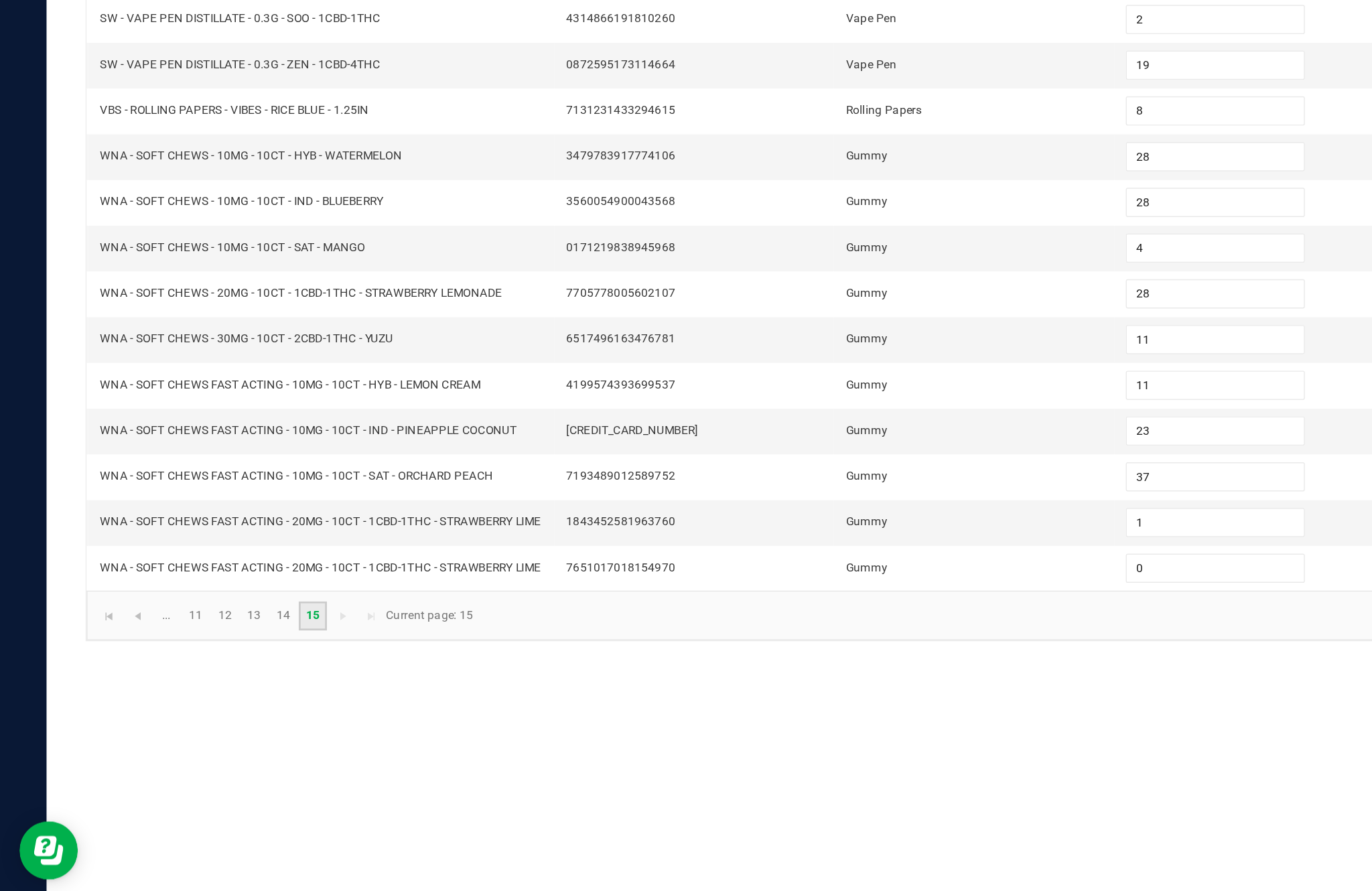
scroll to position [0, 0]
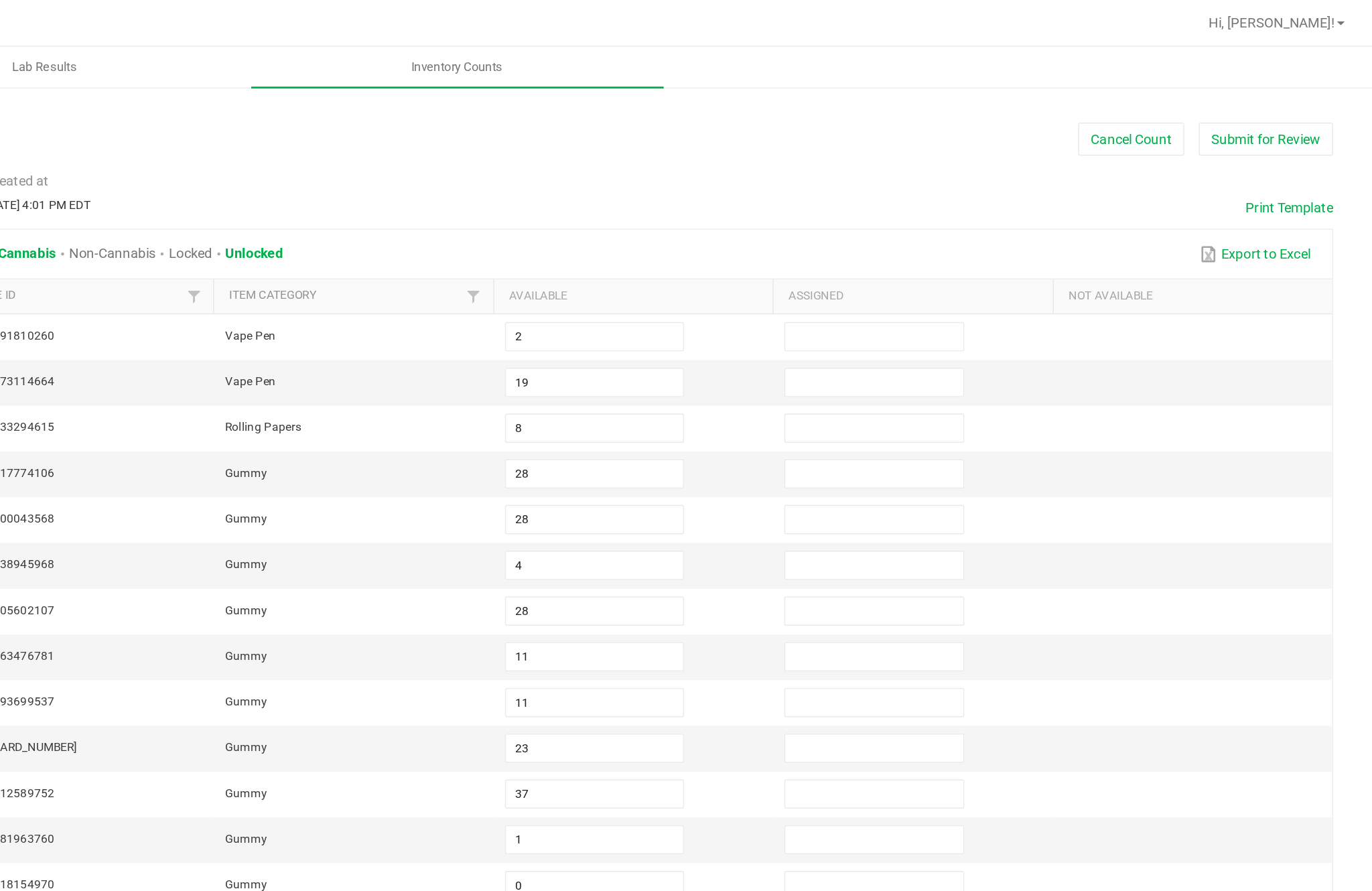
click at [1253, 100] on button "Submit for Review" at bounding box center [1299, 96] width 92 height 23
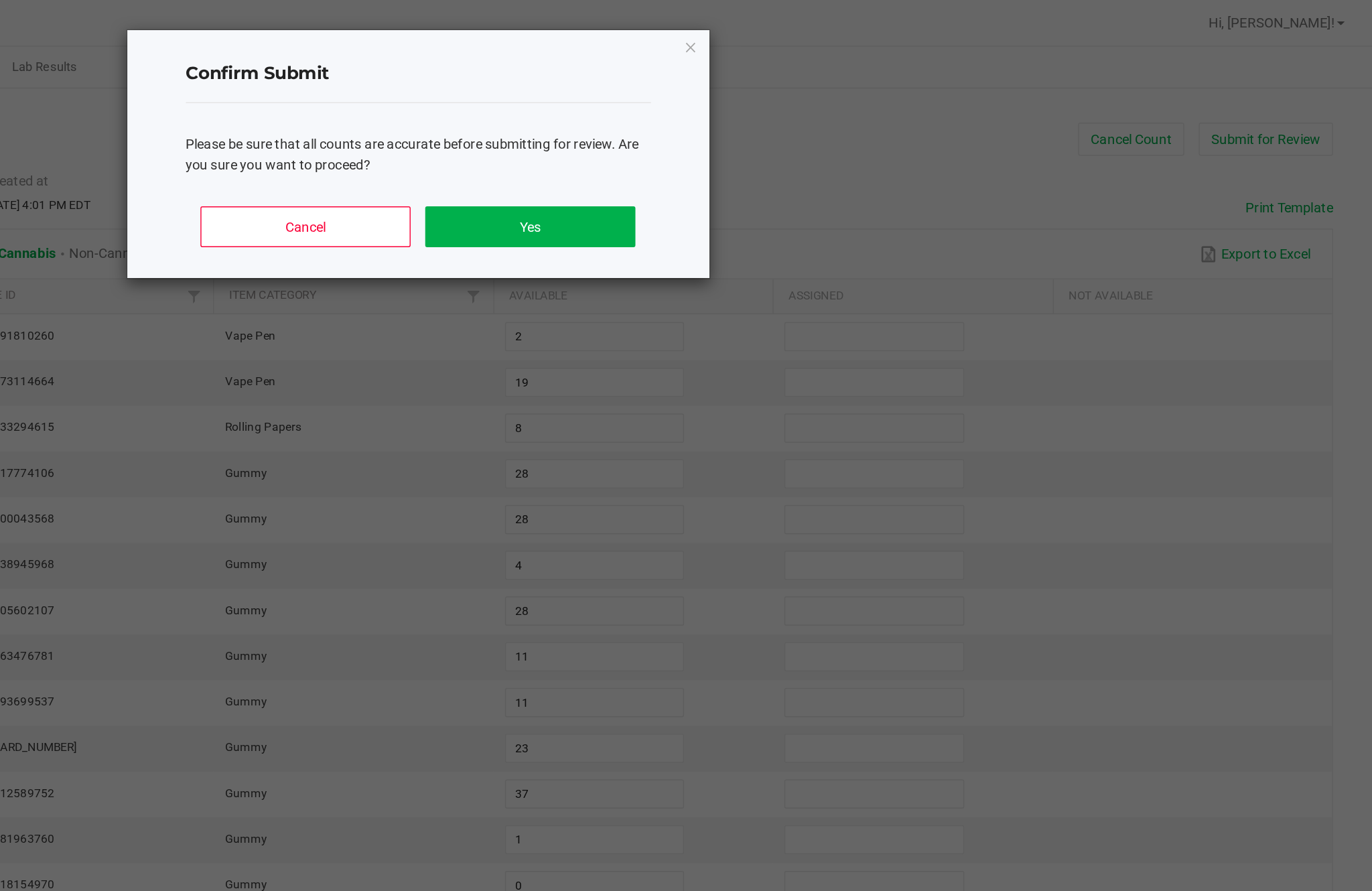
click at [720, 167] on button "Yes" at bounding box center [792, 156] width 144 height 28
